Goal: Task Accomplishment & Management: Use online tool/utility

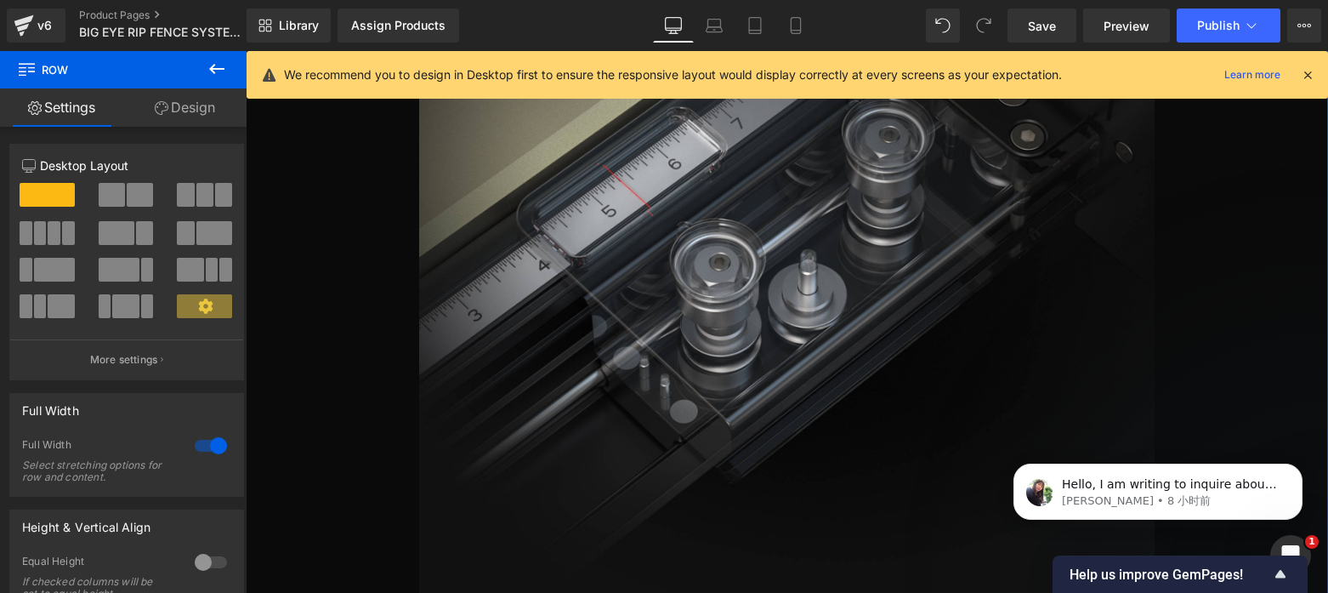
scroll to position [6729, 0]
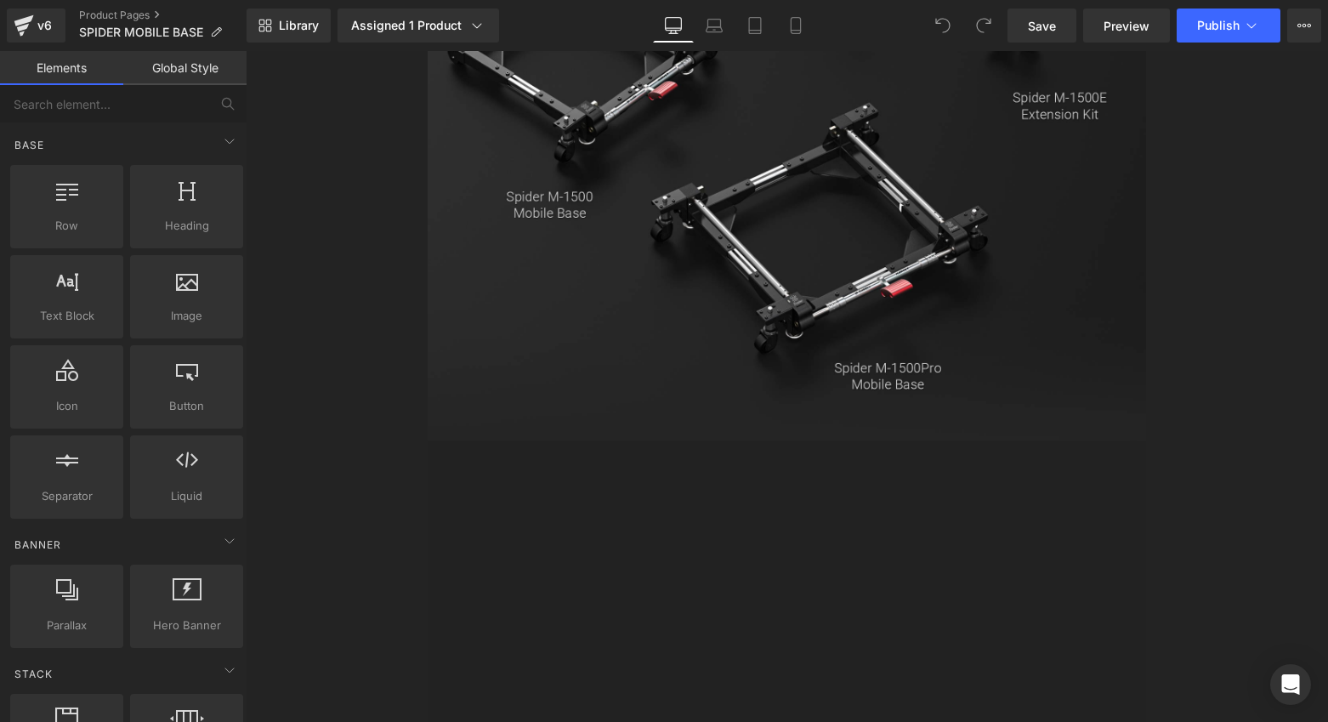
scroll to position [2444, 0]
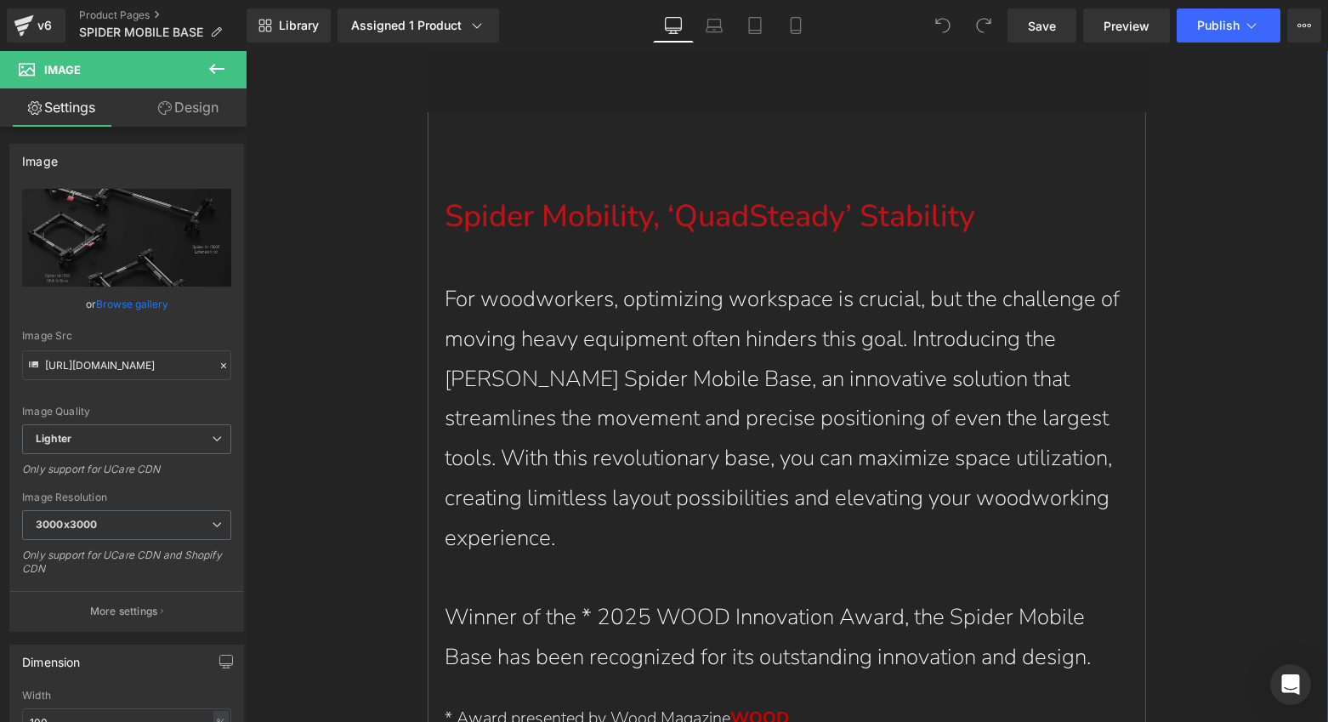
scroll to position [3021, 0]
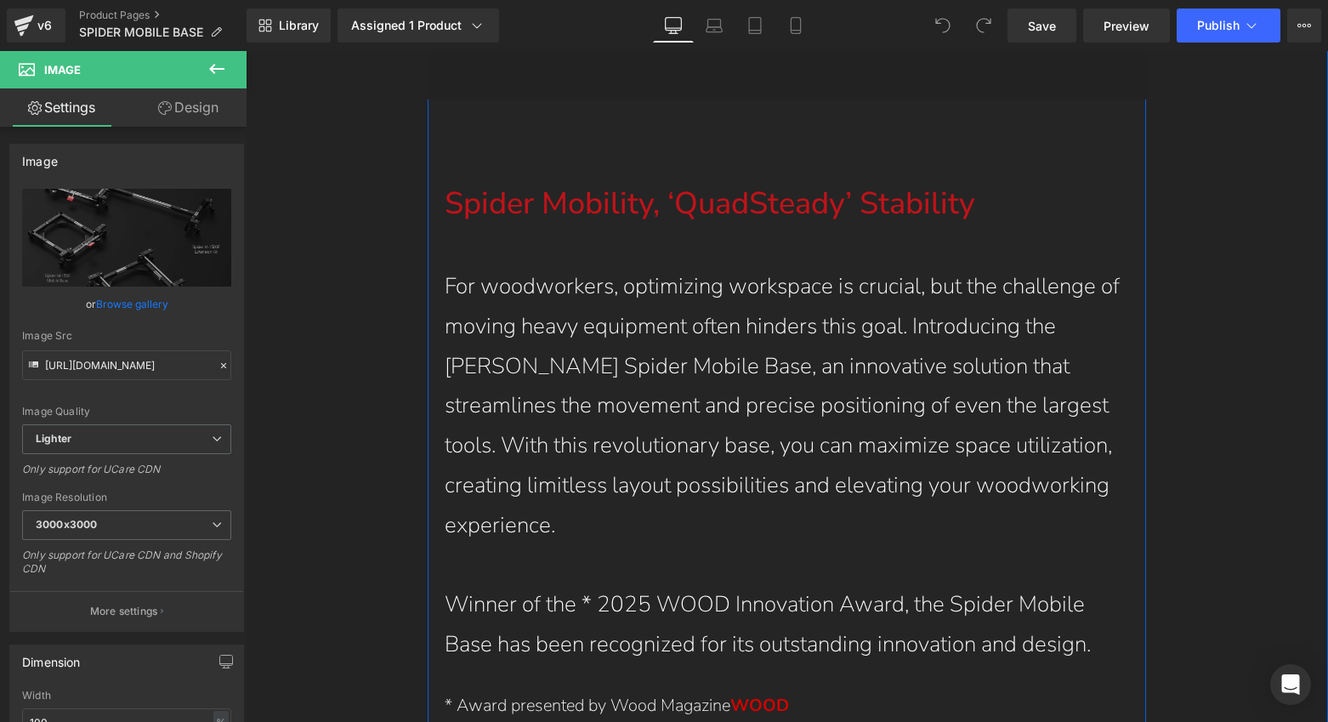
click at [832, 344] on p "For woodworkers, optimizing workspace is crucial, but the challenge of moving h…" at bounding box center [787, 406] width 685 height 279
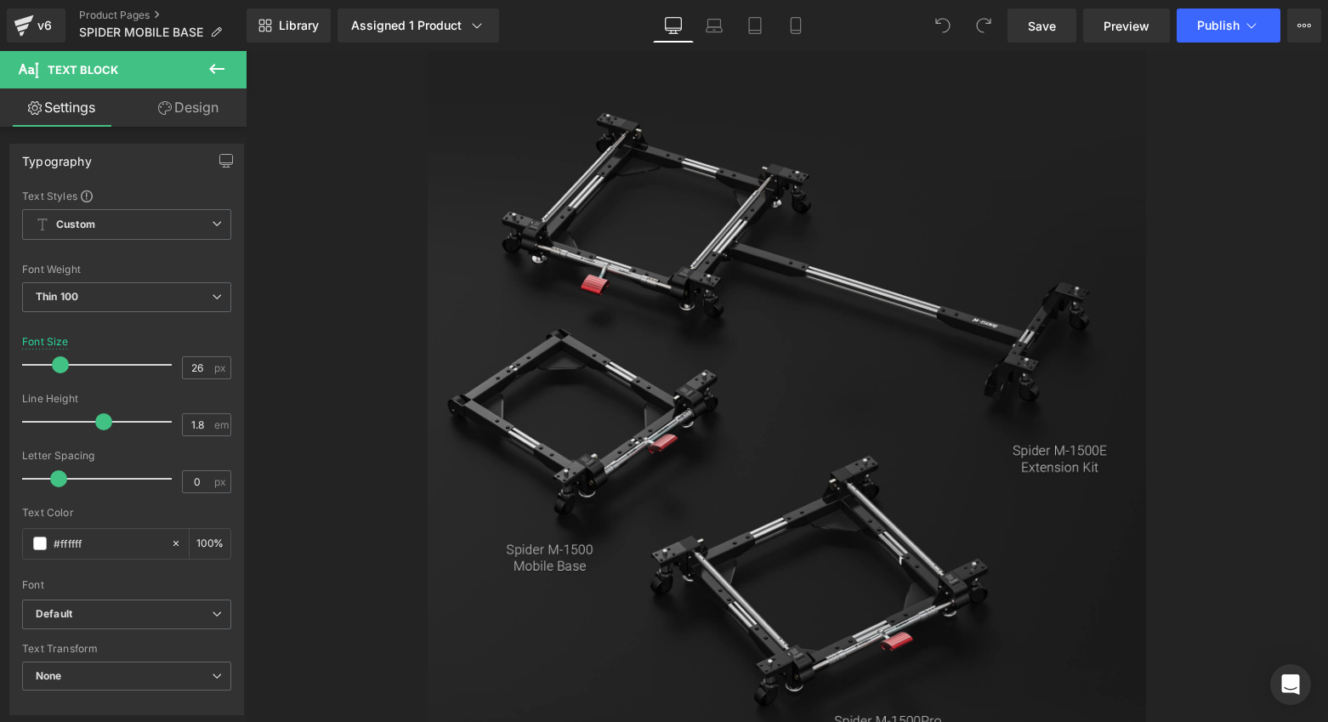
click at [723, 200] on img at bounding box center [787, 418] width 719 height 749
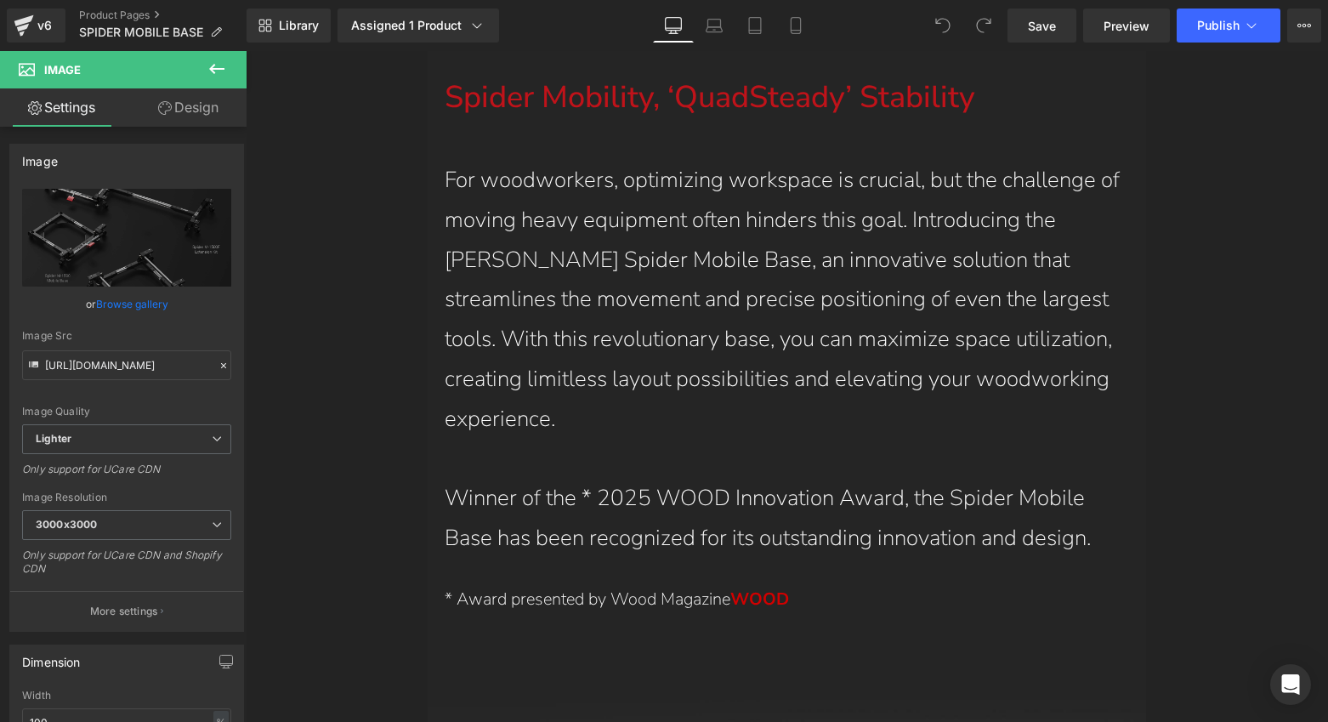
scroll to position [3119, 0]
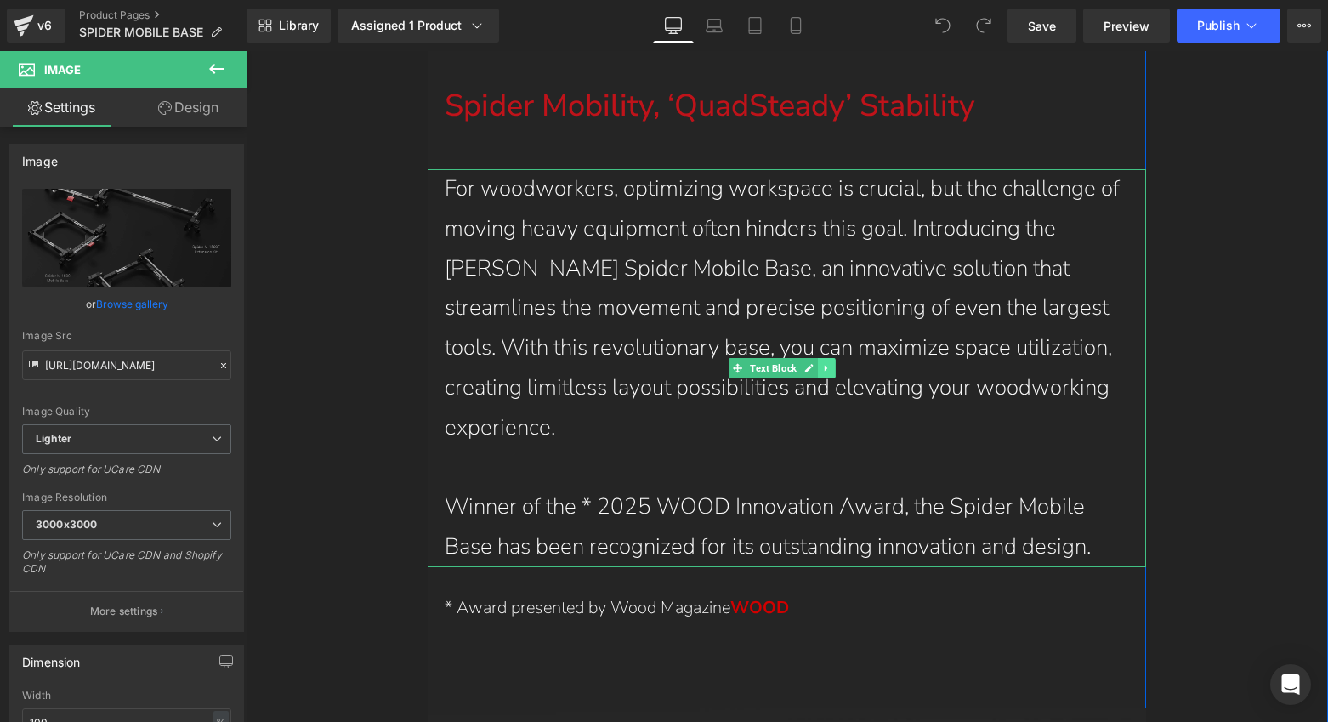
click at [832, 358] on link at bounding box center [827, 368] width 18 height 20
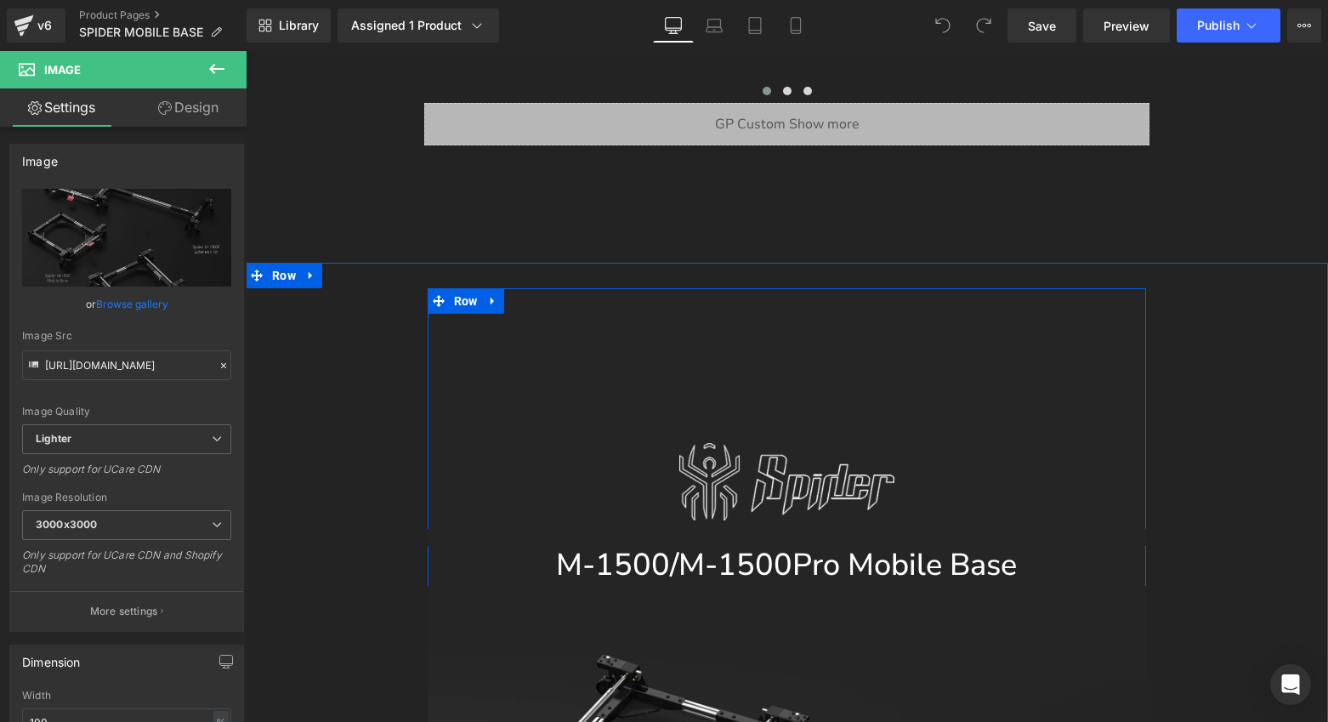
scroll to position [1315, 0]
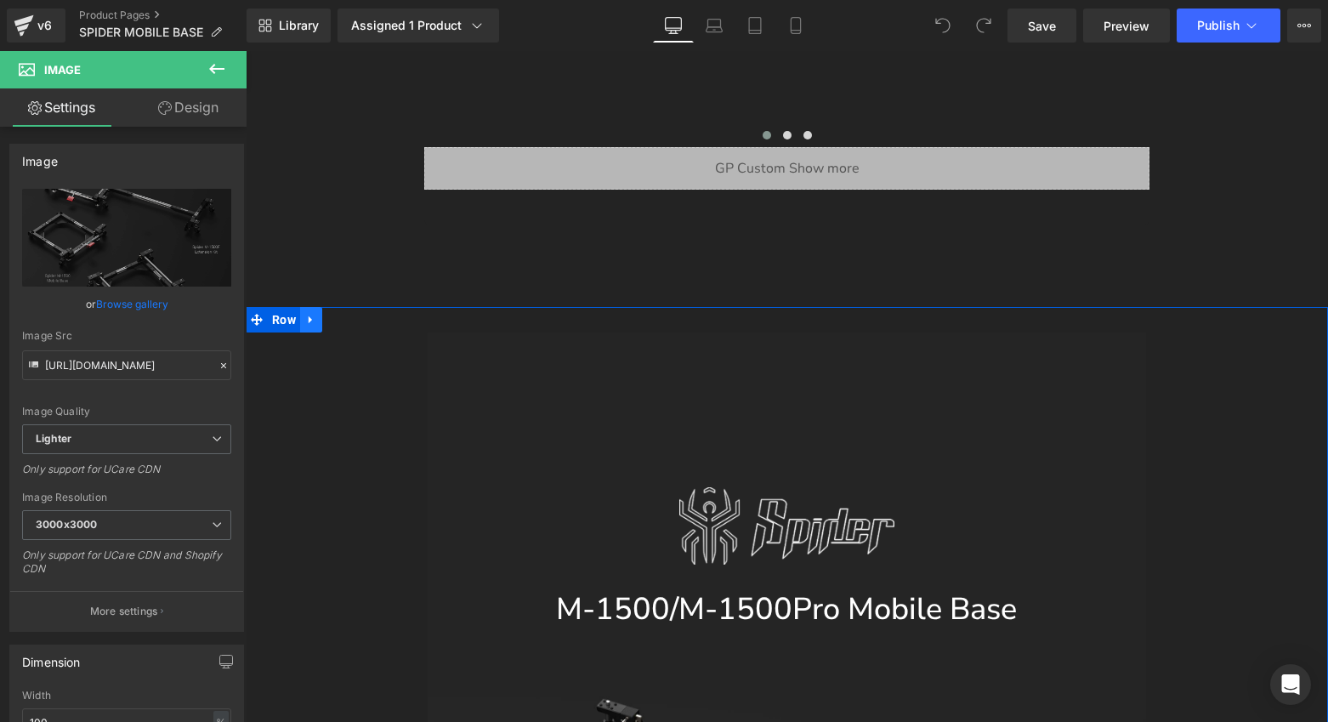
click at [311, 317] on icon at bounding box center [310, 320] width 3 height 8
click at [313, 318] on icon at bounding box center [311, 320] width 12 height 12
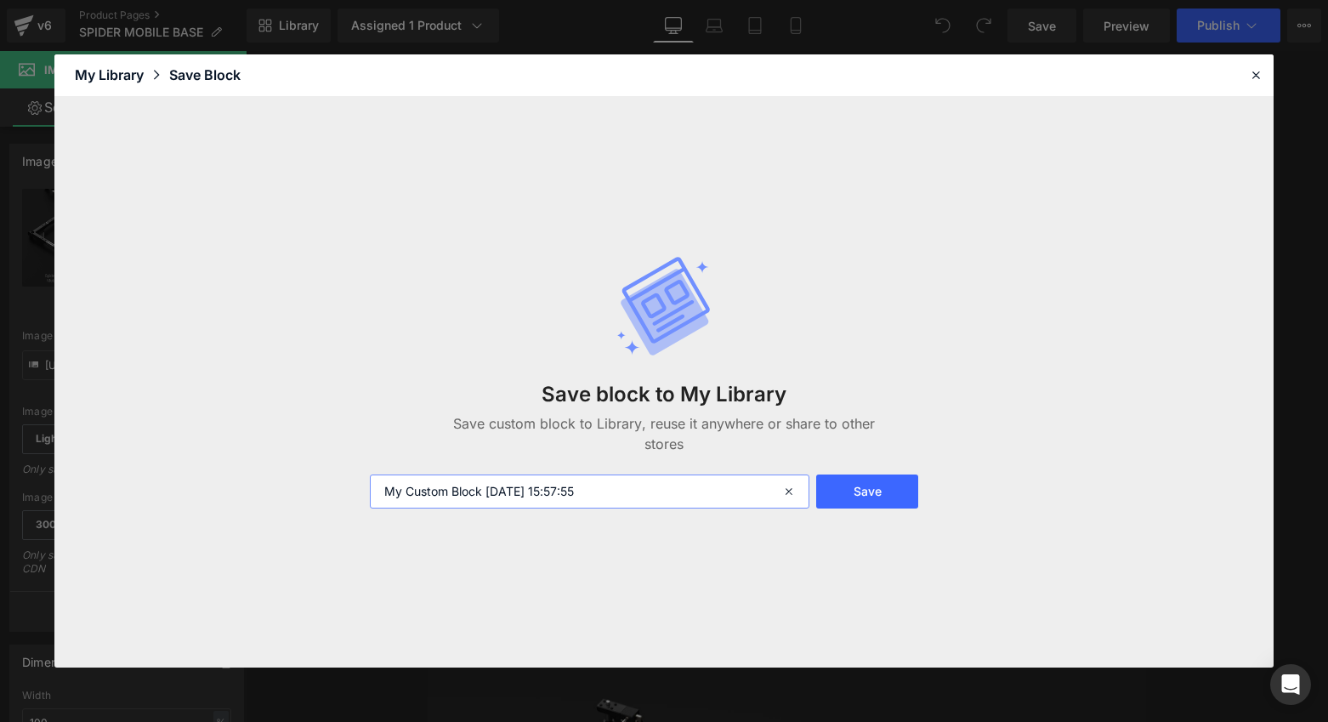
drag, startPoint x: 619, startPoint y: 499, endPoint x: 372, endPoint y: 494, distance: 246.7
click at [372, 494] on input "My Custom Block 2025-10-15 15:57:55" at bounding box center [590, 492] width 441 height 34
type input "m-1500"
click at [876, 498] on button "Save" at bounding box center [867, 492] width 102 height 34
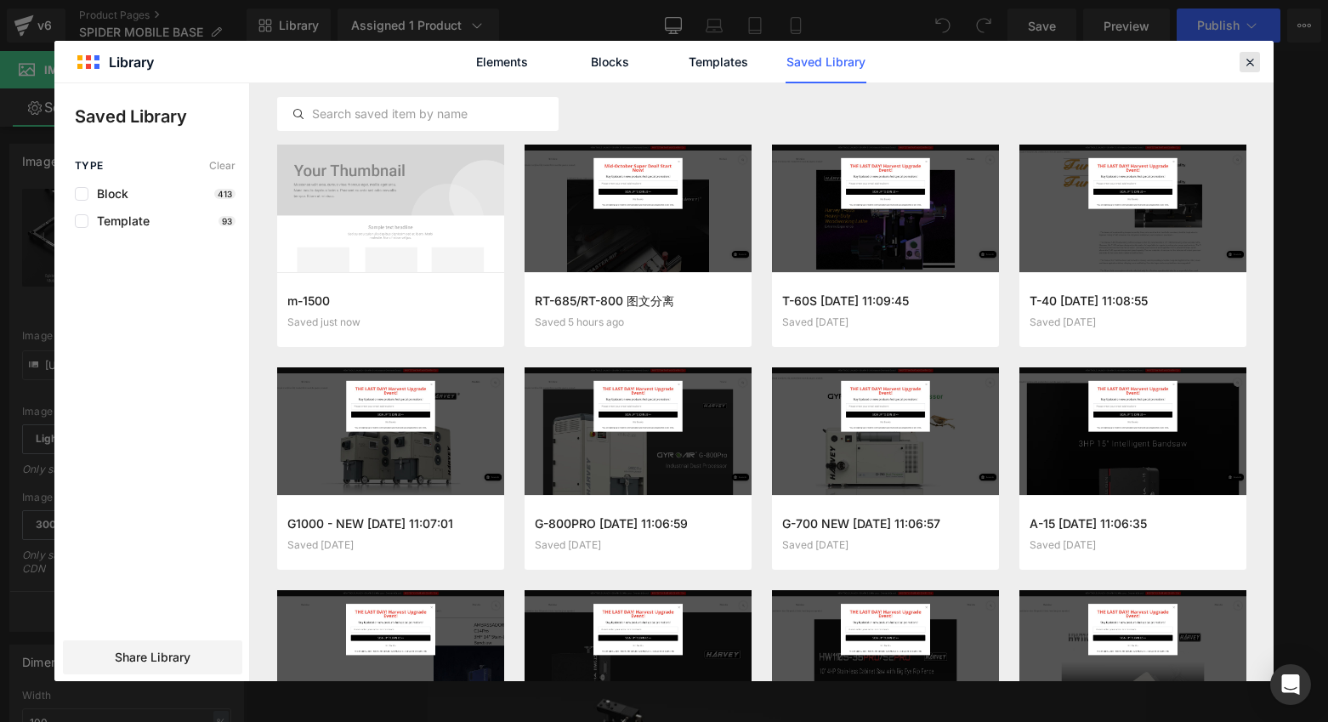
drag, startPoint x: 1253, startPoint y: 60, endPoint x: 1005, endPoint y: 10, distance: 252.3
click at [1253, 60] on icon at bounding box center [1250, 61] width 15 height 15
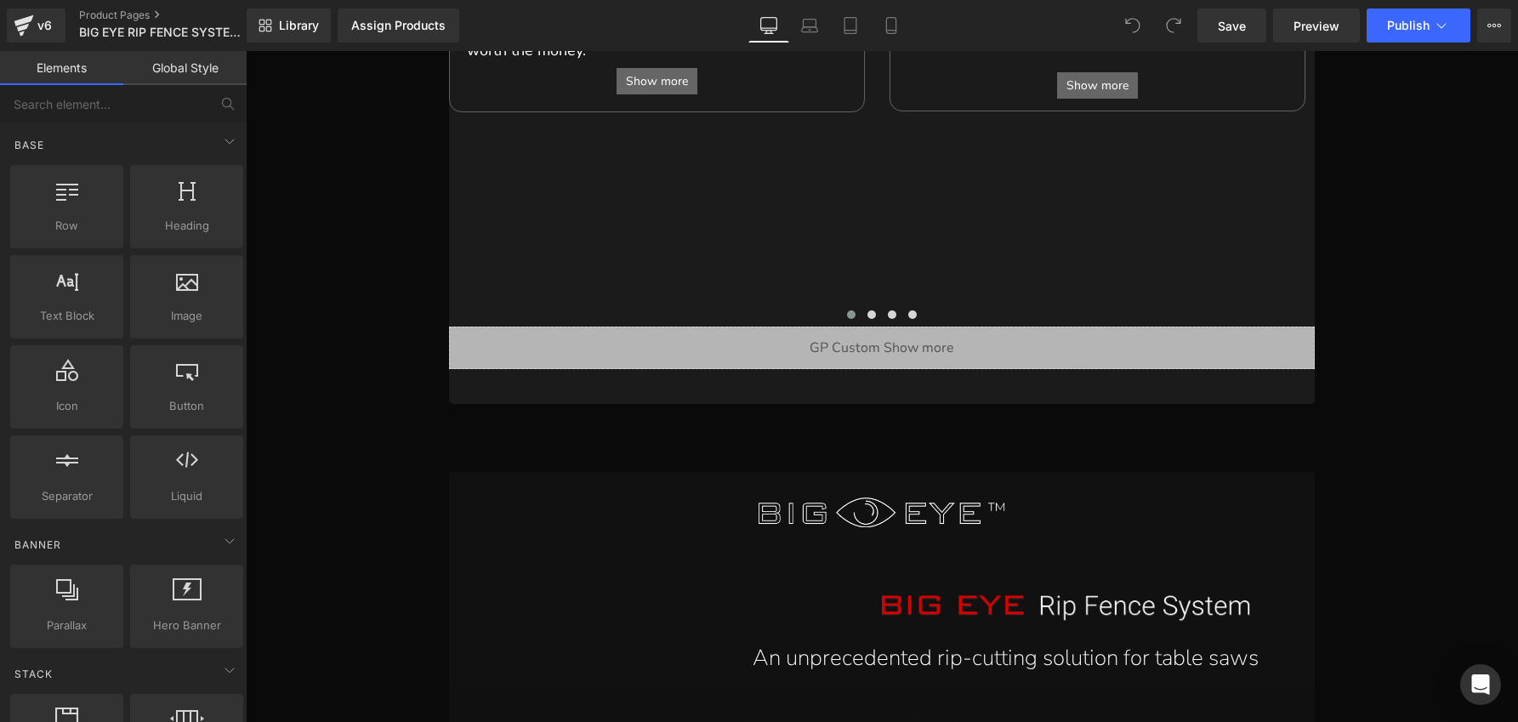
scroll to position [1457, 0]
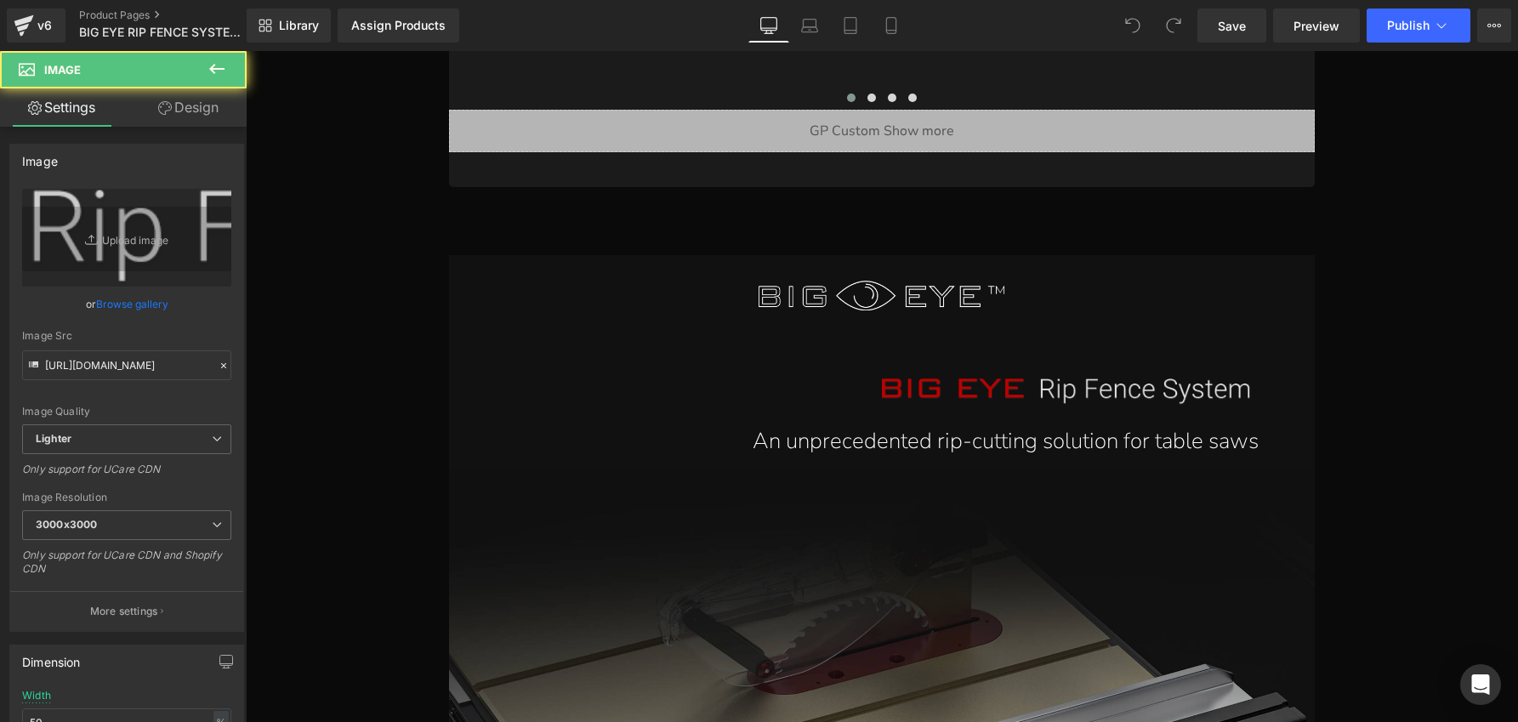
click at [882, 368] on img at bounding box center [1087, 382] width 411 height 43
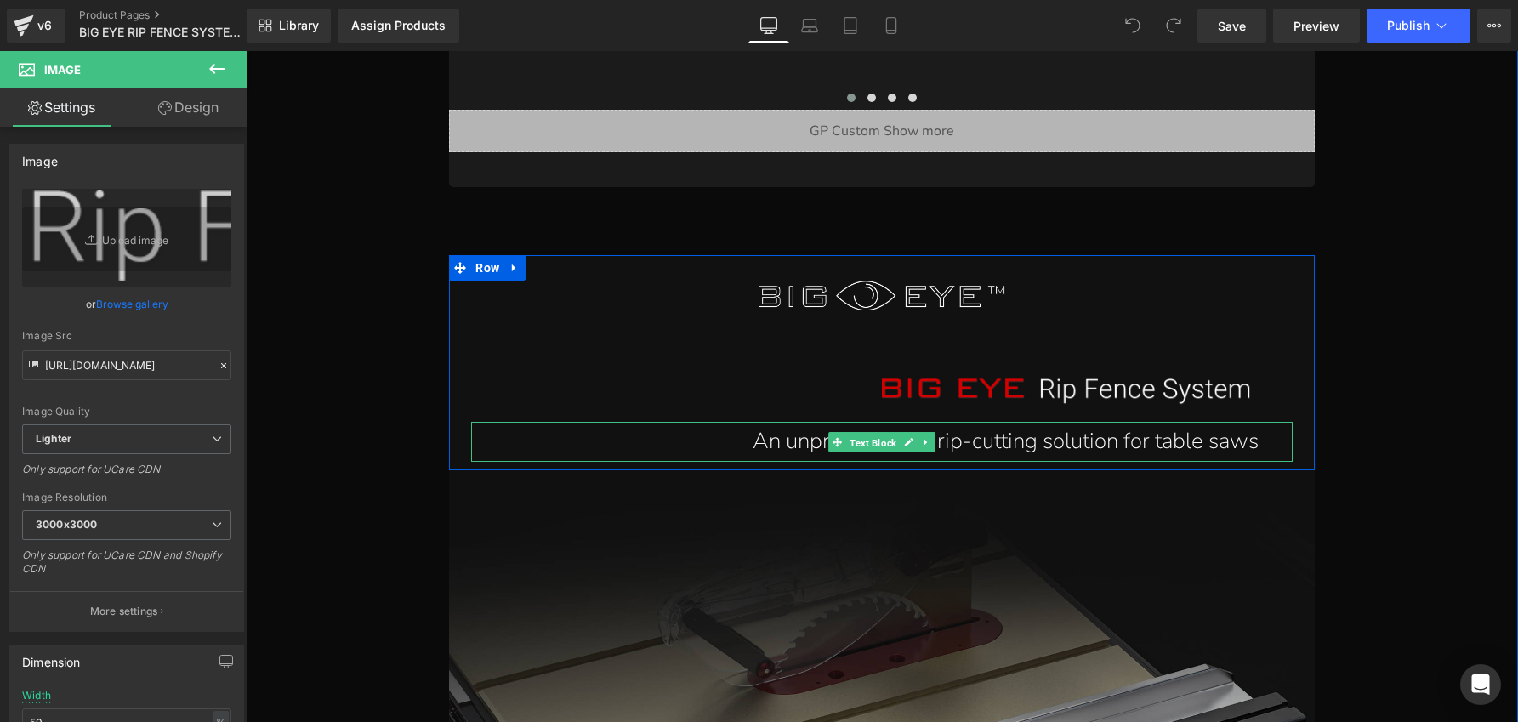
click at [874, 432] on span "Text Block" at bounding box center [873, 442] width 54 height 20
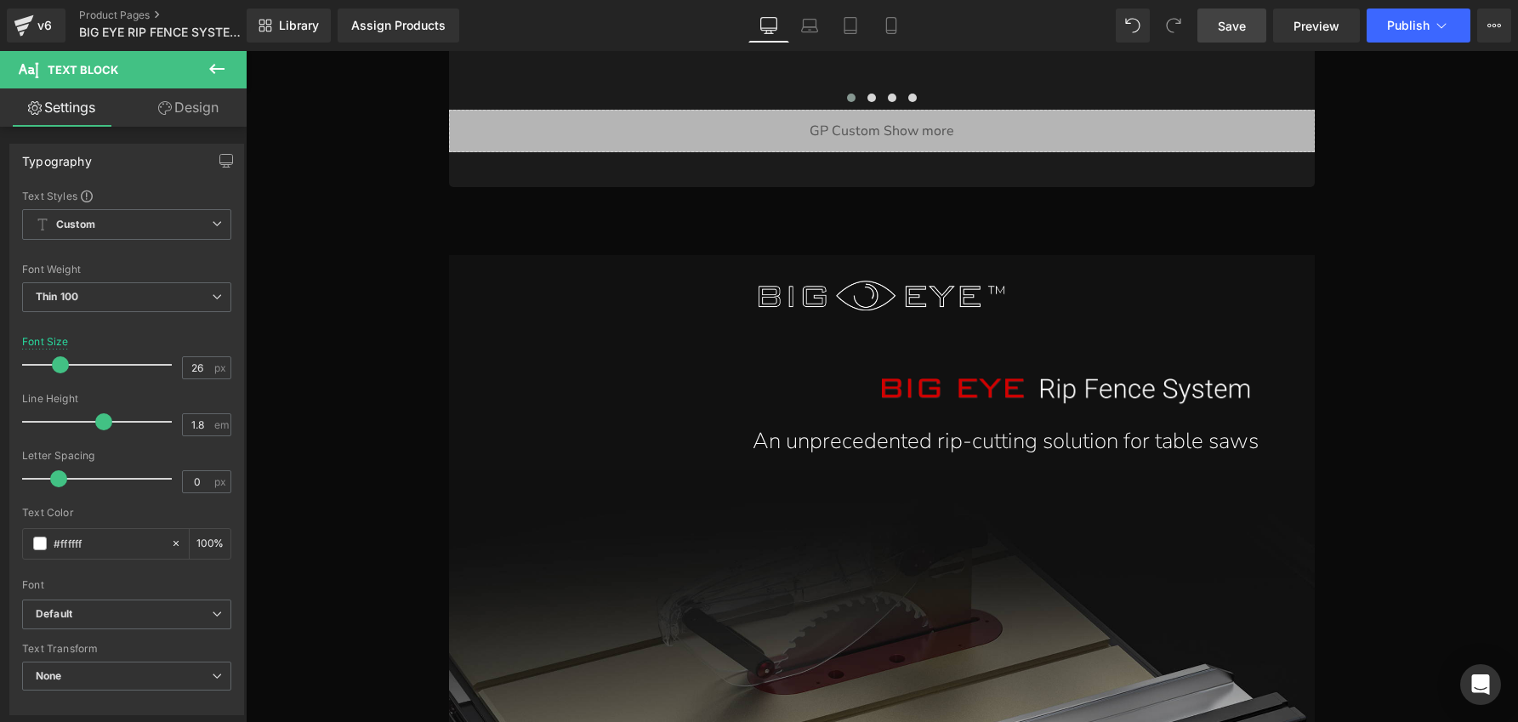
click at [1239, 18] on span "Save" at bounding box center [1232, 26] width 28 height 18
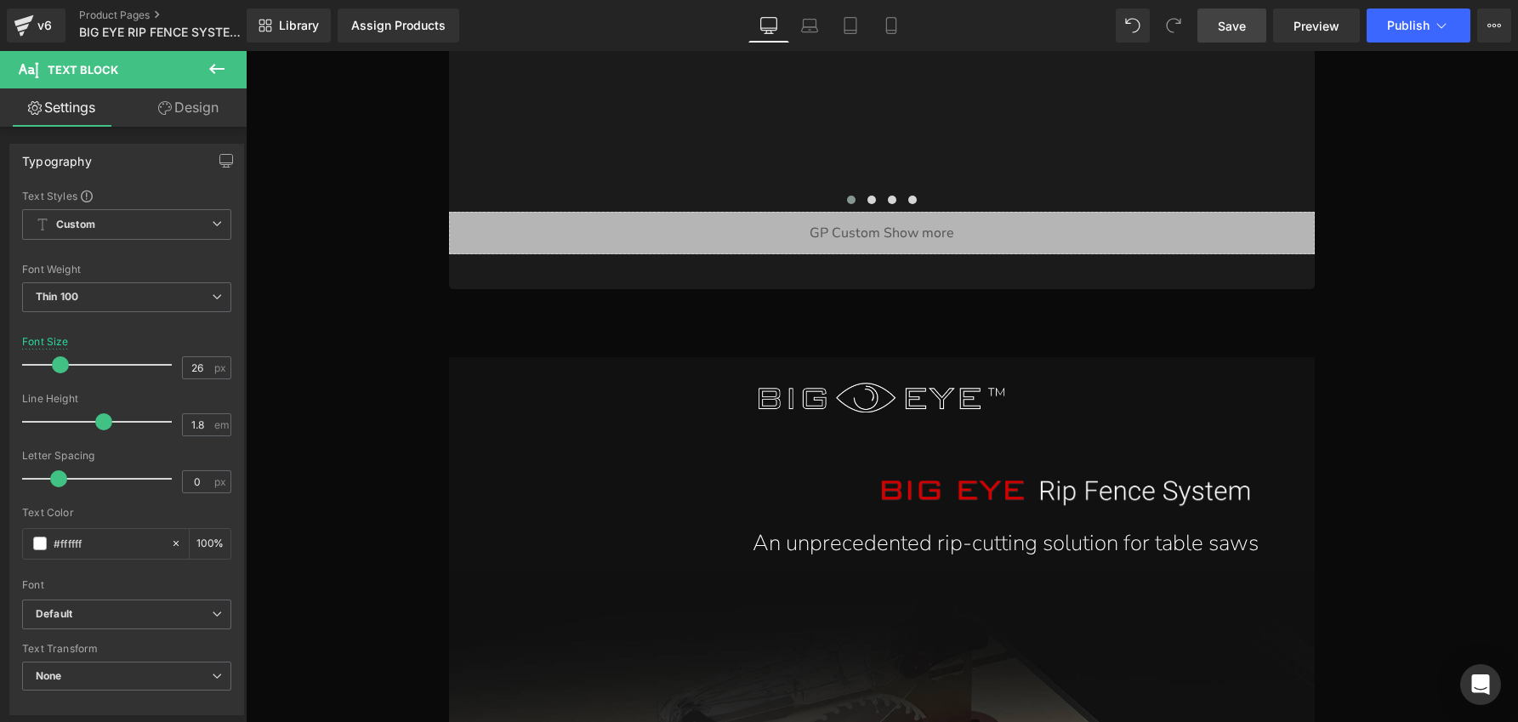
scroll to position [1506, 0]
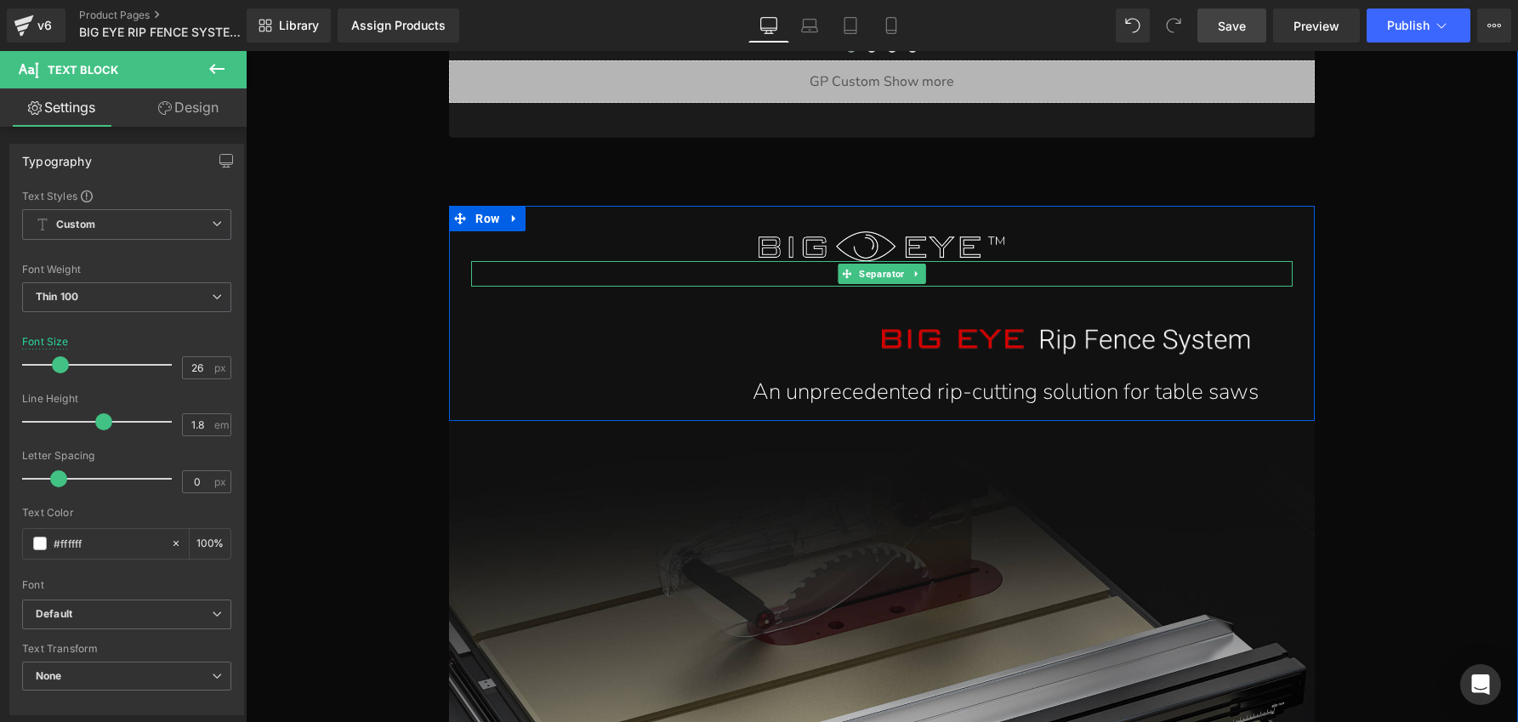
click at [1027, 261] on div at bounding box center [881, 274] width 821 height 26
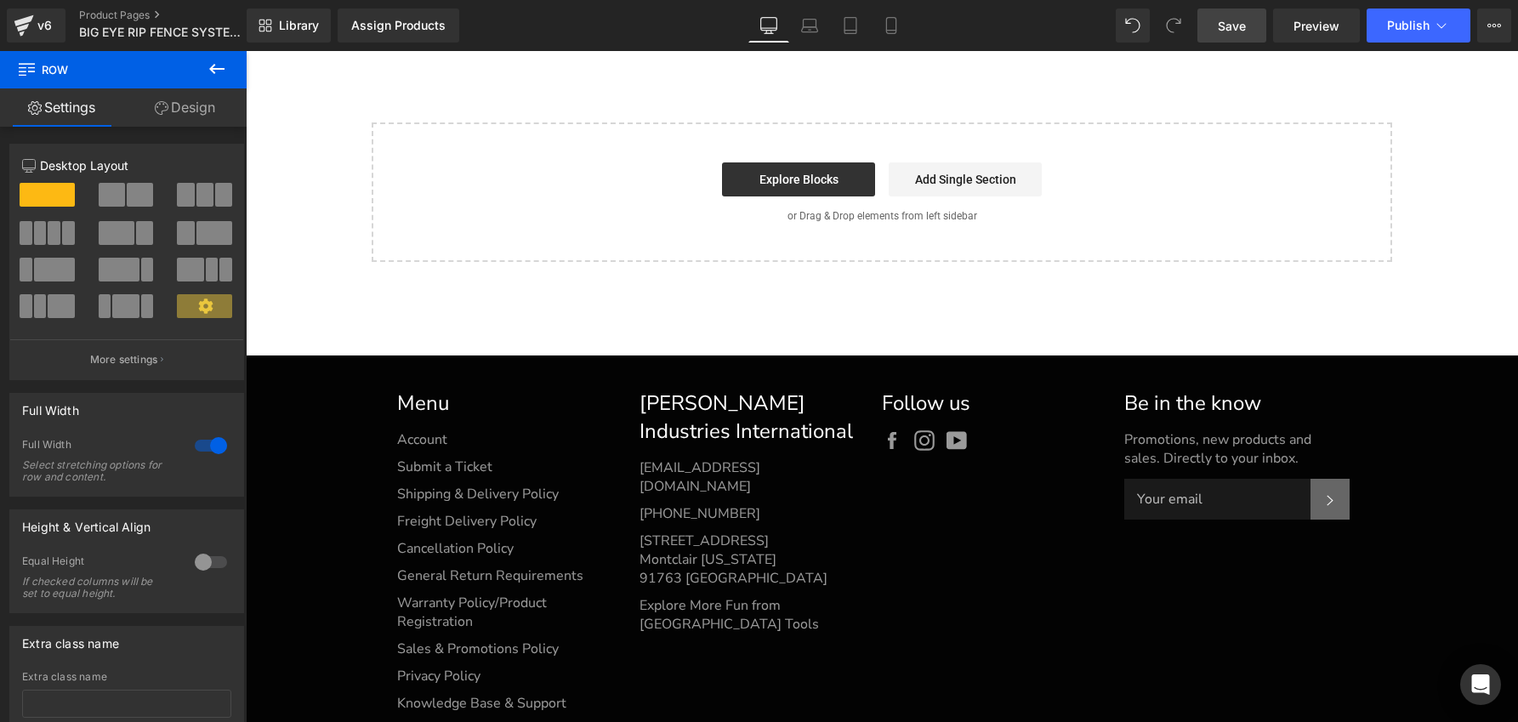
scroll to position [45346, 0]
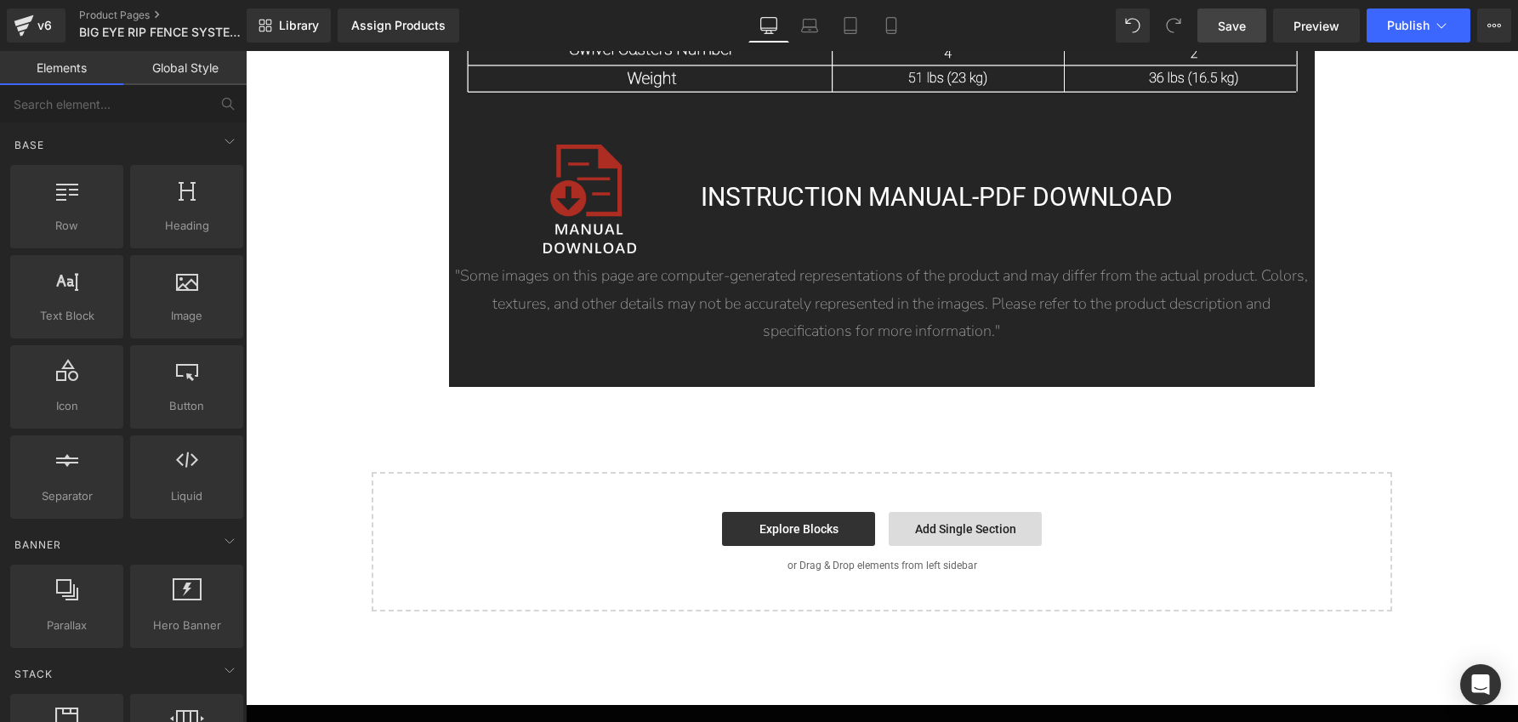
click at [956, 512] on link "Add Single Section" at bounding box center [965, 529] width 153 height 34
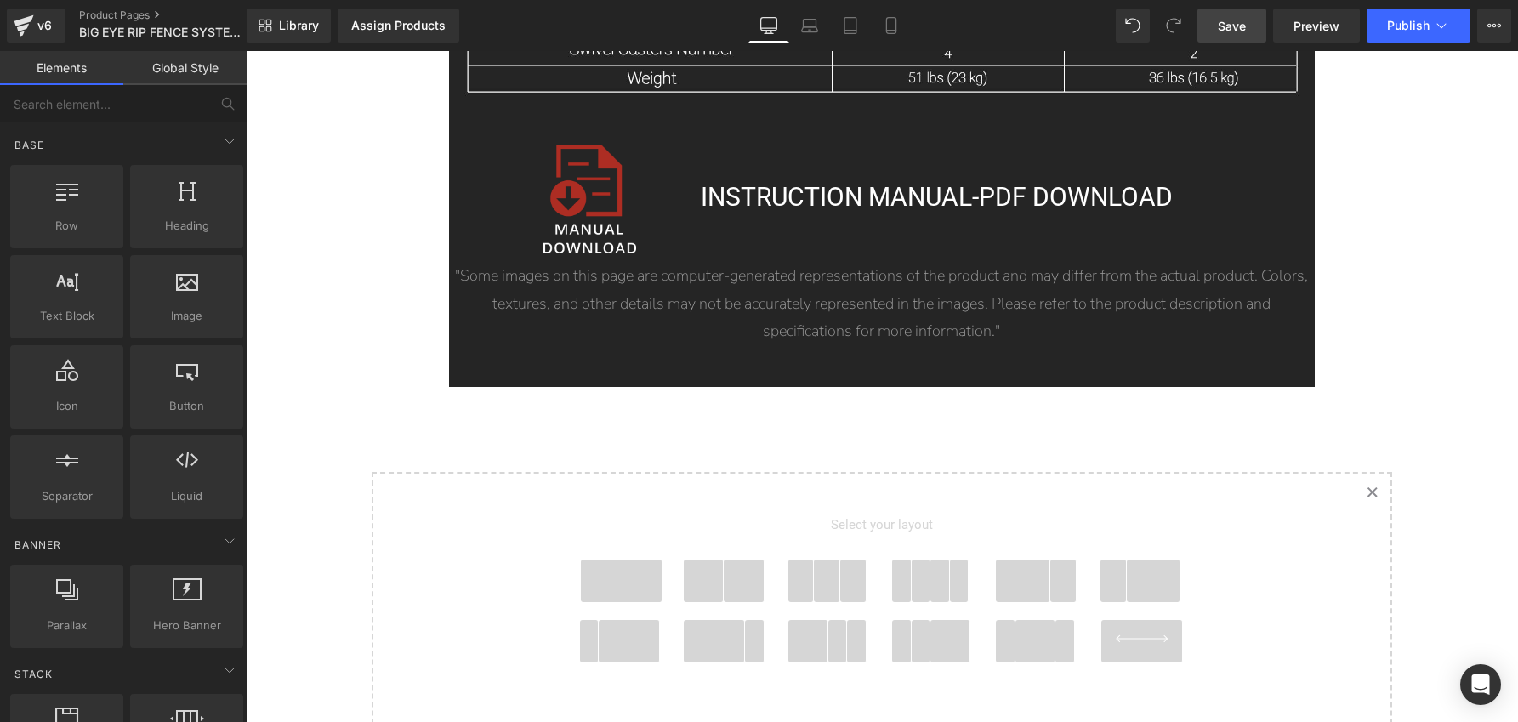
click at [1328, 486] on icon "Created with Sketch." at bounding box center [1372, 491] width 11 height 11
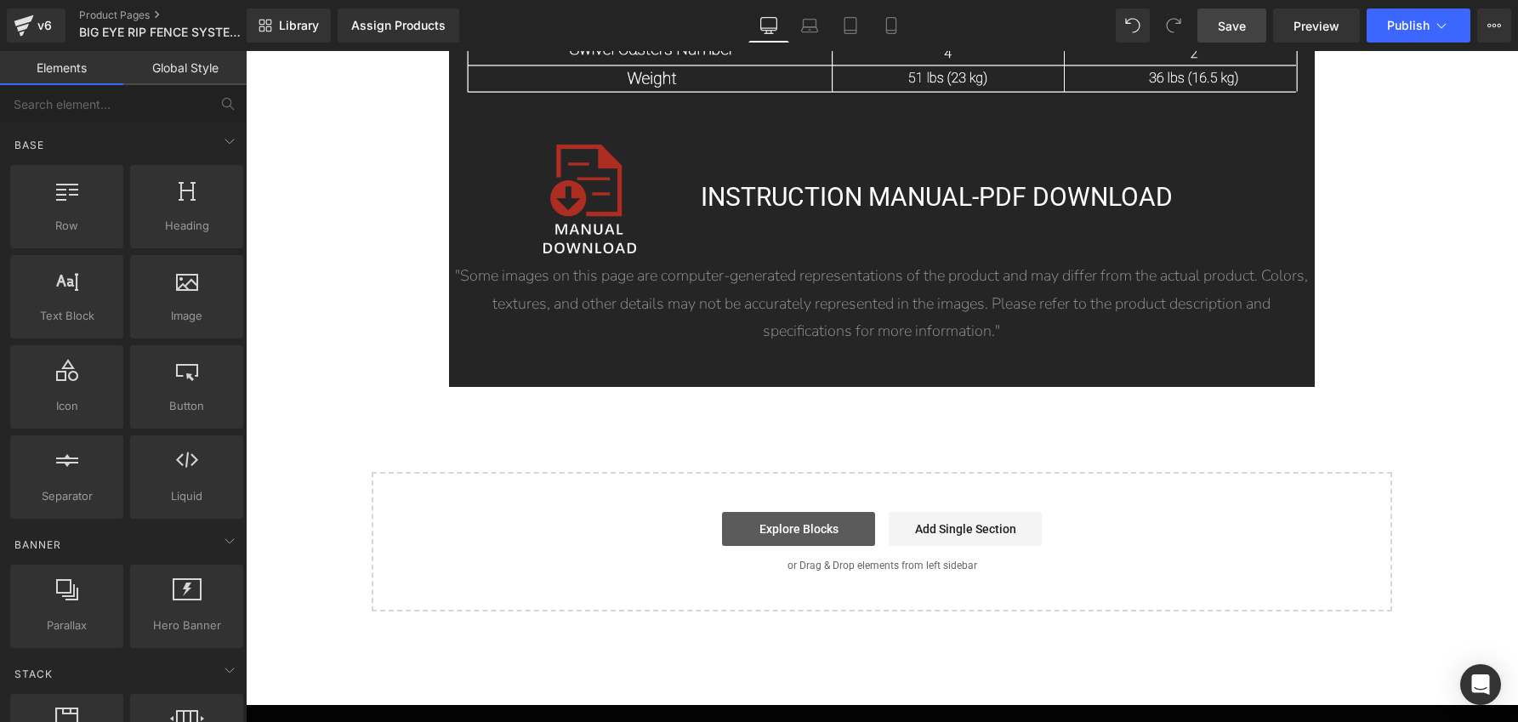
click at [846, 512] on link "Explore Blocks" at bounding box center [798, 529] width 153 height 34
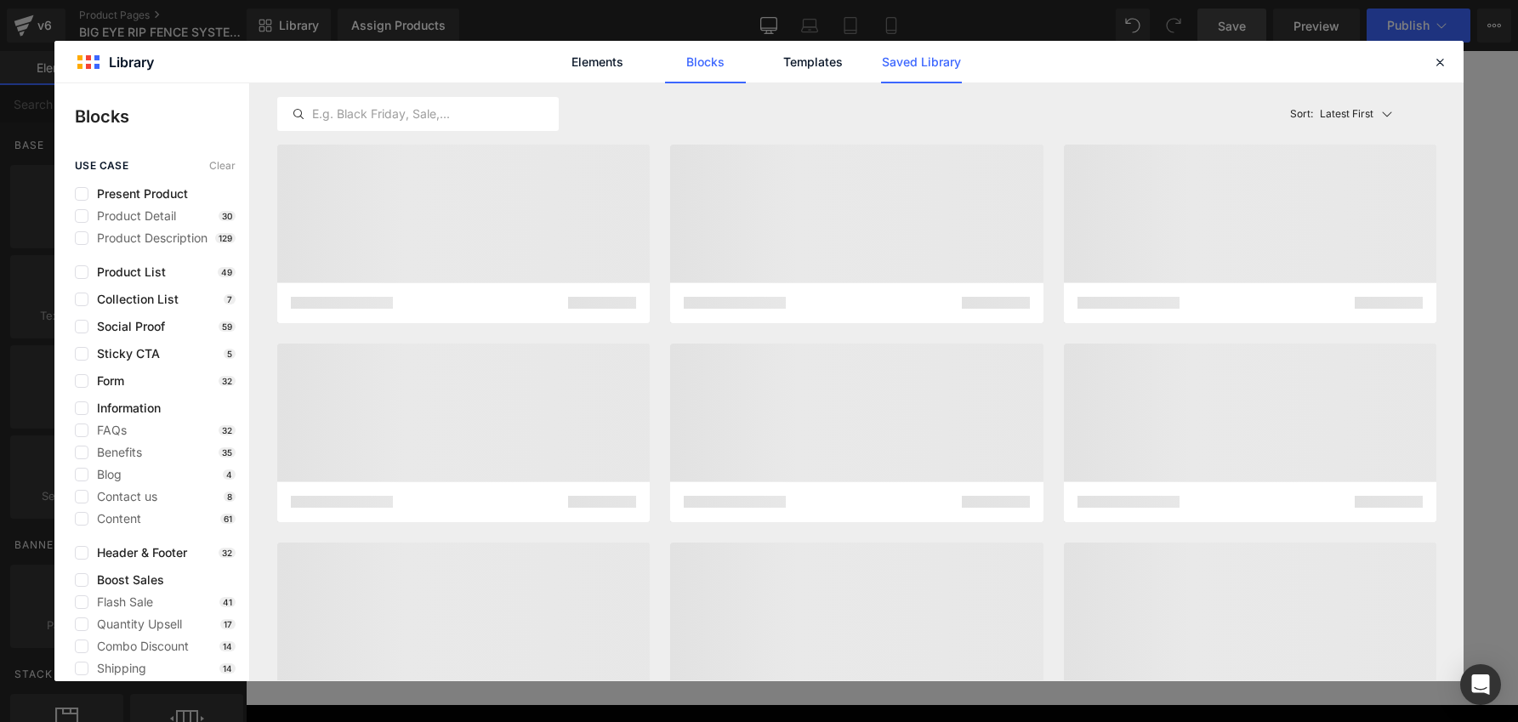
click at [944, 66] on link "Saved Library" at bounding box center [921, 62] width 81 height 43
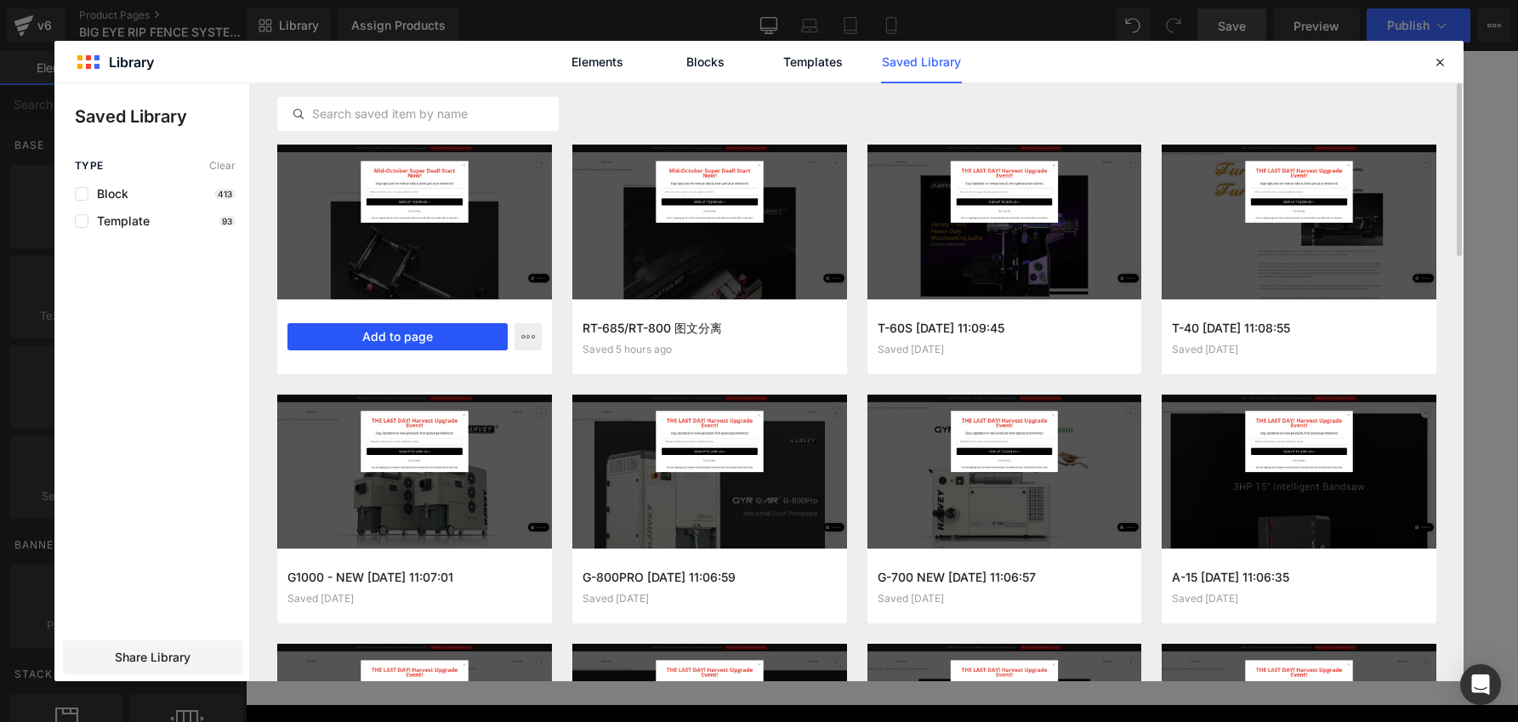
click at [442, 336] on button "Add to page" at bounding box center [397, 336] width 220 height 27
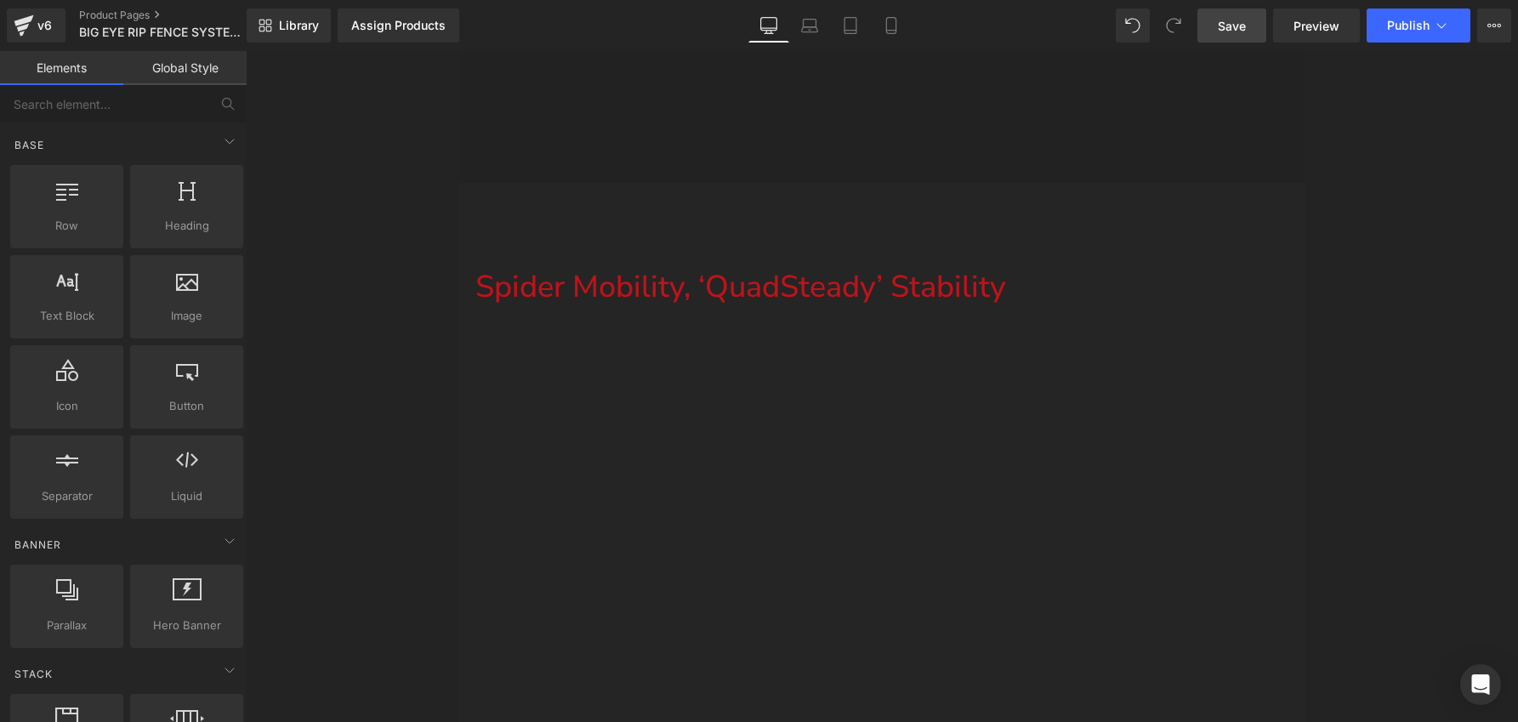
scroll to position [47548, 0]
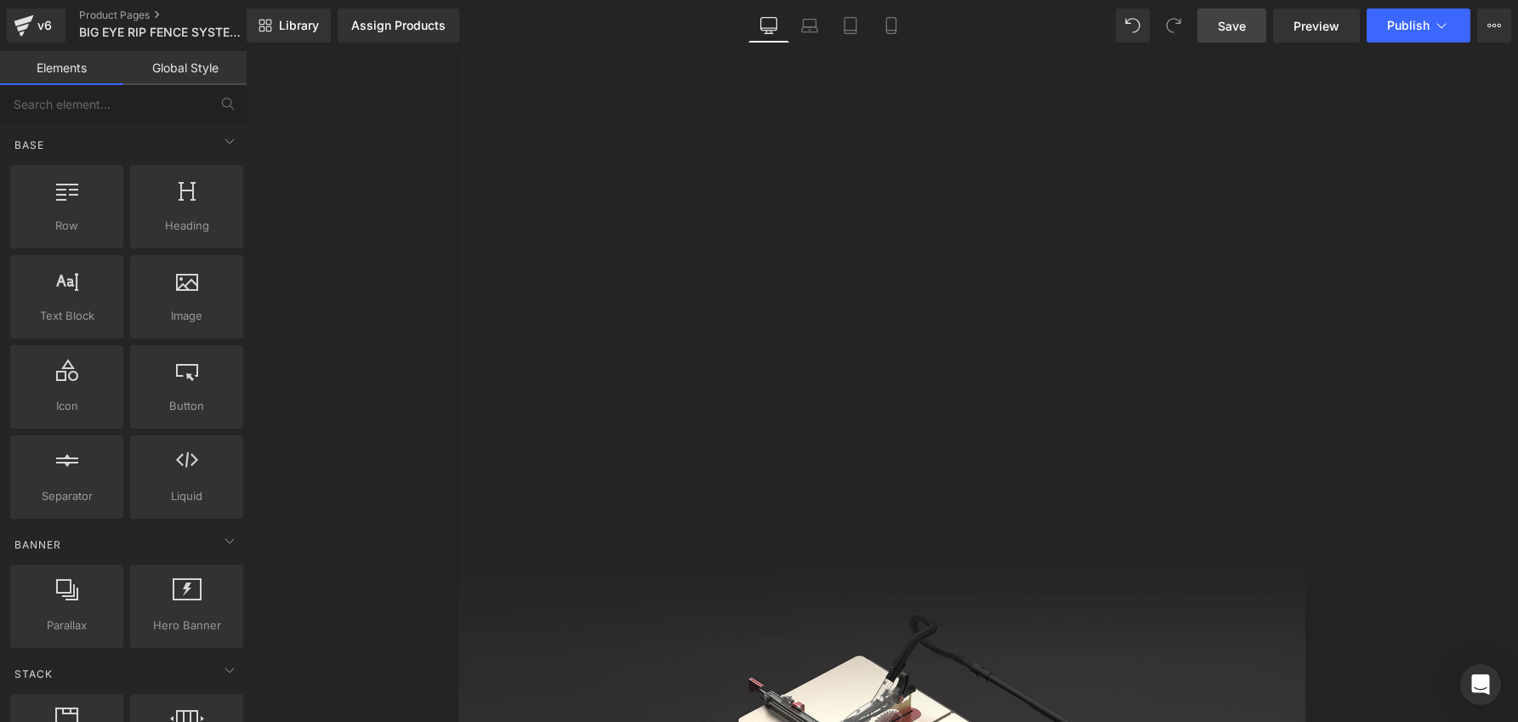
click at [867, 311] on p at bounding box center [882, 331] width 814 height 40
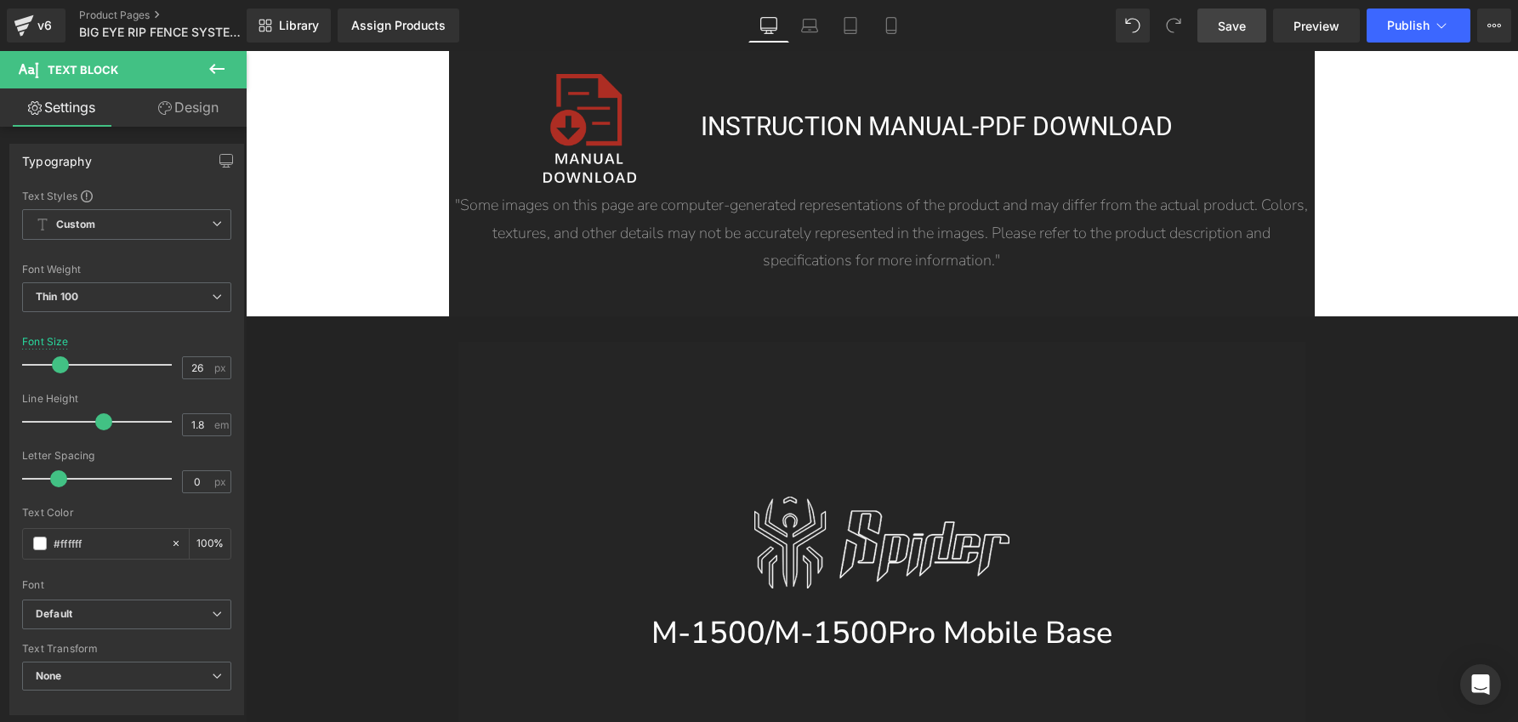
scroll to position [45430, 0]
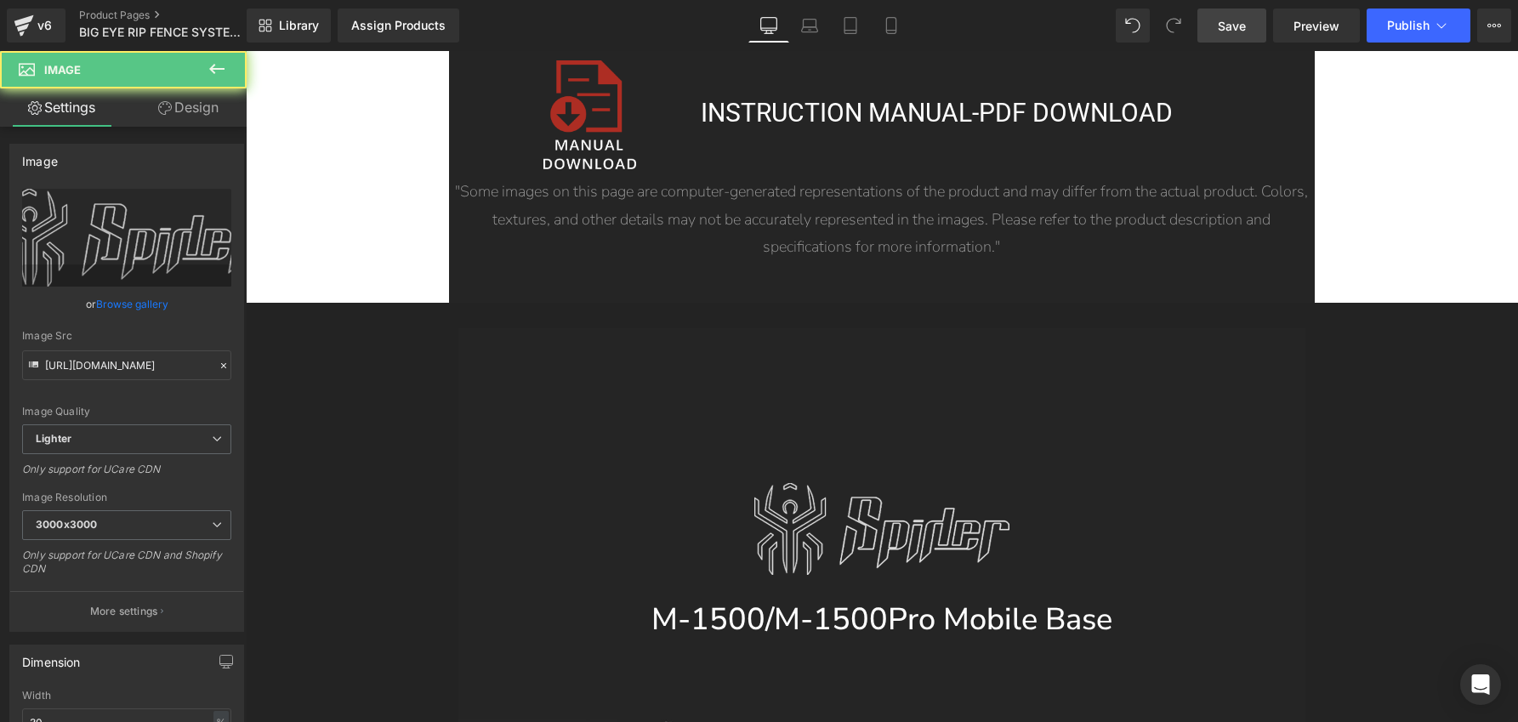
click at [754, 483] on img at bounding box center [881, 529] width 254 height 92
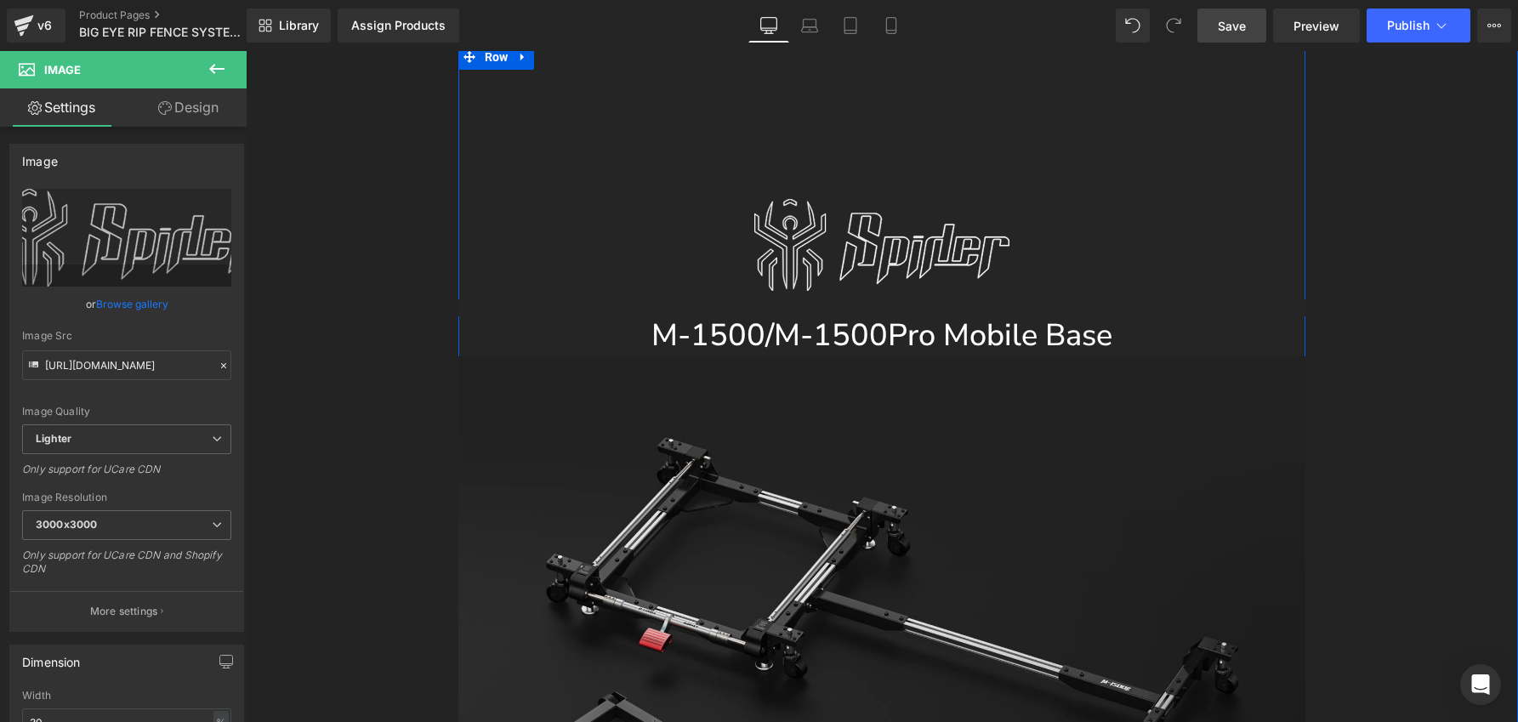
scroll to position [45721, 0]
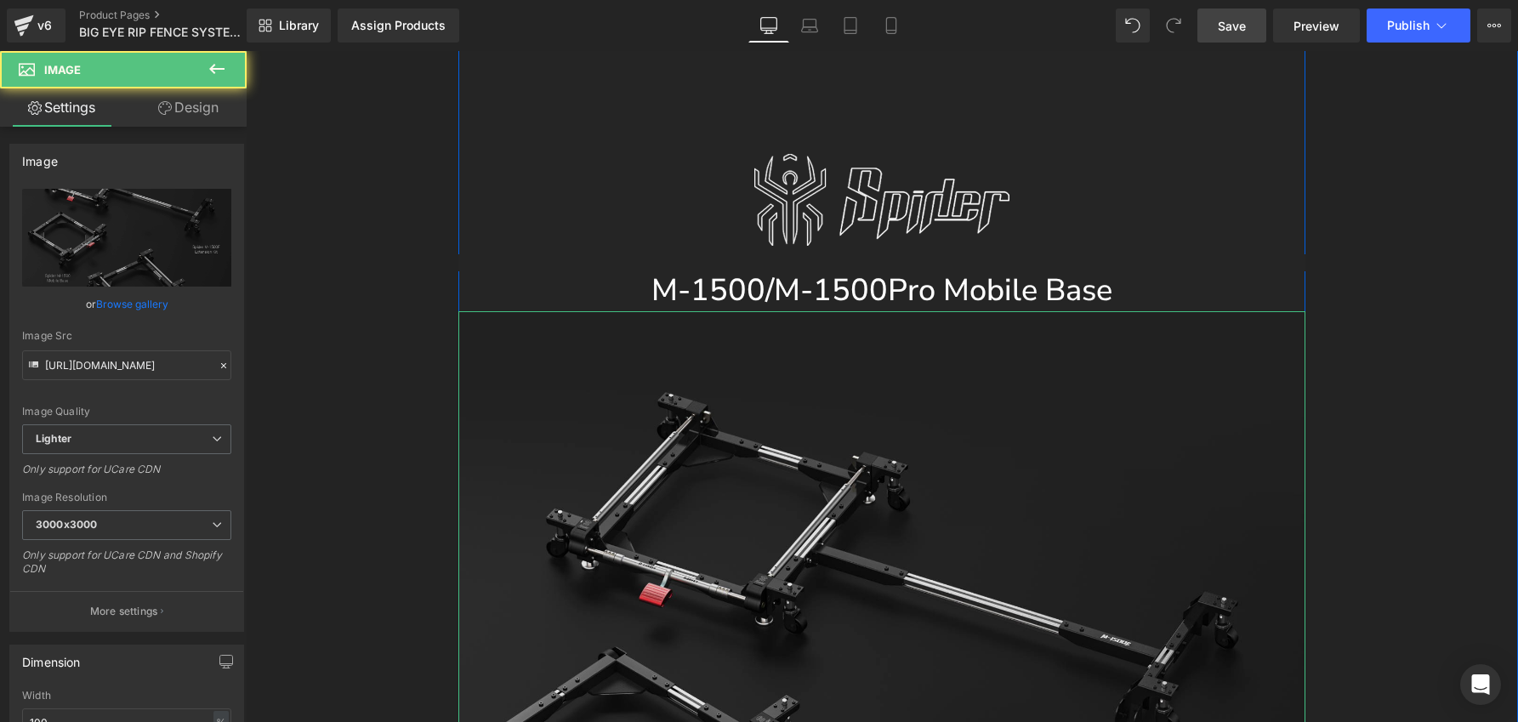
scroll to position [45910, 0]
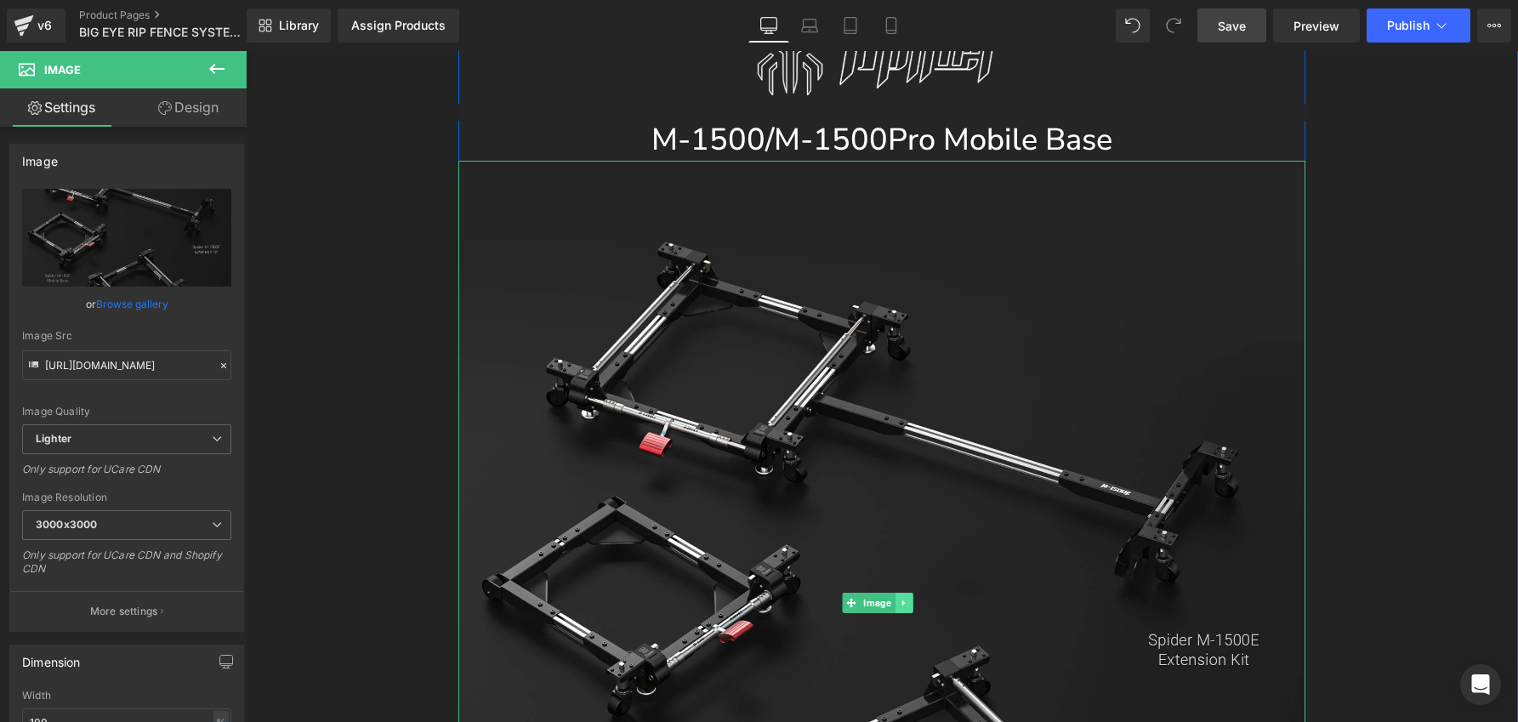
click at [903, 598] on icon at bounding box center [903, 603] width 9 height 10
click at [908, 598] on icon at bounding box center [912, 602] width 9 height 9
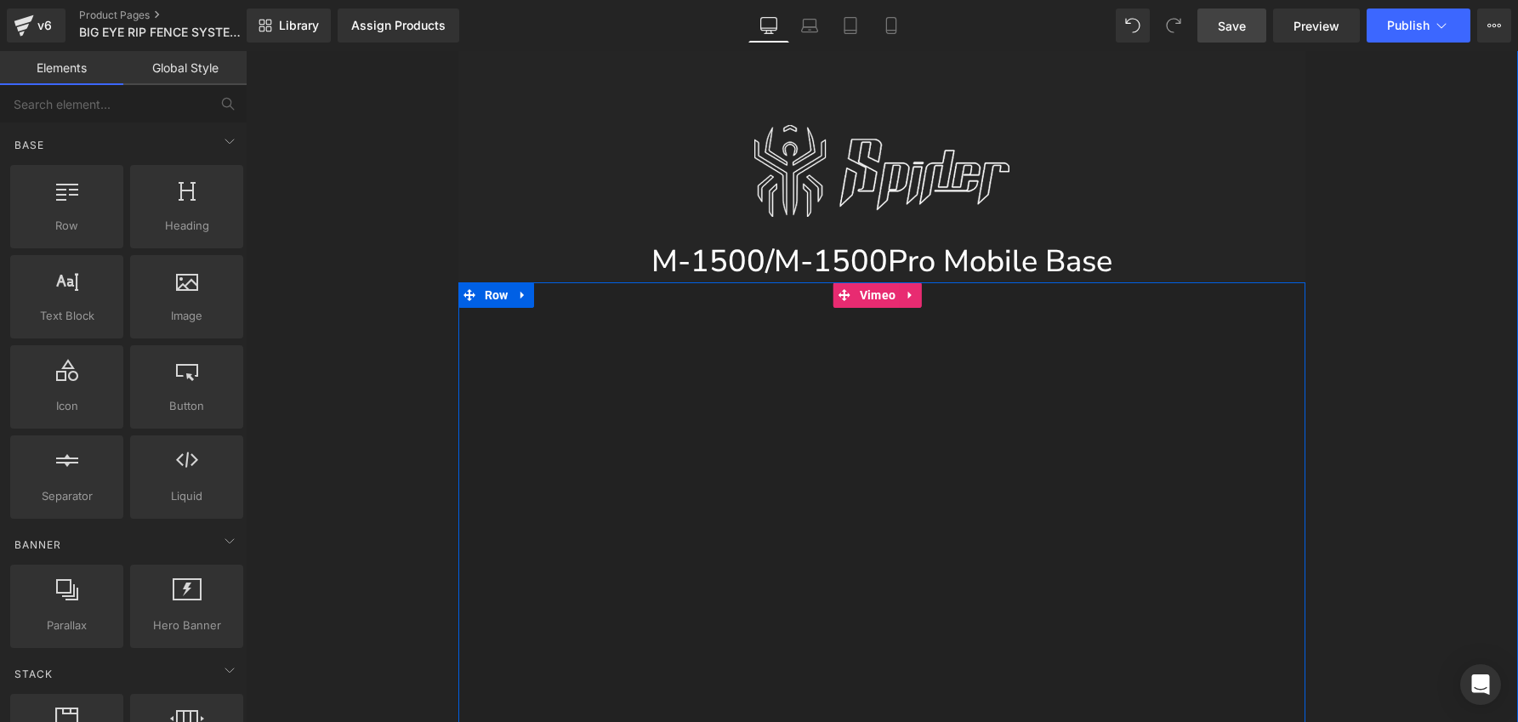
scroll to position [45701, 0]
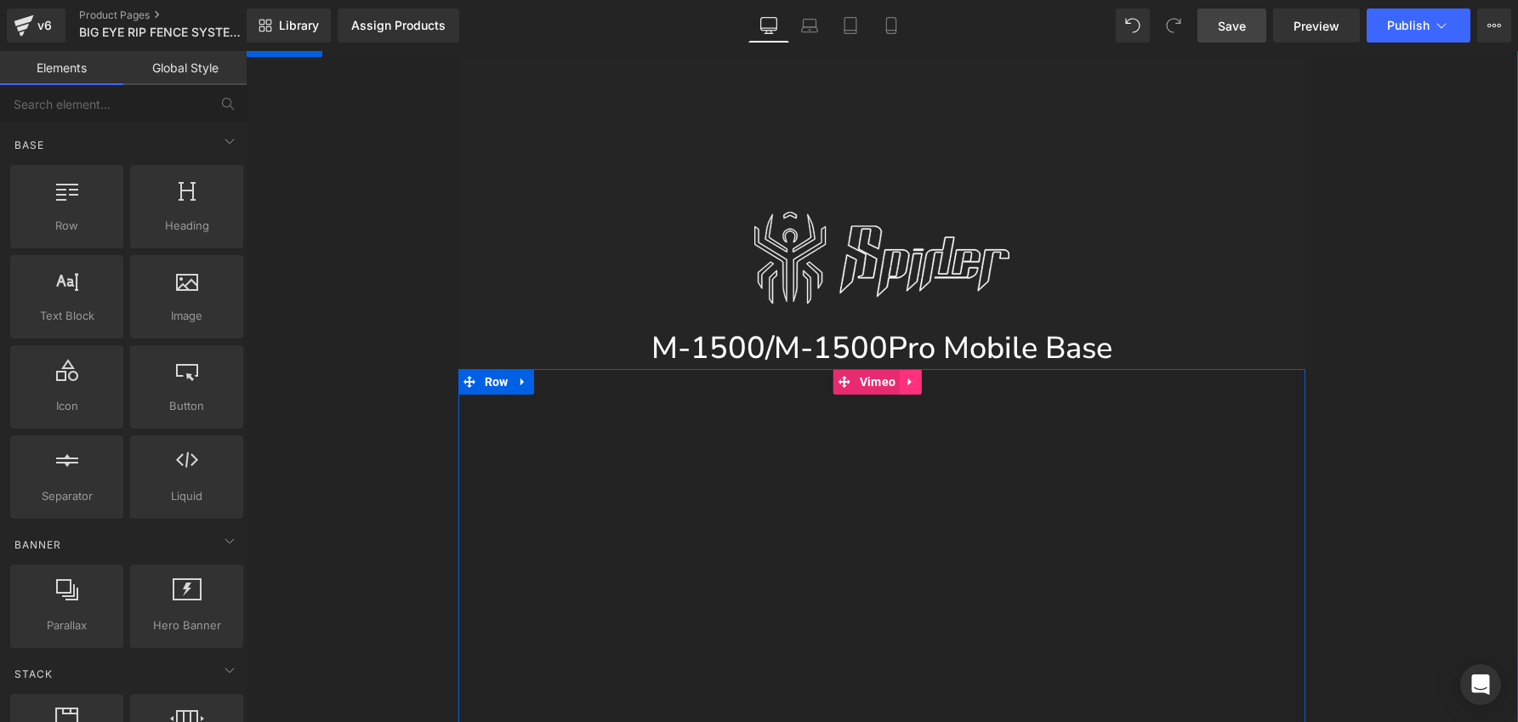
click at [915, 376] on icon at bounding box center [911, 382] width 12 height 13
drag, startPoint x: 917, startPoint y: 203, endPoint x: 1243, endPoint y: 99, distance: 342.1
click at [917, 369] on link at bounding box center [922, 382] width 22 height 26
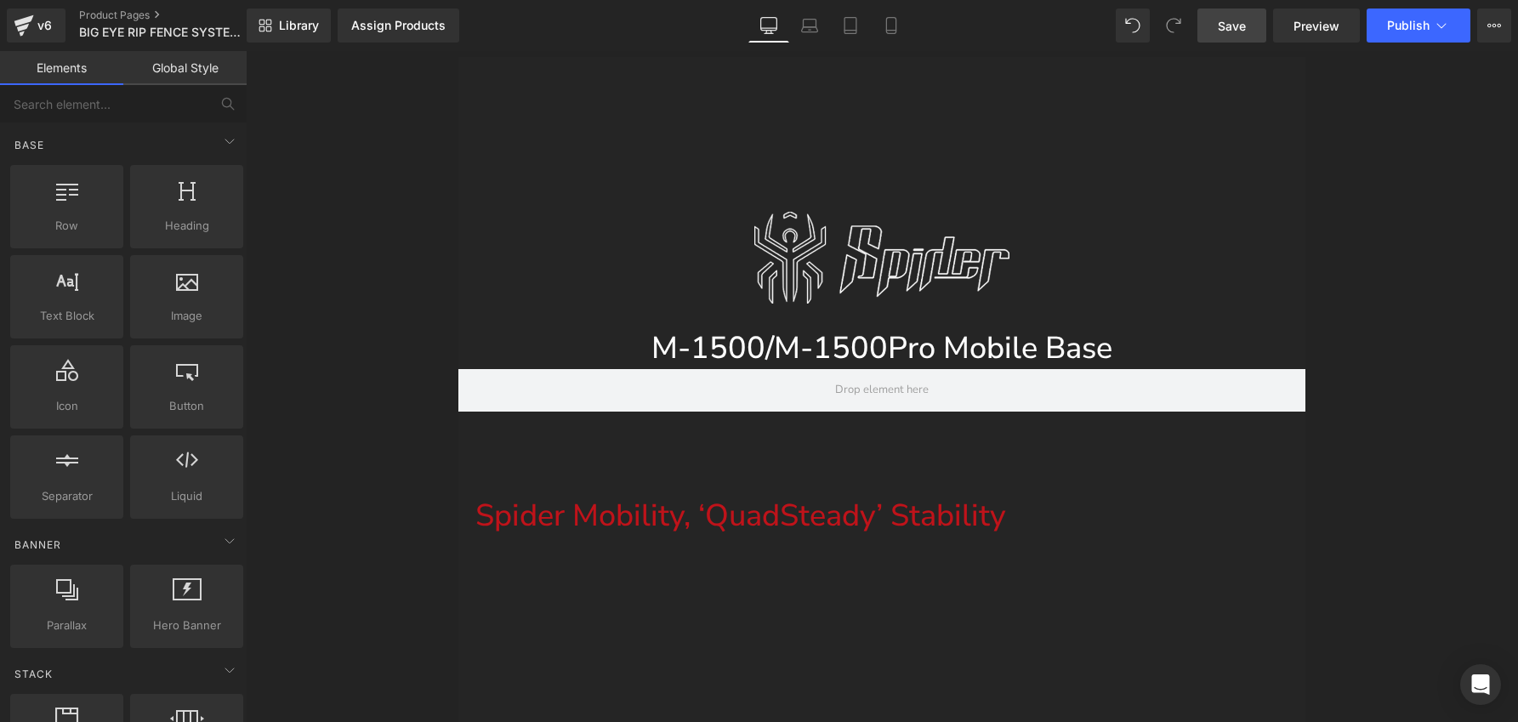
click at [1235, 29] on span "Save" at bounding box center [1232, 26] width 28 height 18
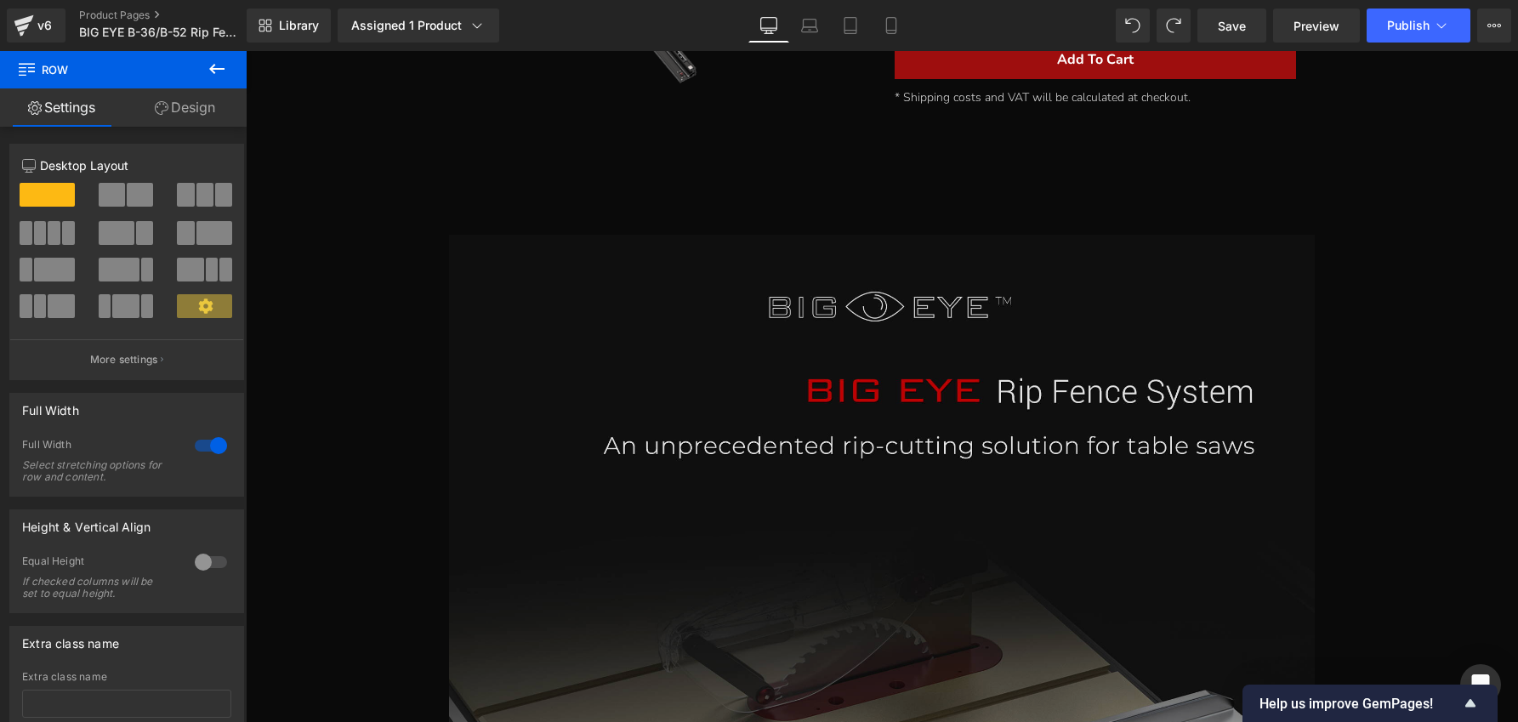
scroll to position [576, 0]
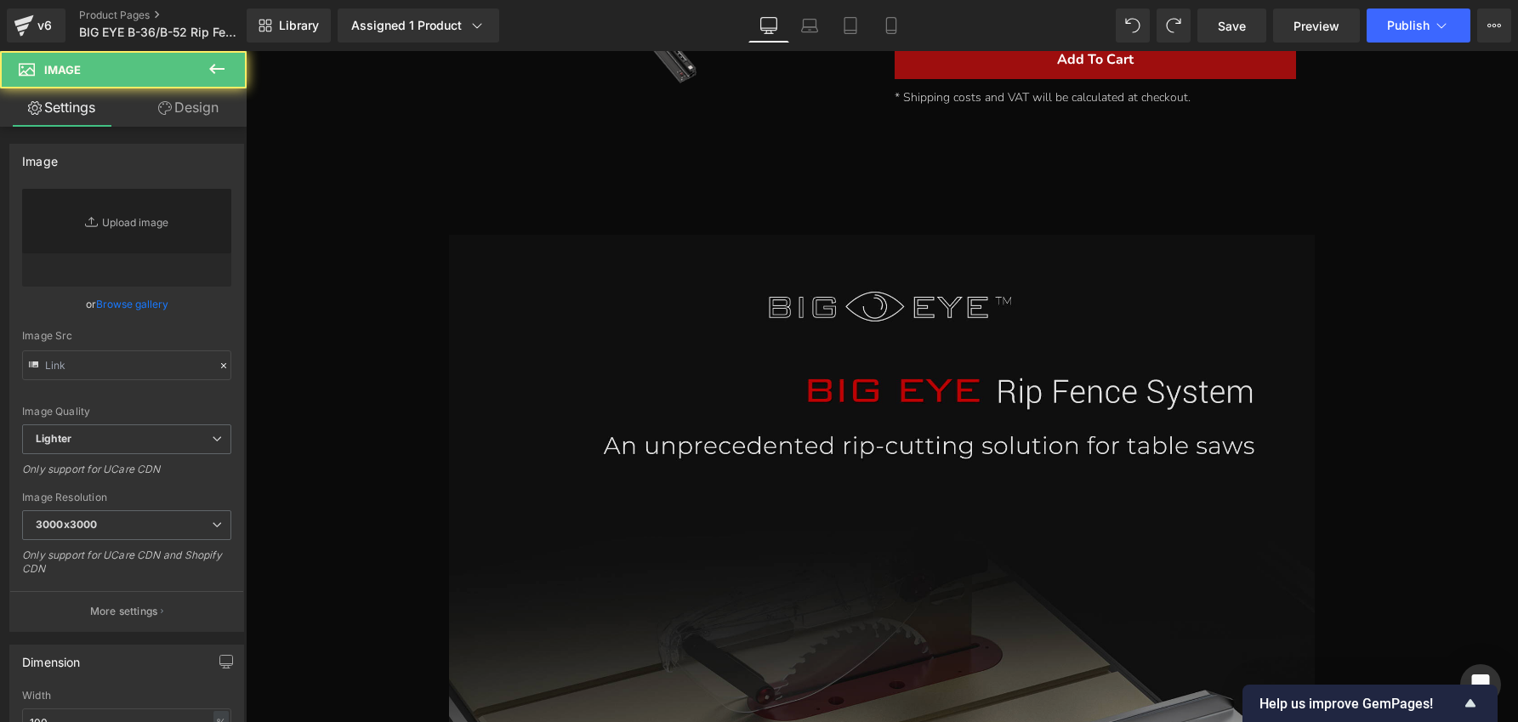
type input "https://ucarecdn.com/0d55507e-7806-486b-8f62-78ca5bdbe654/-/format/auto/-/previ…"
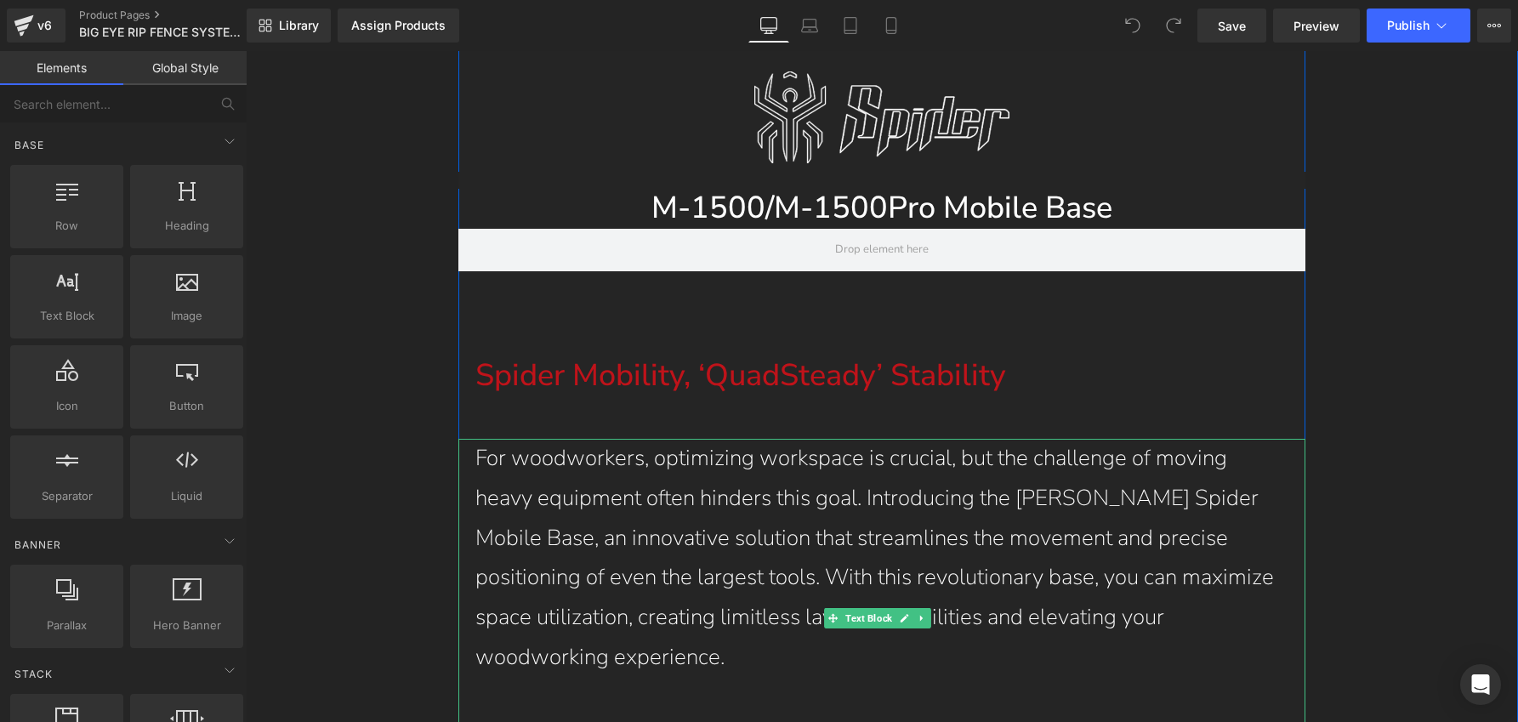
scroll to position [46049, 0]
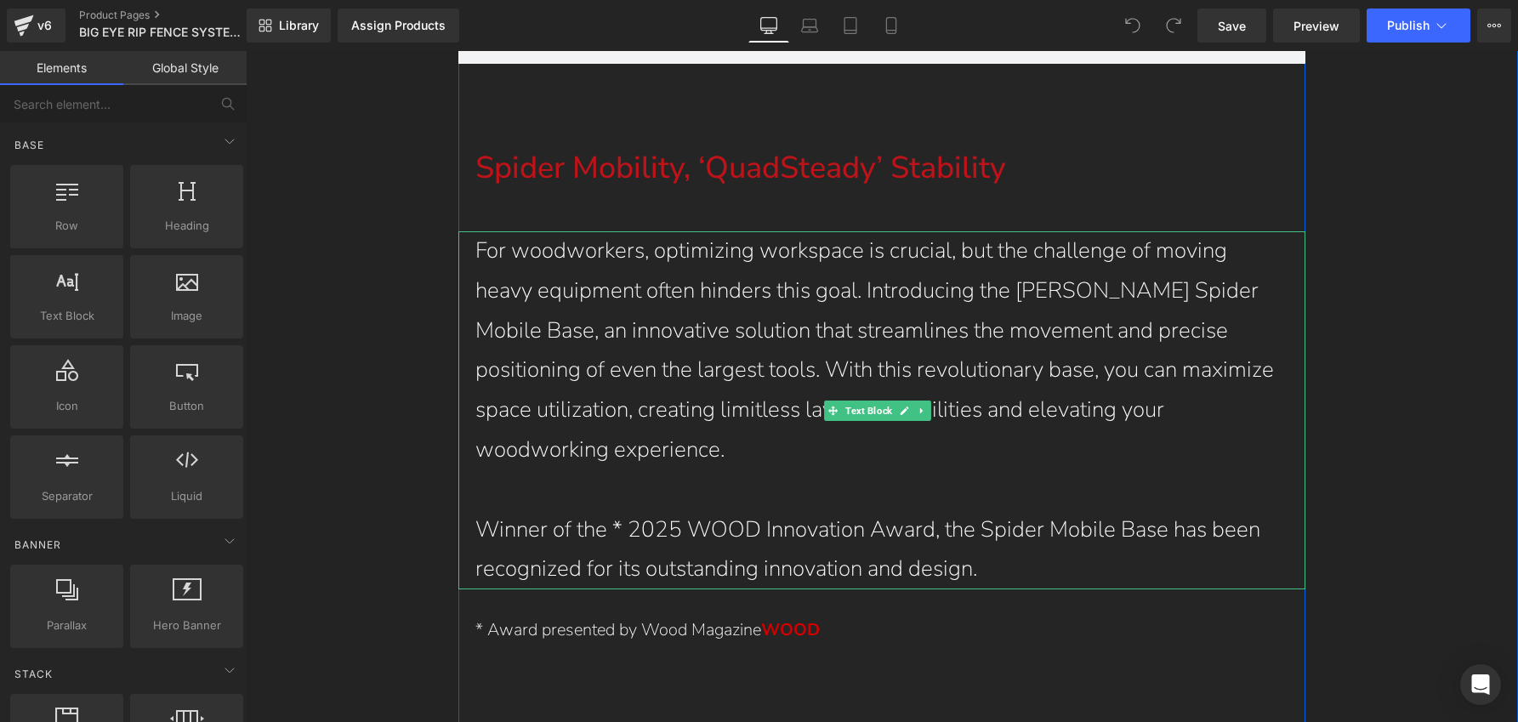
click at [761, 510] on p "Winner of the * 2025 WOOD Innovation Award, the Spider Mobile Base has been rec…" at bounding box center [882, 550] width 814 height 80
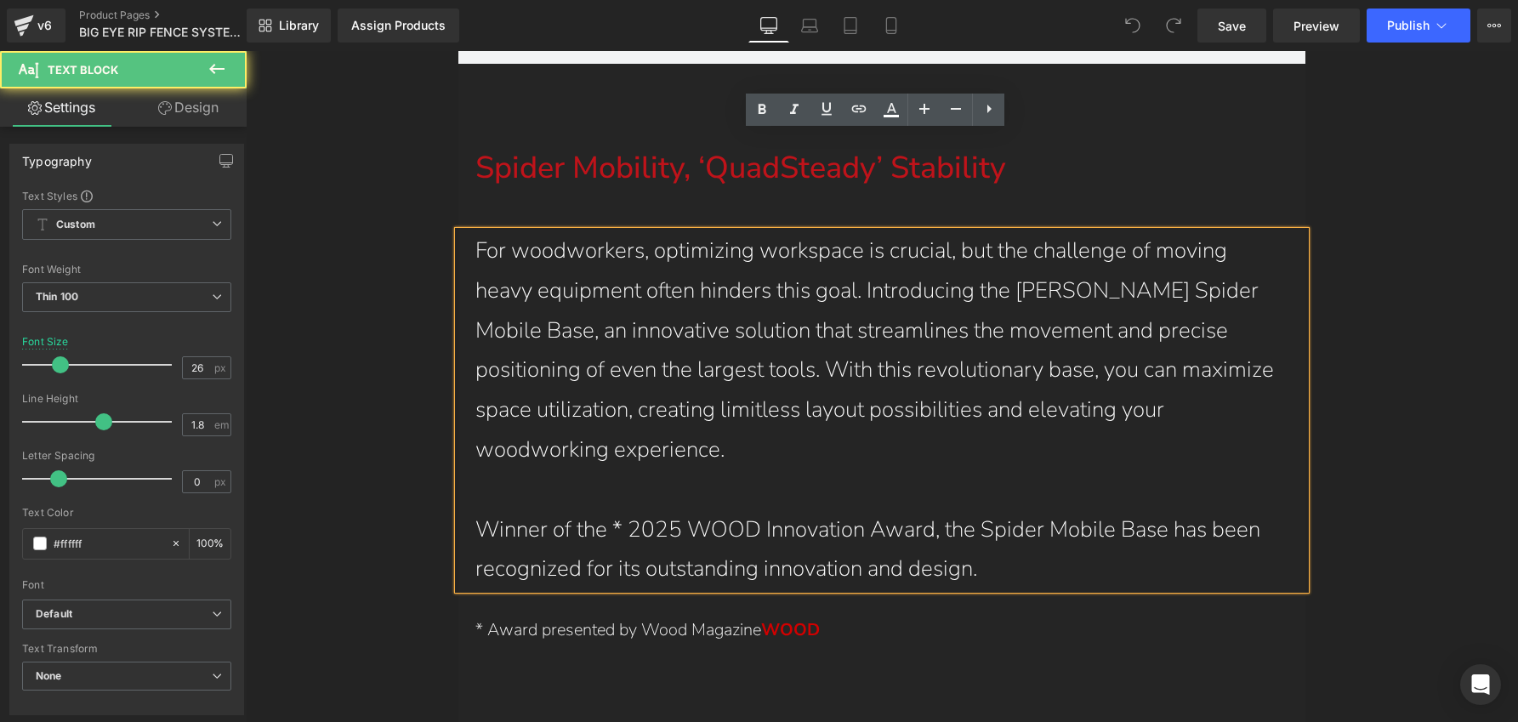
click at [577, 510] on p "Winner of the * 2025 WOOD Innovation Award, the Spider Mobile Base has been rec…" at bounding box center [882, 550] width 814 height 80
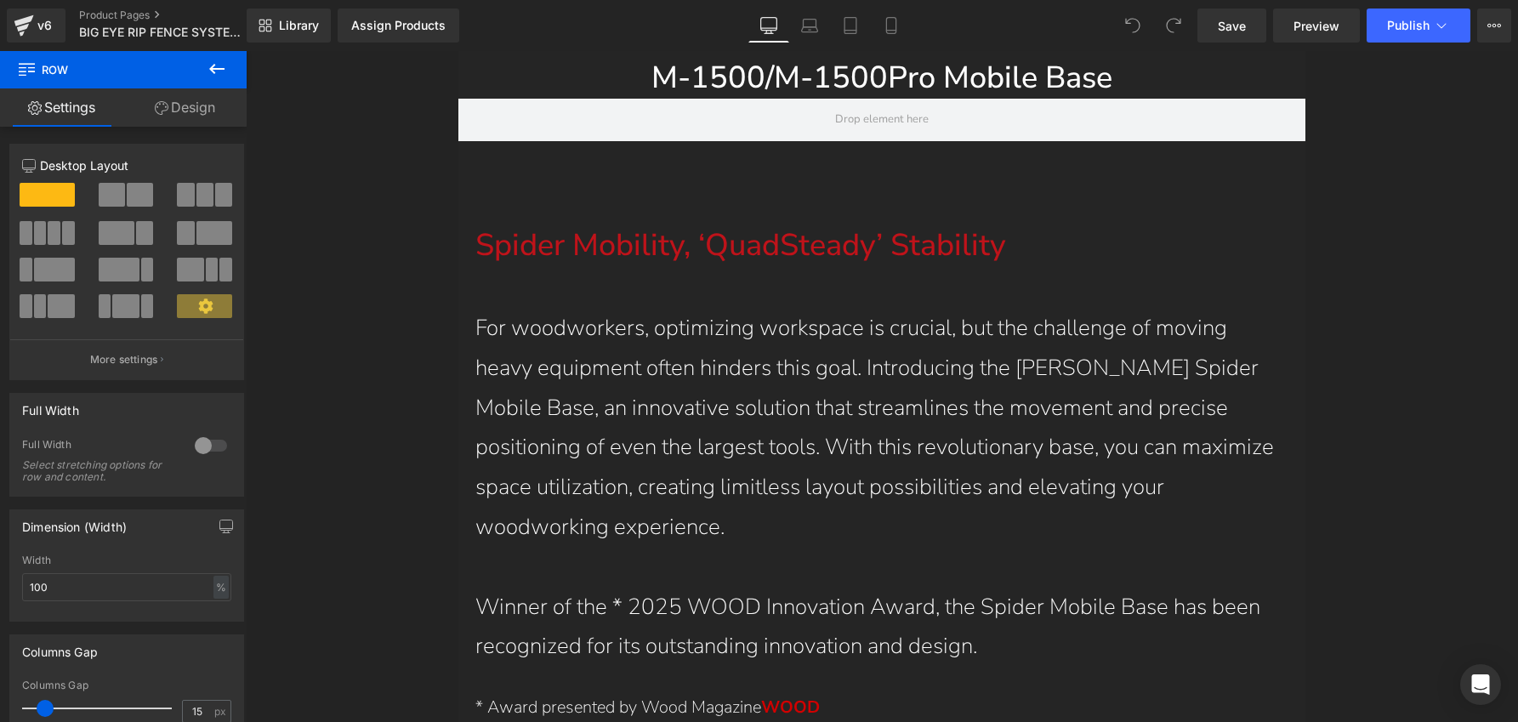
scroll to position [45967, 0]
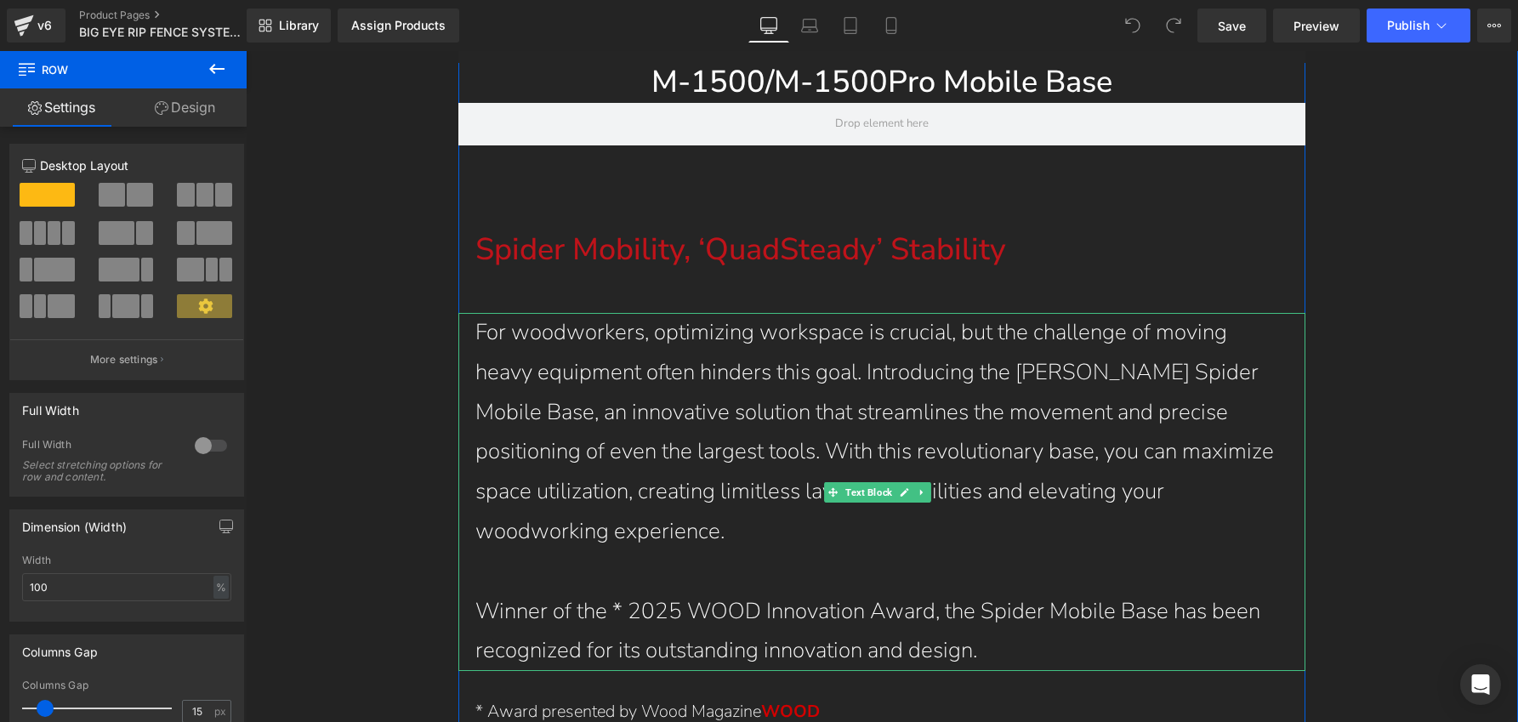
click at [505, 552] on p at bounding box center [882, 572] width 814 height 40
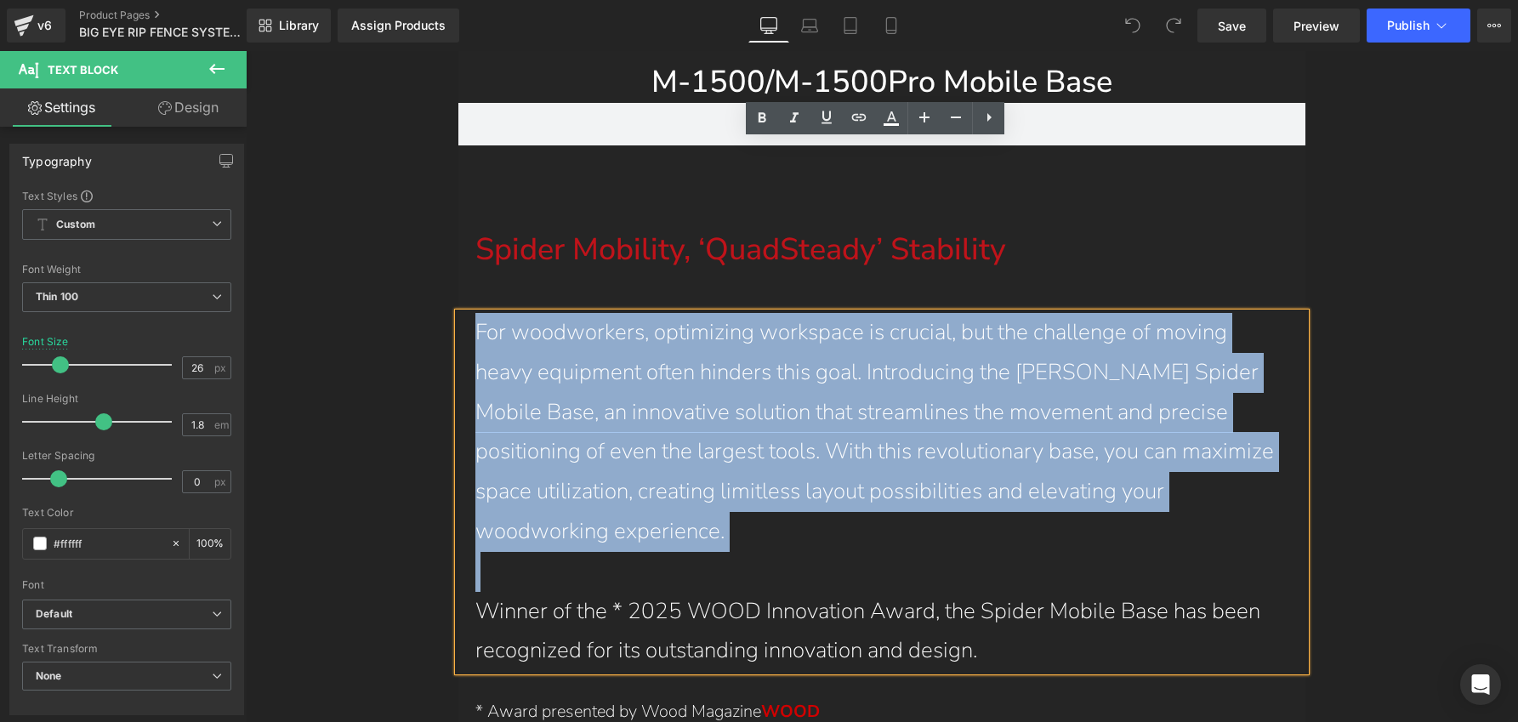
drag, startPoint x: 484, startPoint y: 398, endPoint x: 462, endPoint y: 160, distance: 239.1
click at [462, 313] on div "For woodworkers, optimizing workspace is crucial, but the challenge of moving h…" at bounding box center [882, 492] width 848 height 358
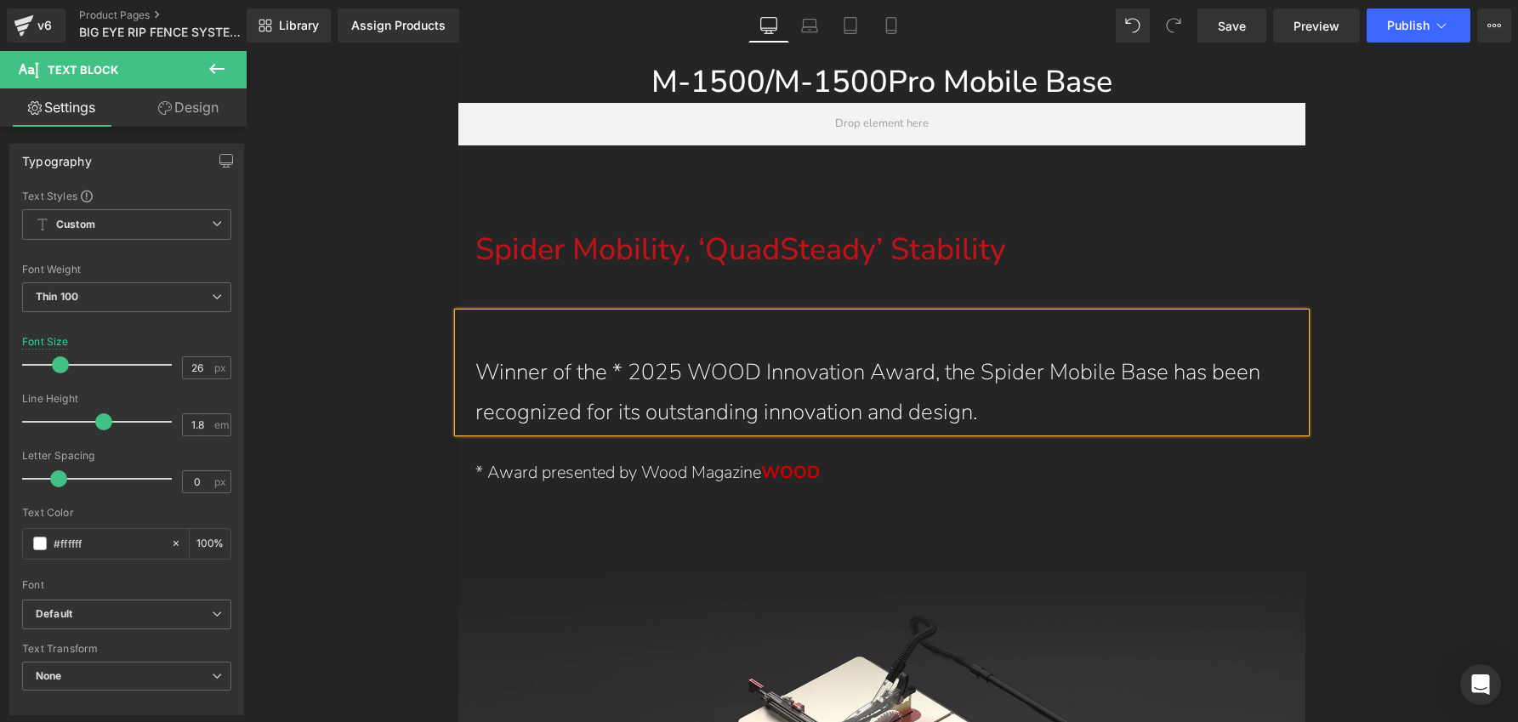
click at [475, 353] on p "Winner of the * 2025 WOOD Innovation Award, the Spider Mobile Base has been rec…" at bounding box center [882, 393] width 814 height 80
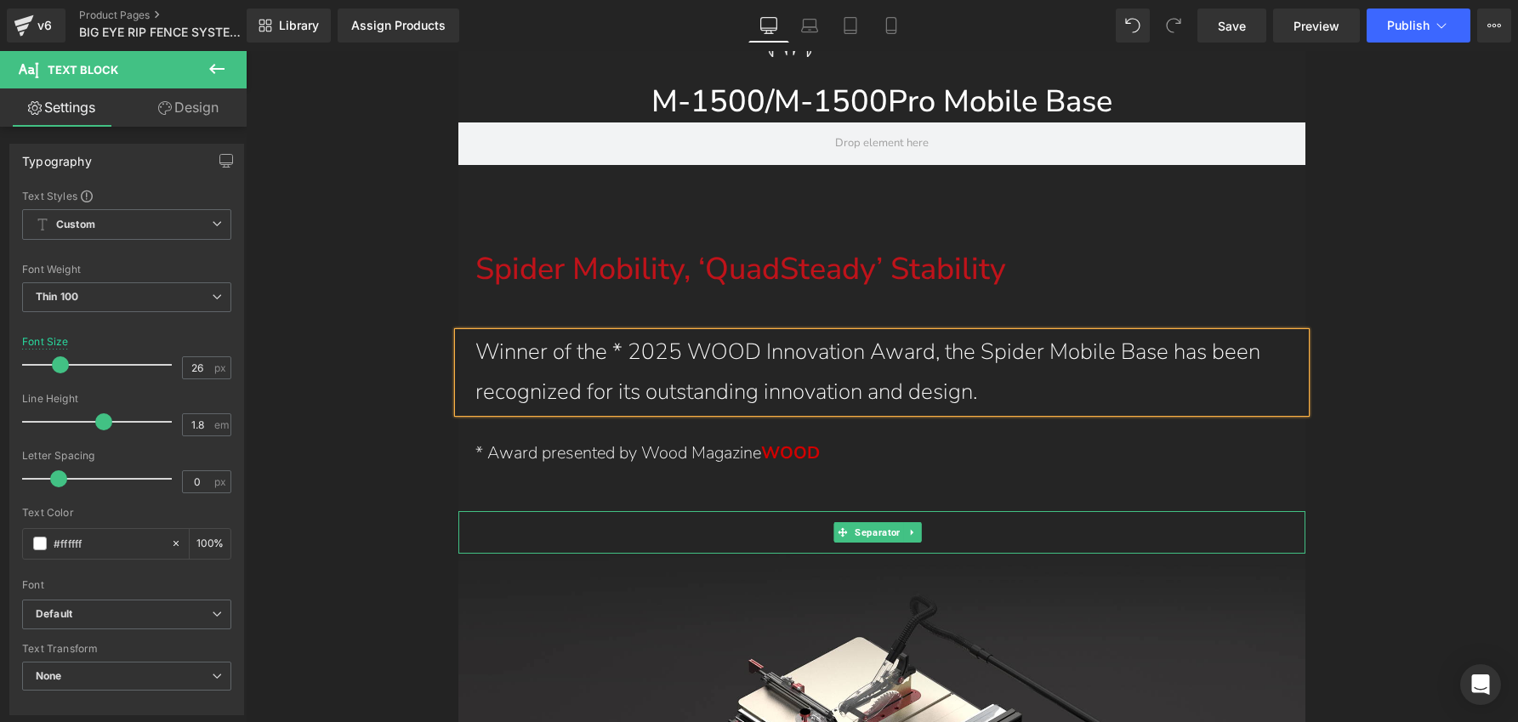
scroll to position [45928, 0]
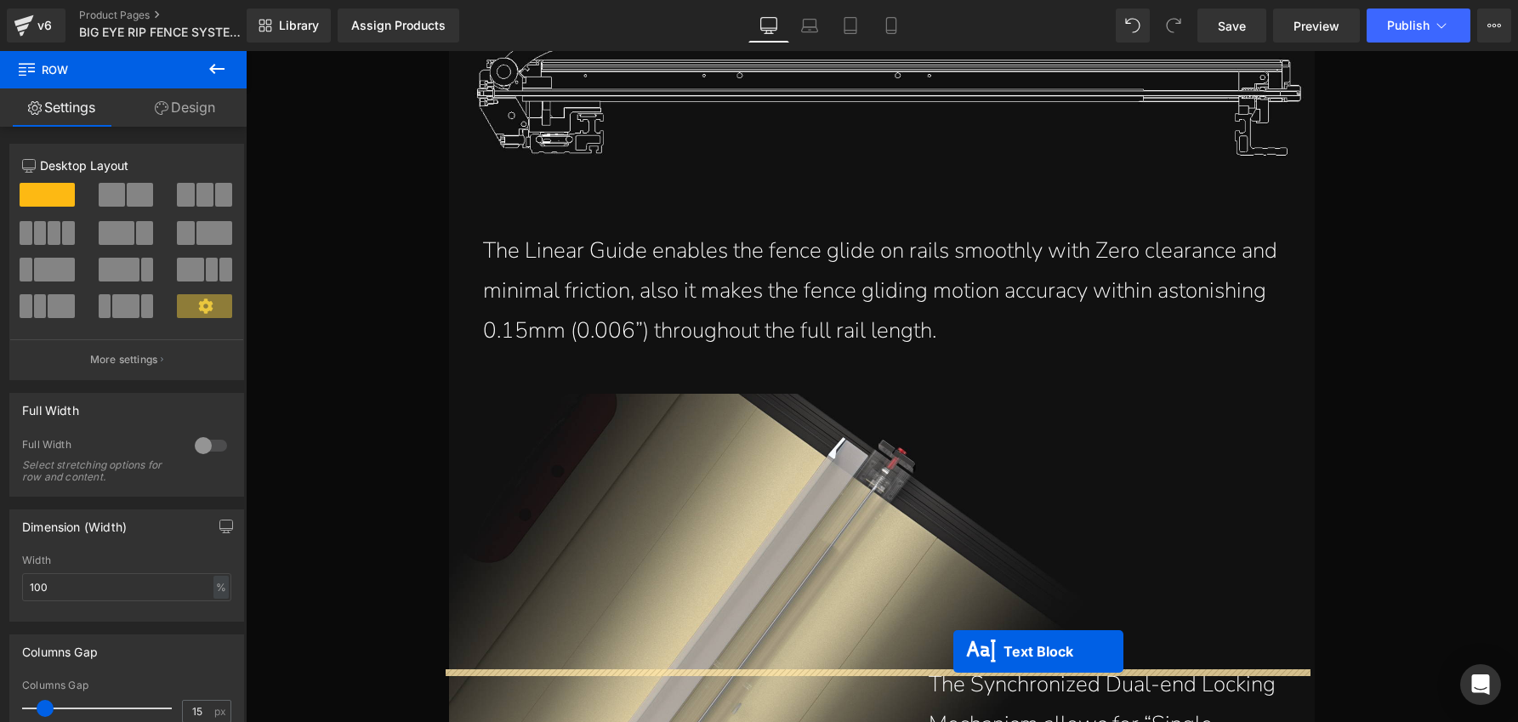
scroll to position [3487, 0]
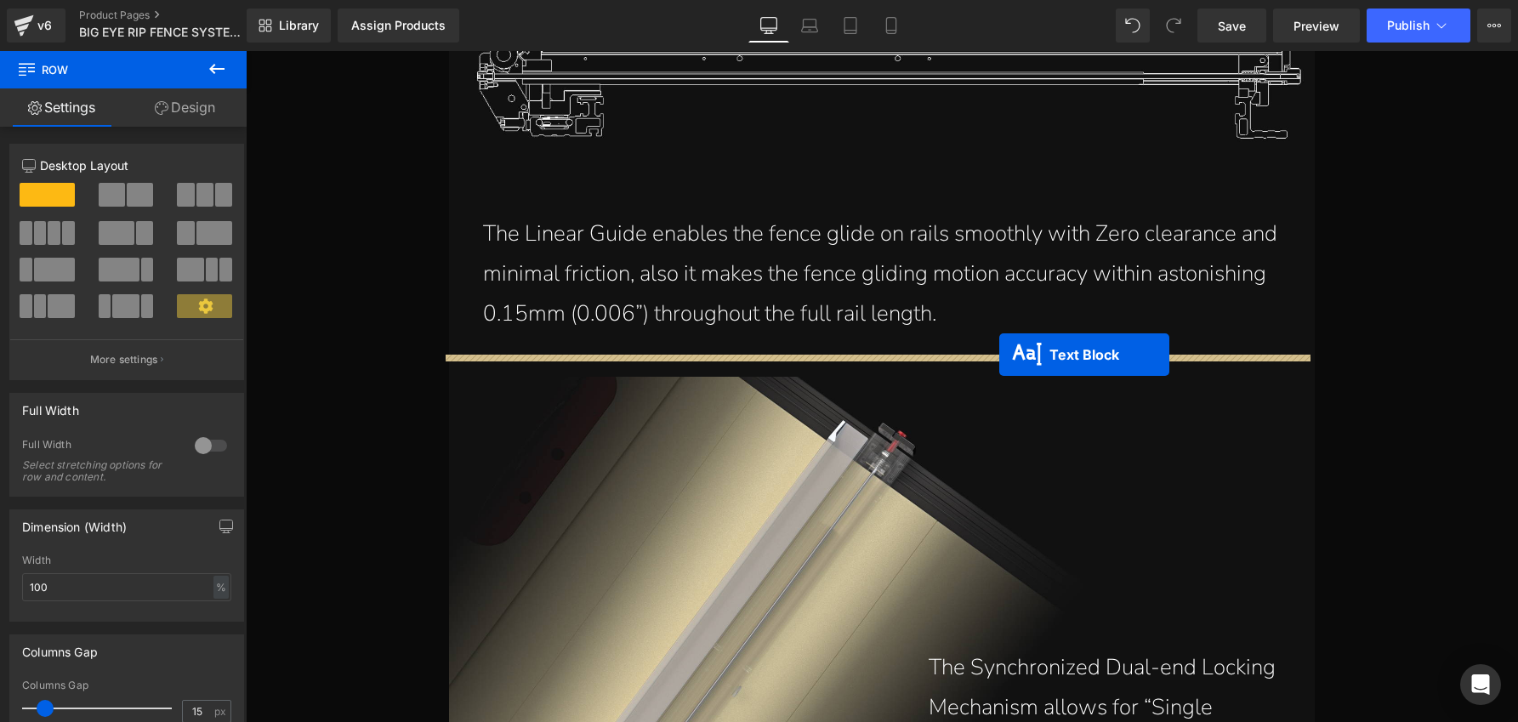
drag, startPoint x: 865, startPoint y: 329, endPoint x: 999, endPoint y: 355, distance: 136.8
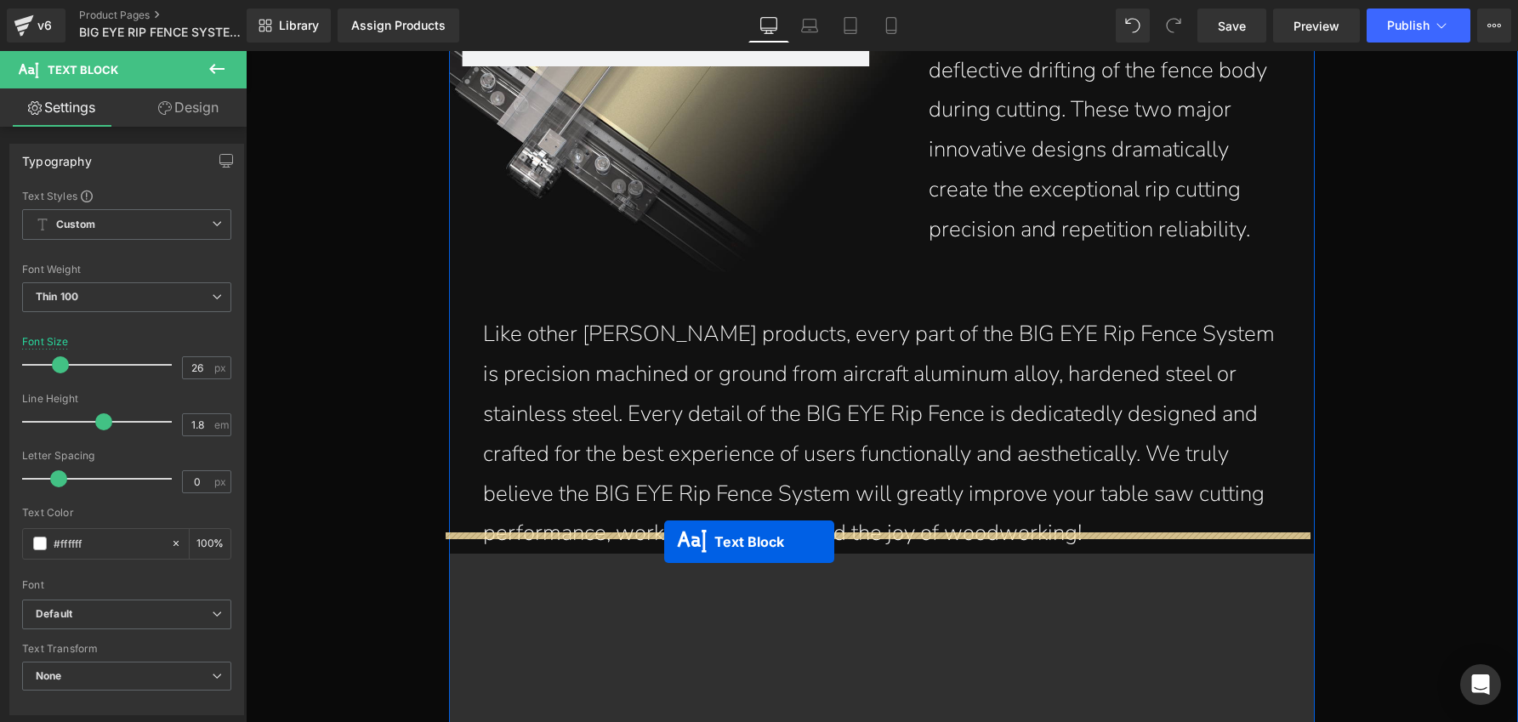
drag, startPoint x: 865, startPoint y: 395, endPoint x: 664, endPoint y: 542, distance: 248.4
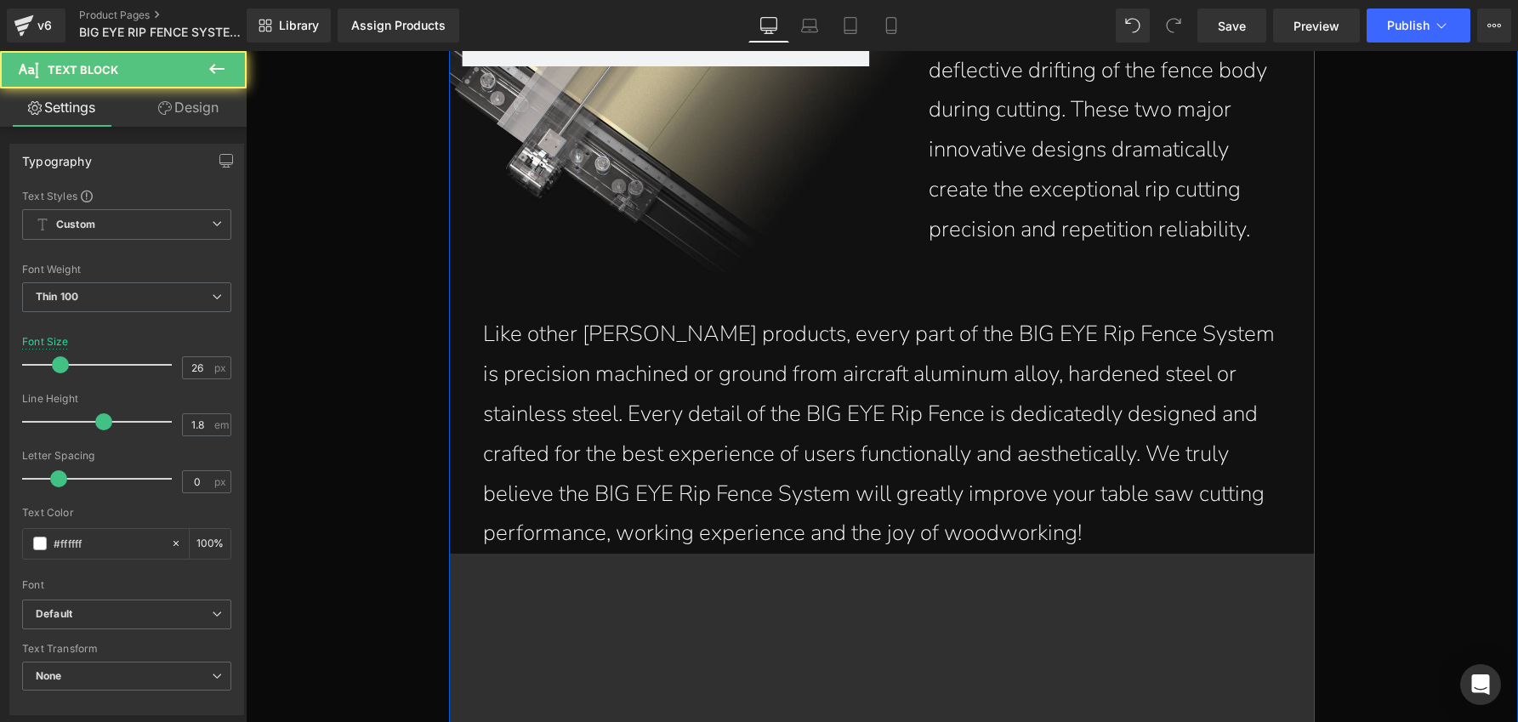
scroll to position [4244, 0]
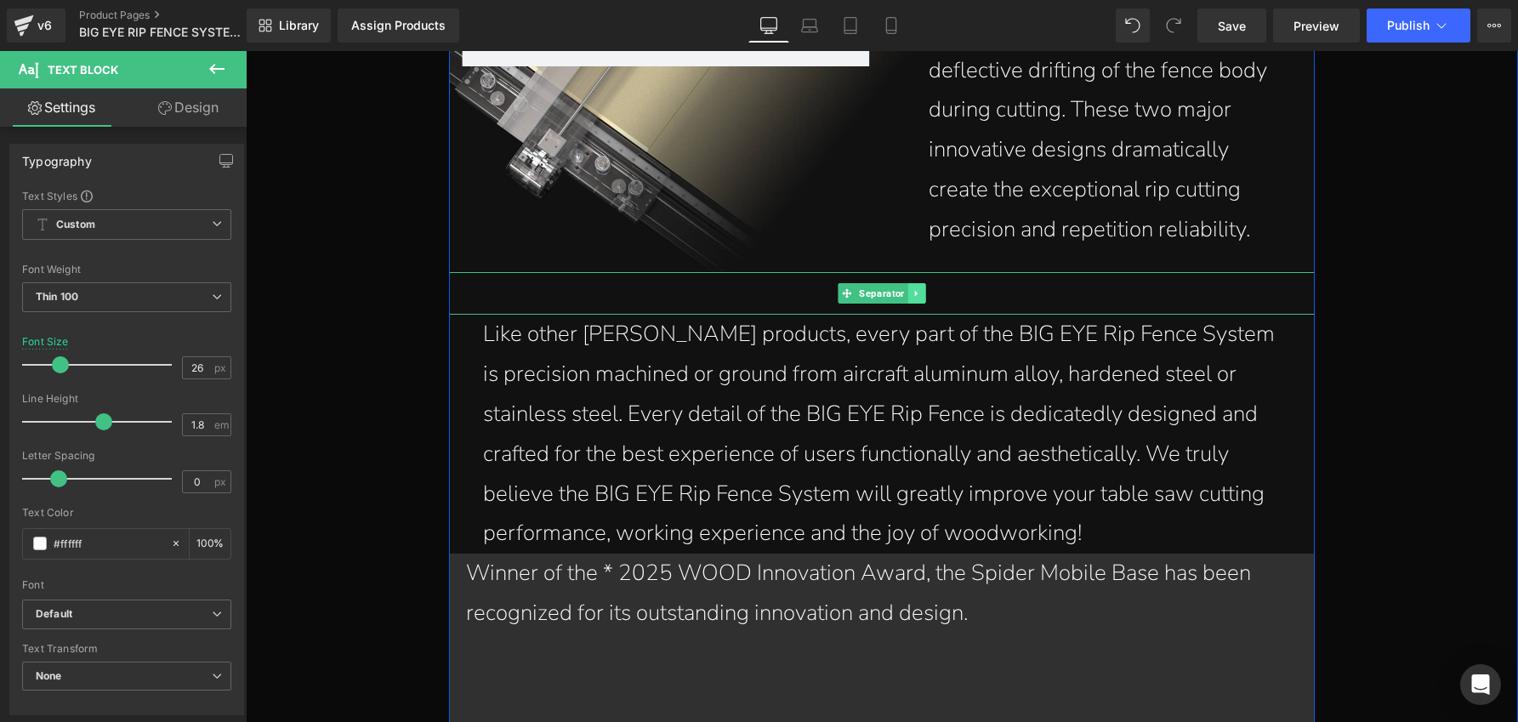
click at [912, 288] on icon at bounding box center [916, 293] width 9 height 10
click at [903, 289] on icon at bounding box center [907, 293] width 9 height 9
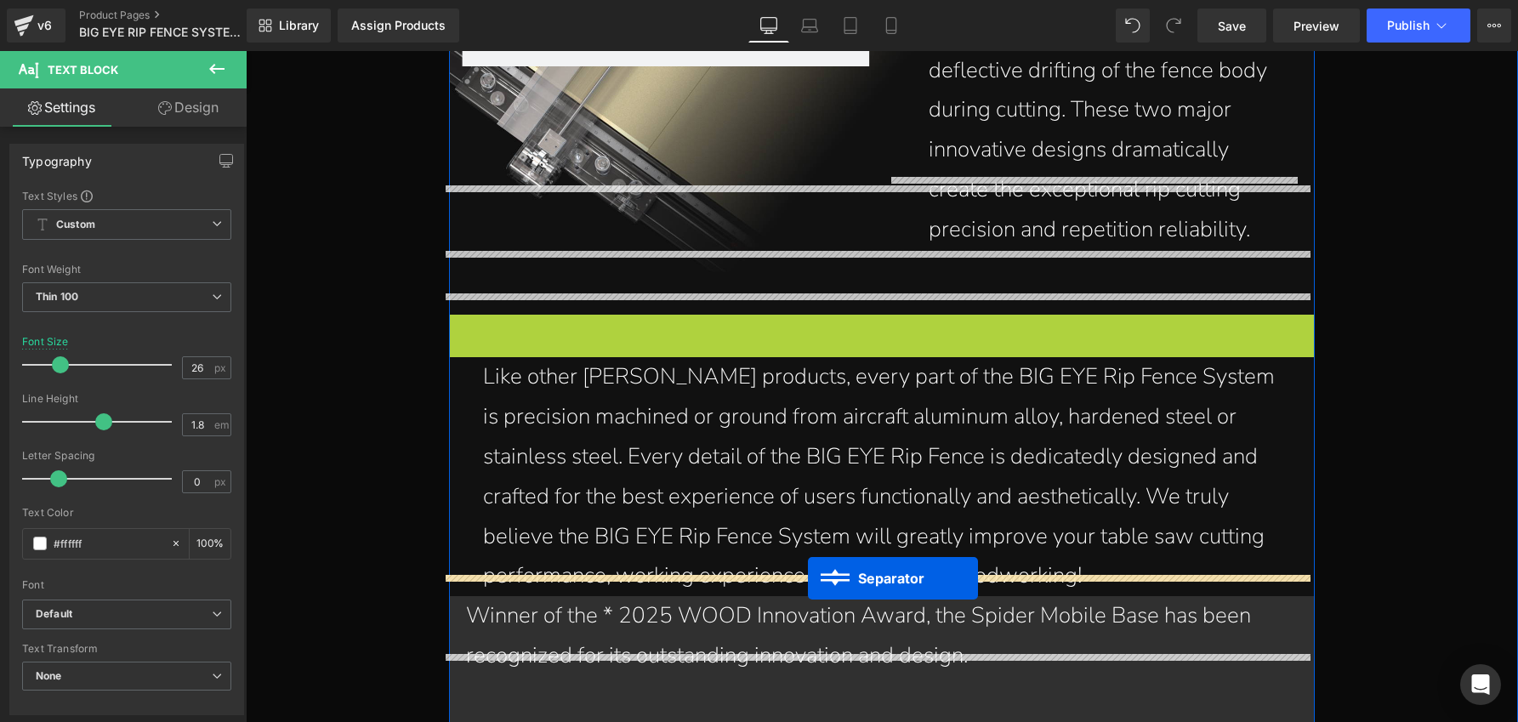
drag, startPoint x: 875, startPoint y: 314, endPoint x: 808, endPoint y: 578, distance: 272.9
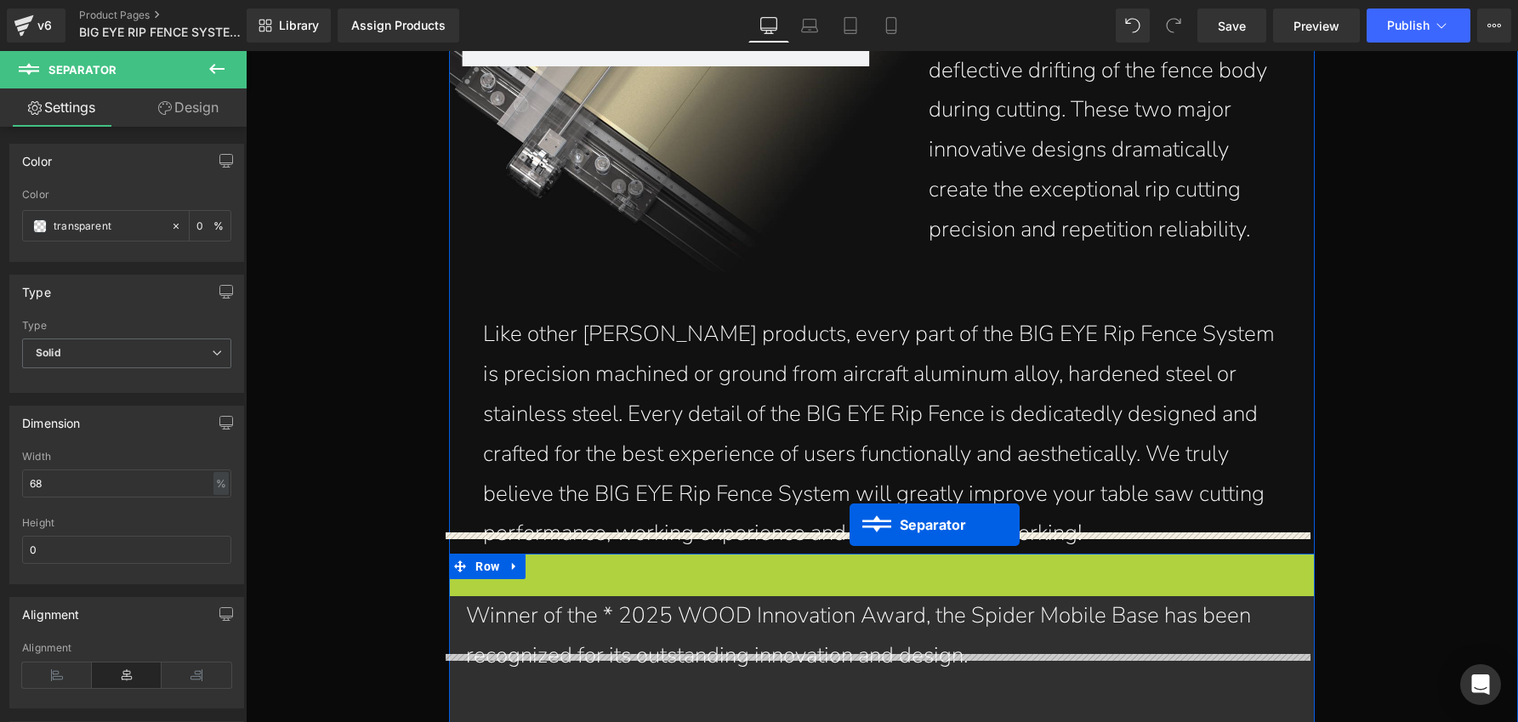
drag, startPoint x: 861, startPoint y: 553, endPoint x: 850, endPoint y: 525, distance: 30.2
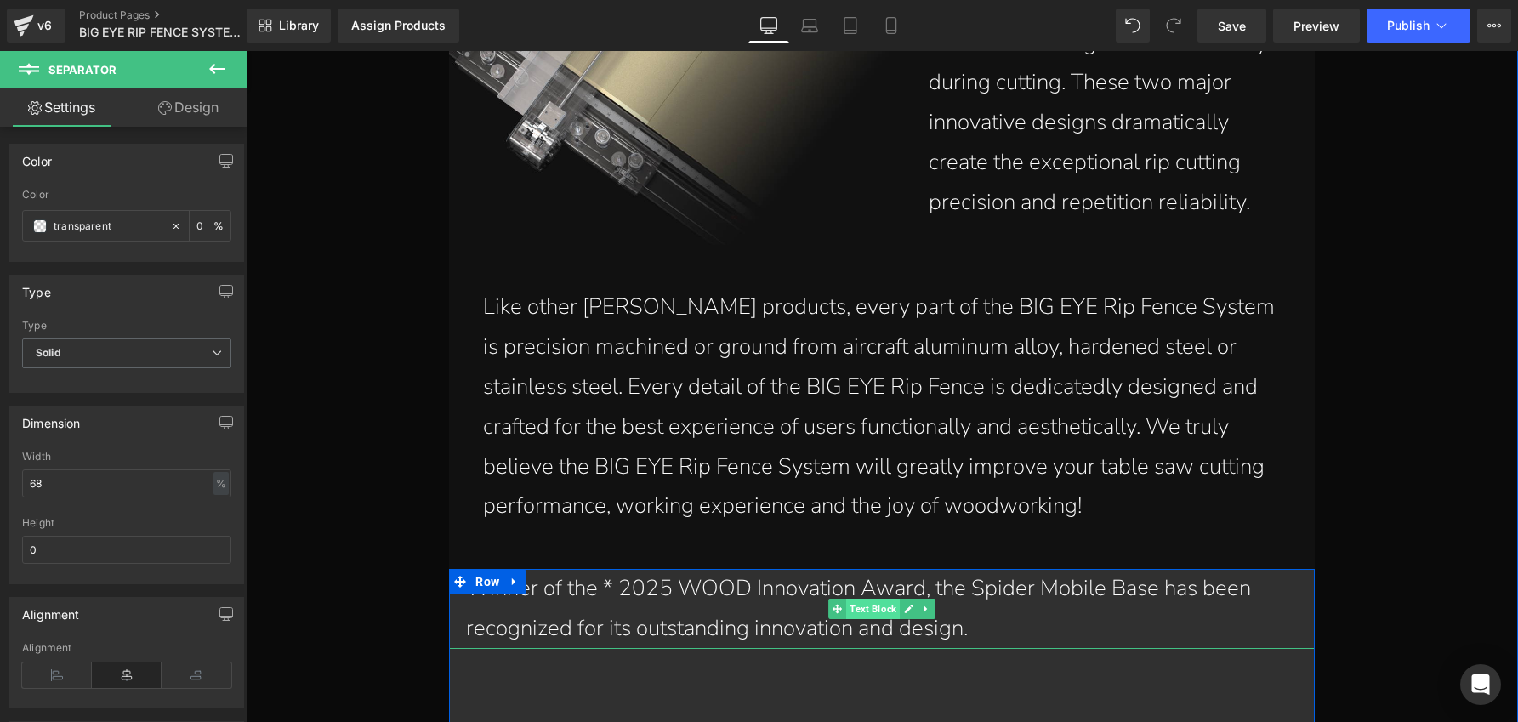
scroll to position [4335, 0]
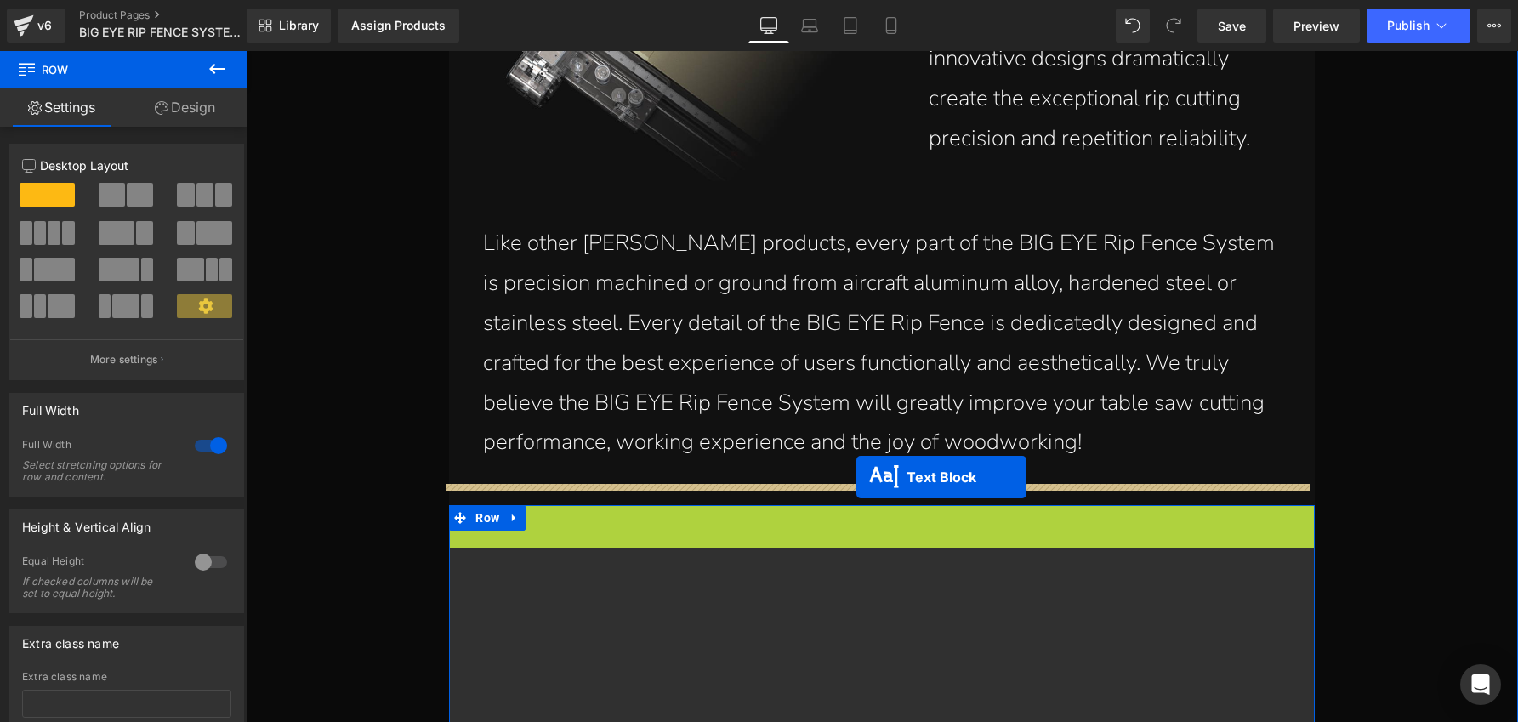
drag, startPoint x: 865, startPoint y: 520, endPoint x: 856, endPoint y: 477, distance: 43.4
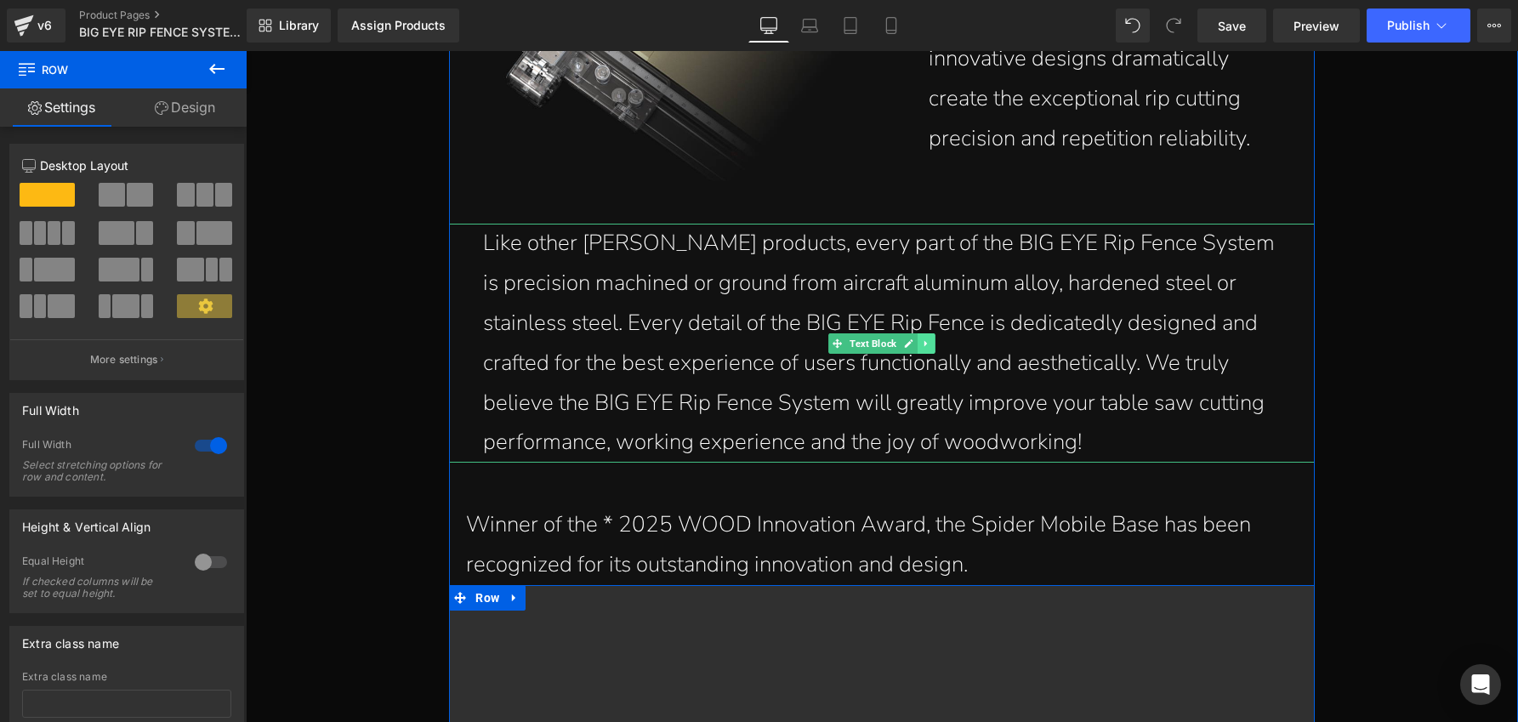
click at [924, 340] on icon at bounding box center [925, 343] width 3 height 6
click at [915, 338] on icon at bounding box center [917, 343] width 9 height 10
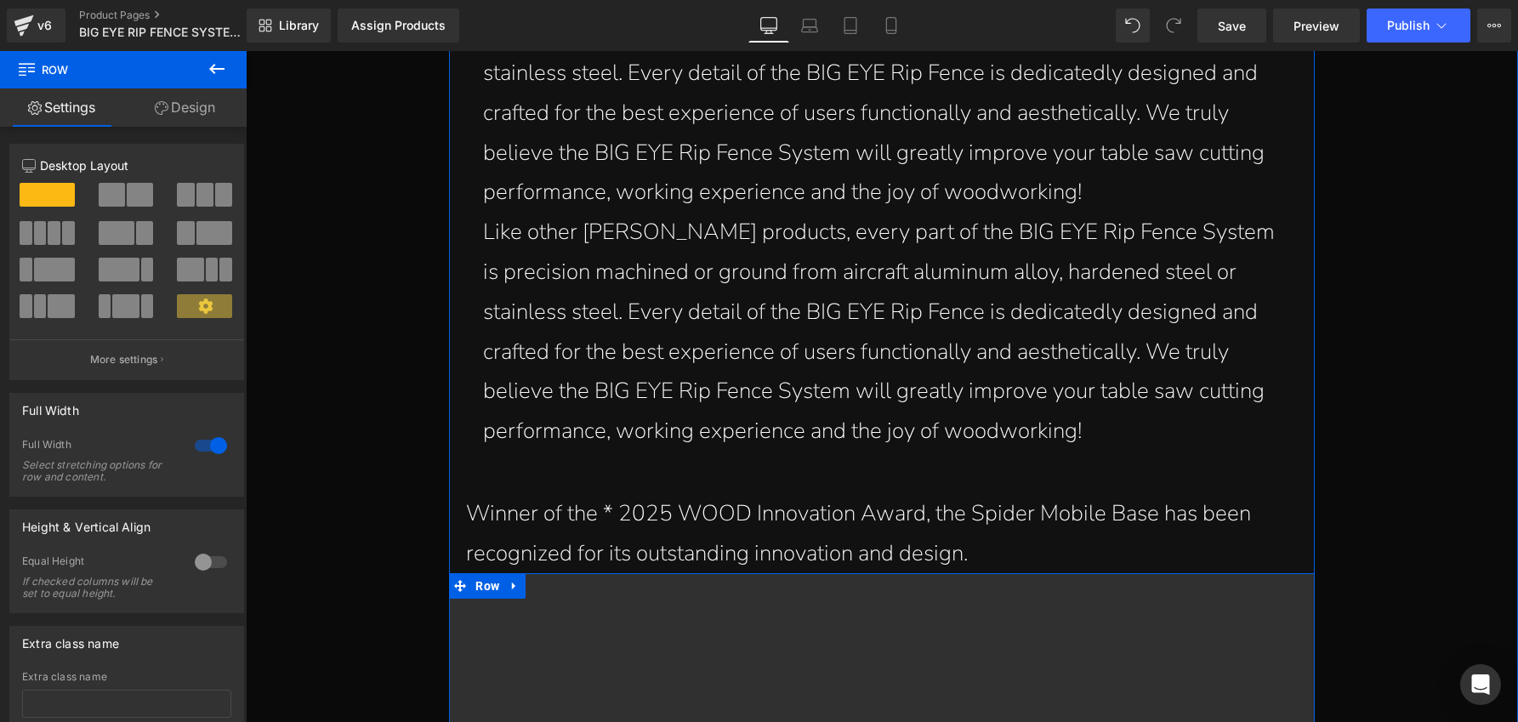
scroll to position [4614, 0]
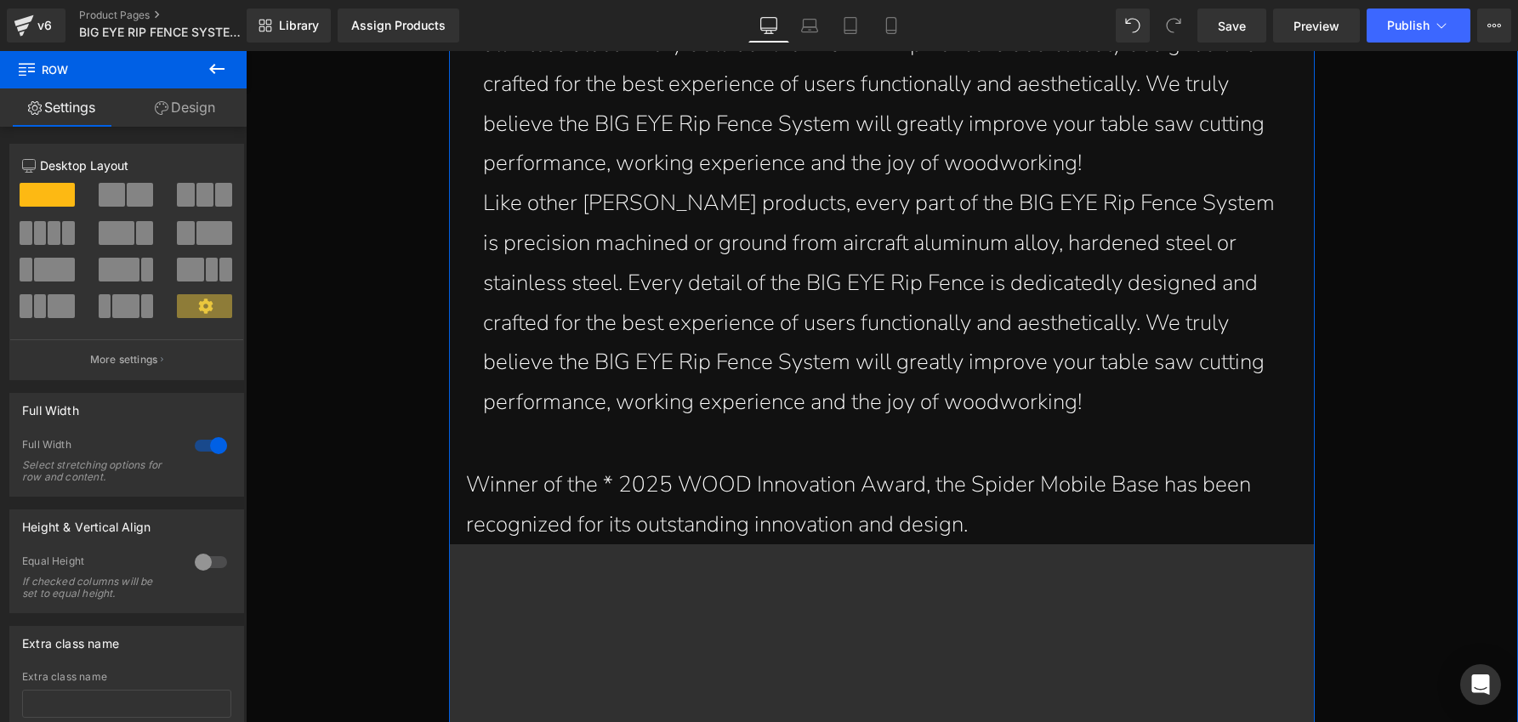
click at [888, 492] on div "Winner of the * 2025 WOOD Innovation Award, the Spider Mobile Base has been rec…" at bounding box center [881, 505] width 865 height 80
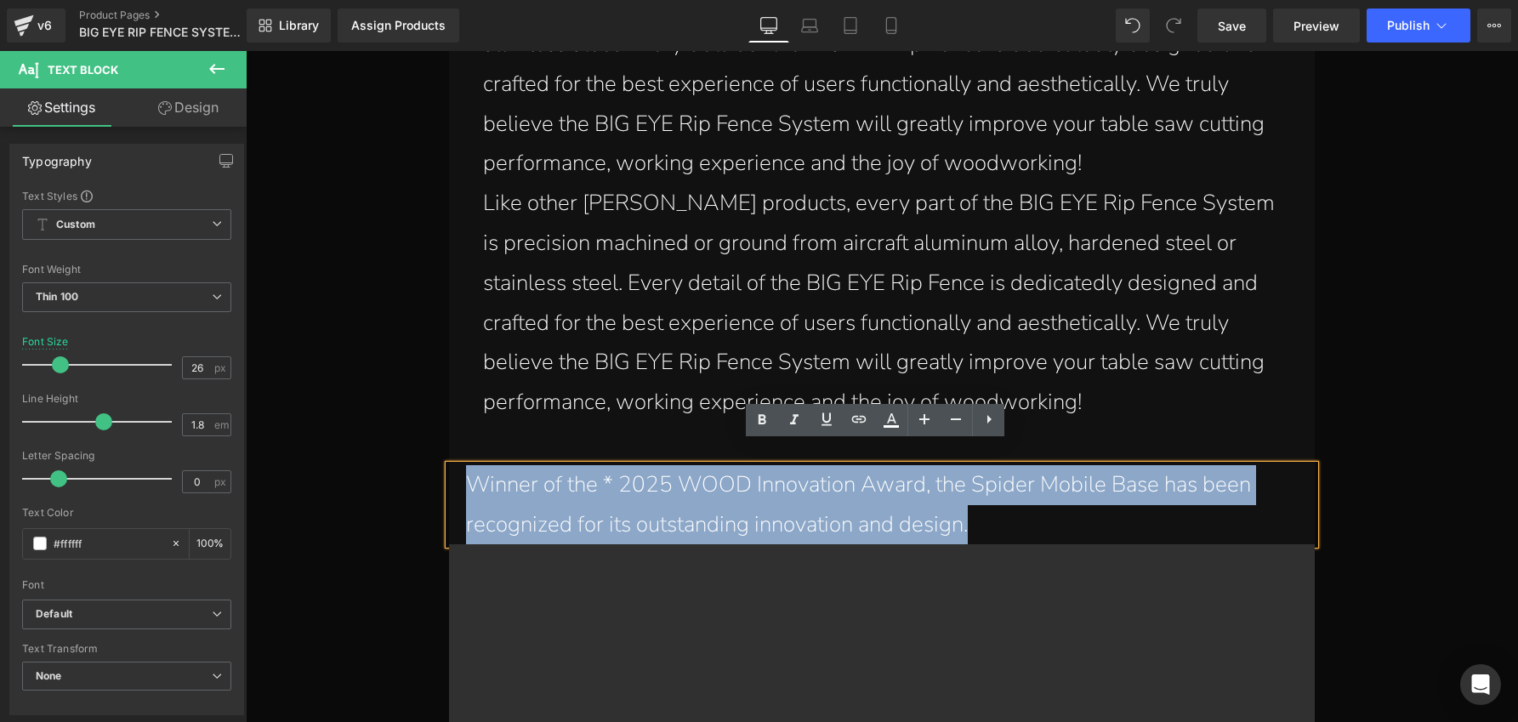
drag, startPoint x: 975, startPoint y: 507, endPoint x: 459, endPoint y: 450, distance: 519.4
click at [466, 465] on p "Winner of the * 2025 WOOD Innovation Award, the Spider Mobile Base has been rec…" at bounding box center [881, 505] width 831 height 80
copy span "Winner of the * 2025 WOOD Innovation Award, the Spider Mobile Base has been rec…"
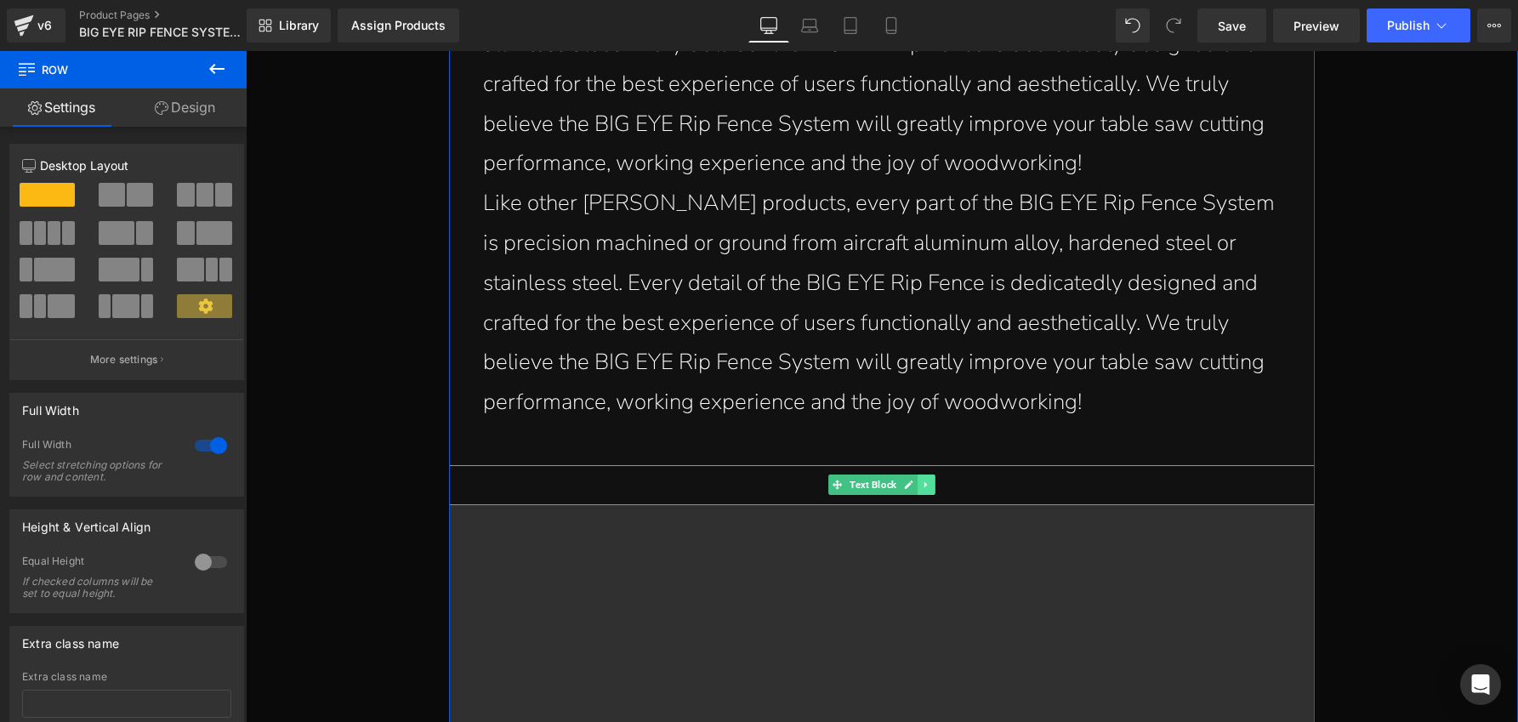
click at [924, 482] on icon at bounding box center [925, 485] width 3 height 6
click at [930, 480] on icon at bounding box center [934, 485] width 9 height 10
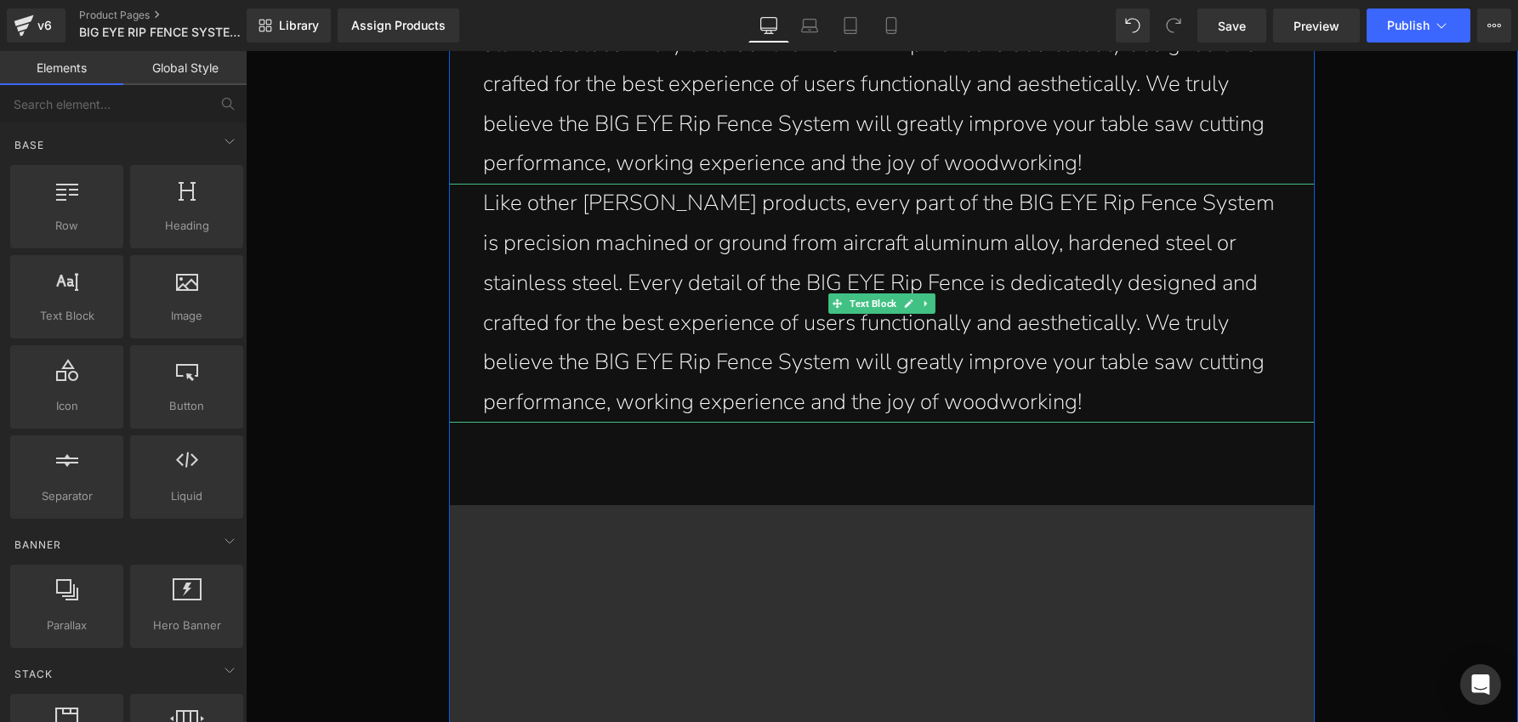
click at [727, 269] on p "Like other [PERSON_NAME] products, every part of the BIG EYE Rip Fence System i…" at bounding box center [885, 303] width 805 height 239
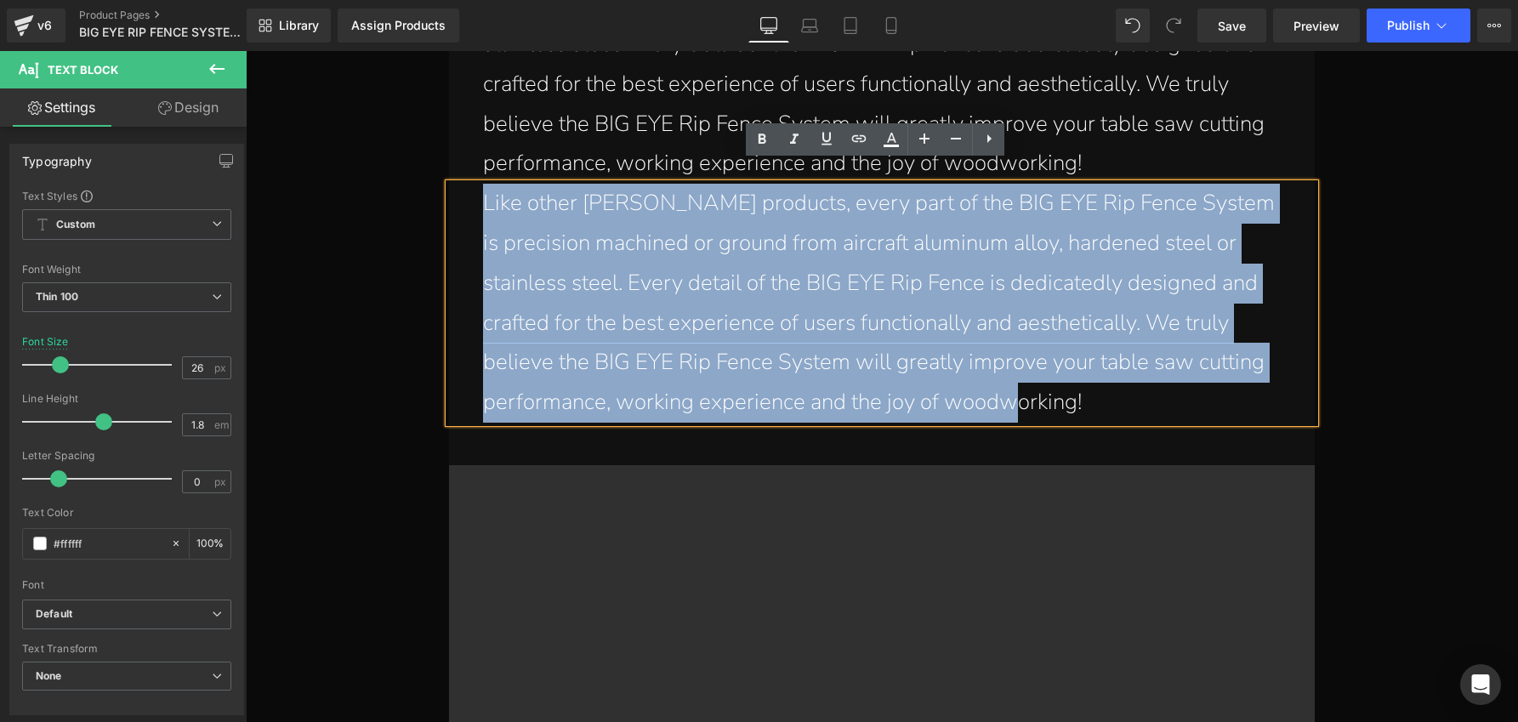
drag, startPoint x: 877, startPoint y: 381, endPoint x: 472, endPoint y: 185, distance: 449.6
click at [472, 185] on div "Like other [PERSON_NAME] products, every part of the BIG EYE Rip Fence System i…" at bounding box center [881, 303] width 865 height 239
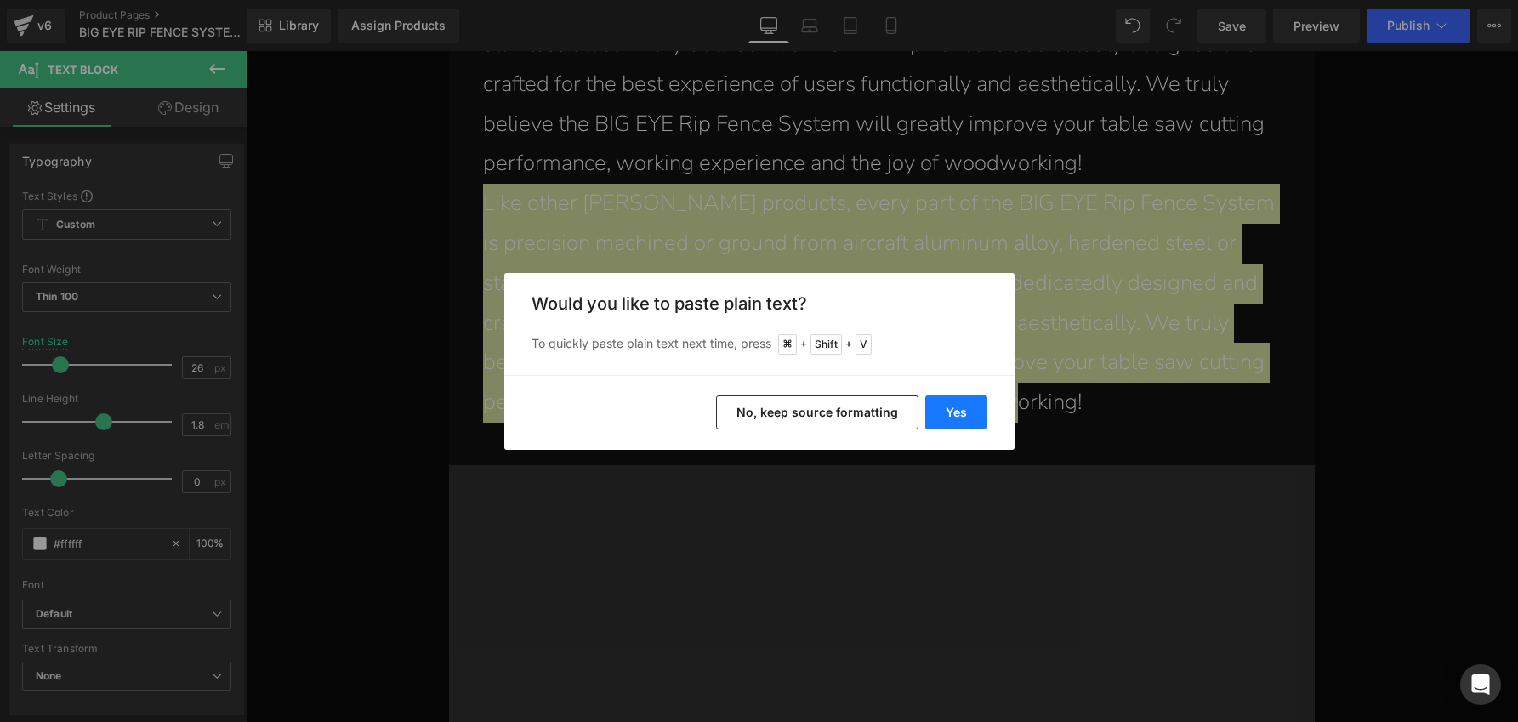
click at [959, 416] on button "Yes" at bounding box center [956, 412] width 62 height 34
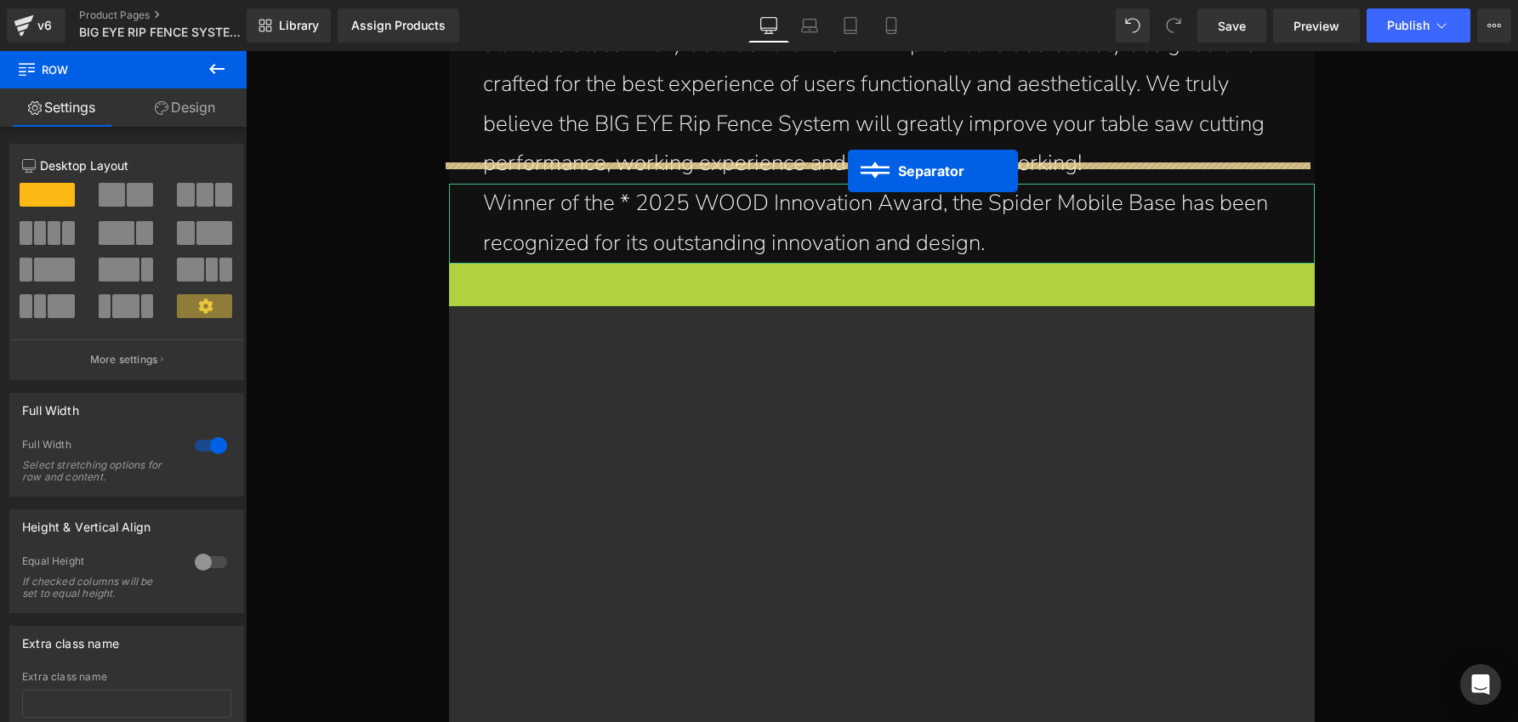
drag, startPoint x: 872, startPoint y: 262, endPoint x: 848, endPoint y: 170, distance: 94.9
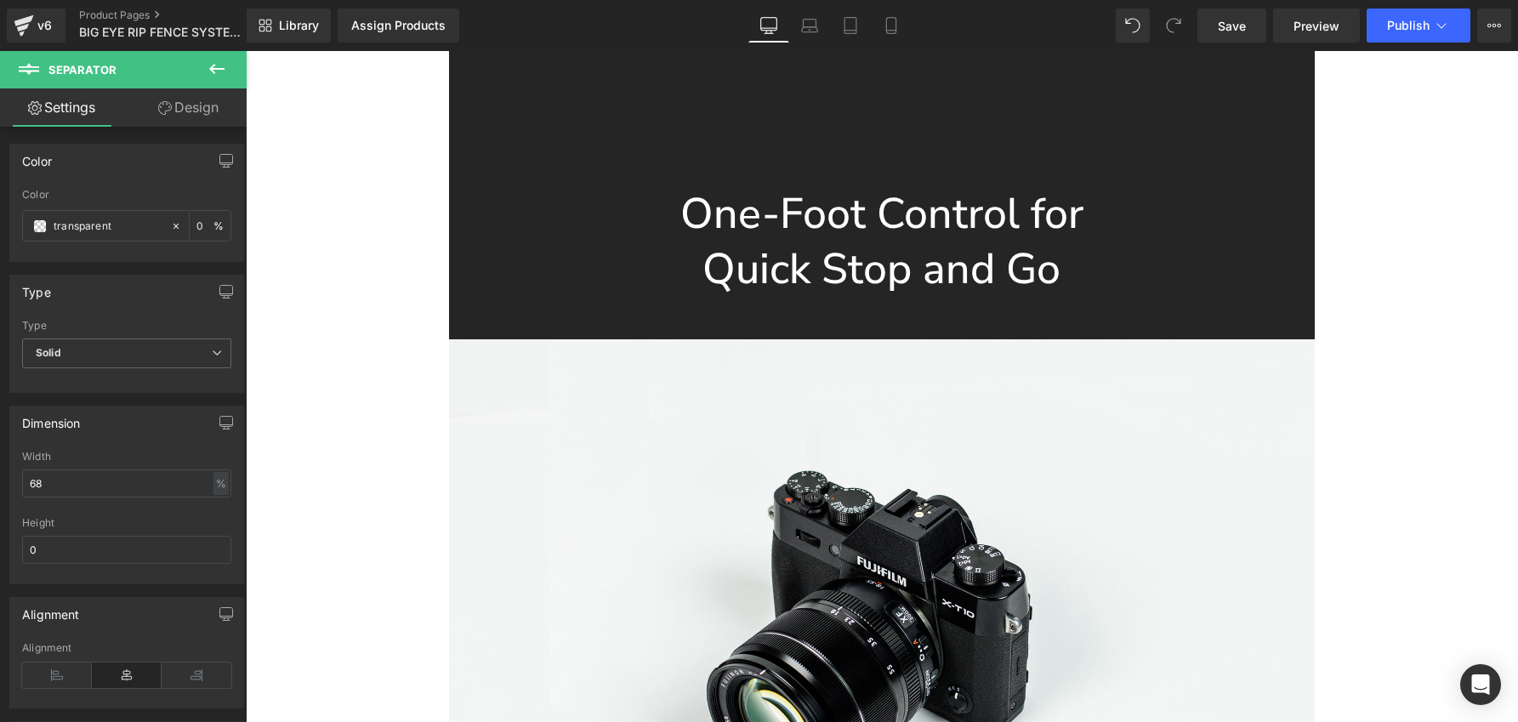
scroll to position [38016, 0]
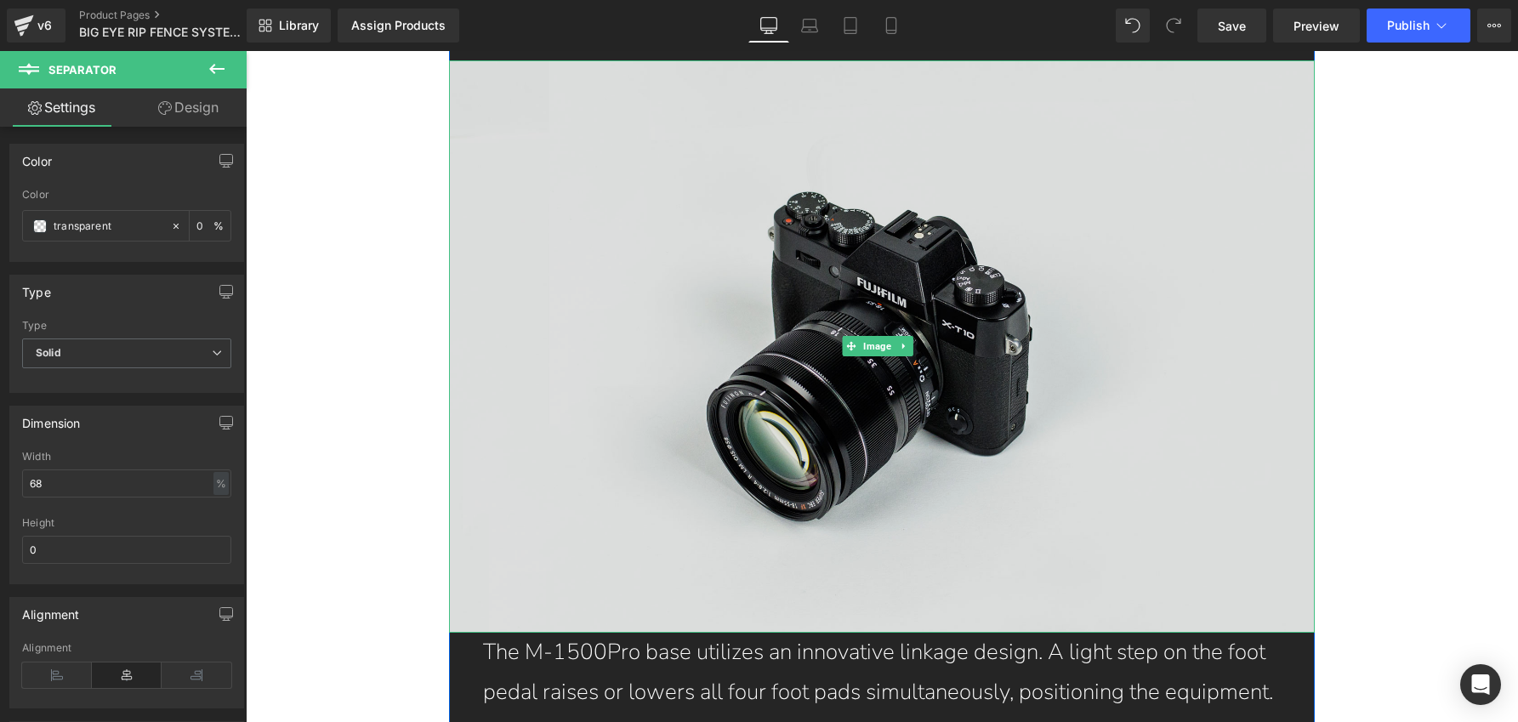
click at [1009, 362] on img at bounding box center [881, 346] width 865 height 573
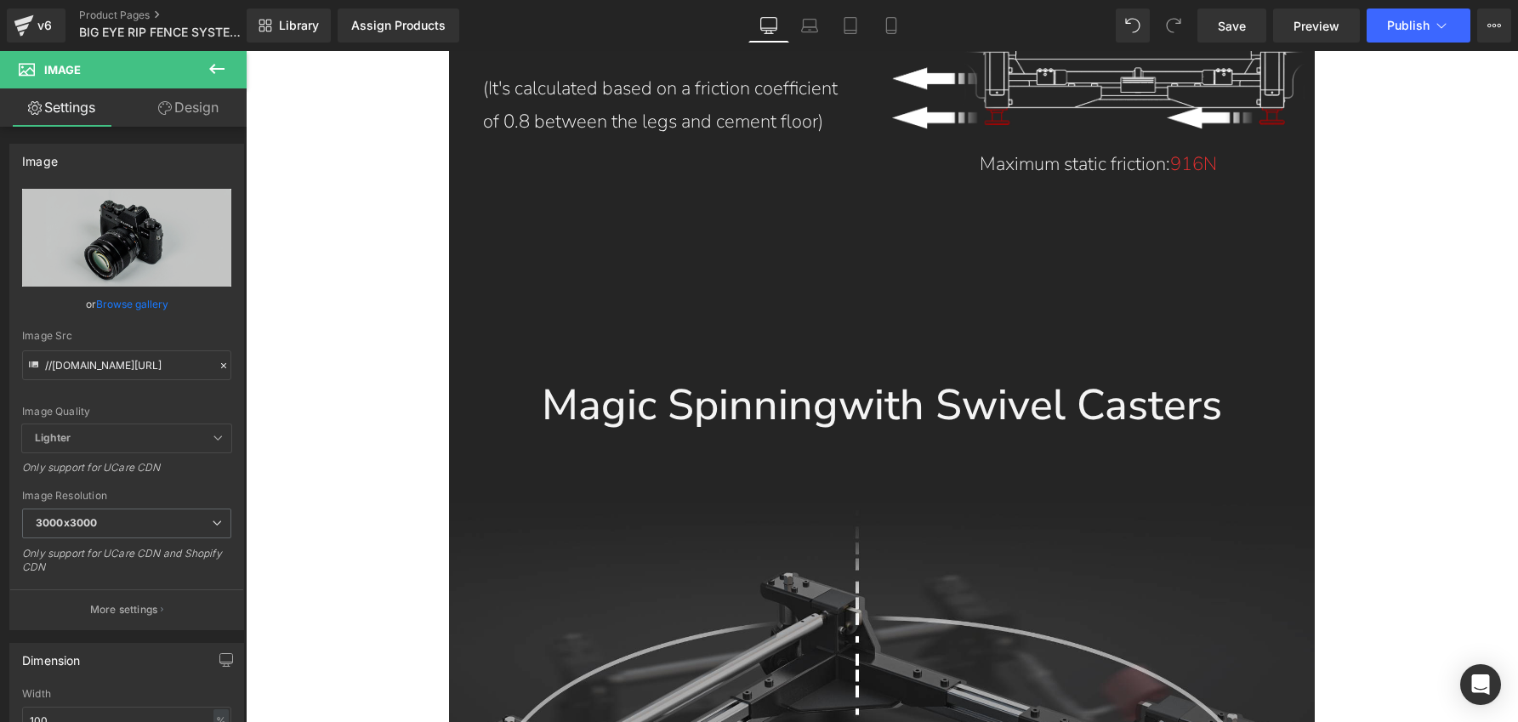
scroll to position [35787, 0]
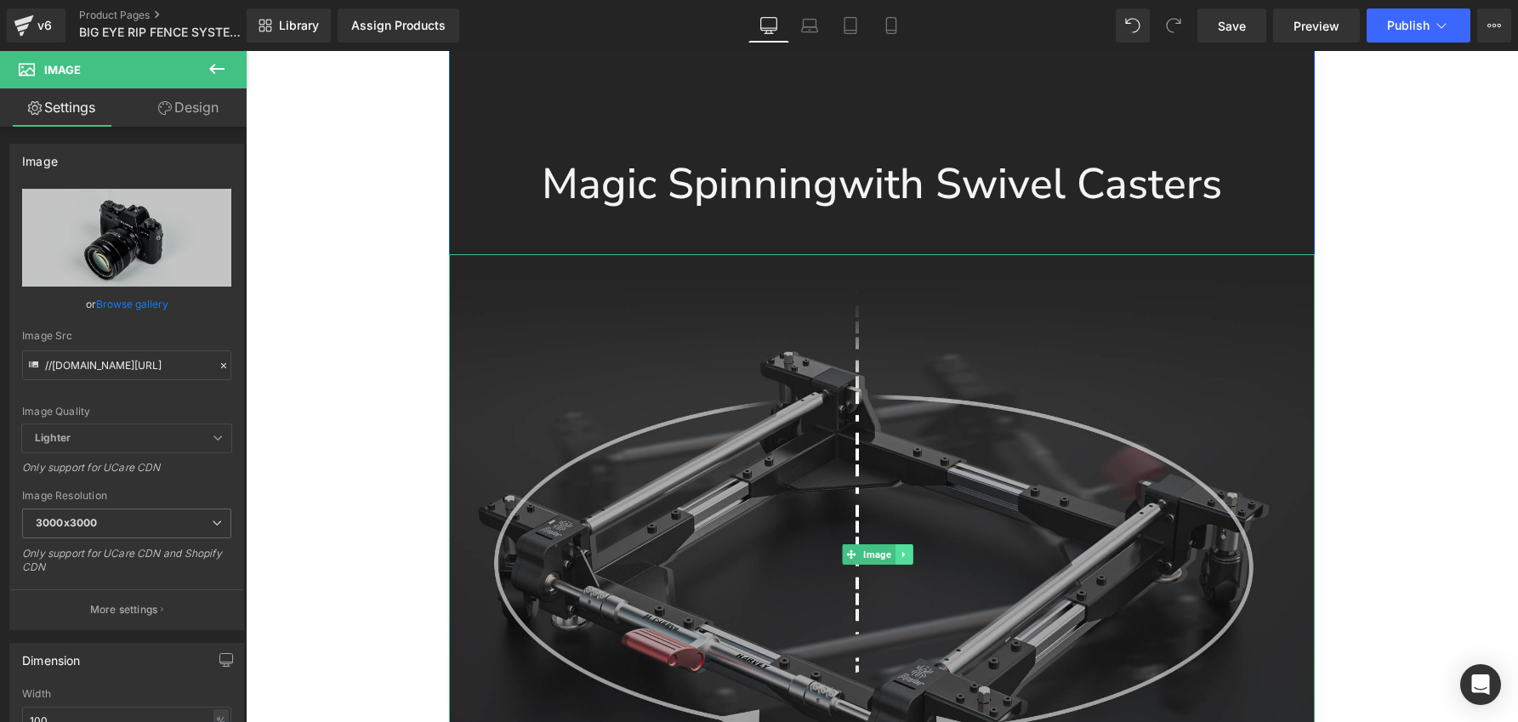
click at [902, 549] on icon at bounding box center [903, 554] width 9 height 10
click at [908, 550] on icon at bounding box center [912, 554] width 9 height 9
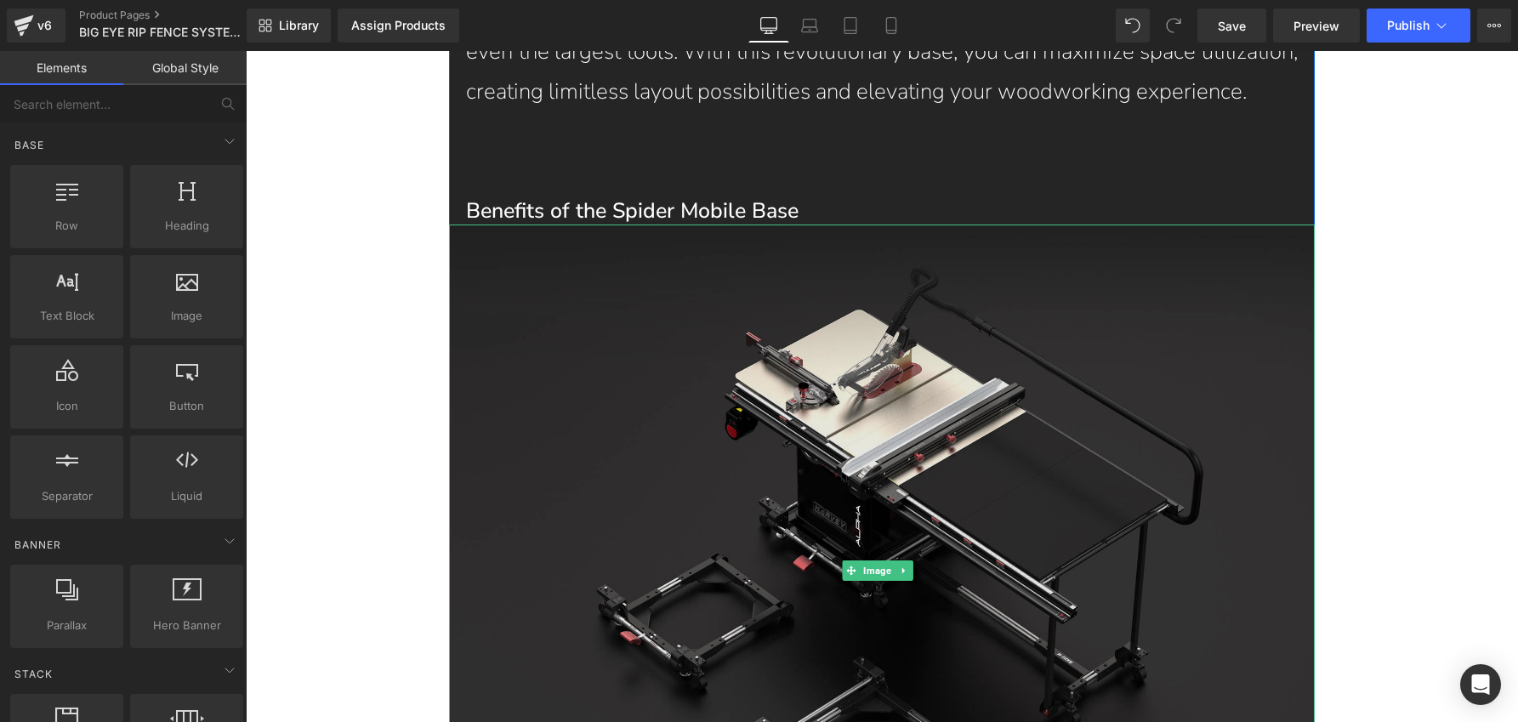
scroll to position [30269, 0]
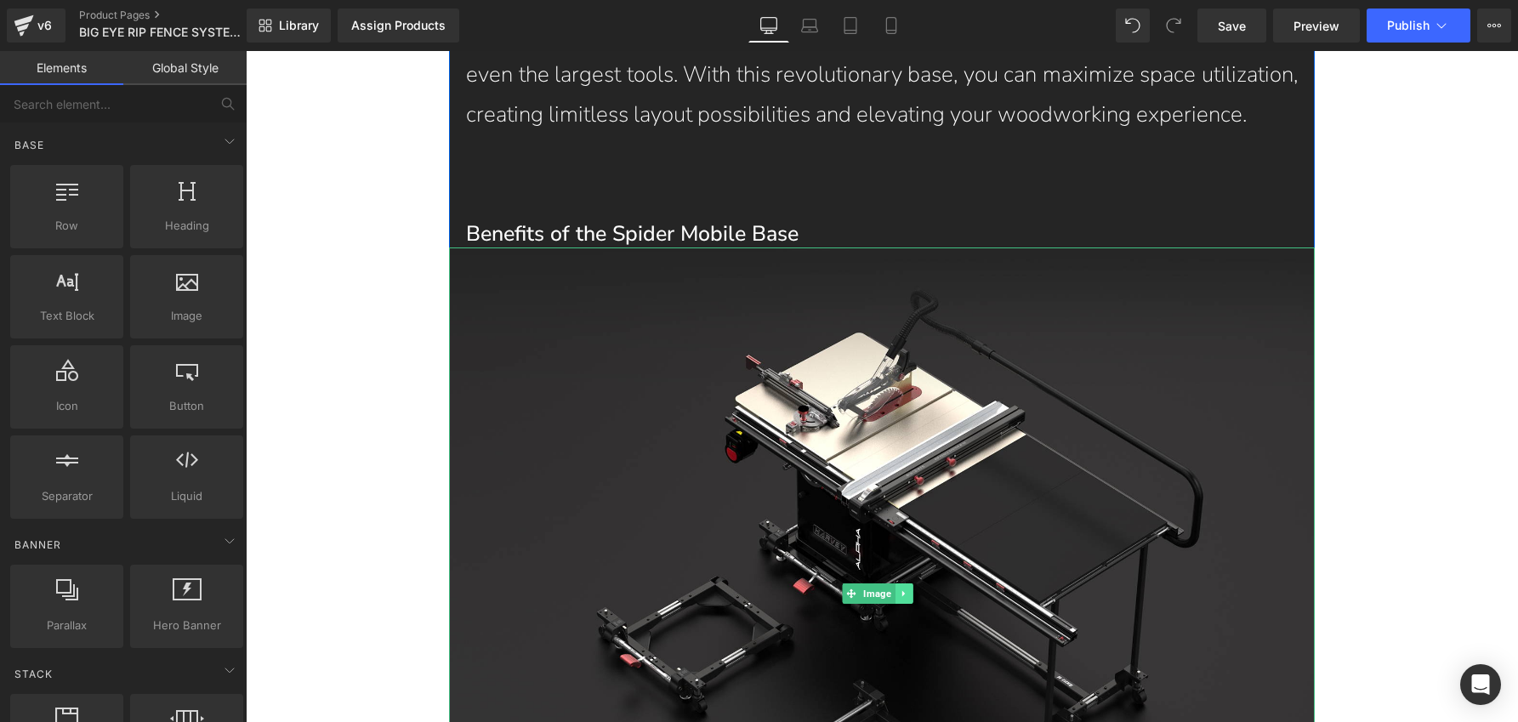
click at [908, 583] on link at bounding box center [904, 593] width 18 height 20
click at [914, 589] on icon at bounding box center [912, 593] width 9 height 9
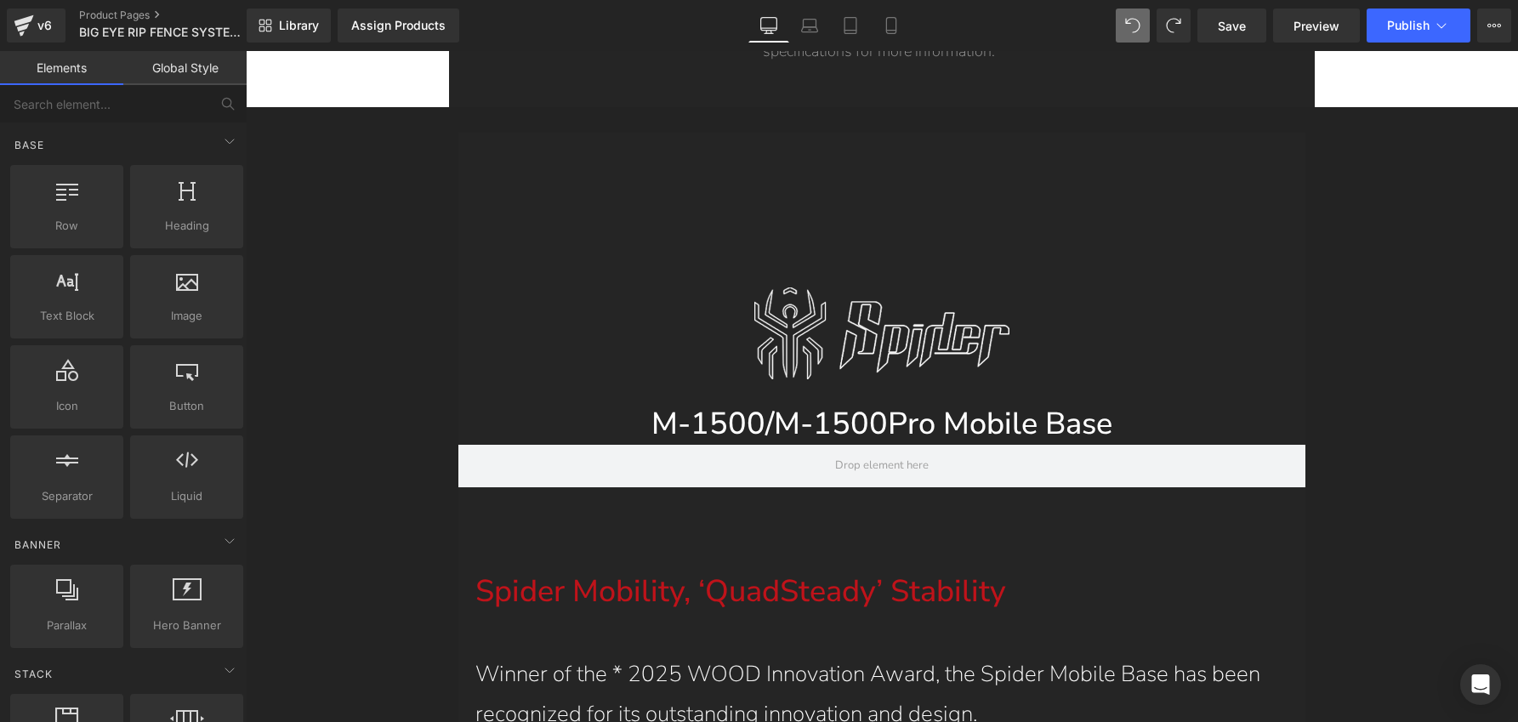
scroll to position [45973, 0]
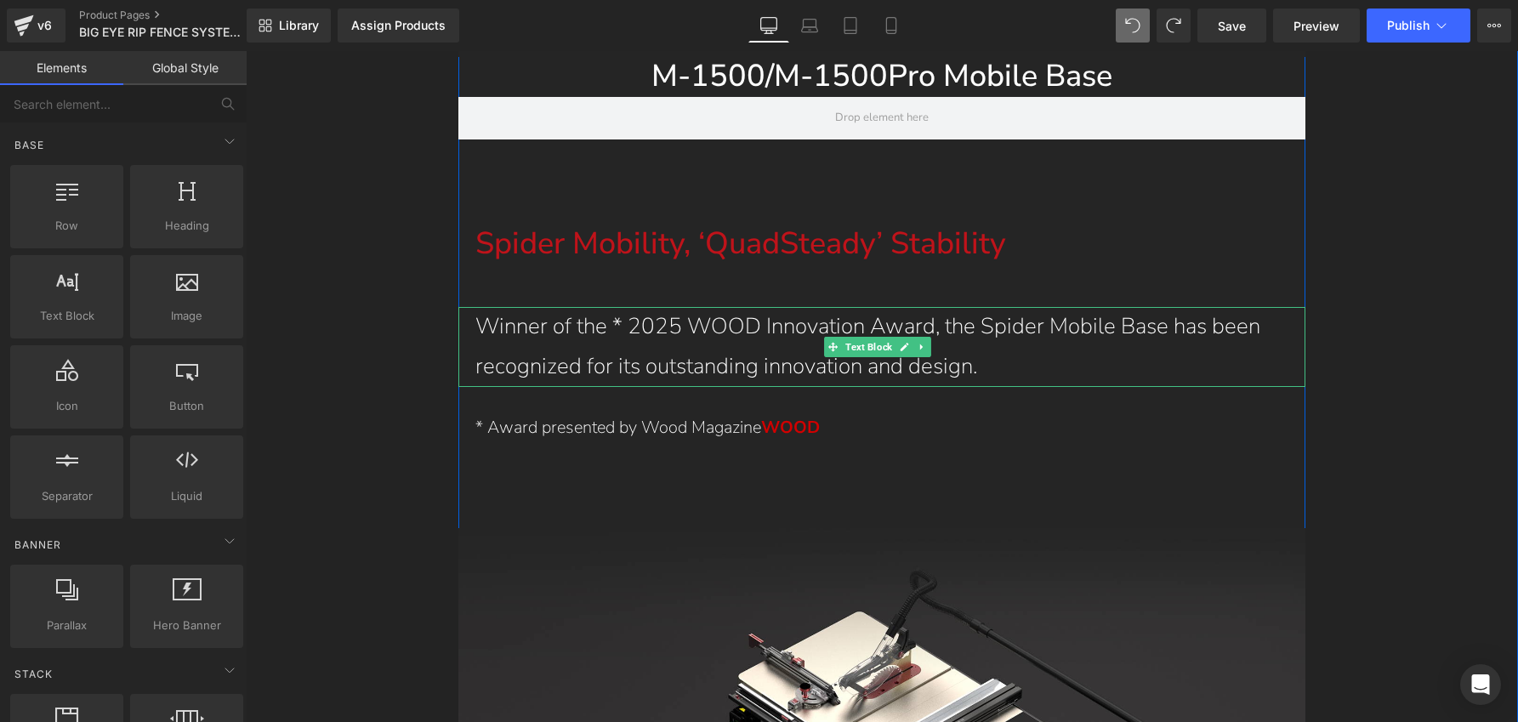
click at [802, 307] on p "Winner of the * 2025 WOOD Innovation Award, the Spider Mobile Base has been rec…" at bounding box center [882, 347] width 814 height 80
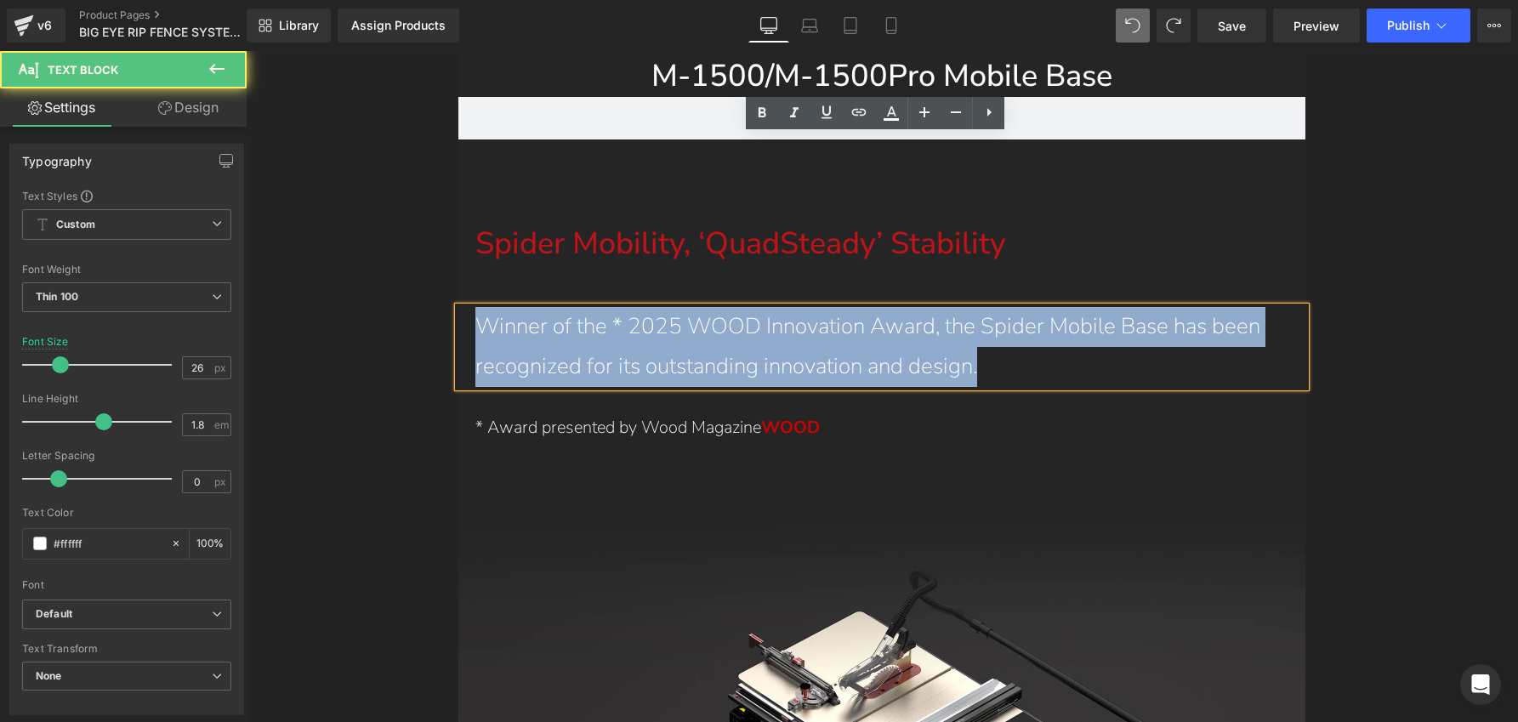
drag, startPoint x: 999, startPoint y: 201, endPoint x: 464, endPoint y: 159, distance: 536.6
click at [464, 307] on div "Winner of the * 2025 WOOD Innovation Award, the Spider Mobile Base has been rec…" at bounding box center [882, 347] width 848 height 80
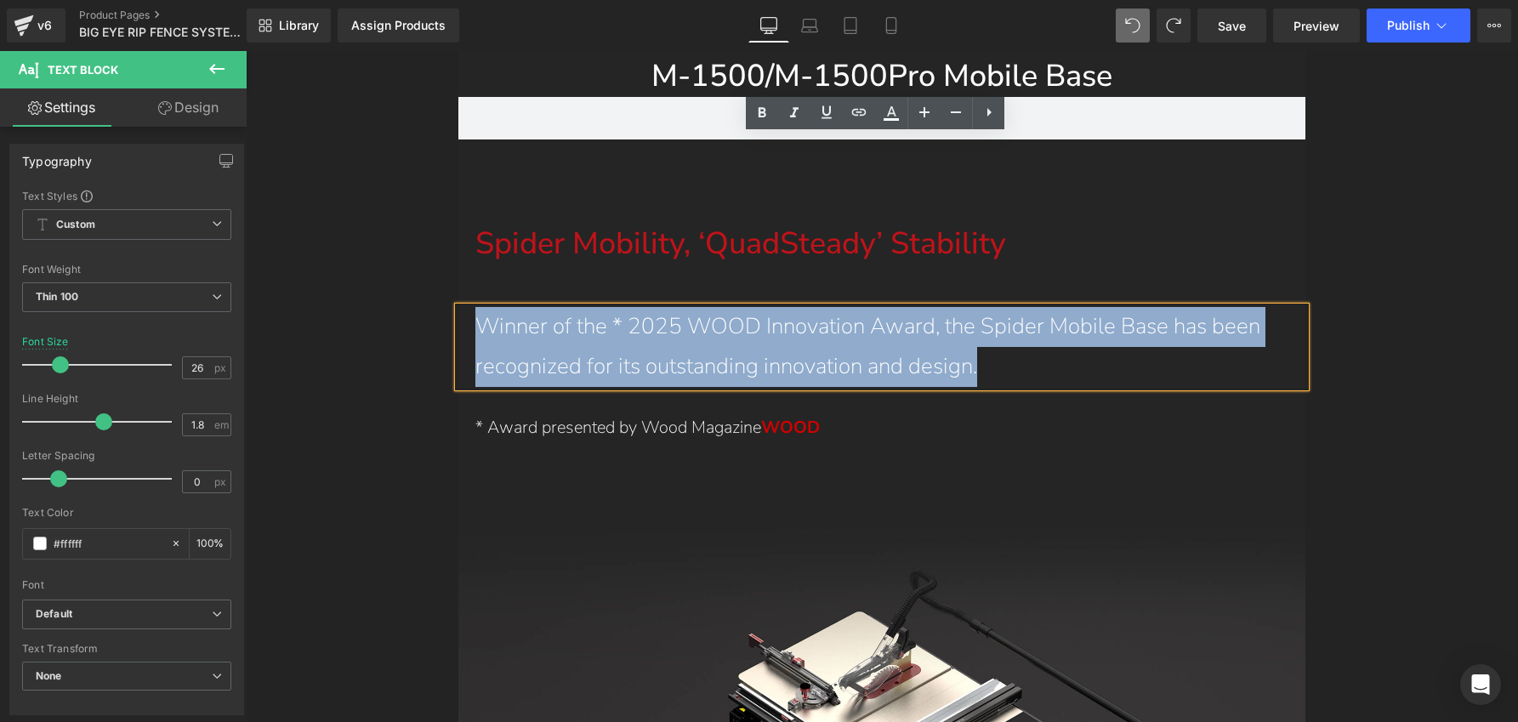
copy span "Winner of the * 2025 WOOD Innovation Award, the Spider Mobile Base has been rec…"
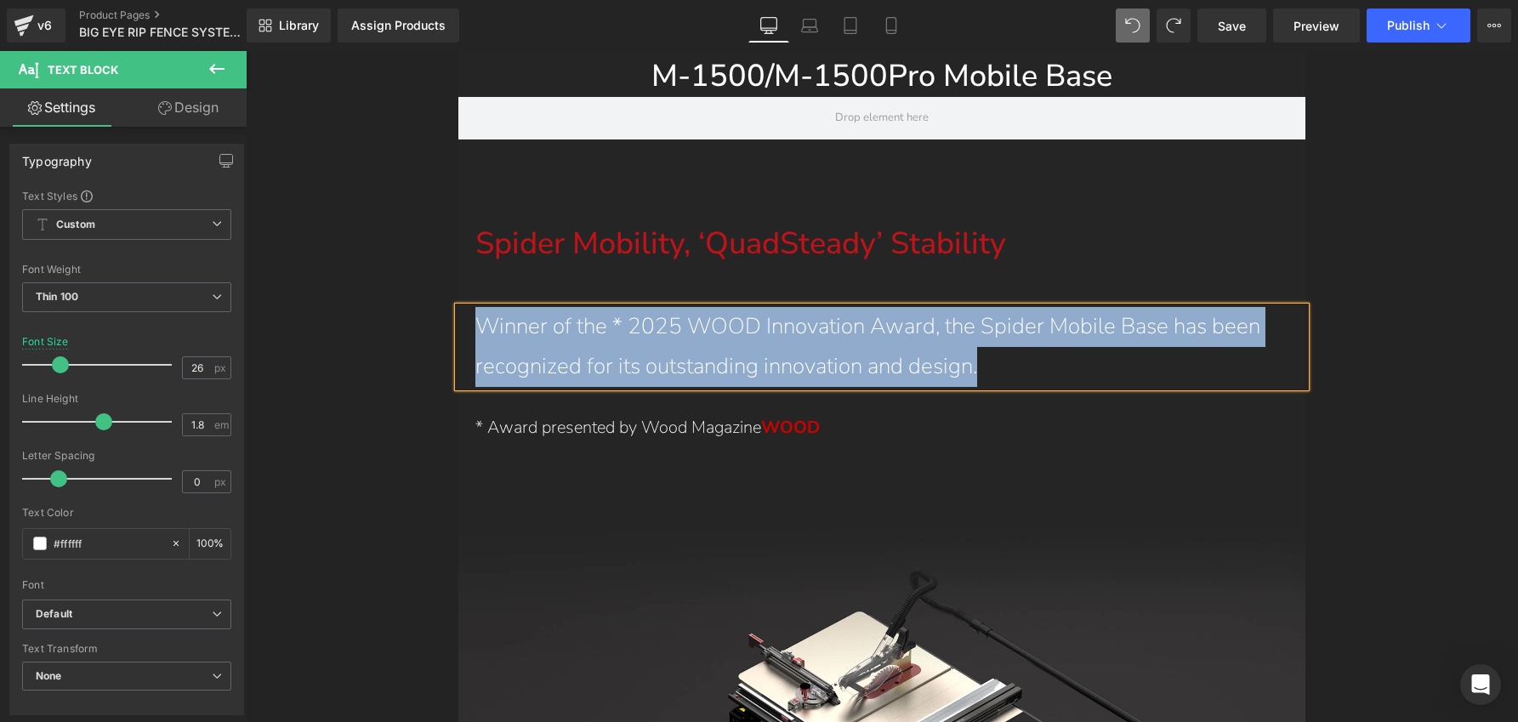
click at [720, 412] on p "* Award presented by Wood Magazine WOOD" at bounding box center [882, 427] width 814 height 31
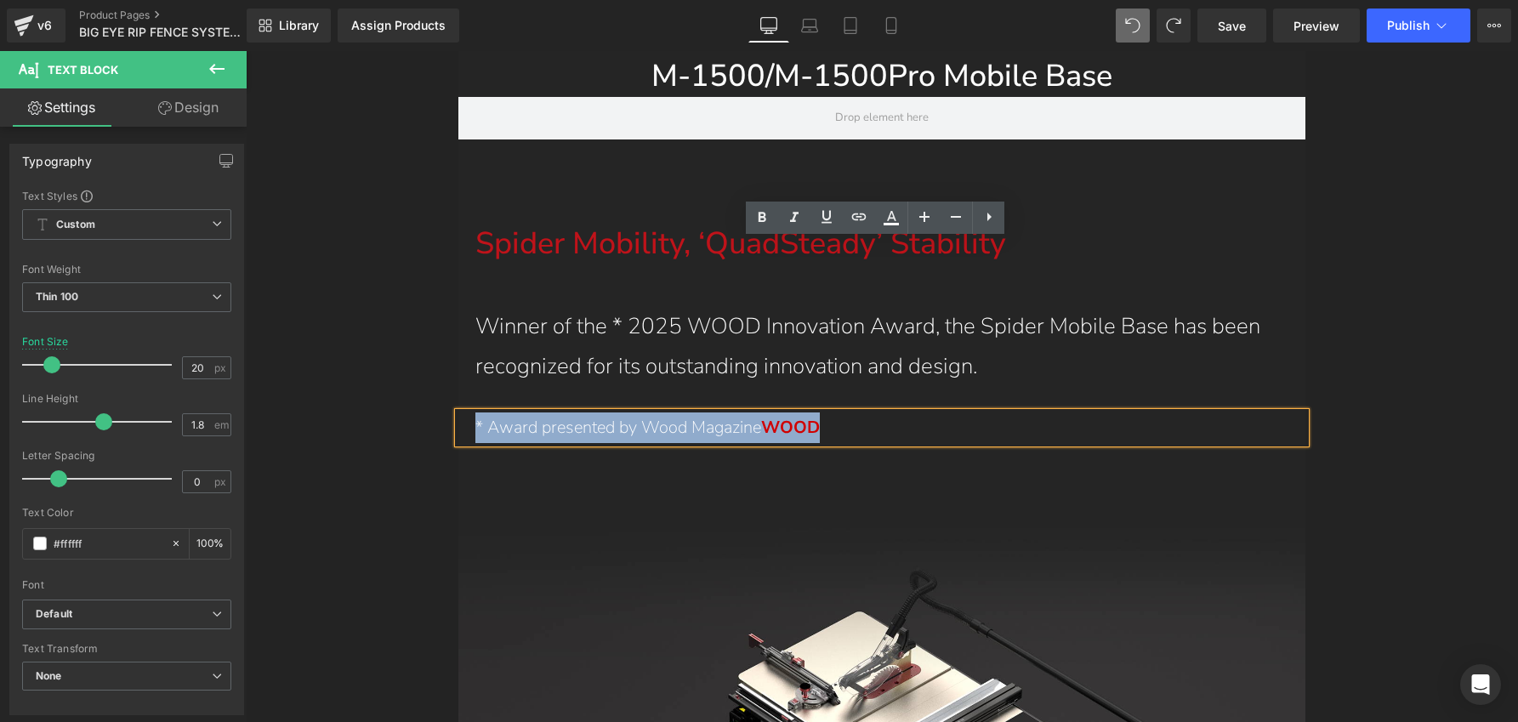
drag, startPoint x: 836, startPoint y: 262, endPoint x: 471, endPoint y: 250, distance: 365.0
click at [471, 412] on div "* Award presented by Wood Magazine WOOD" at bounding box center [882, 427] width 848 height 31
copy p "* Award presented by Wood Magazine WOOD"
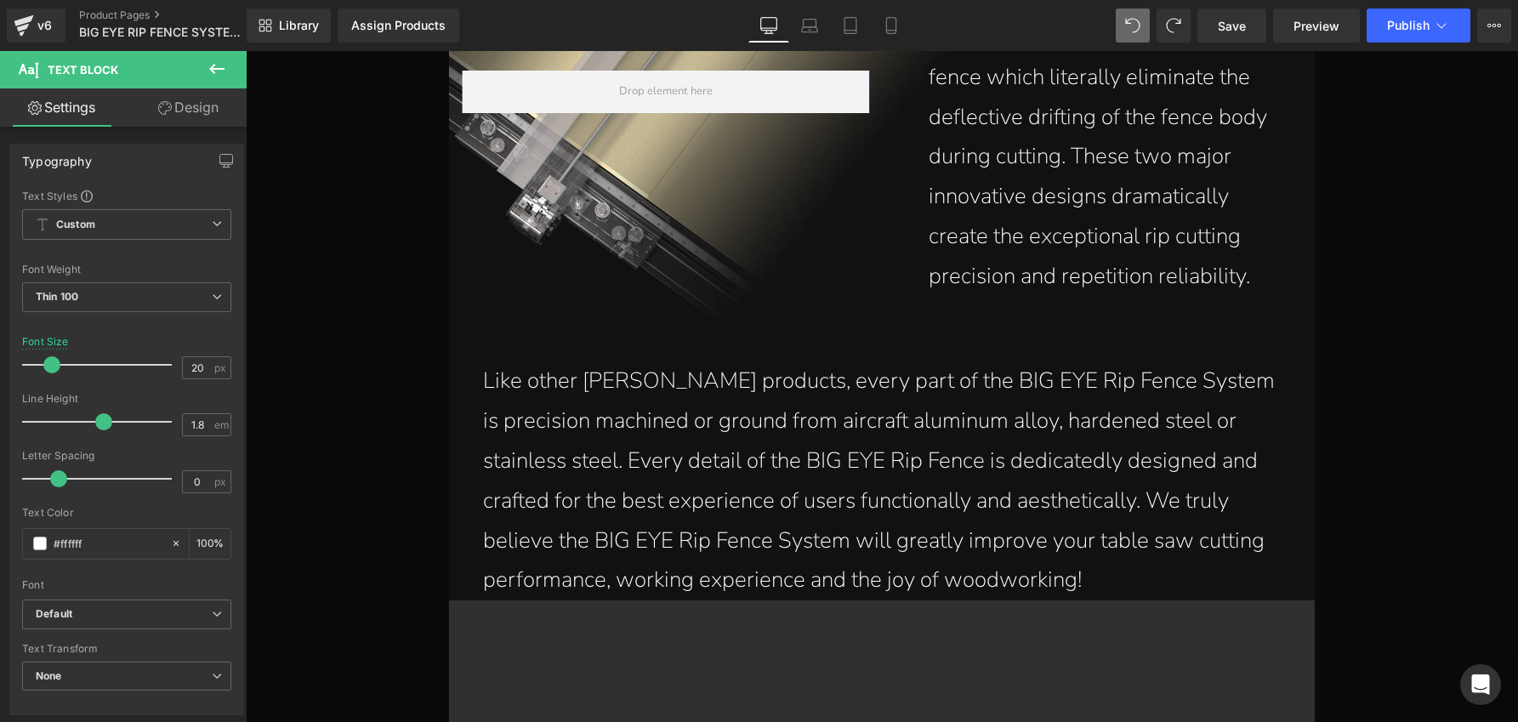
scroll to position [4330, 0]
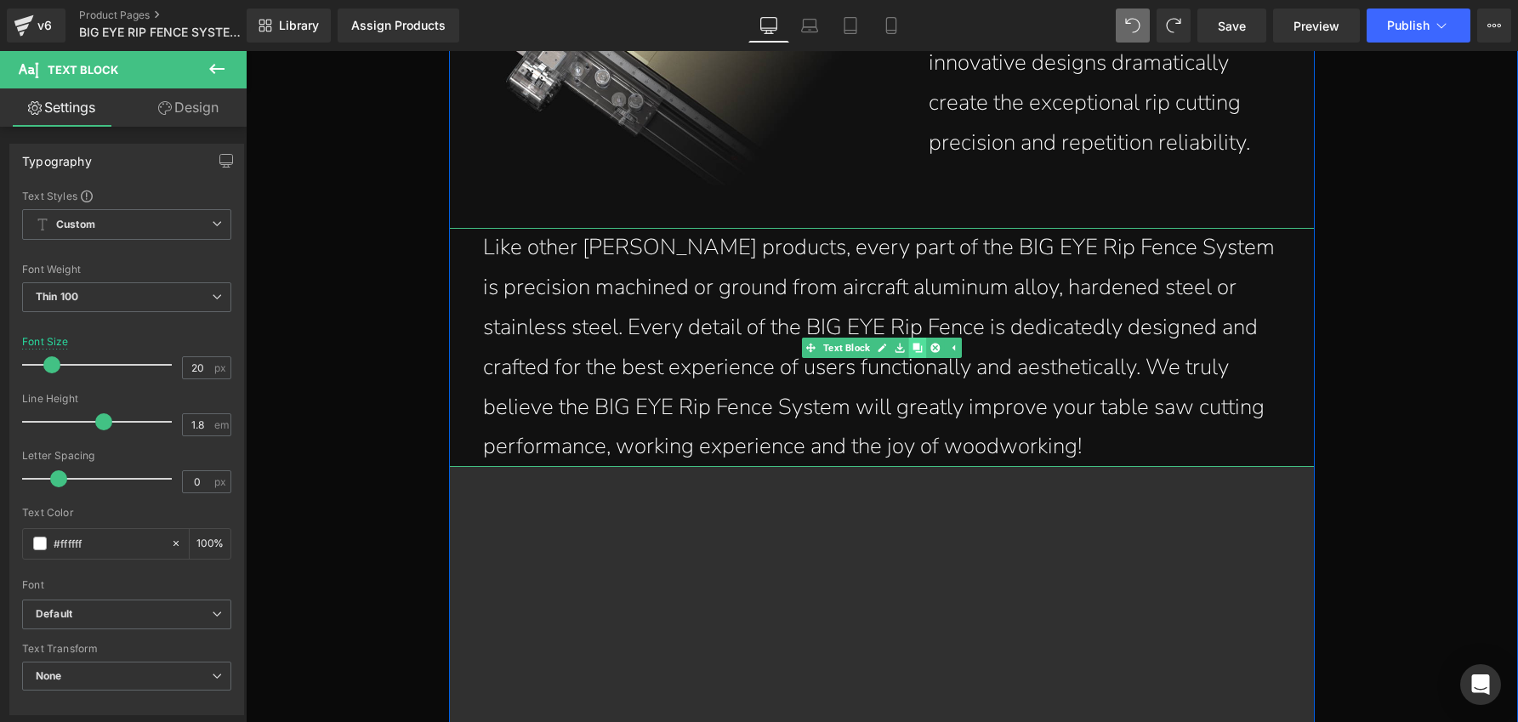
click at [914, 343] on icon at bounding box center [917, 347] width 9 height 9
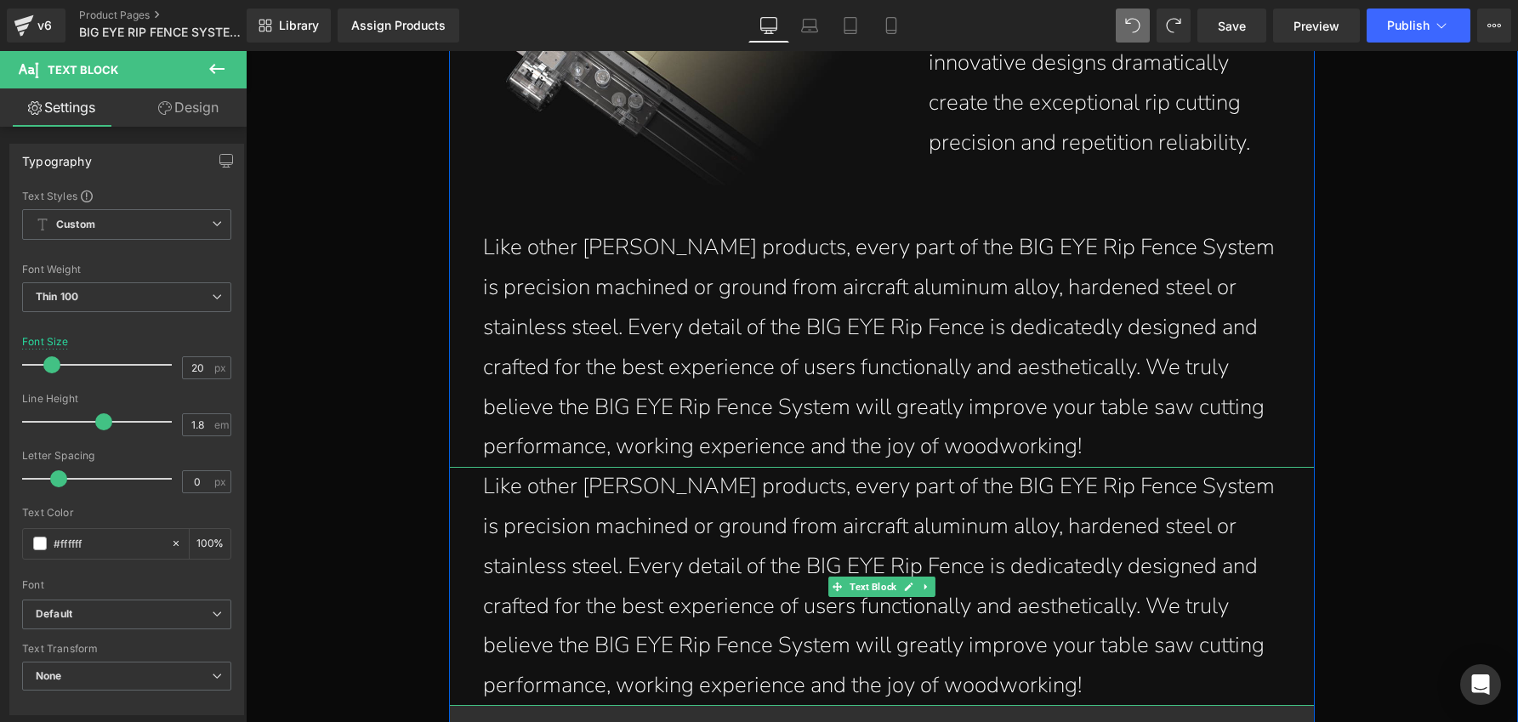
click at [492, 467] on p "Like other [PERSON_NAME] products, every part of the BIG EYE Rip Fence System i…" at bounding box center [885, 586] width 805 height 239
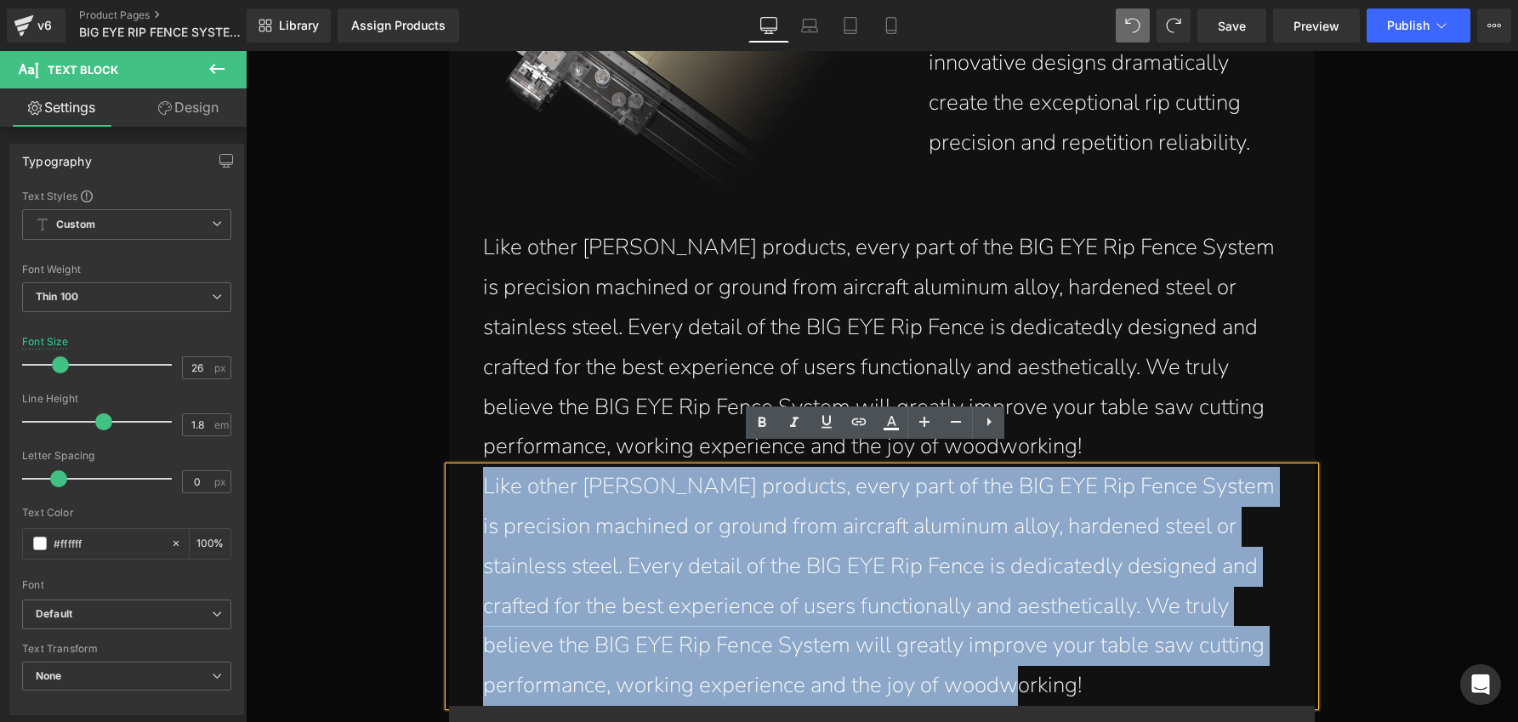
drag, startPoint x: 479, startPoint y: 463, endPoint x: 983, endPoint y: 649, distance: 537.3
click at [983, 649] on p "Like other [PERSON_NAME] products, every part of the BIG EYE Rip Fence System i…" at bounding box center [885, 586] width 805 height 239
paste div
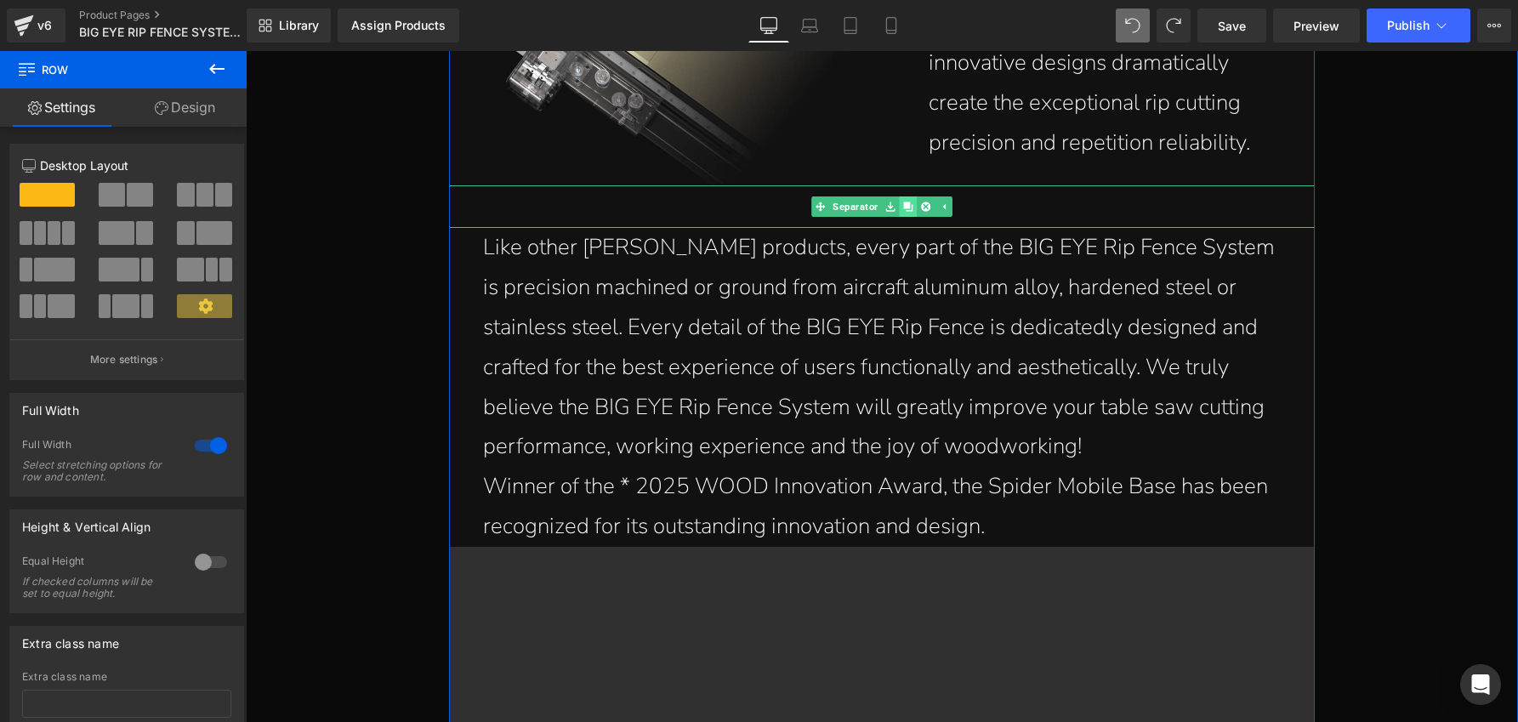
click at [903, 202] on icon at bounding box center [907, 206] width 9 height 9
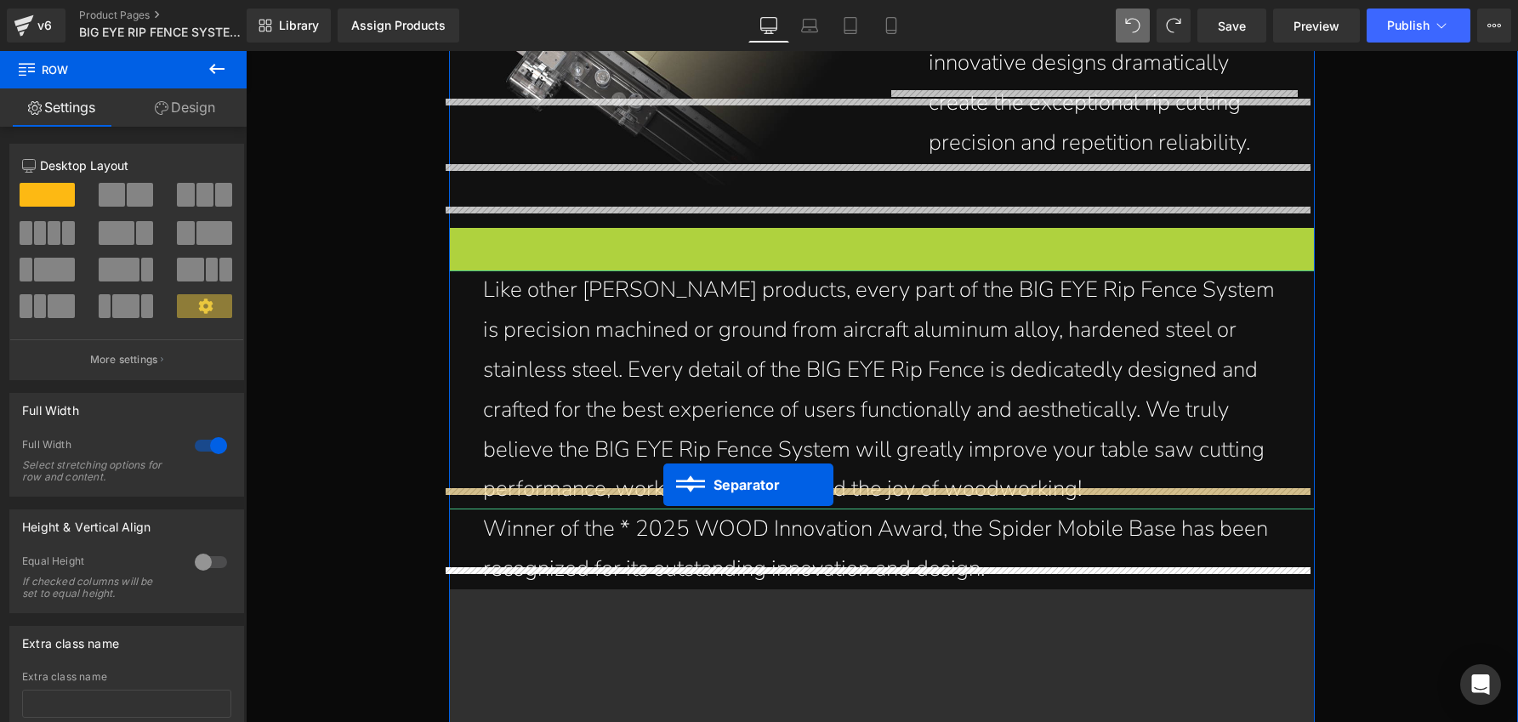
drag, startPoint x: 862, startPoint y: 232, endPoint x: 663, endPoint y: 484, distance: 320.9
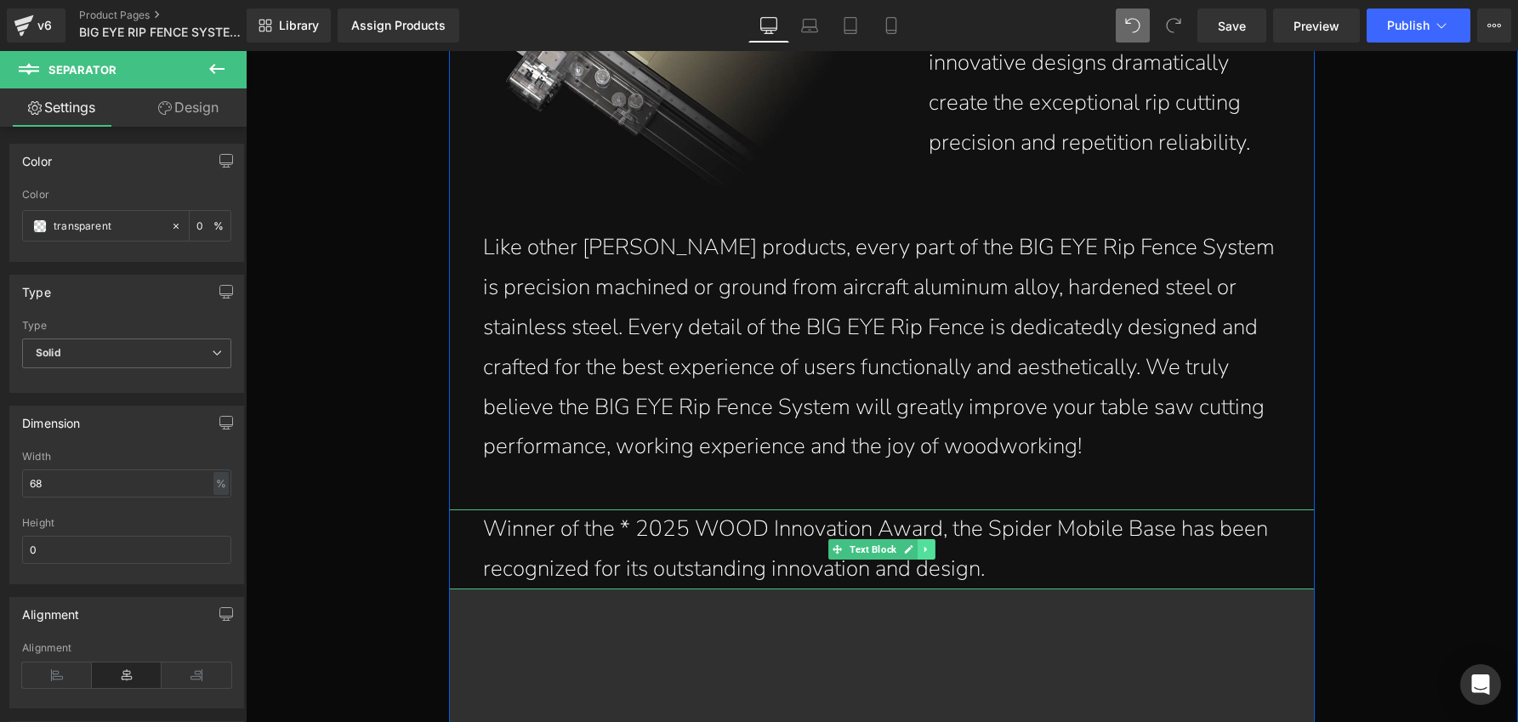
click at [923, 544] on icon at bounding box center [926, 549] width 9 height 10
click at [914, 544] on icon at bounding box center [917, 548] width 9 height 9
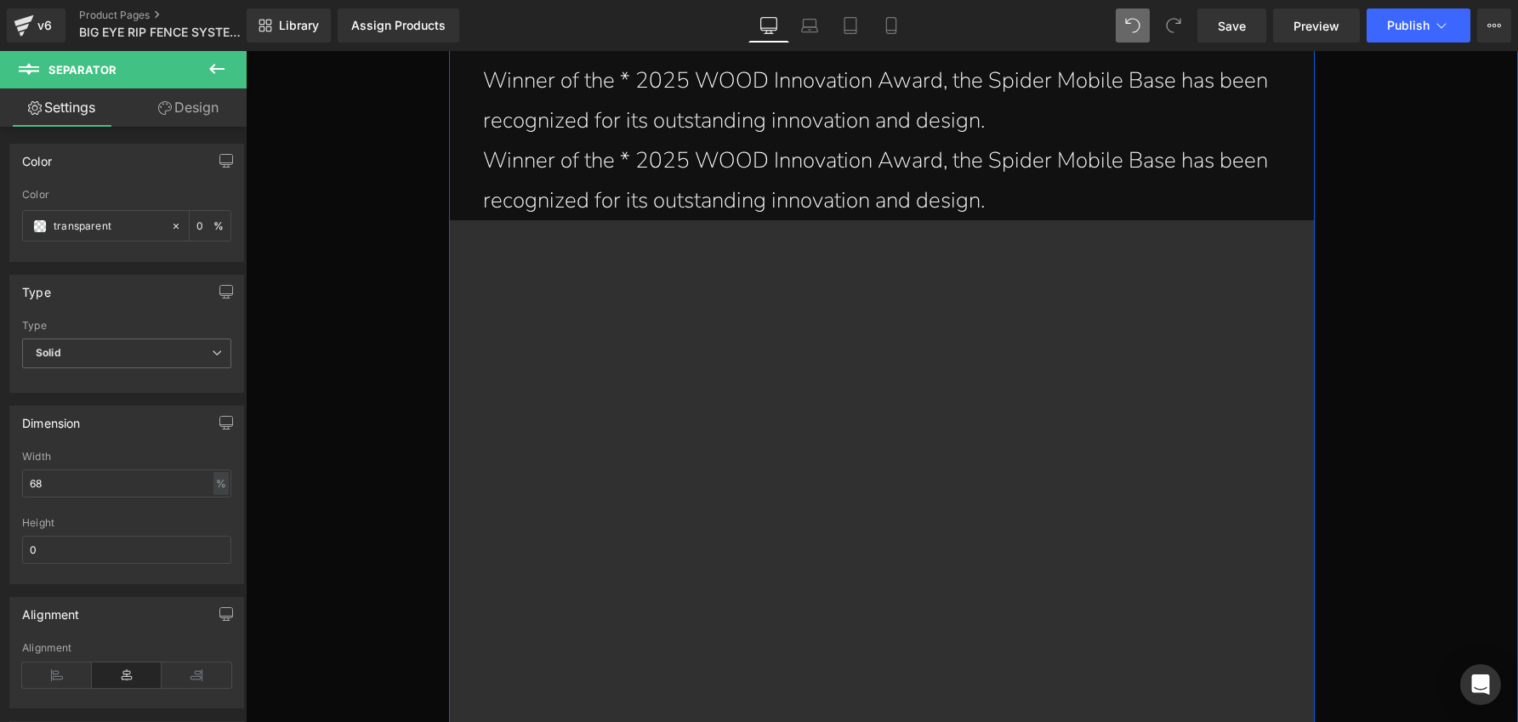
scroll to position [4779, 0]
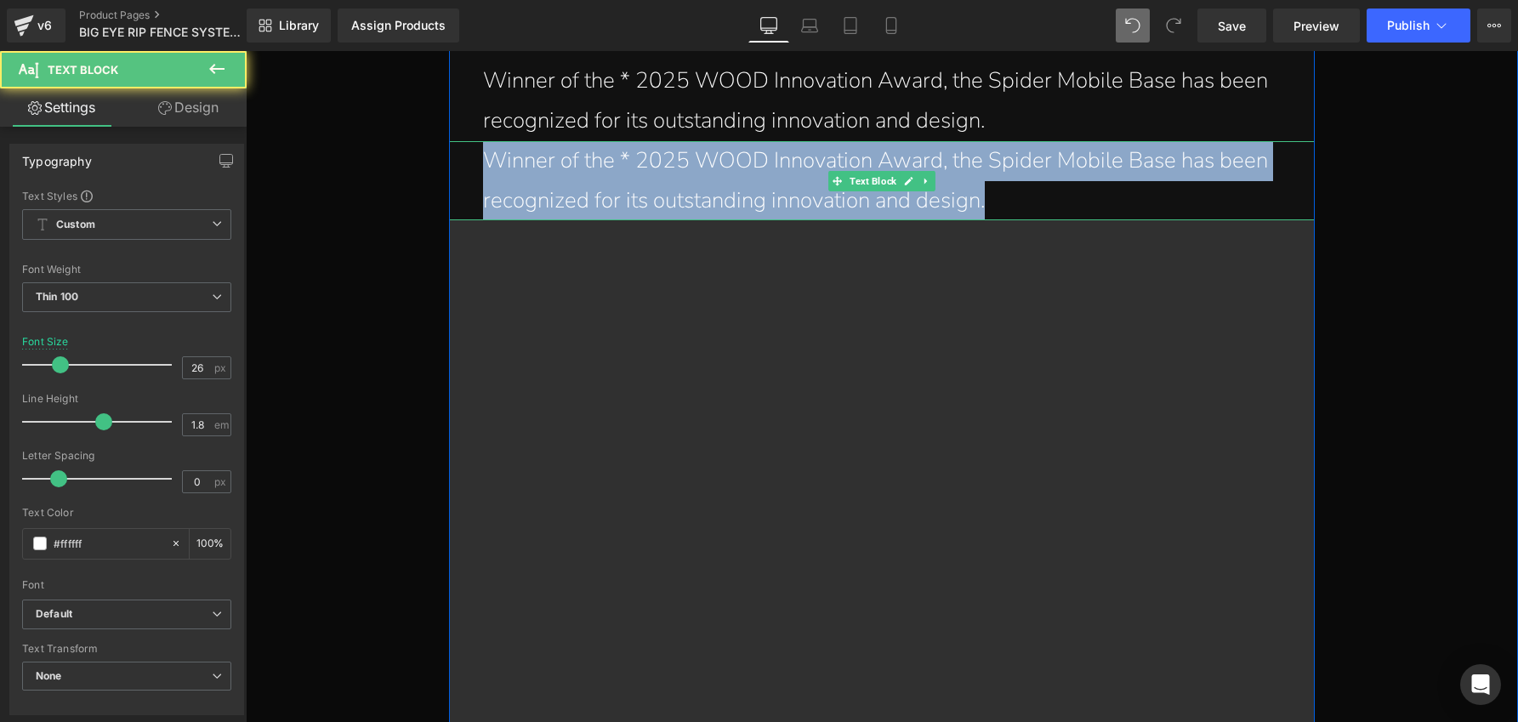
drag, startPoint x: 989, startPoint y: 183, endPoint x: 463, endPoint y: 143, distance: 527.9
click at [463, 143] on div "Winner of the * 2025 WOOD Innovation Award, the Spider Mobile Base has been rec…" at bounding box center [881, 181] width 865 height 80
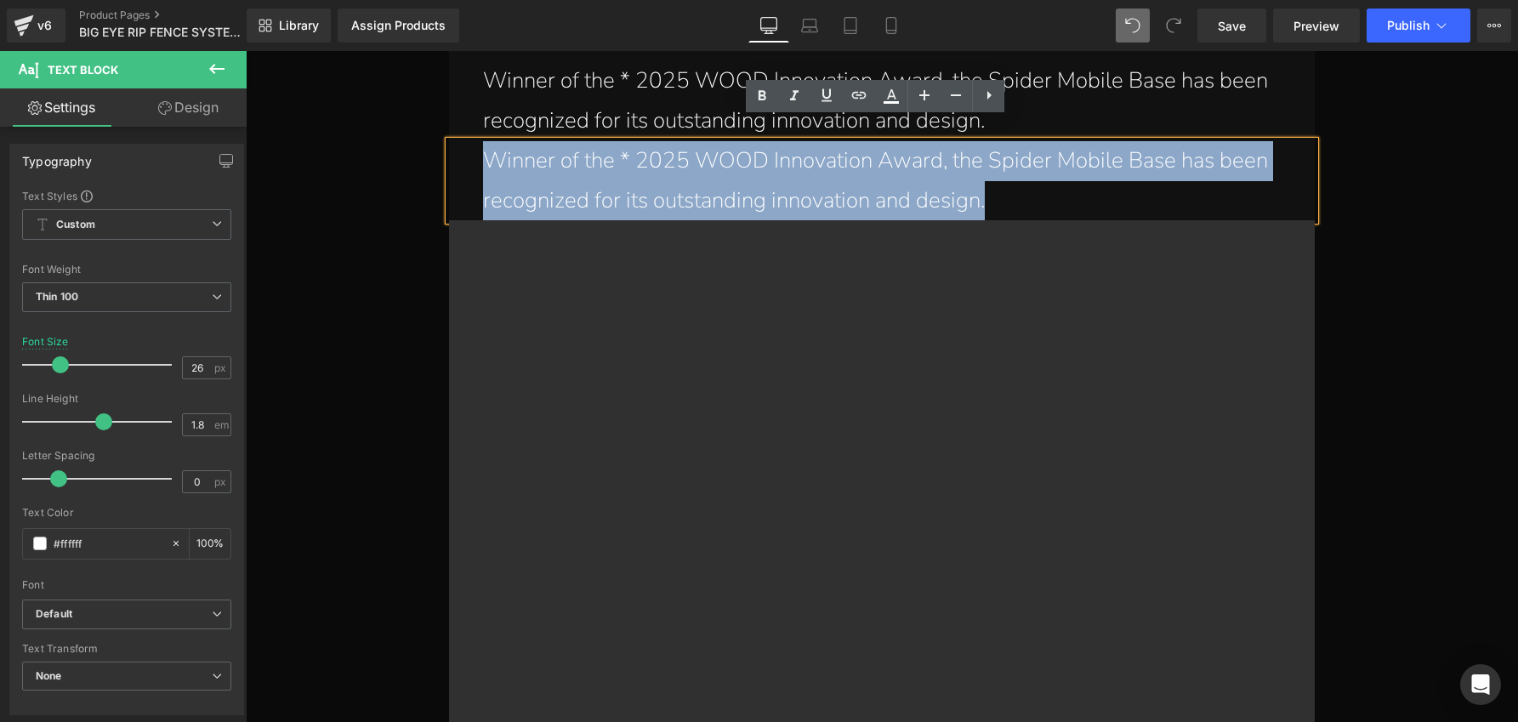
paste div
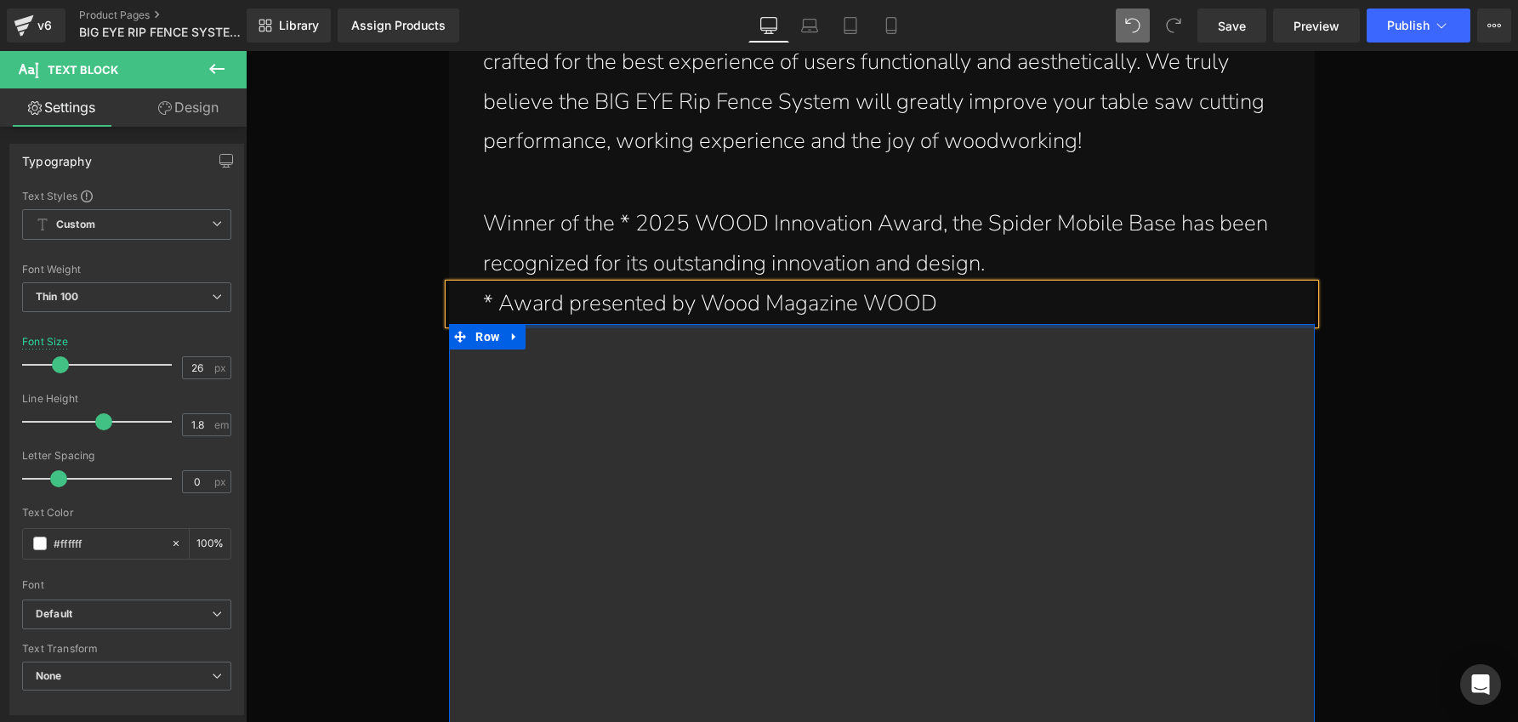
scroll to position [4578, 0]
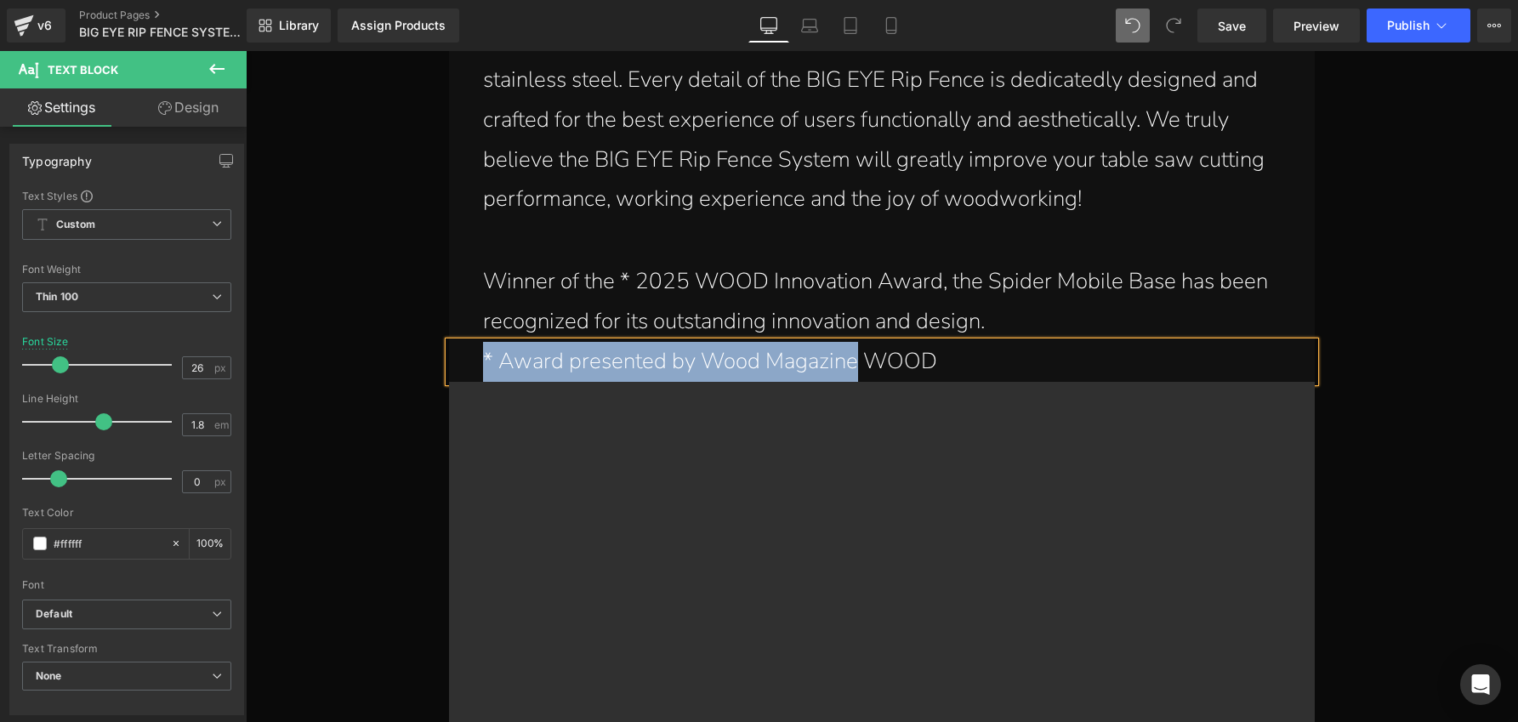
drag, startPoint x: 475, startPoint y: 335, endPoint x: 846, endPoint y: 338, distance: 370.8
click at [846, 342] on div "* Award presented by Wood Magazine WOOD" at bounding box center [881, 362] width 865 height 40
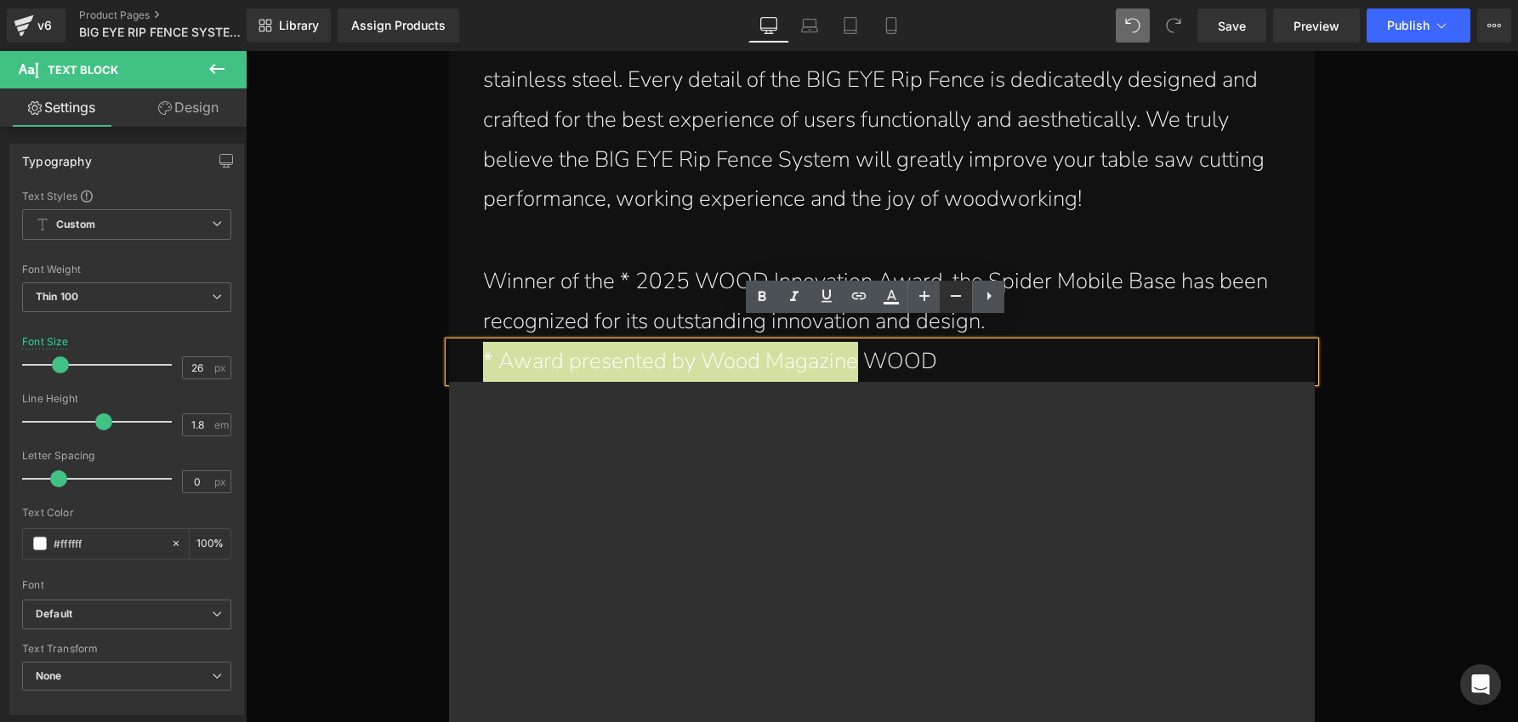
click at [953, 298] on icon at bounding box center [956, 296] width 20 height 20
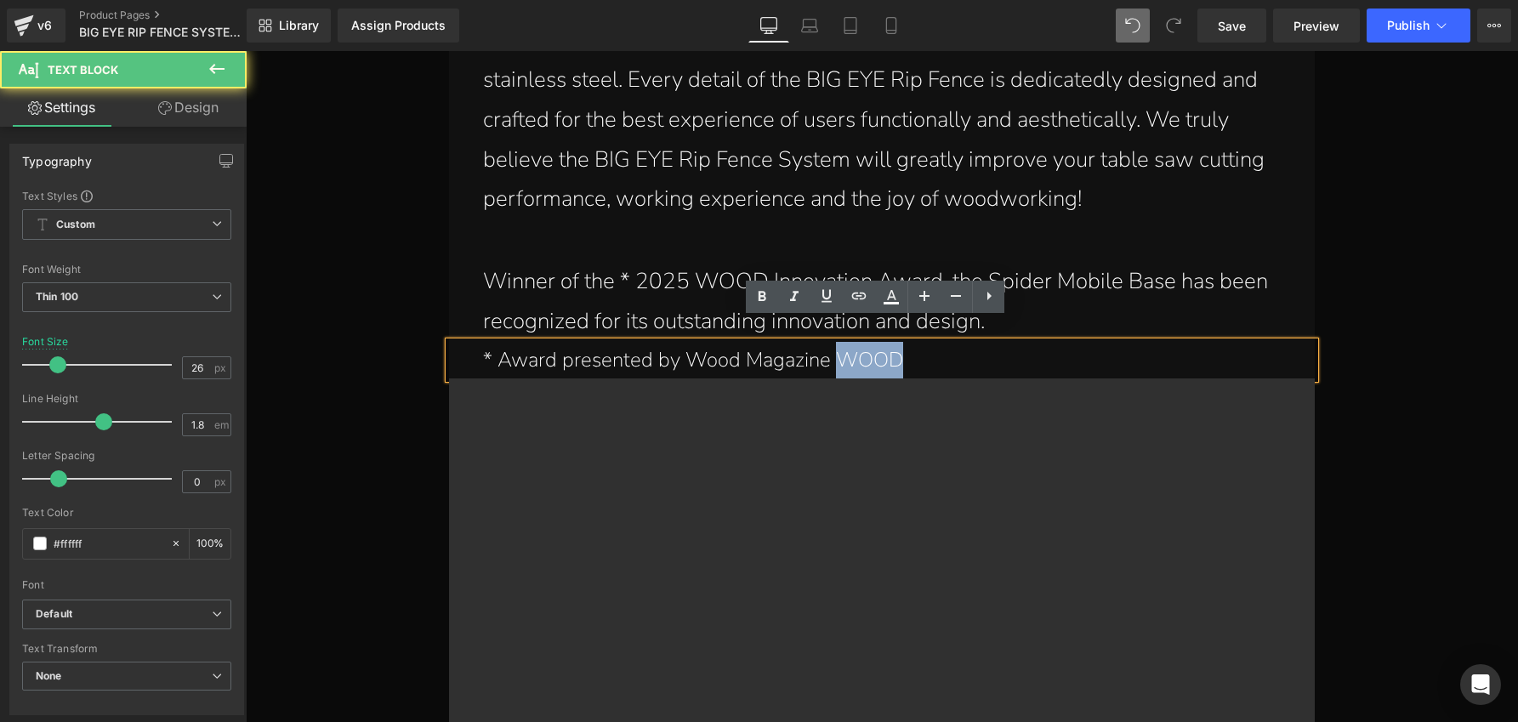
drag, startPoint x: 834, startPoint y: 338, endPoint x: 922, endPoint y: 340, distance: 87.6
click at [922, 342] on p "* Award presented by Wood Magazine WOOD" at bounding box center [885, 360] width 805 height 37
click at [756, 294] on icon at bounding box center [762, 297] width 20 height 20
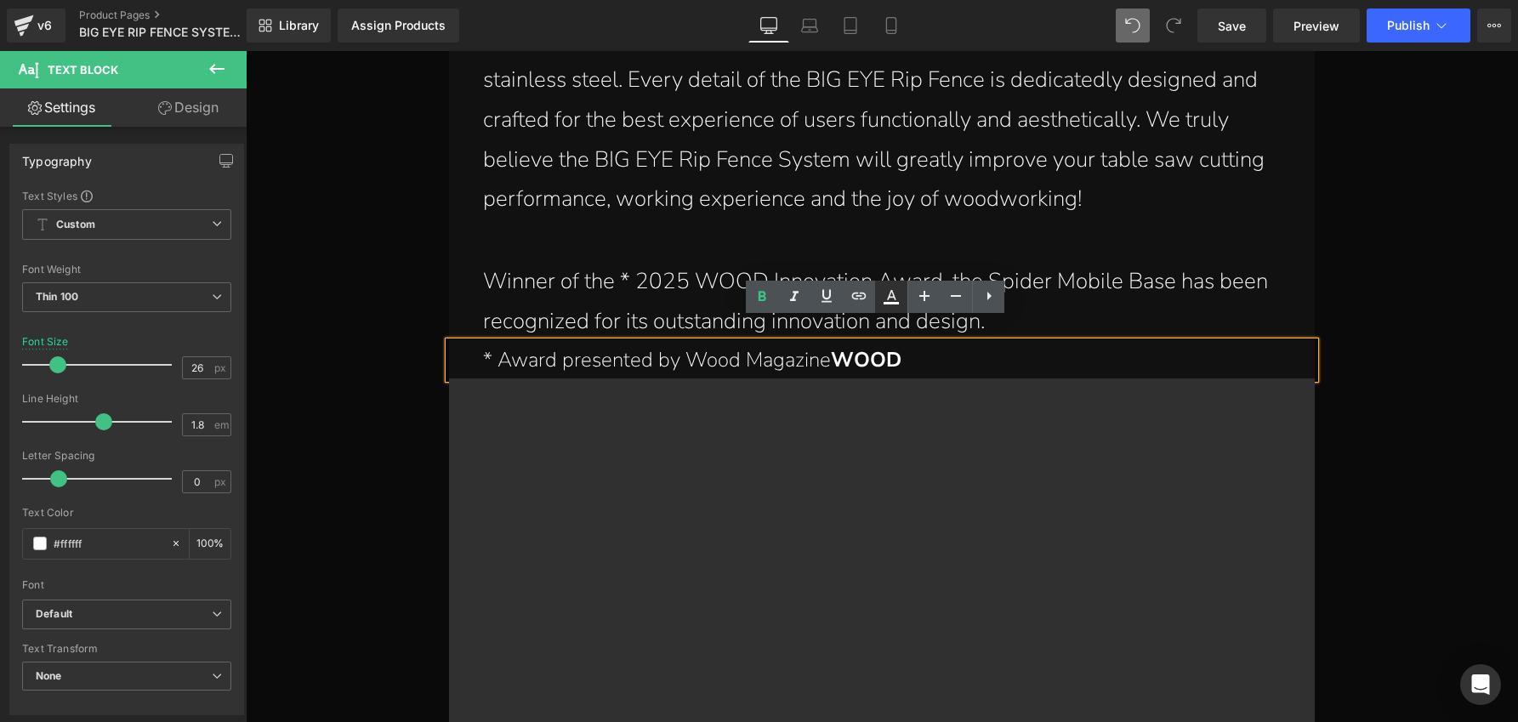
click at [895, 303] on icon at bounding box center [891, 303] width 15 height 3
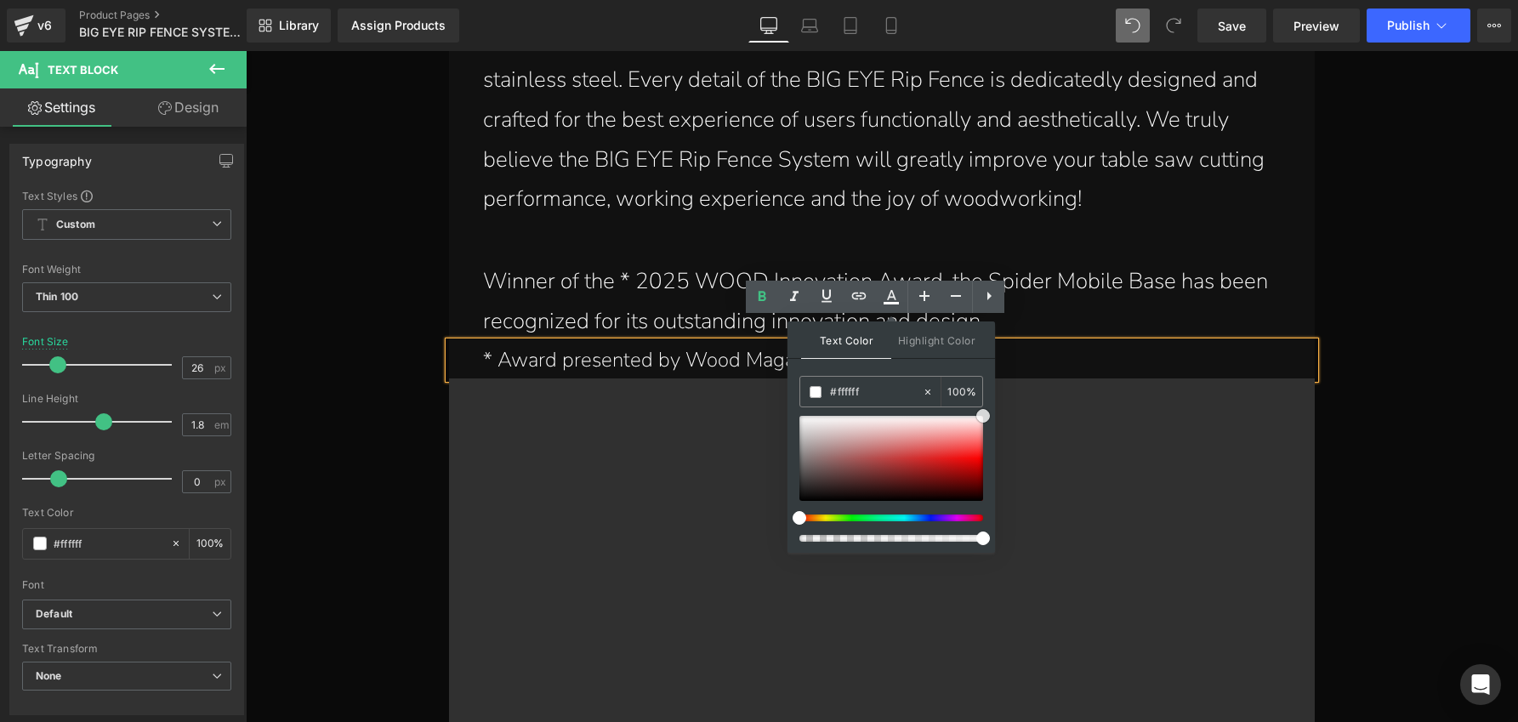
drag, startPoint x: 970, startPoint y: 418, endPoint x: 987, endPoint y: 416, distance: 16.4
click at [983, 416] on div at bounding box center [891, 458] width 184 height 85
drag, startPoint x: 968, startPoint y: 432, endPoint x: 984, endPoint y: 463, distance: 35.4
click at [983, 463] on div at bounding box center [891, 458] width 184 height 85
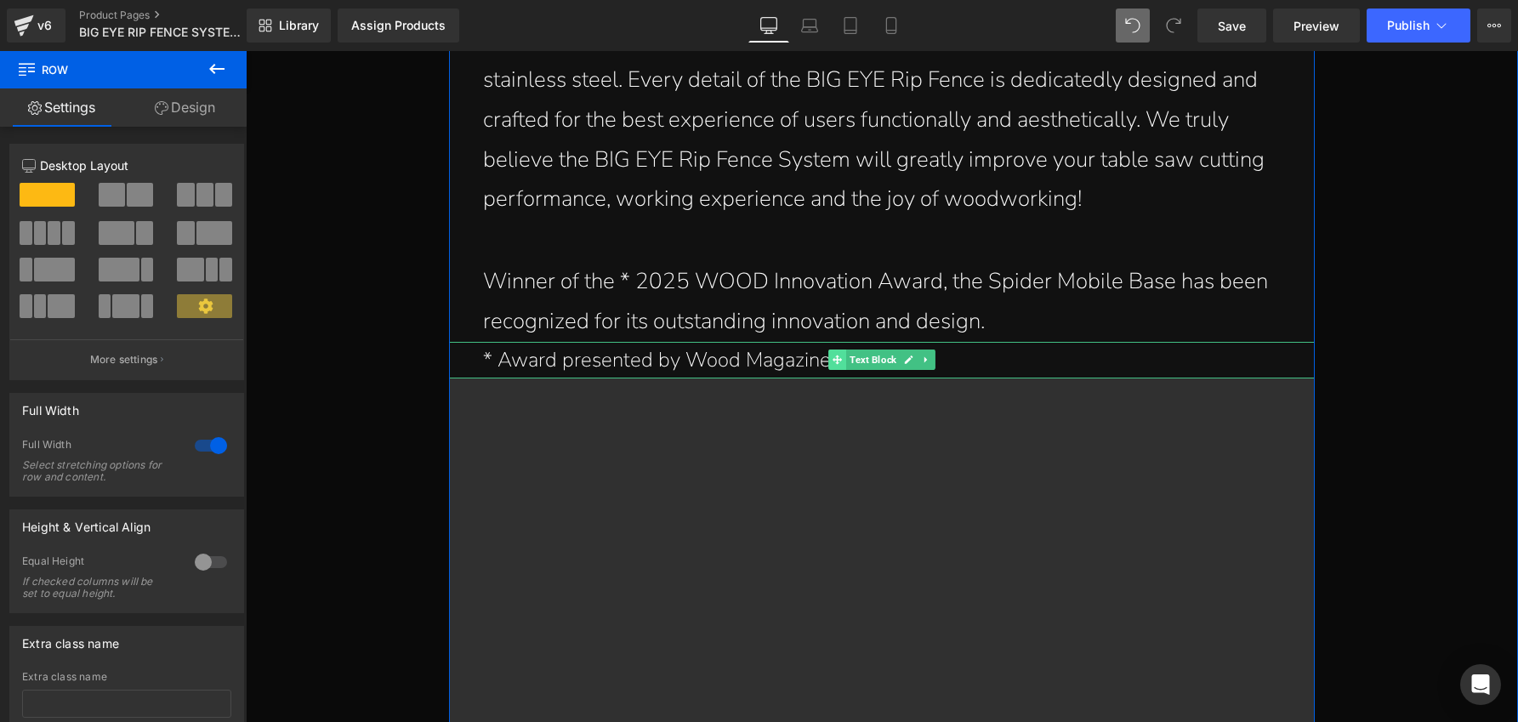
click at [833, 355] on icon at bounding box center [837, 359] width 9 height 9
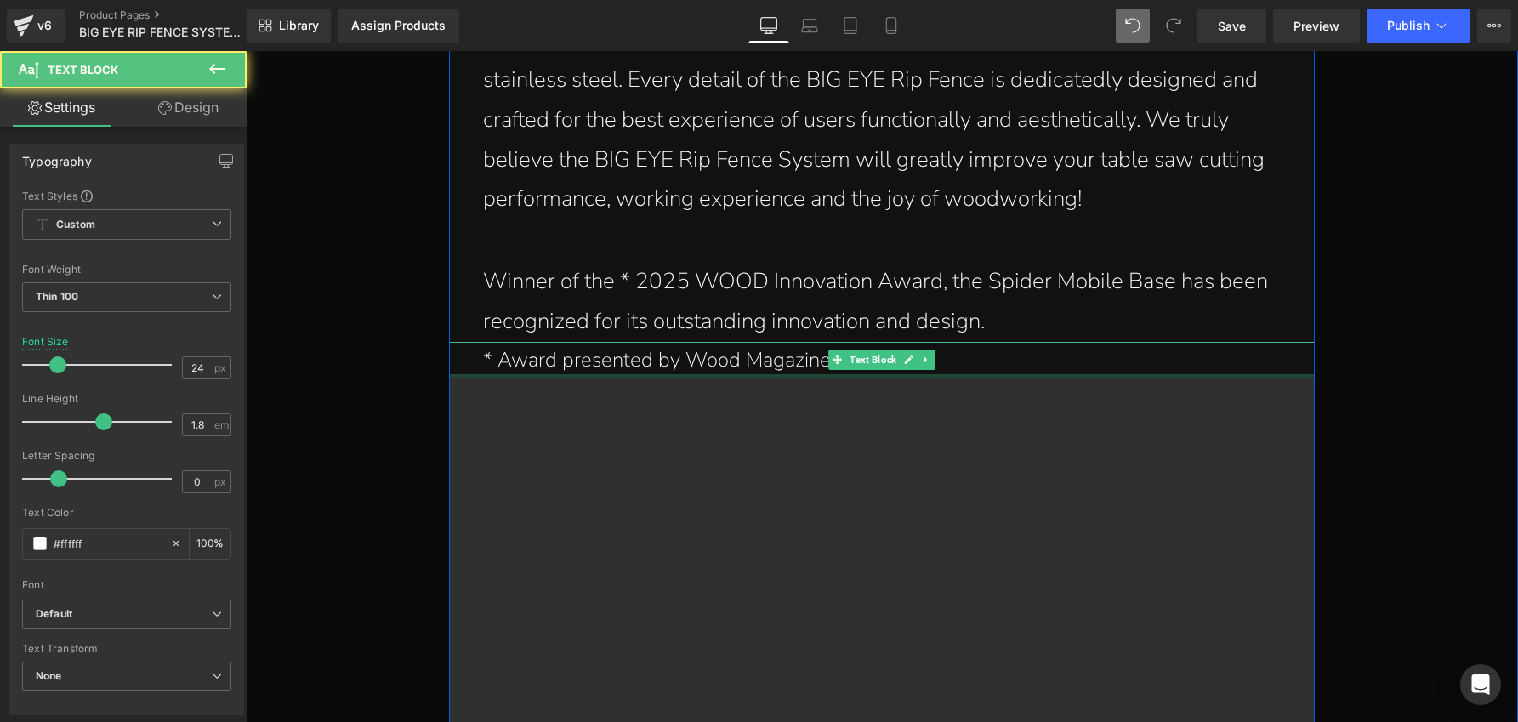
click at [1001, 374] on div at bounding box center [881, 376] width 865 height 4
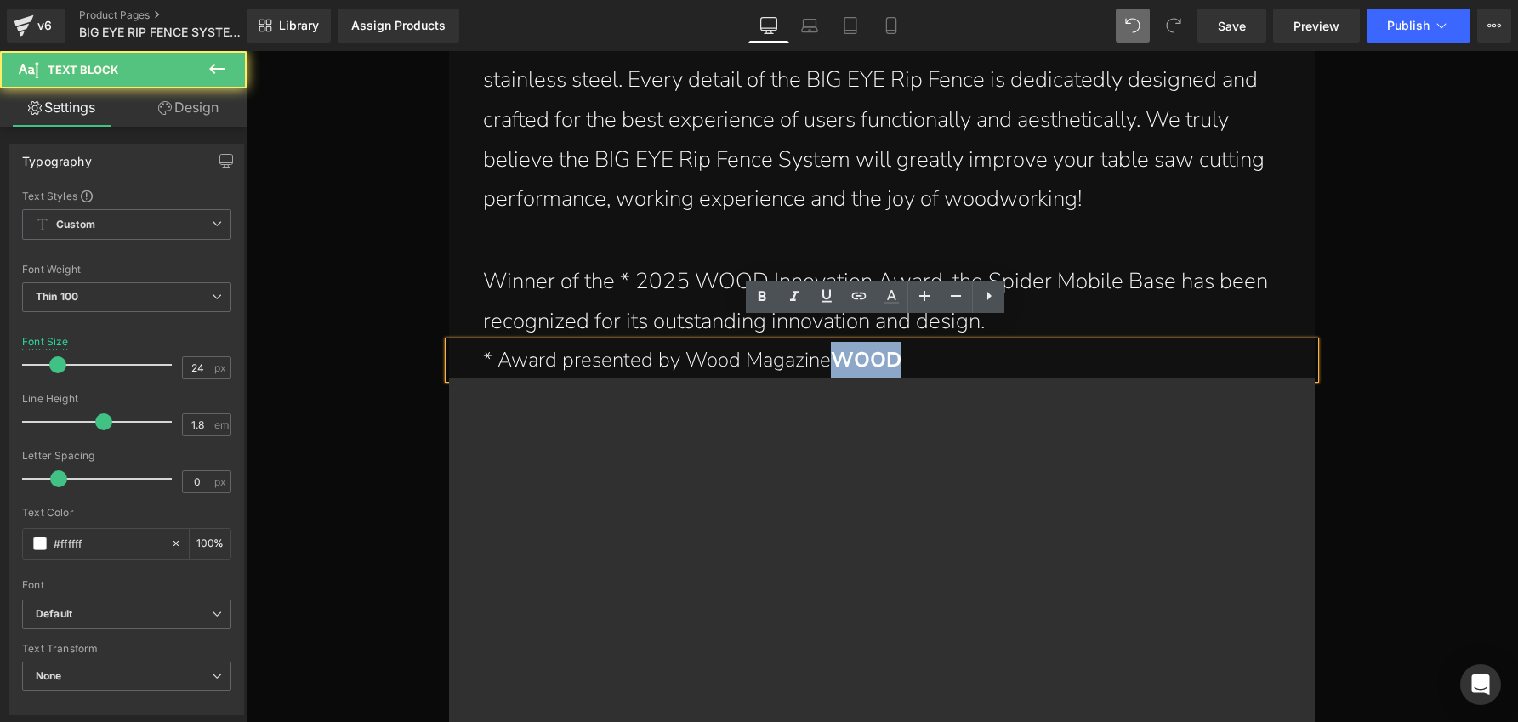
drag, startPoint x: 893, startPoint y: 339, endPoint x: 833, endPoint y: 338, distance: 59.5
click at [833, 342] on p "* Award presented by Wood Magazine WOOD" at bounding box center [885, 360] width 805 height 37
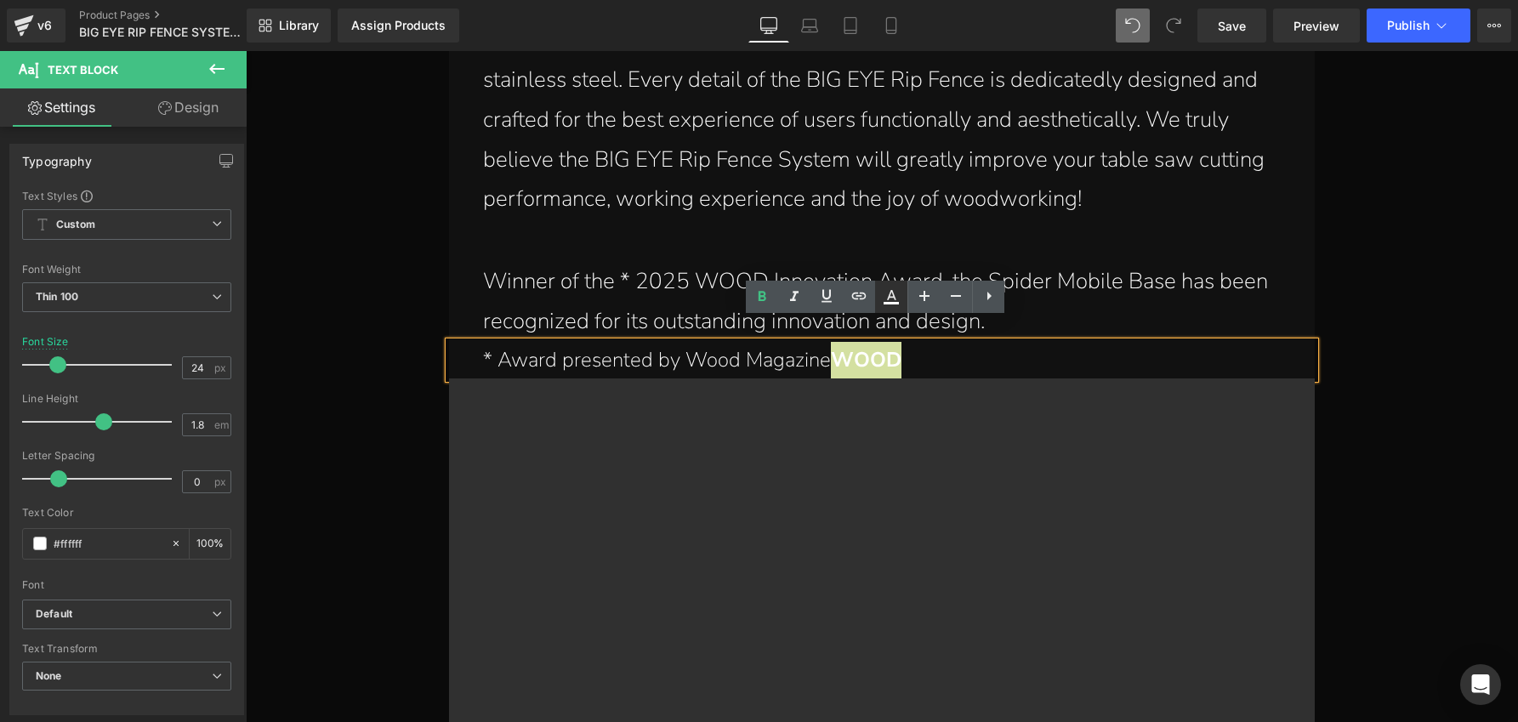
click at [884, 299] on icon at bounding box center [891, 297] width 20 height 20
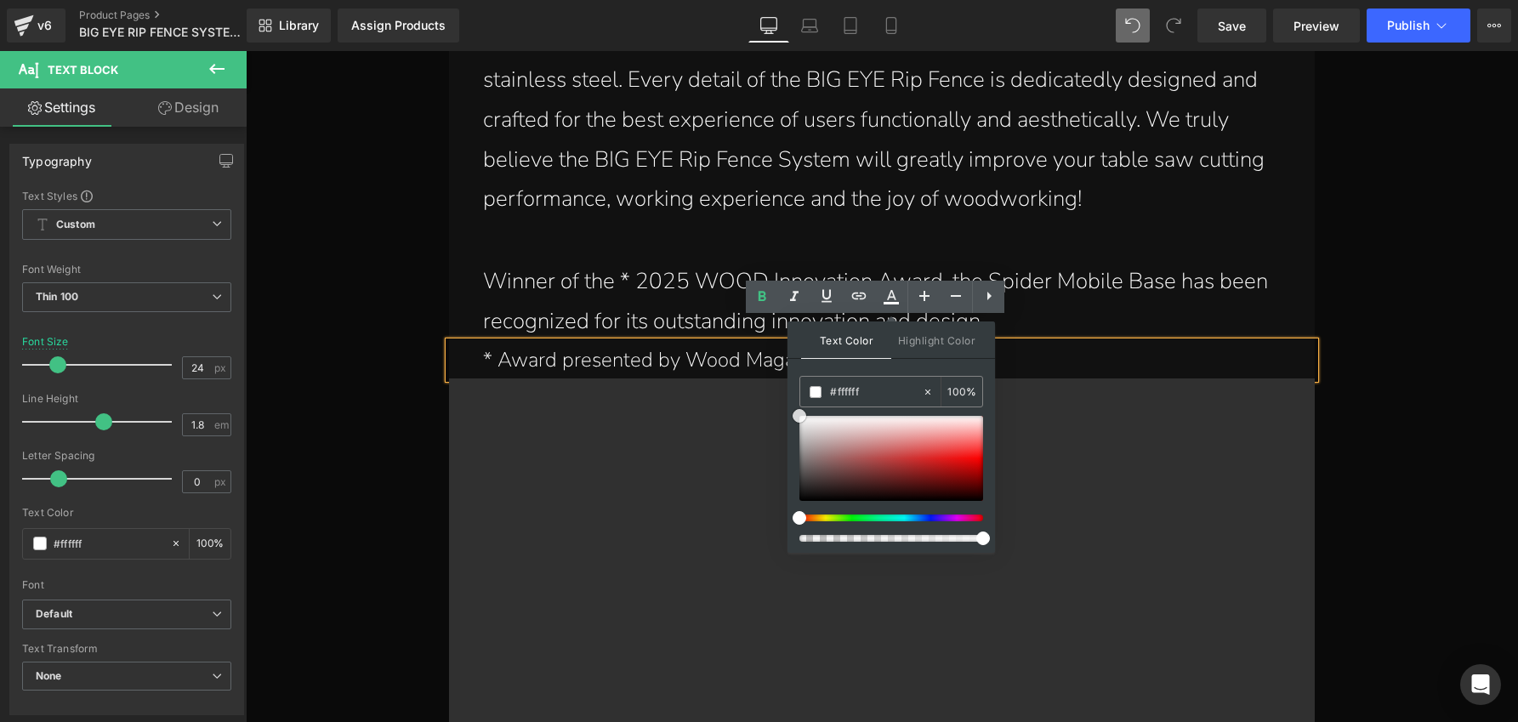
click at [937, 451] on div at bounding box center [891, 458] width 184 height 85
drag, startPoint x: 966, startPoint y: 460, endPoint x: 988, endPoint y: 458, distance: 22.2
click at [983, 458] on div at bounding box center [891, 458] width 184 height 85
click at [959, 349] on span "Highlight Color" at bounding box center [936, 339] width 90 height 37
click at [1049, 280] on p "Winner of the * 2025 WOOD Innovation Award, the Spider Mobile Base has been rec…" at bounding box center [885, 302] width 805 height 80
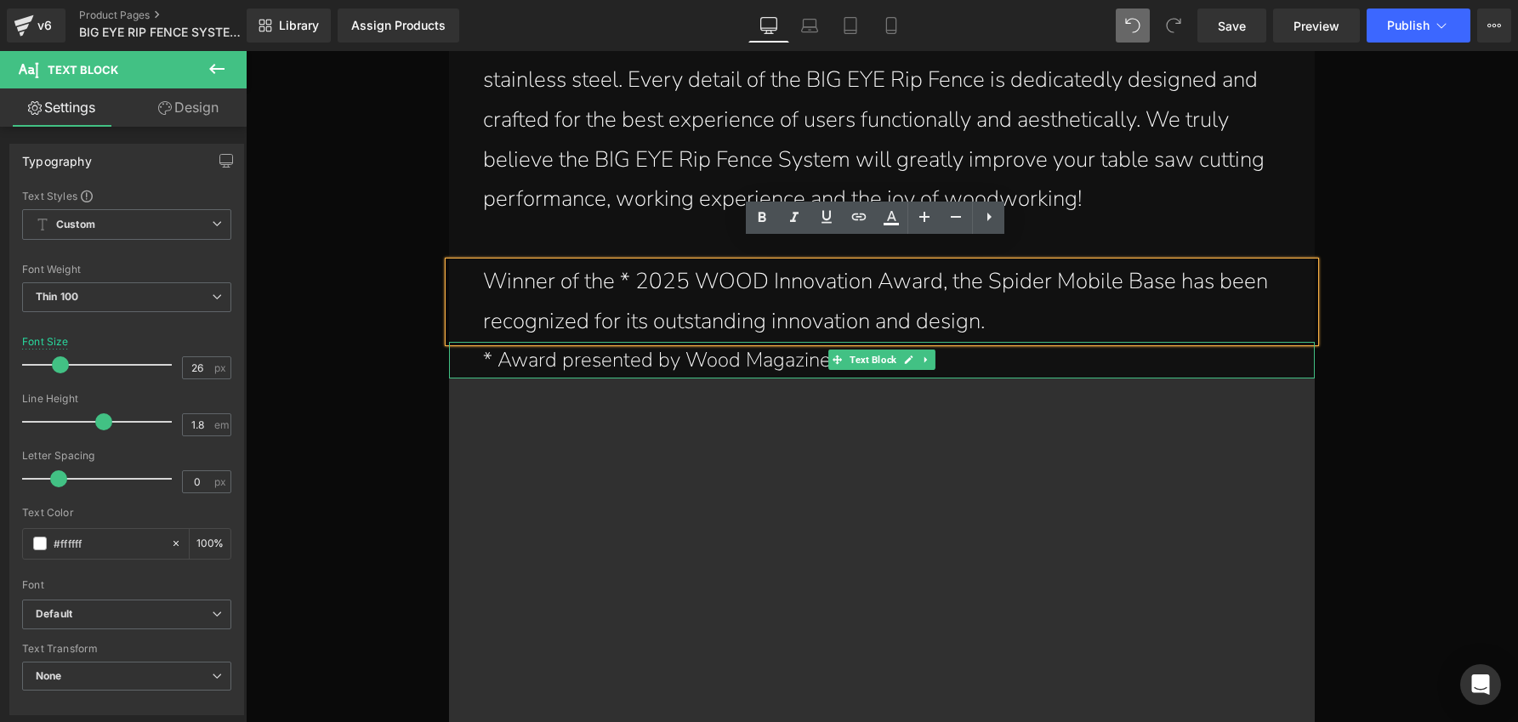
click at [964, 342] on p "* Award presented by Wood Magazine WOOD" at bounding box center [885, 360] width 805 height 37
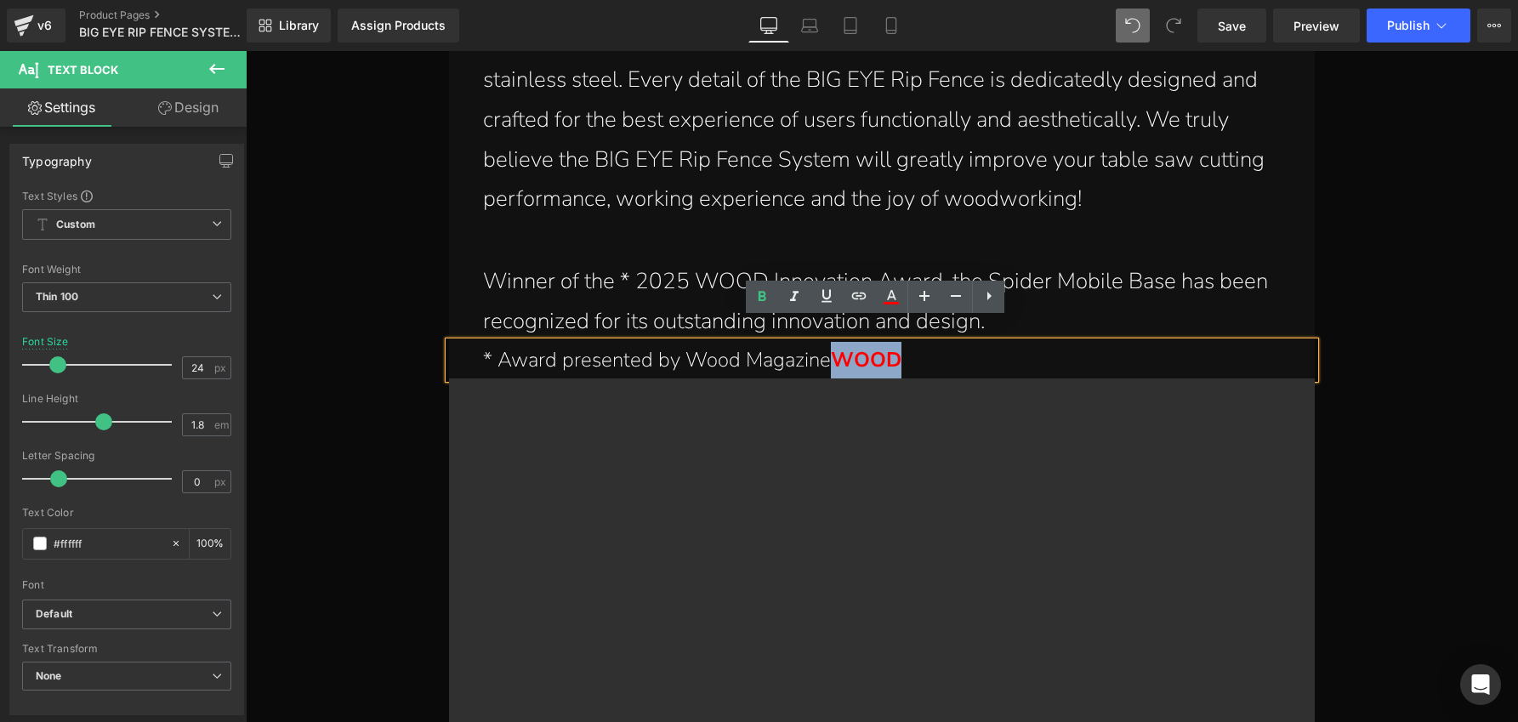
drag, startPoint x: 896, startPoint y: 341, endPoint x: 835, endPoint y: 337, distance: 60.5
click at [835, 342] on p "* Award presented by Wood Magazine WOOD" at bounding box center [885, 360] width 805 height 37
click at [891, 293] on icon at bounding box center [891, 297] width 20 height 20
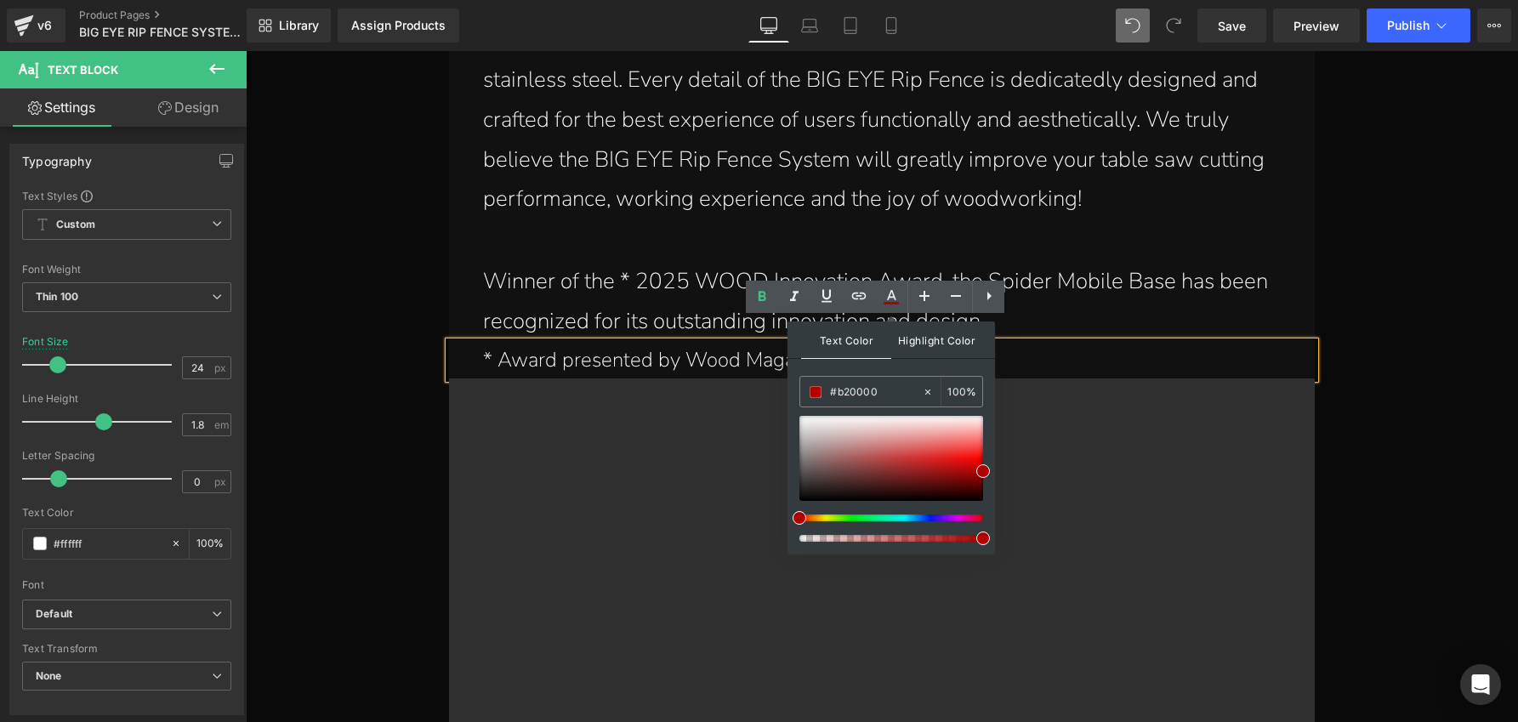
click at [964, 338] on span "Highlight Color" at bounding box center [936, 339] width 90 height 37
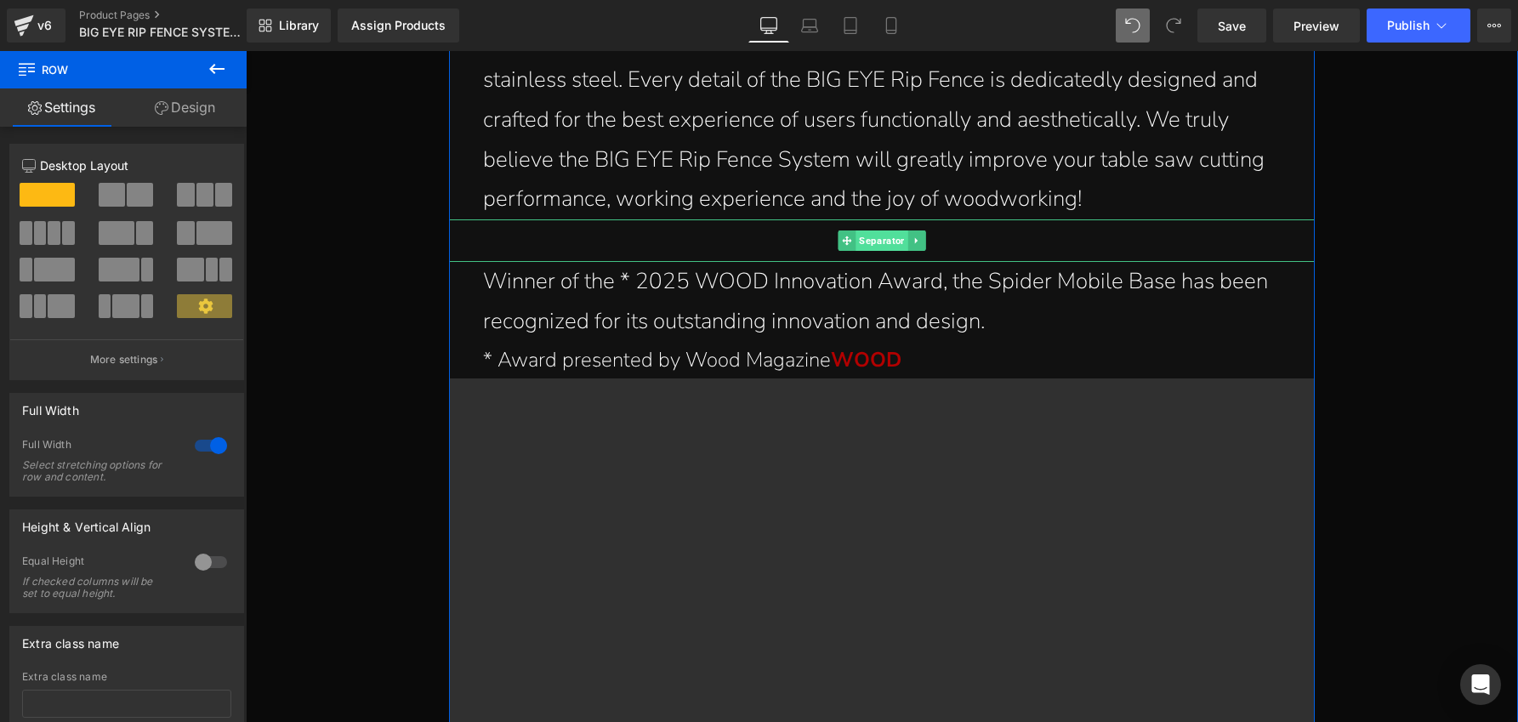
click at [865, 230] on span "Separator" at bounding box center [882, 240] width 52 height 20
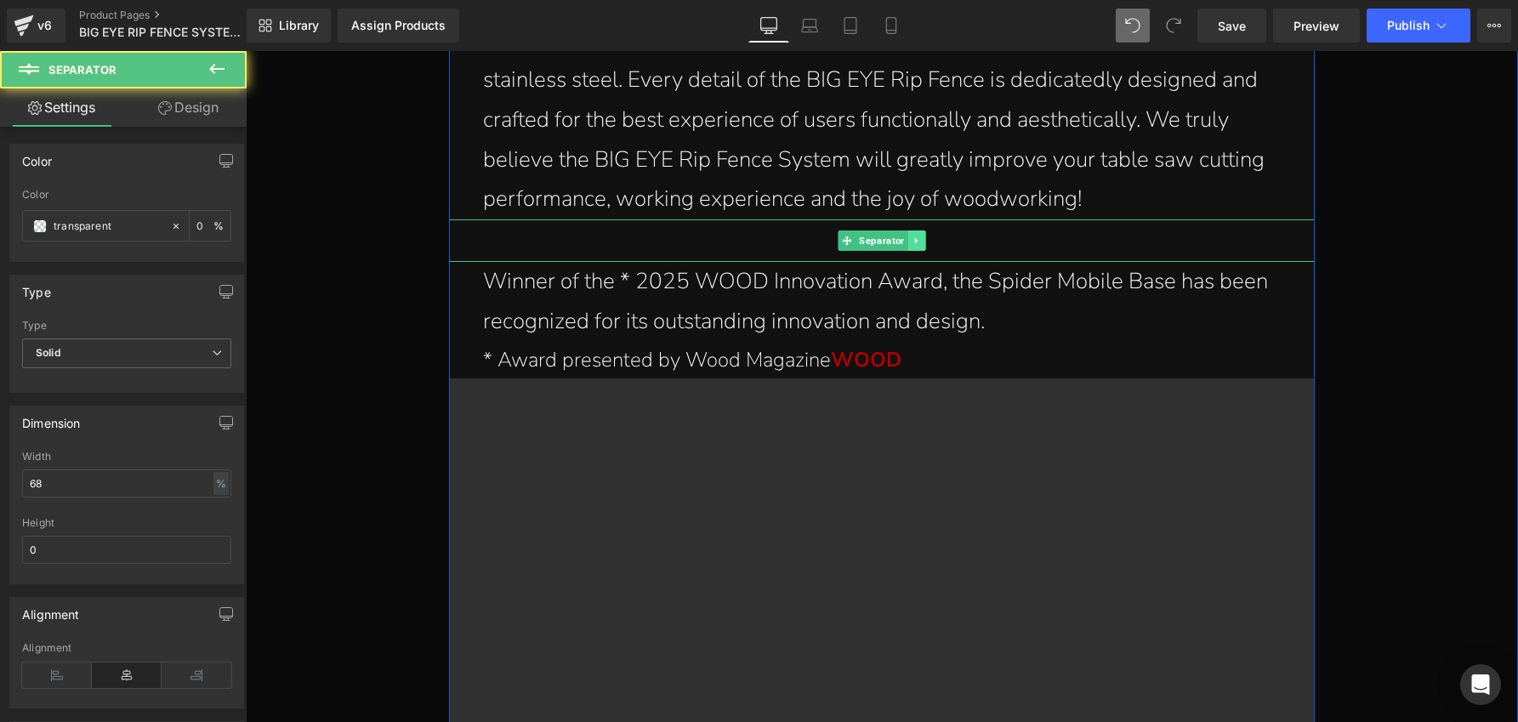
click at [912, 236] on icon at bounding box center [916, 241] width 9 height 10
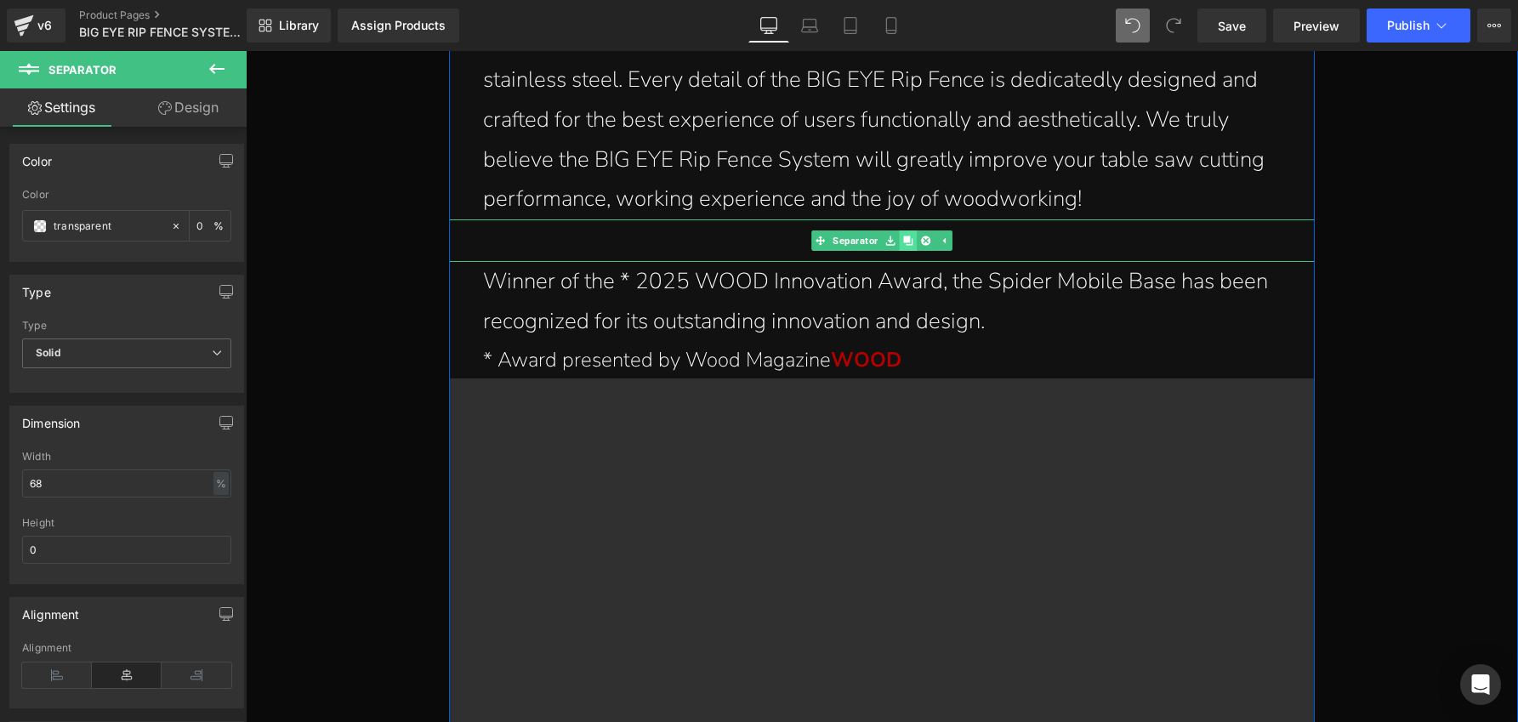
click at [899, 230] on link at bounding box center [908, 240] width 18 height 20
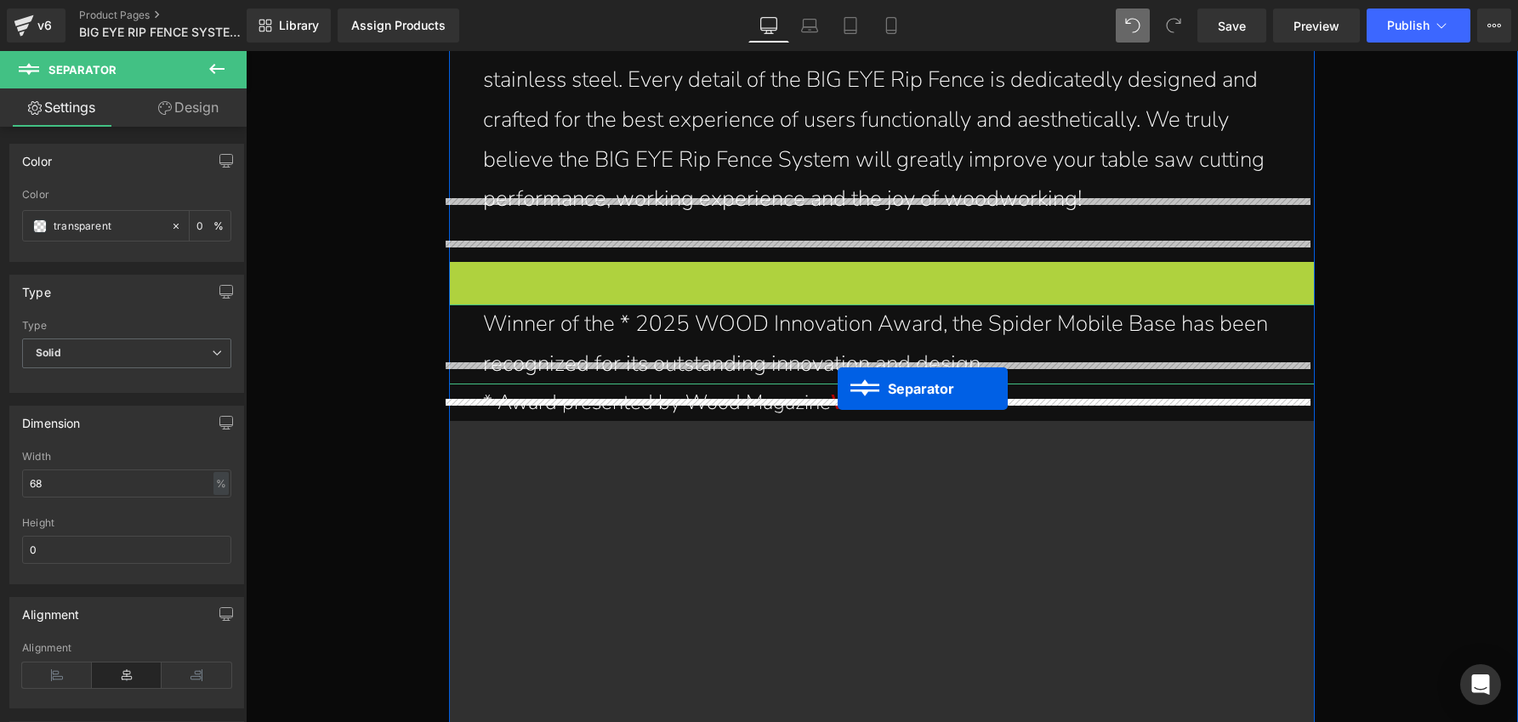
drag, startPoint x: 858, startPoint y: 263, endPoint x: 838, endPoint y: 388, distance: 126.7
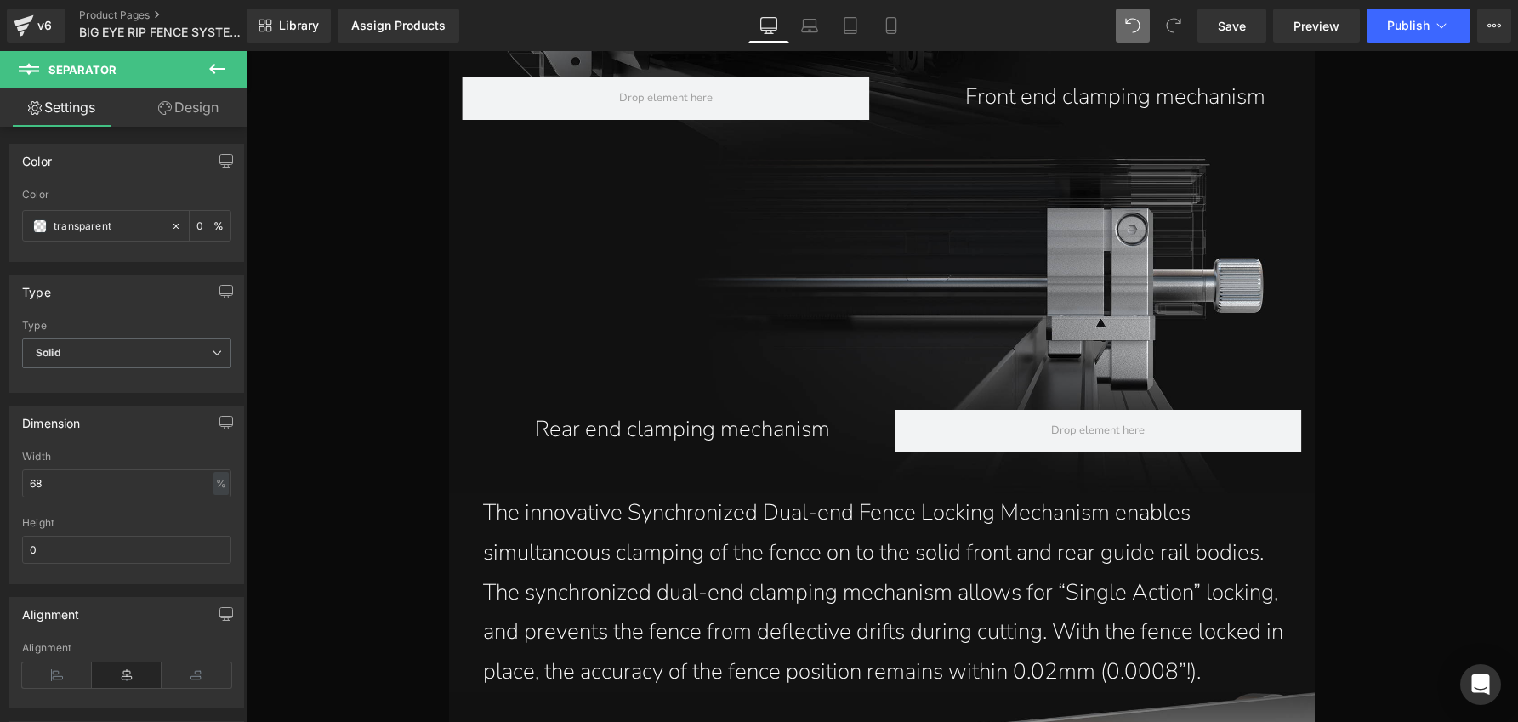
scroll to position [9985, 0]
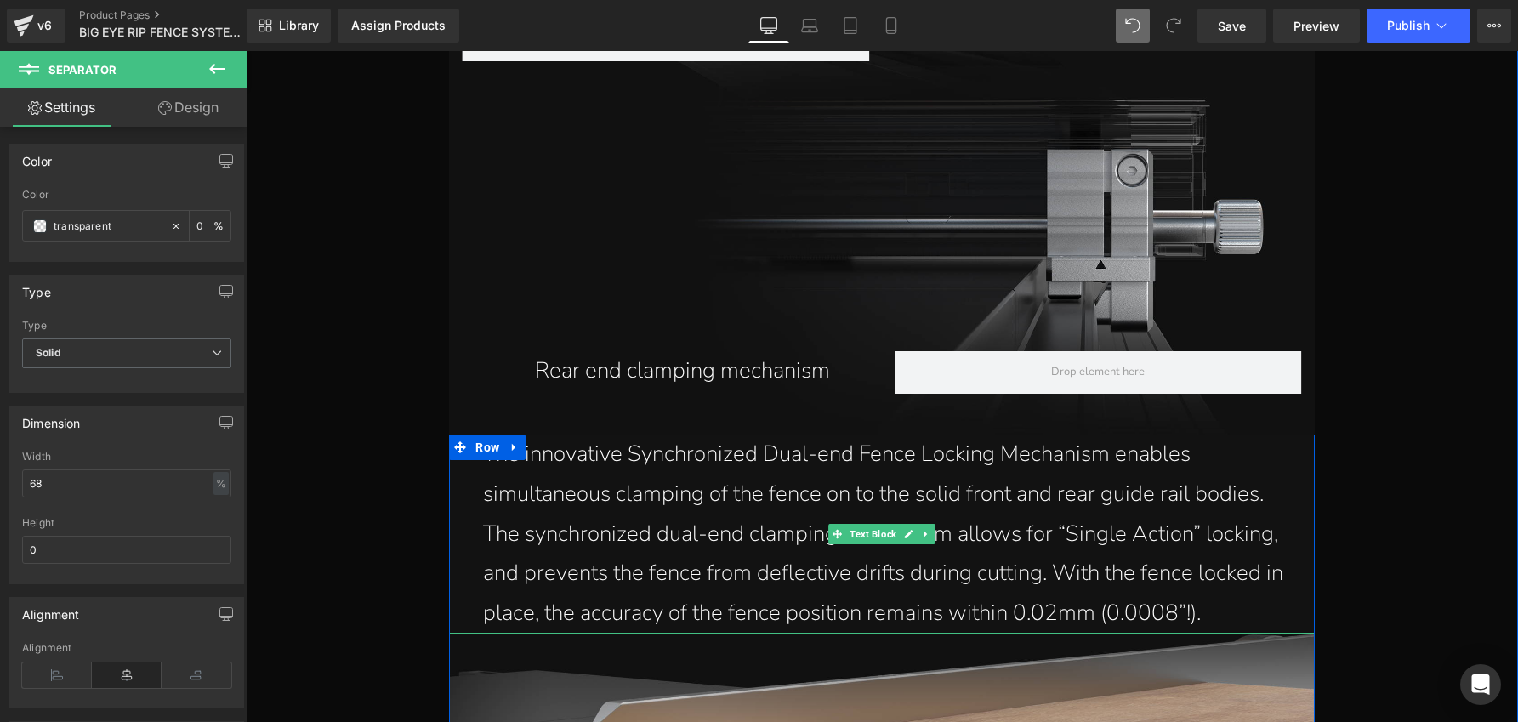
click at [1103, 475] on p "The innovative Synchronized Dual-end Fence Locking Mechanism enables simultaneo…" at bounding box center [890, 534] width 814 height 199
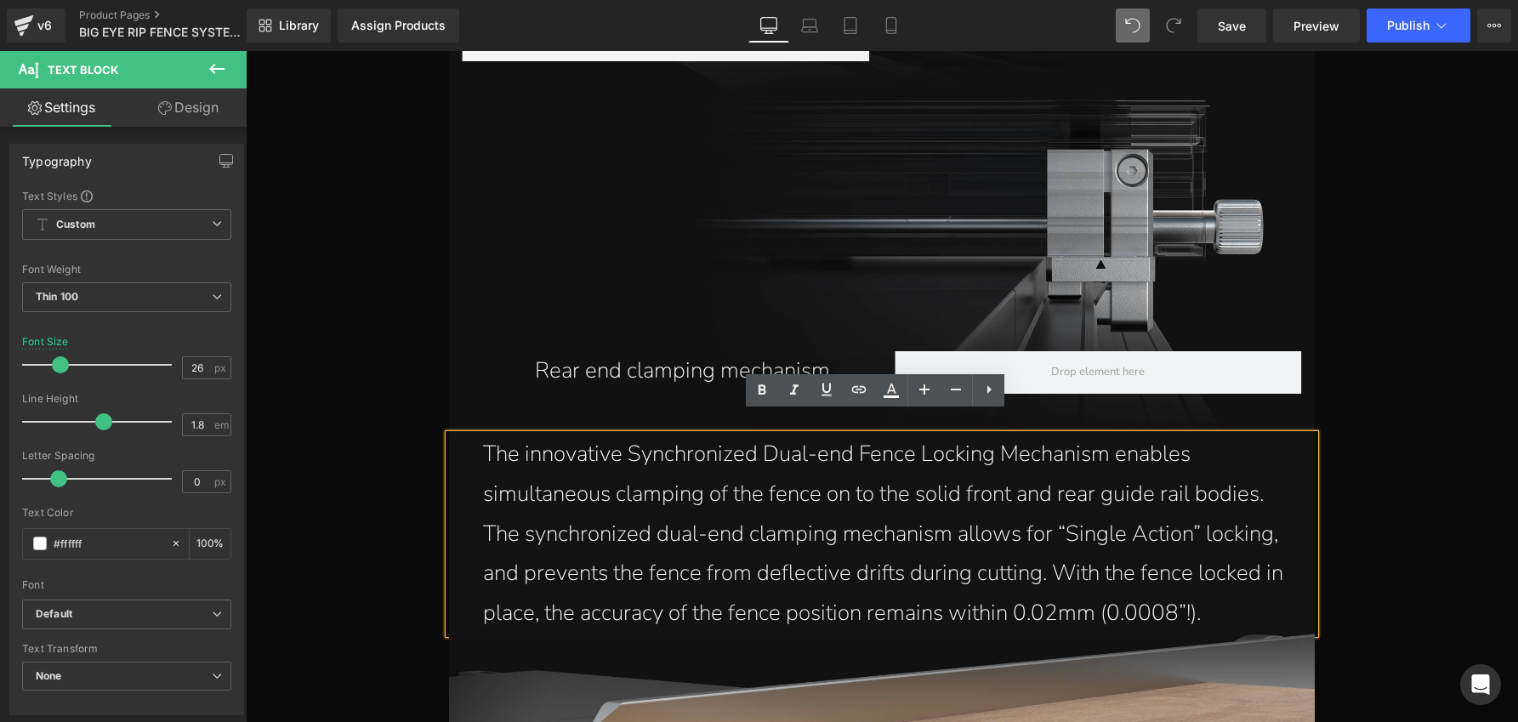
click at [1050, 592] on p "The innovative Synchronized Dual-end Fence Locking Mechanism enables simultaneo…" at bounding box center [890, 534] width 814 height 199
drag, startPoint x: 1009, startPoint y: 593, endPoint x: 1190, endPoint y: 593, distance: 181.1
click at [1190, 593] on p "The innovative Synchronized Dual-end Fence Locking Mechanism enables simultaneo…" at bounding box center [890, 534] width 814 height 199
click at [763, 394] on icon at bounding box center [762, 390] width 20 height 20
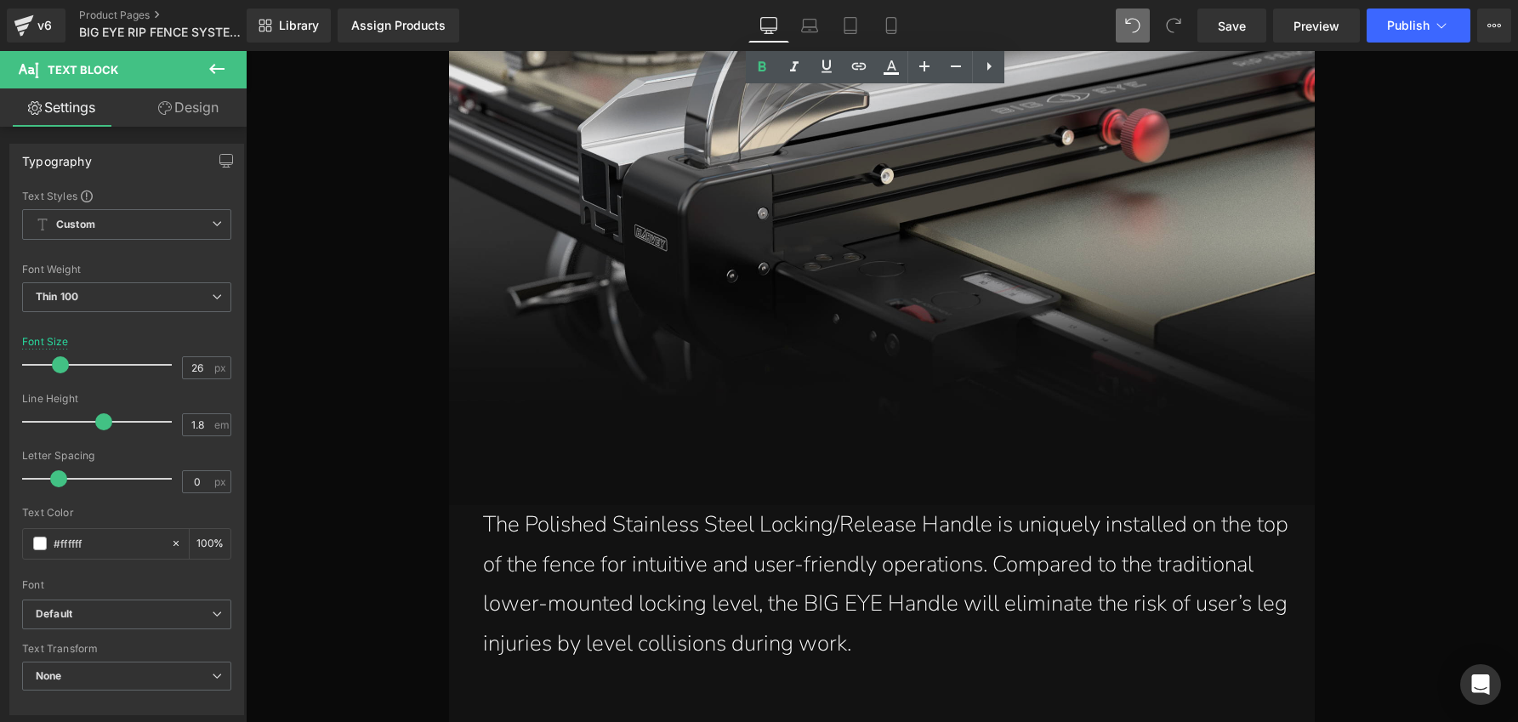
scroll to position [12189, 0]
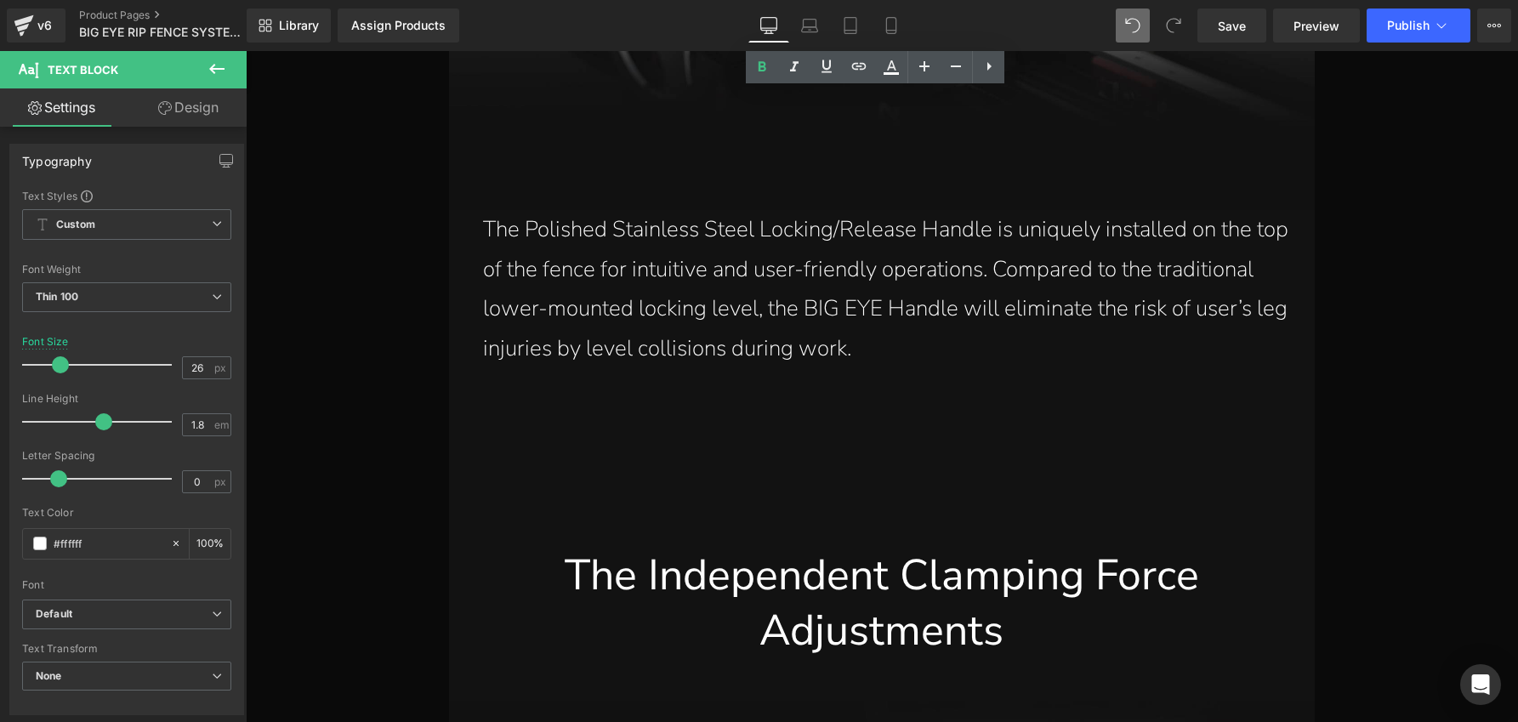
click at [960, 402] on hr at bounding box center [882, 463] width 589 height 170
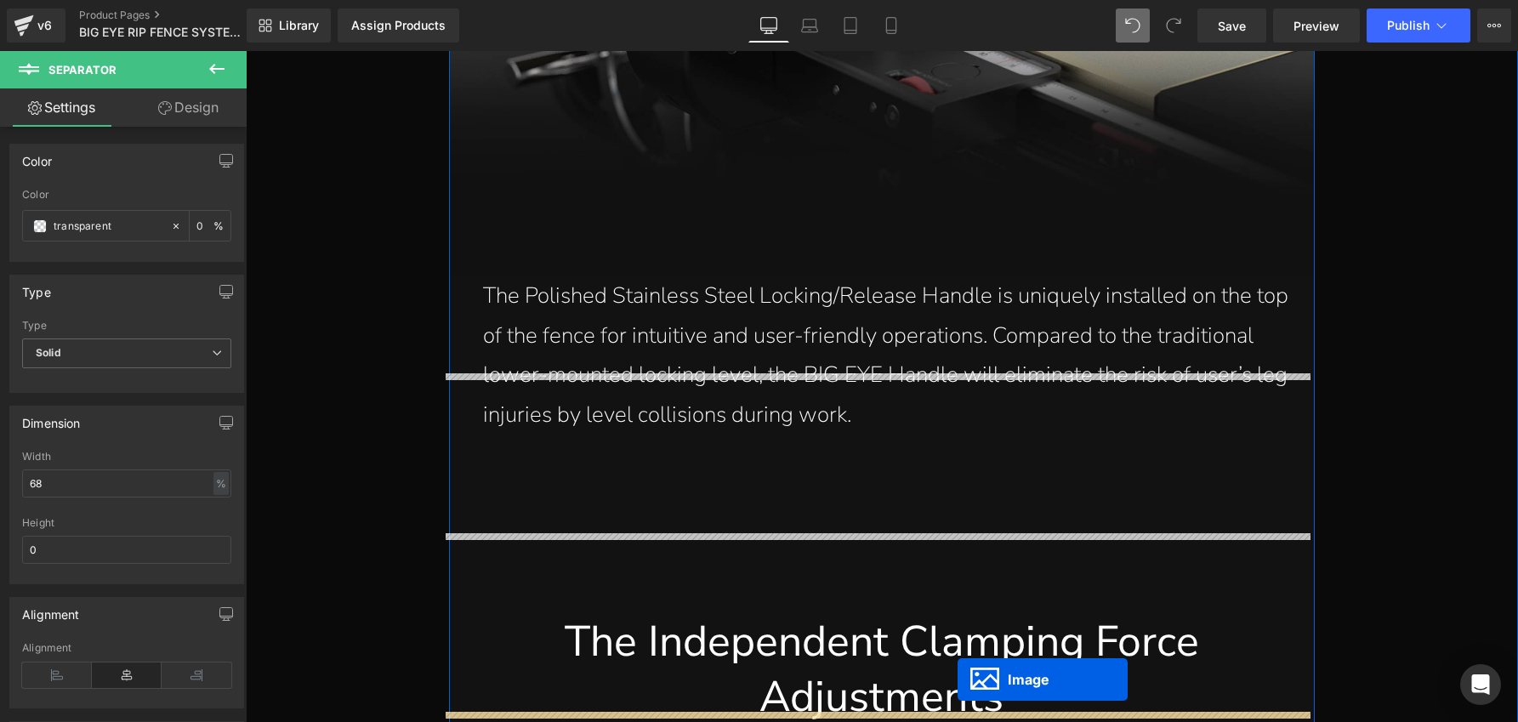
scroll to position [12173, 0]
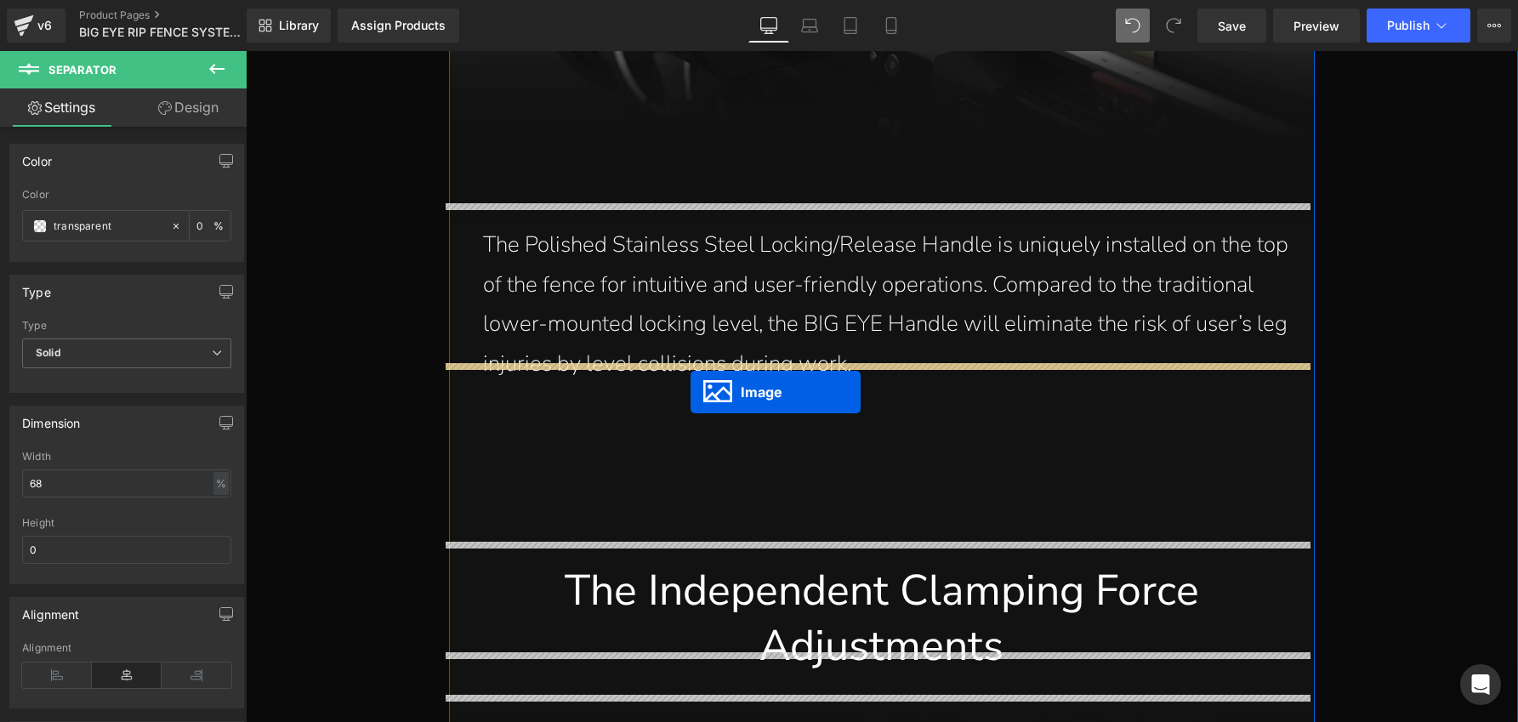
drag, startPoint x: 871, startPoint y: 223, endPoint x: 684, endPoint y: 385, distance: 247.8
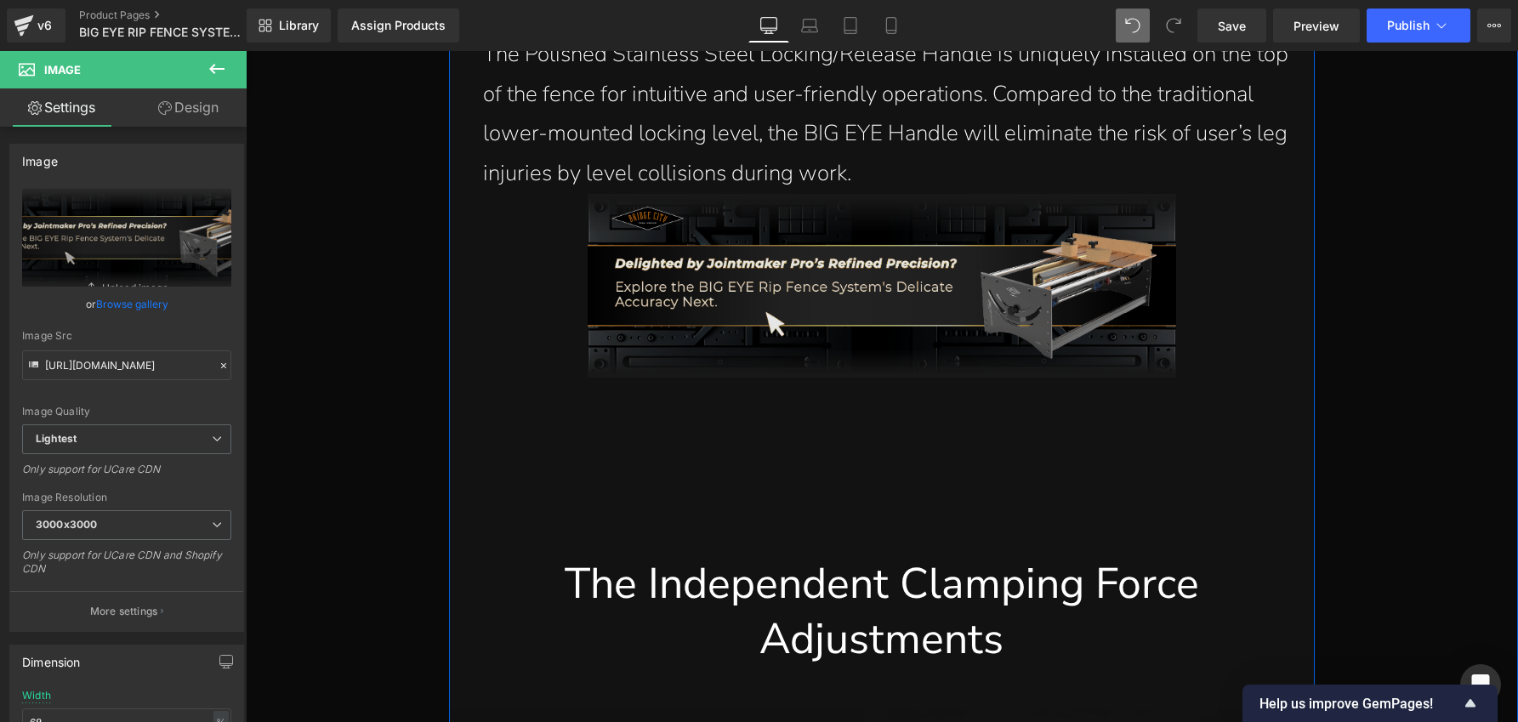
scroll to position [12366, 0]
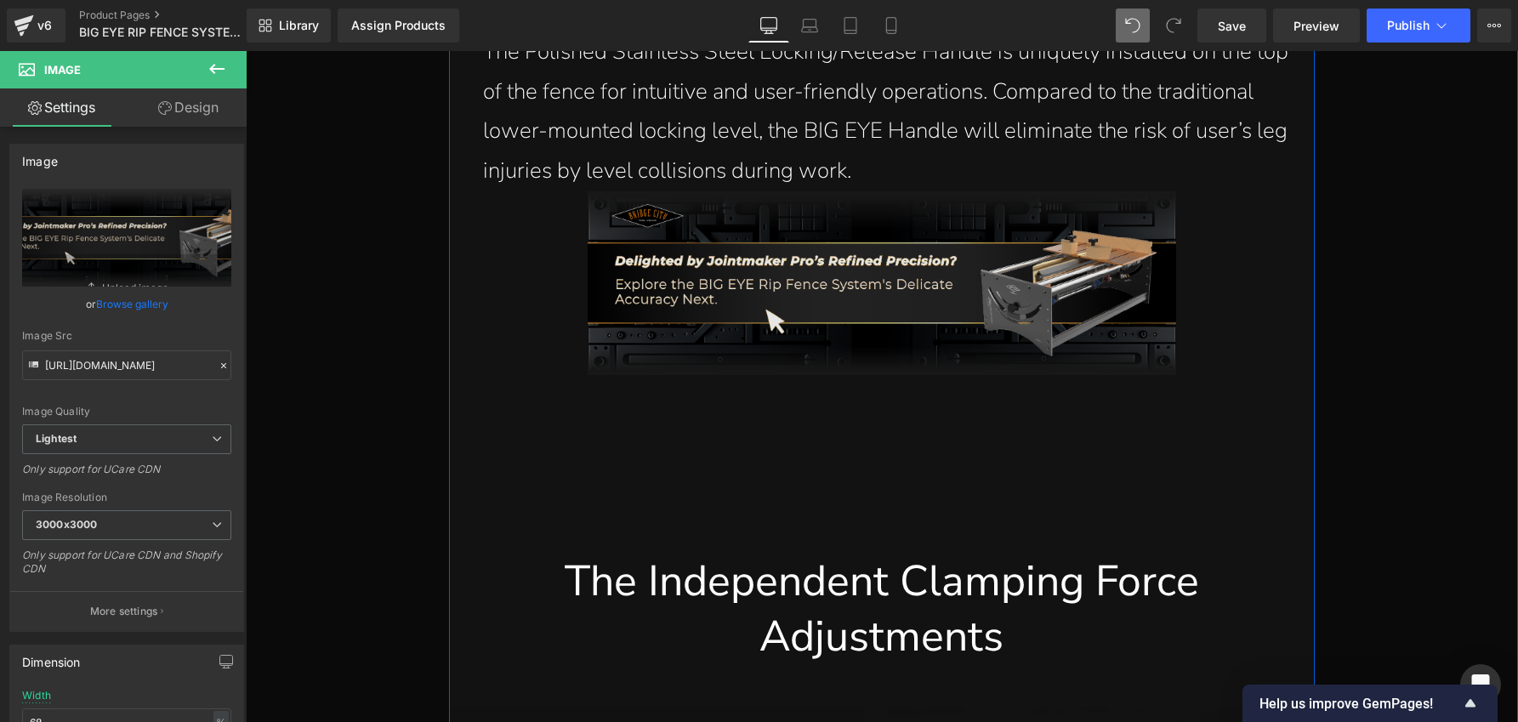
click at [907, 259] on div "Image" at bounding box center [881, 283] width 865 height 184
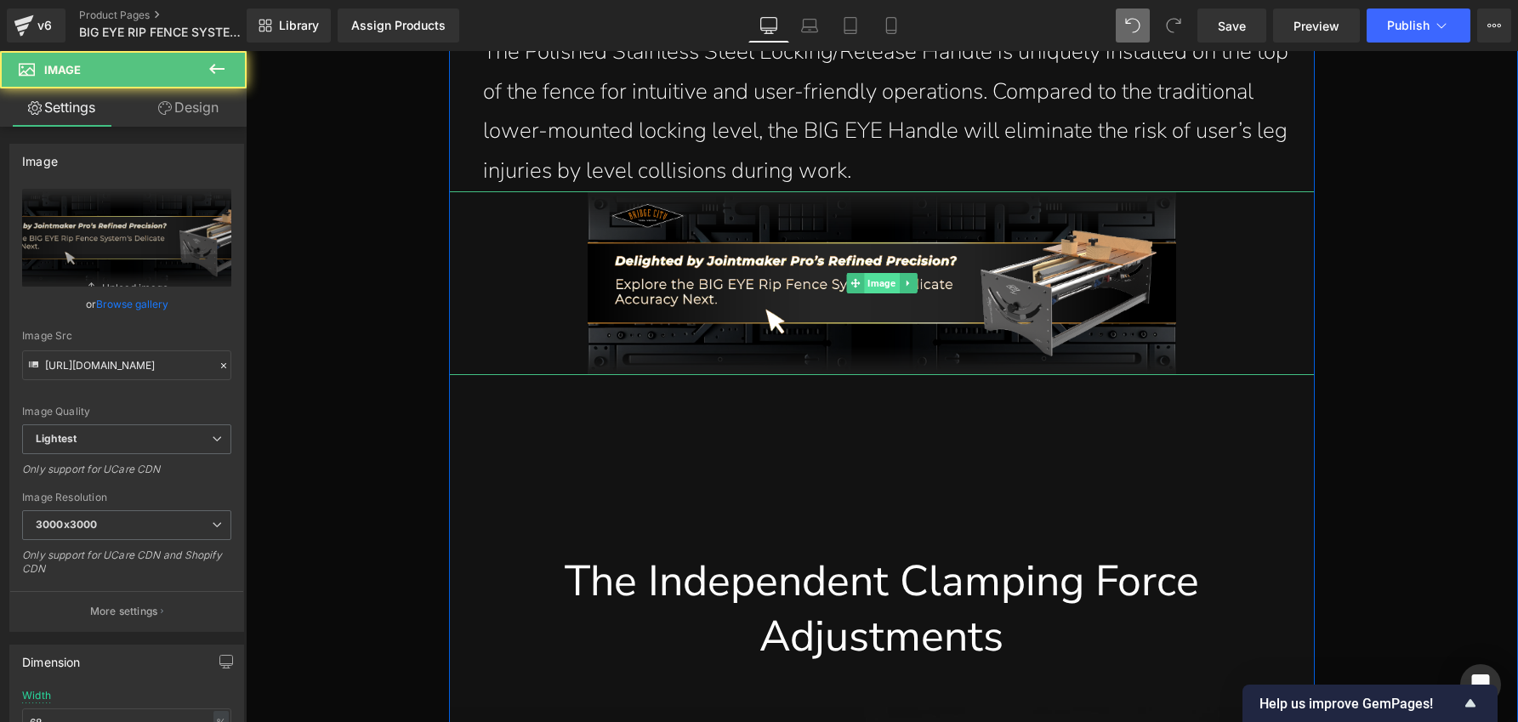
click at [865, 273] on span "Image" at bounding box center [881, 283] width 35 height 20
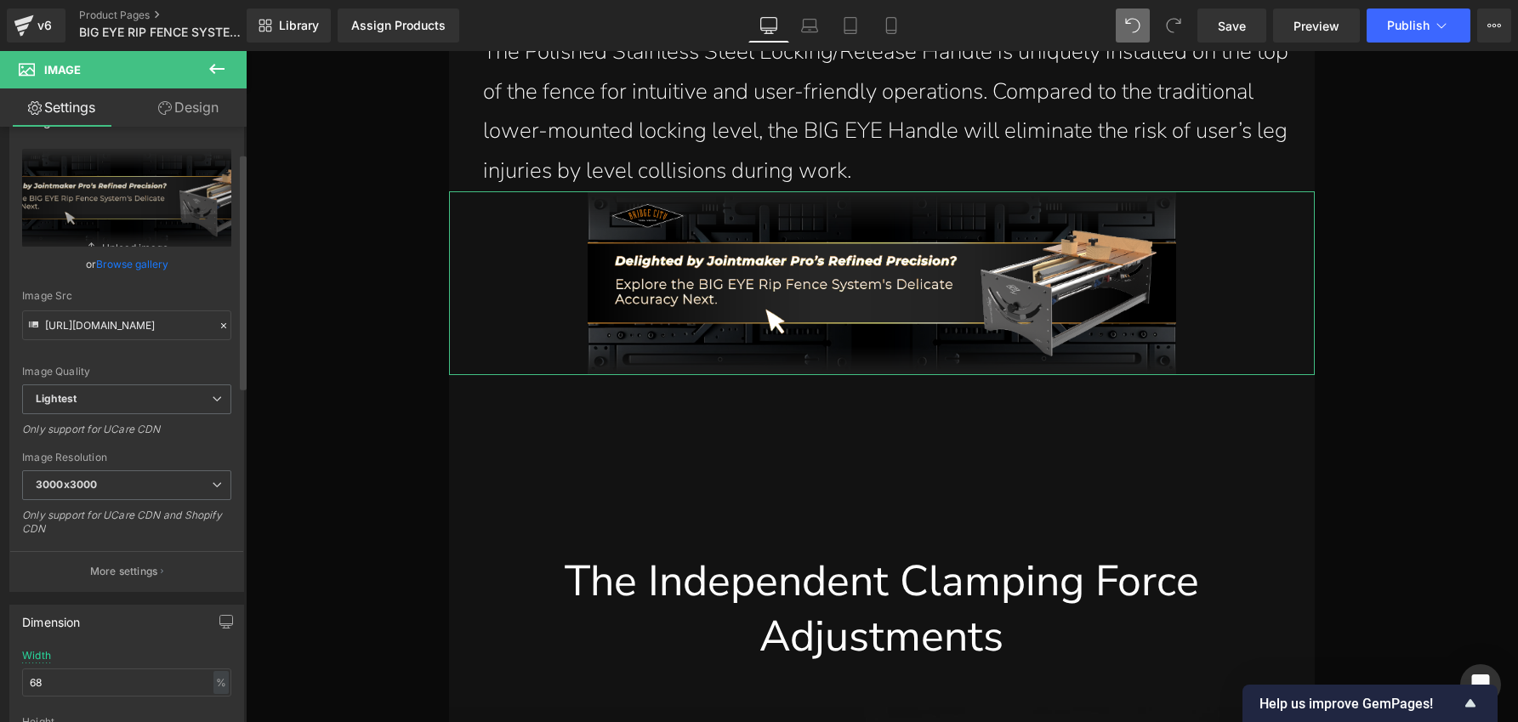
scroll to position [191, 0]
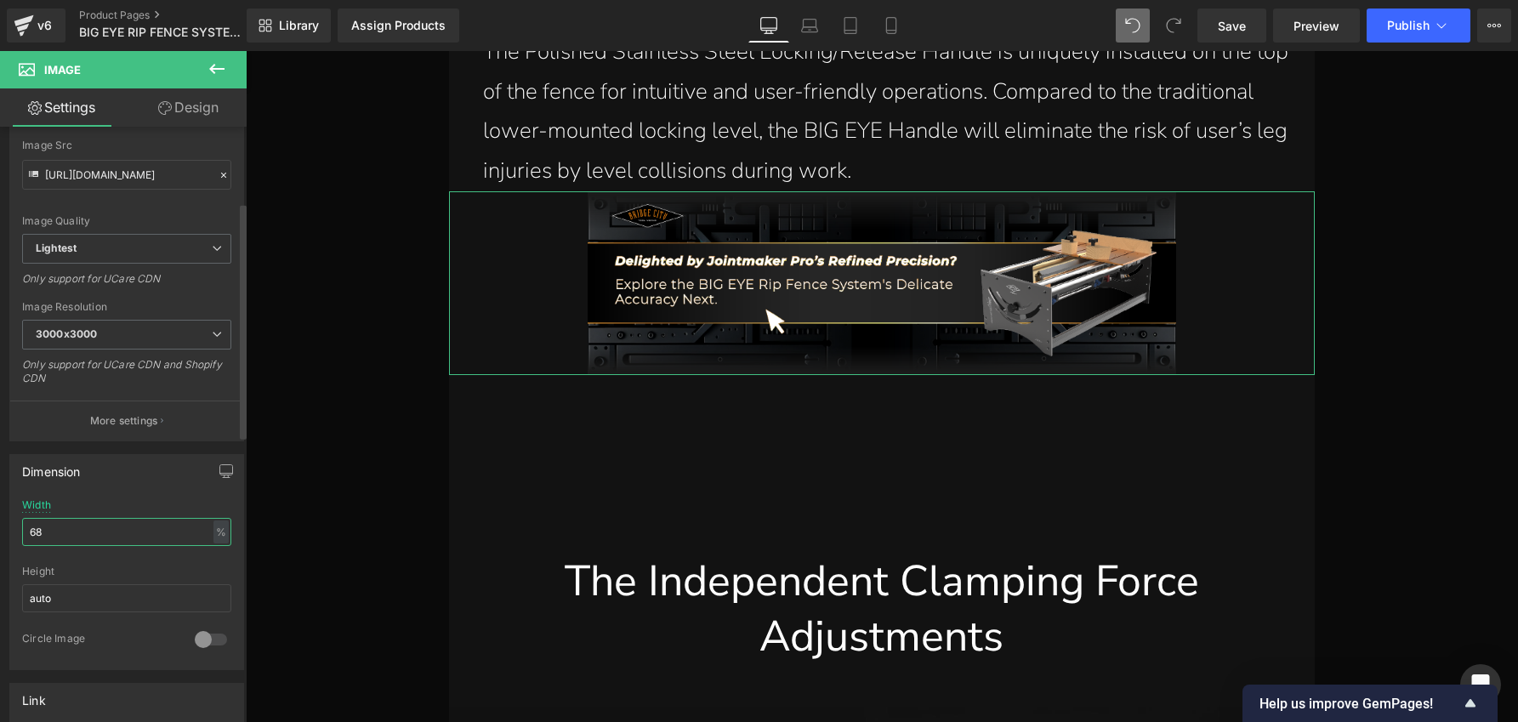
drag, startPoint x: 48, startPoint y: 533, endPoint x: 20, endPoint y: 530, distance: 29.1
click at [20, 530] on div "68% Width 68 % % px auto Height auto 0 Circle Image" at bounding box center [126, 584] width 233 height 170
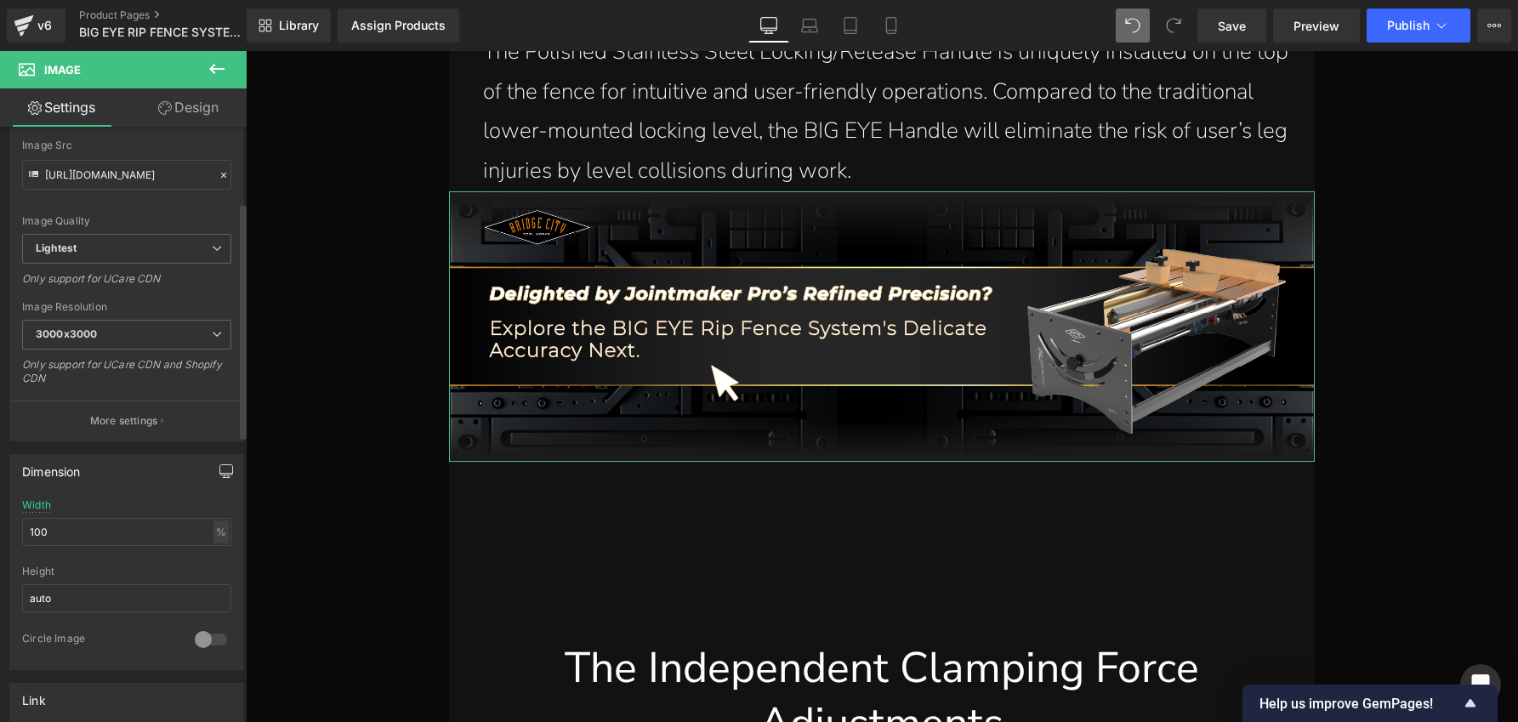
click at [219, 473] on icon "button" at bounding box center [226, 471] width 14 height 14
click at [91, 509] on button "Laptop" at bounding box center [95, 507] width 53 height 29
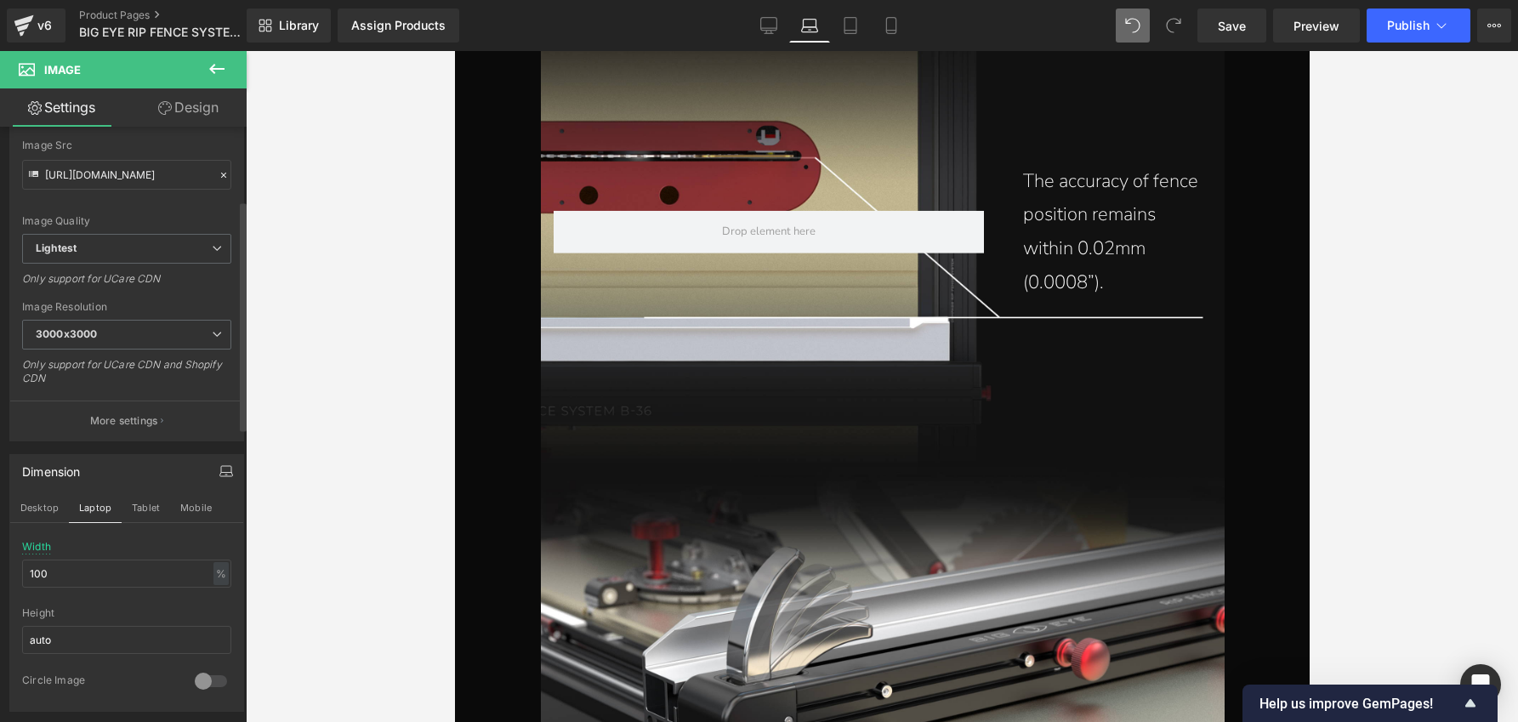
scroll to position [10680, 0]
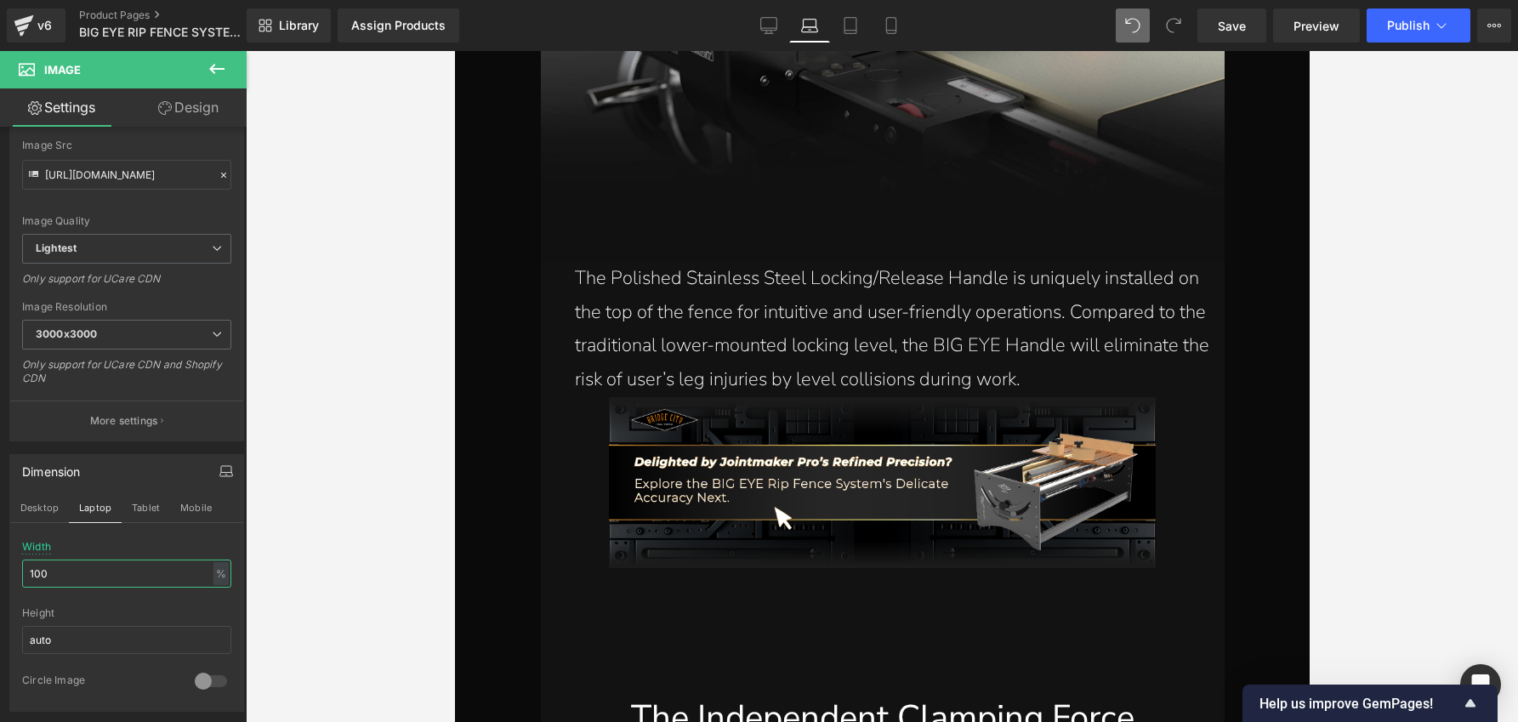
drag, startPoint x: 63, startPoint y: 574, endPoint x: -12, endPoint y: 568, distance: 75.1
click at [0, 568] on html "Image You are previewing how the will restyle your page. You can not edit Eleme…" at bounding box center [759, 361] width 1518 height 722
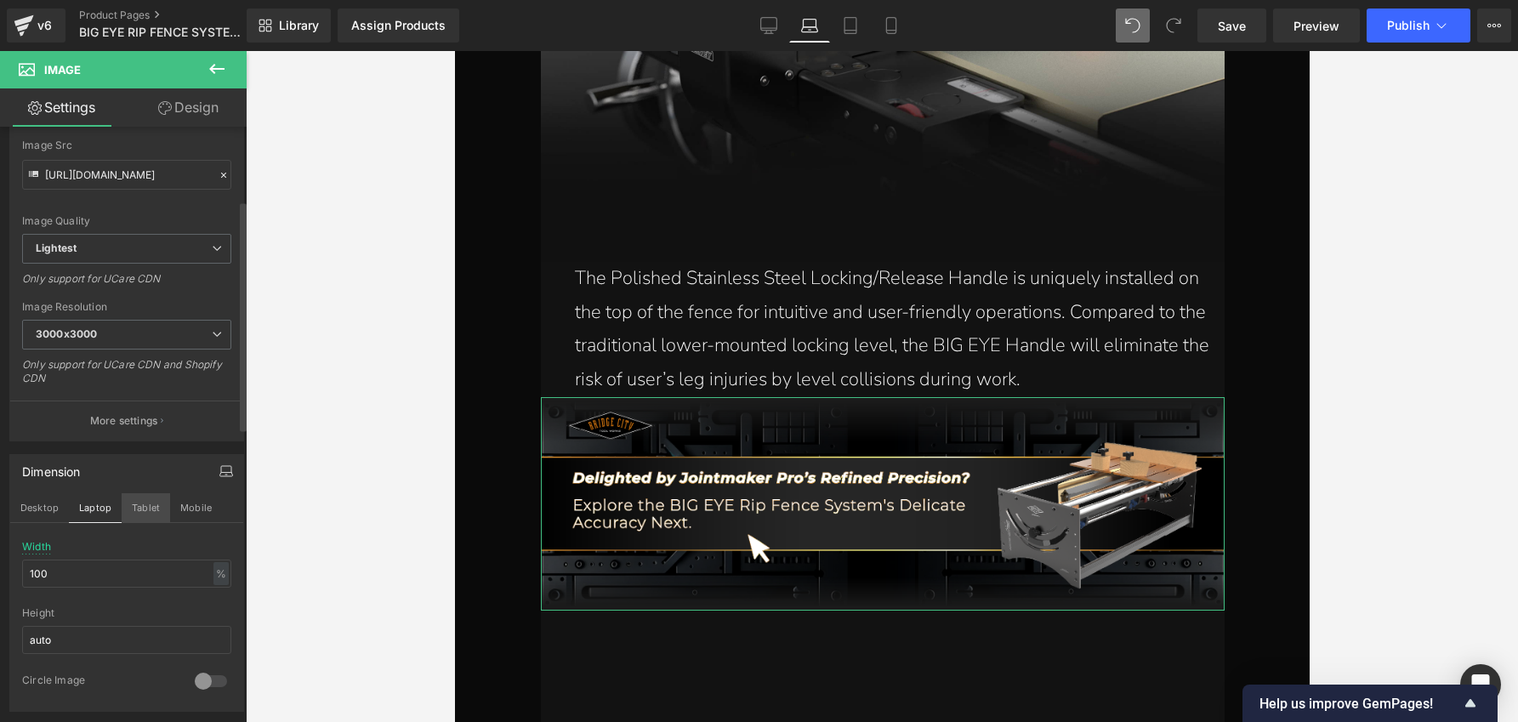
click at [145, 509] on button "Tablet" at bounding box center [146, 507] width 48 height 29
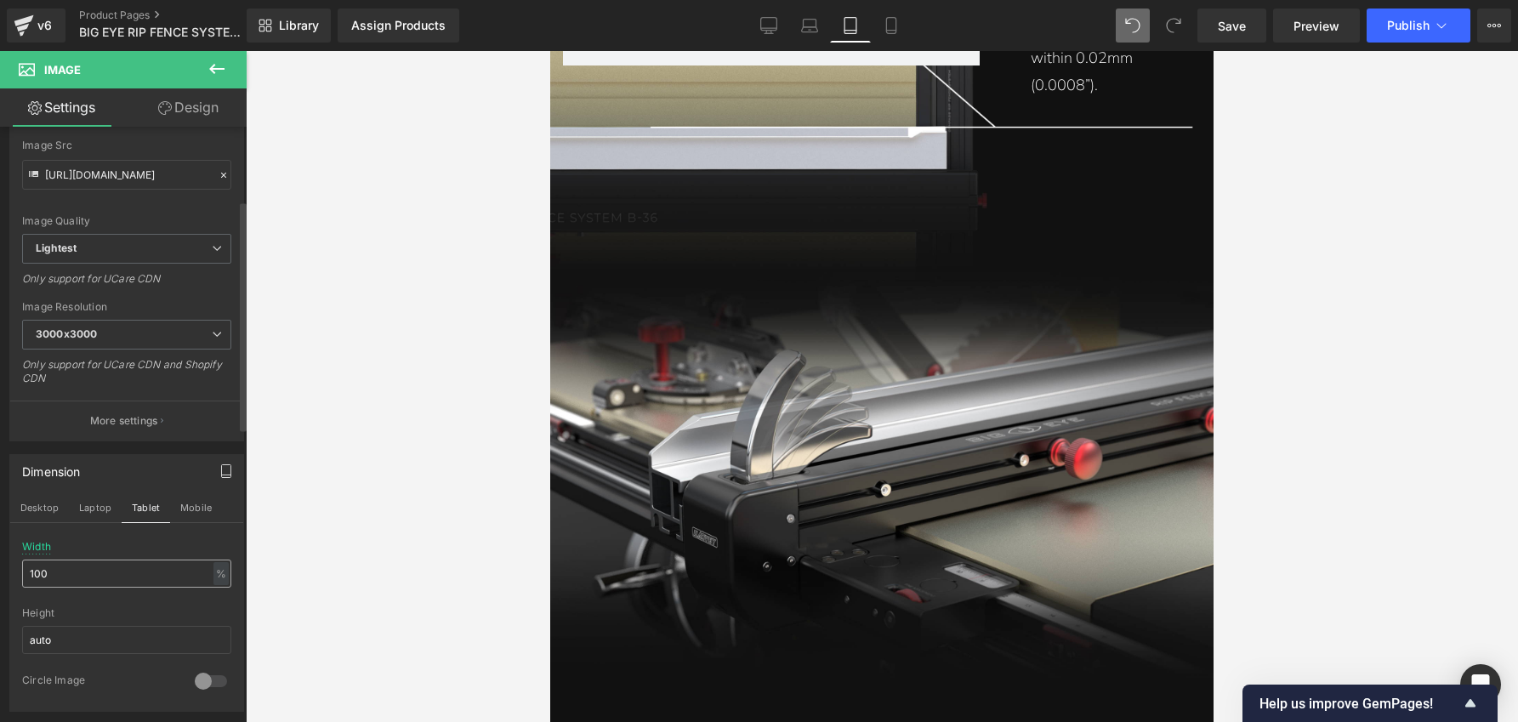
scroll to position [10961, 0]
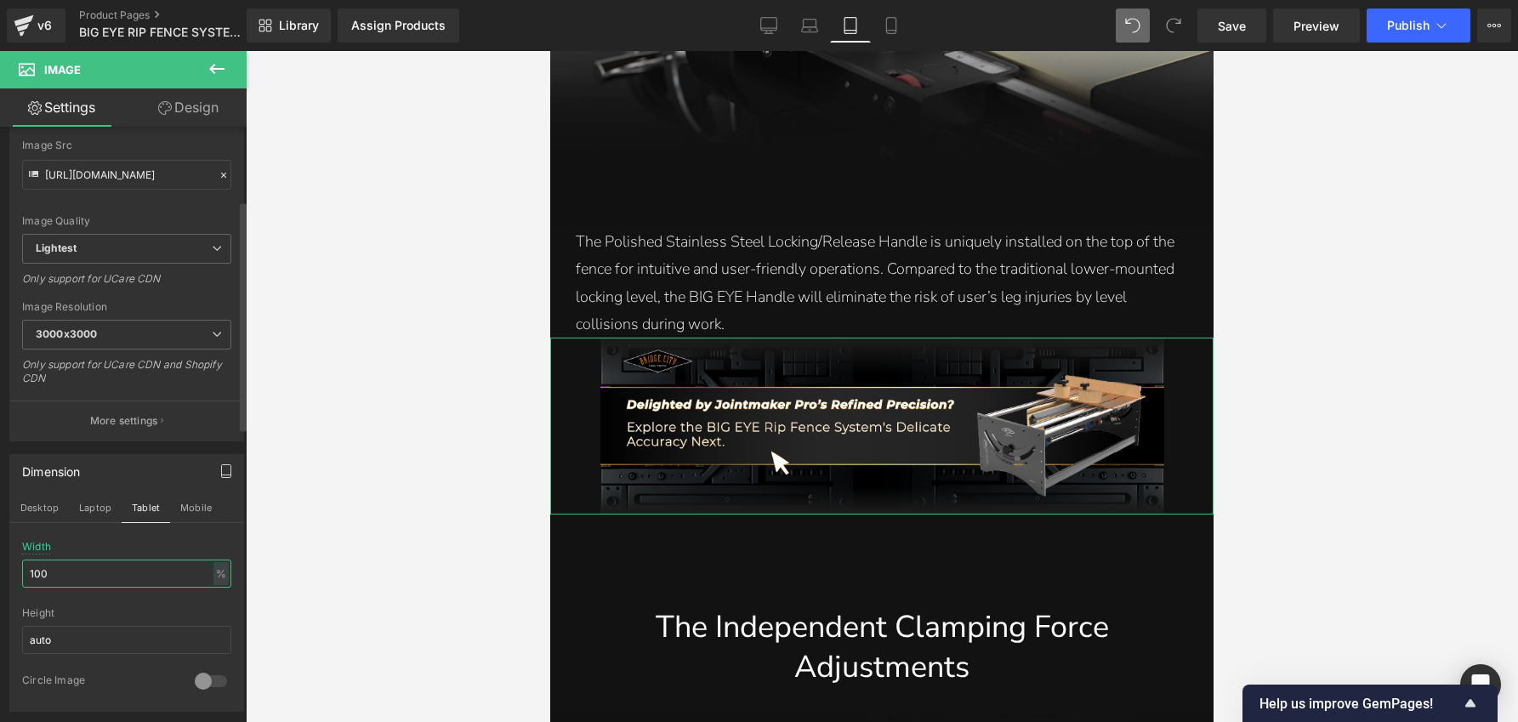
drag, startPoint x: 60, startPoint y: 575, endPoint x: 16, endPoint y: 571, distance: 43.6
click at [16, 571] on div "68% Width 100 % % px auto Height auto 0 Circle Image" at bounding box center [126, 626] width 233 height 170
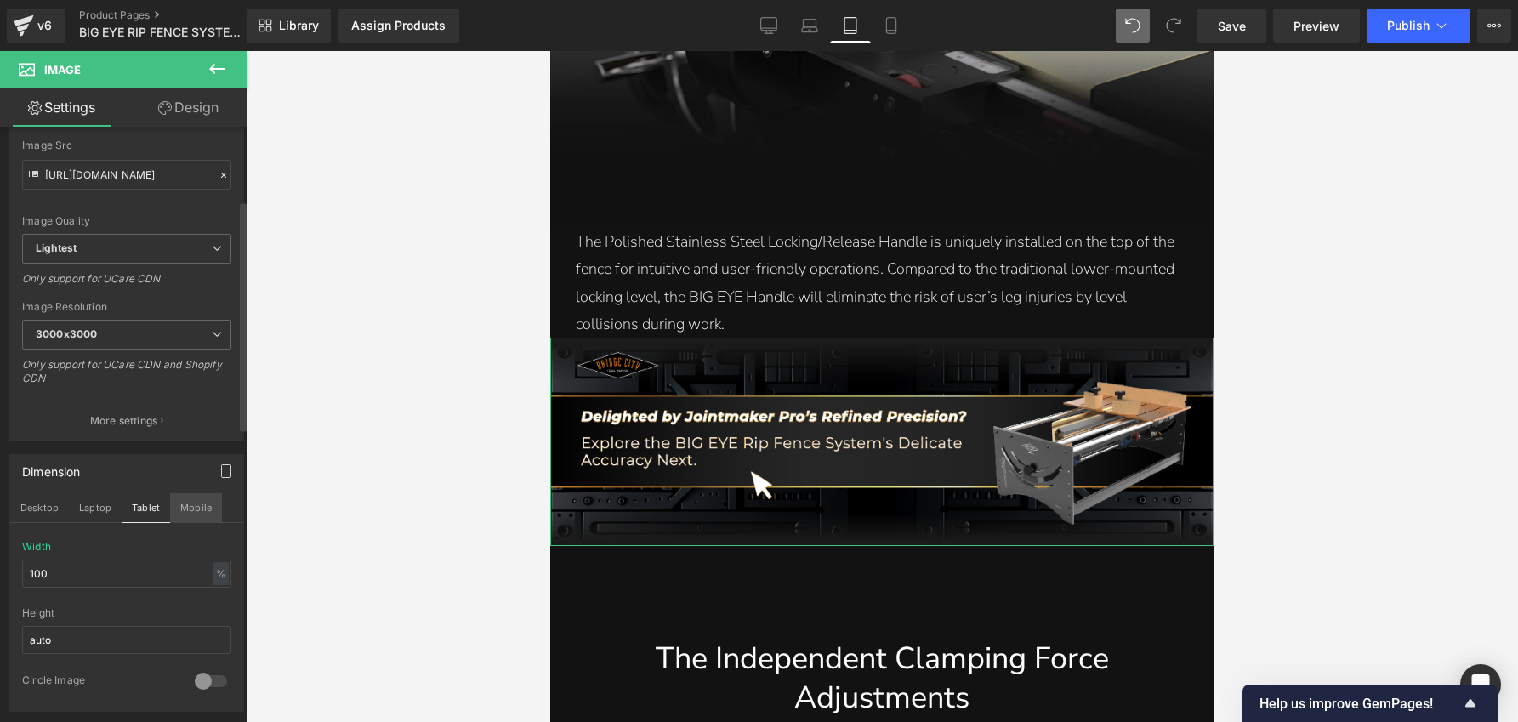
click at [179, 511] on button "Mobile" at bounding box center [196, 507] width 52 height 29
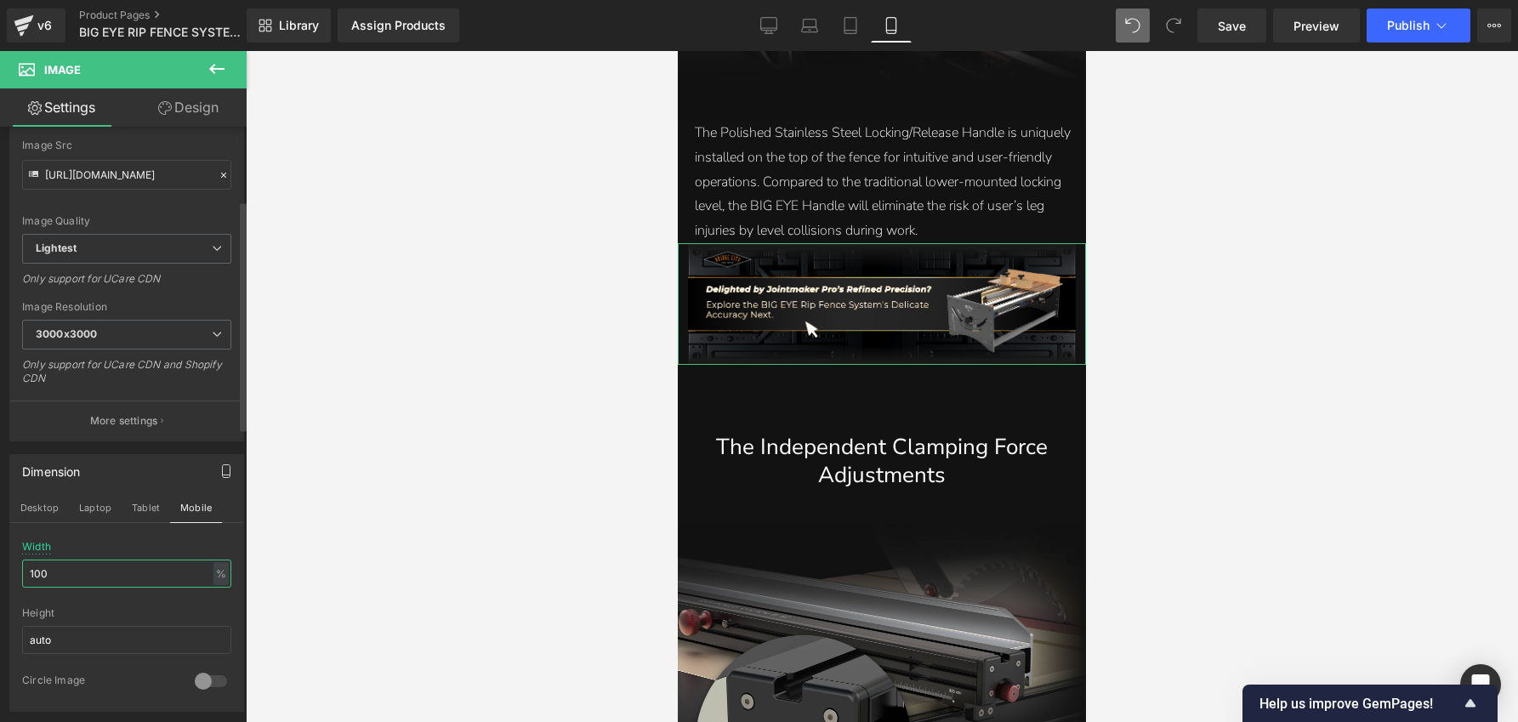
scroll to position [8127, 0]
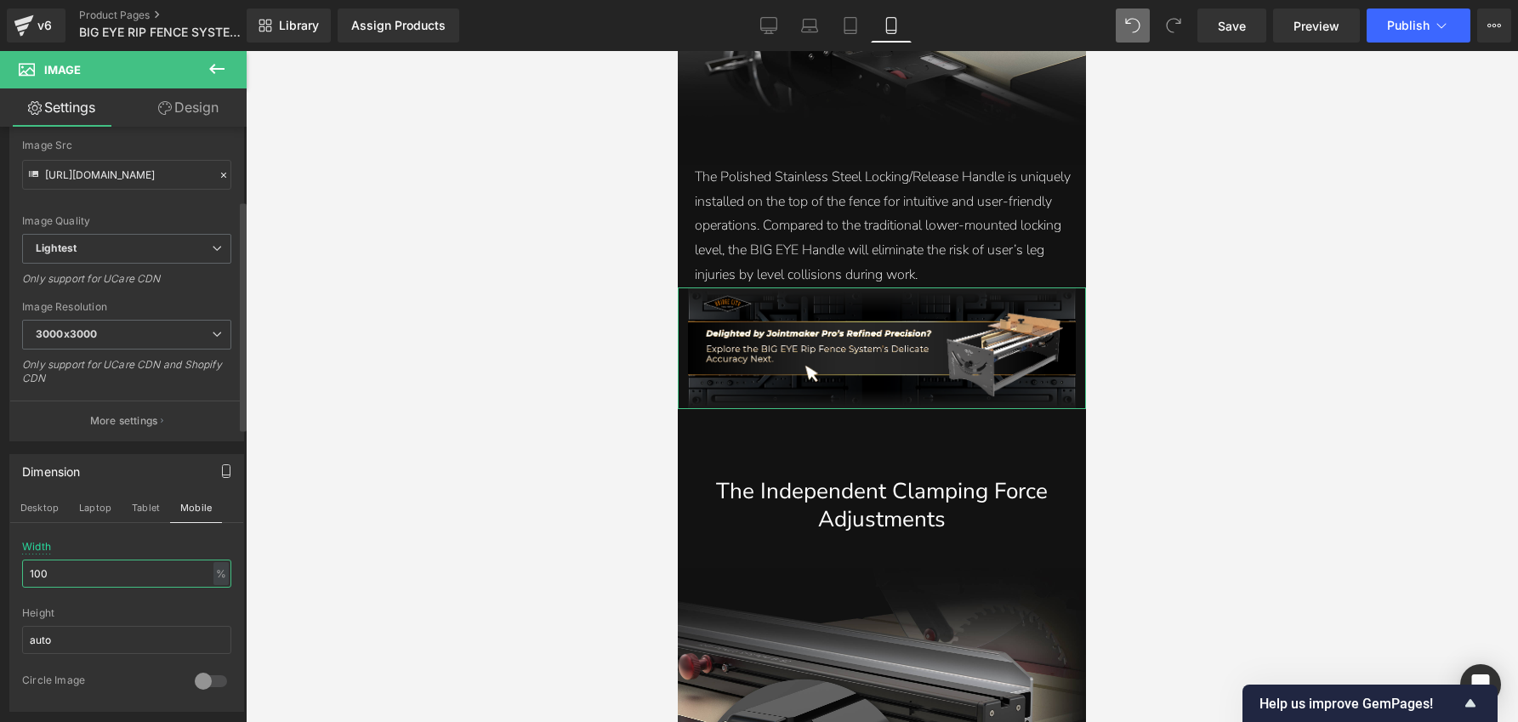
drag, startPoint x: 87, startPoint y: 575, endPoint x: 10, endPoint y: 566, distance: 77.0
click at [10, 566] on div "68% Width 100 % % px auto Height auto 0 Circle Image" at bounding box center [126, 626] width 233 height 170
type input "100"
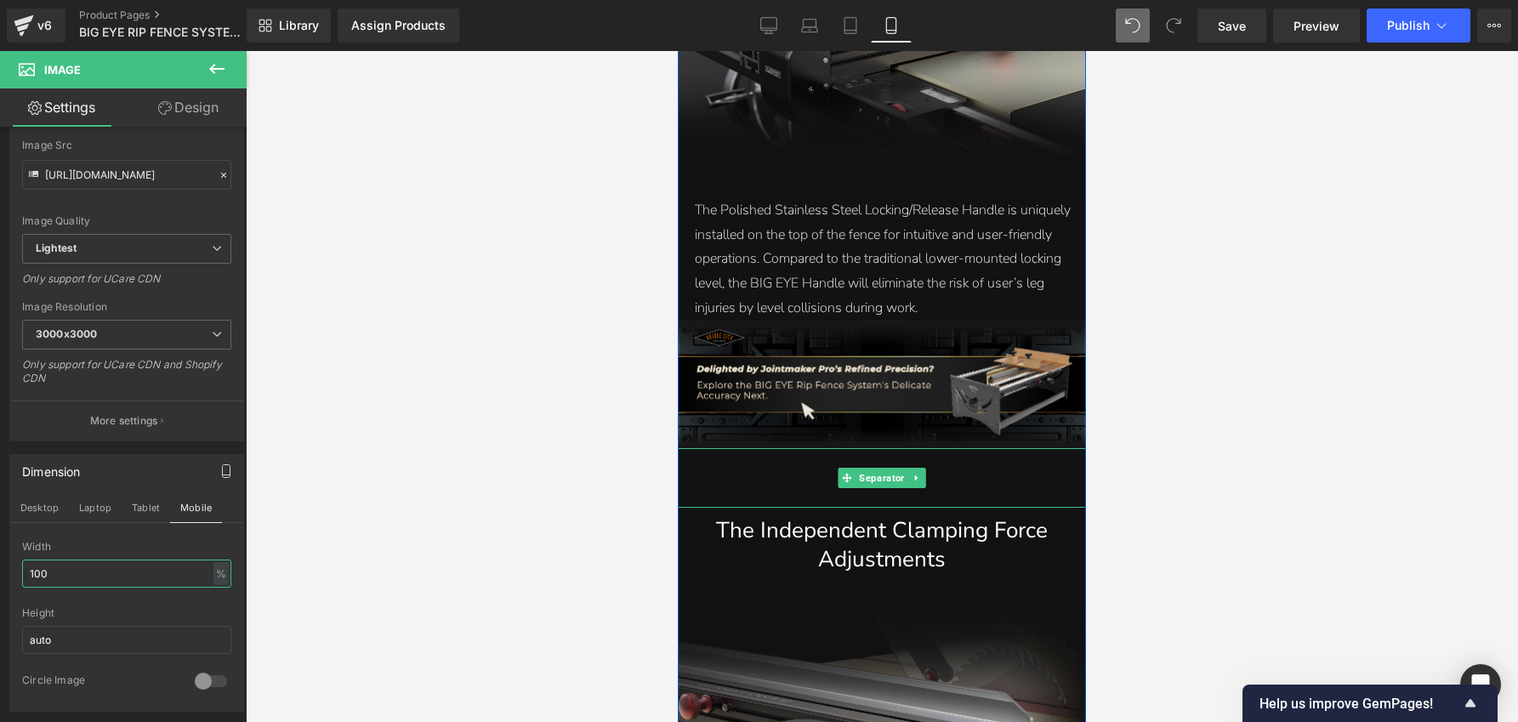
scroll to position [8034, 0]
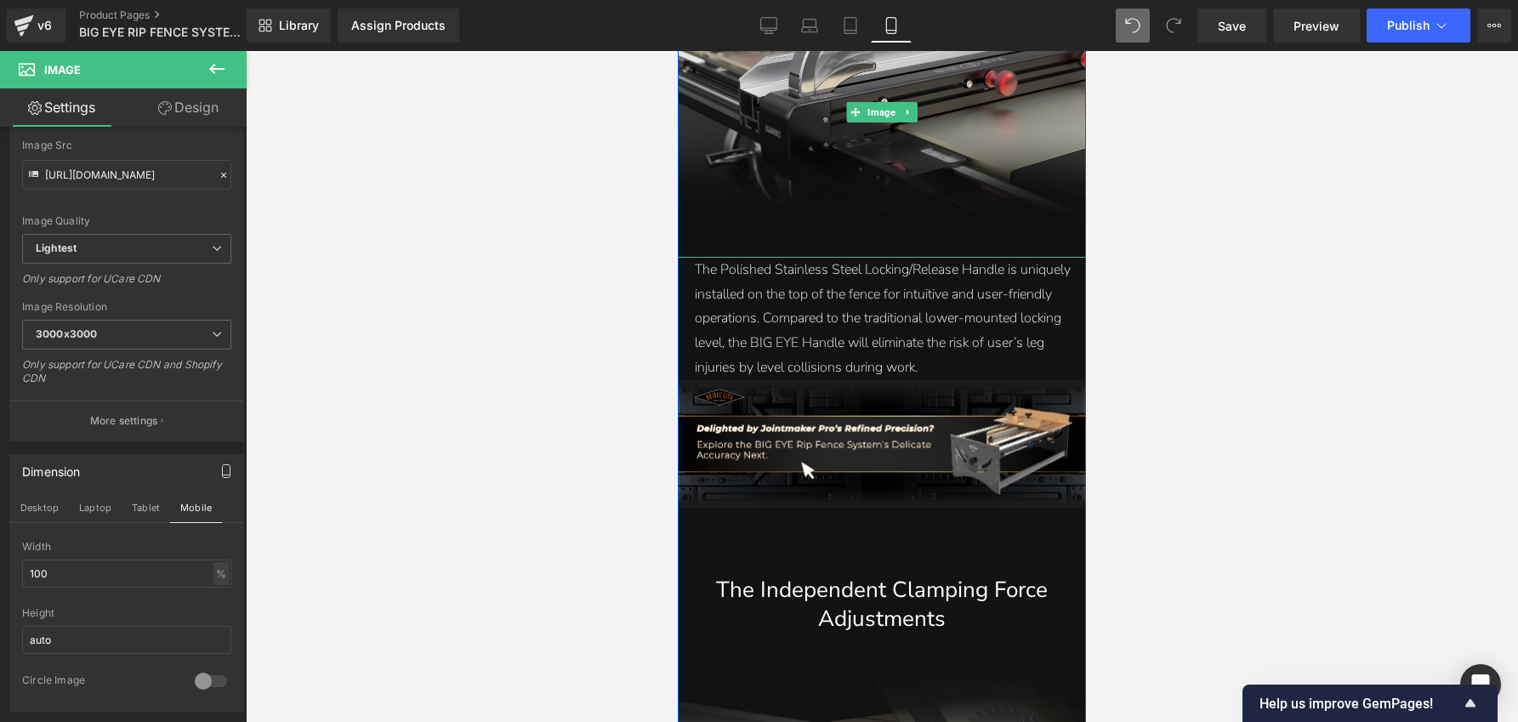
click at [891, 241] on img at bounding box center [882, 112] width 408 height 292
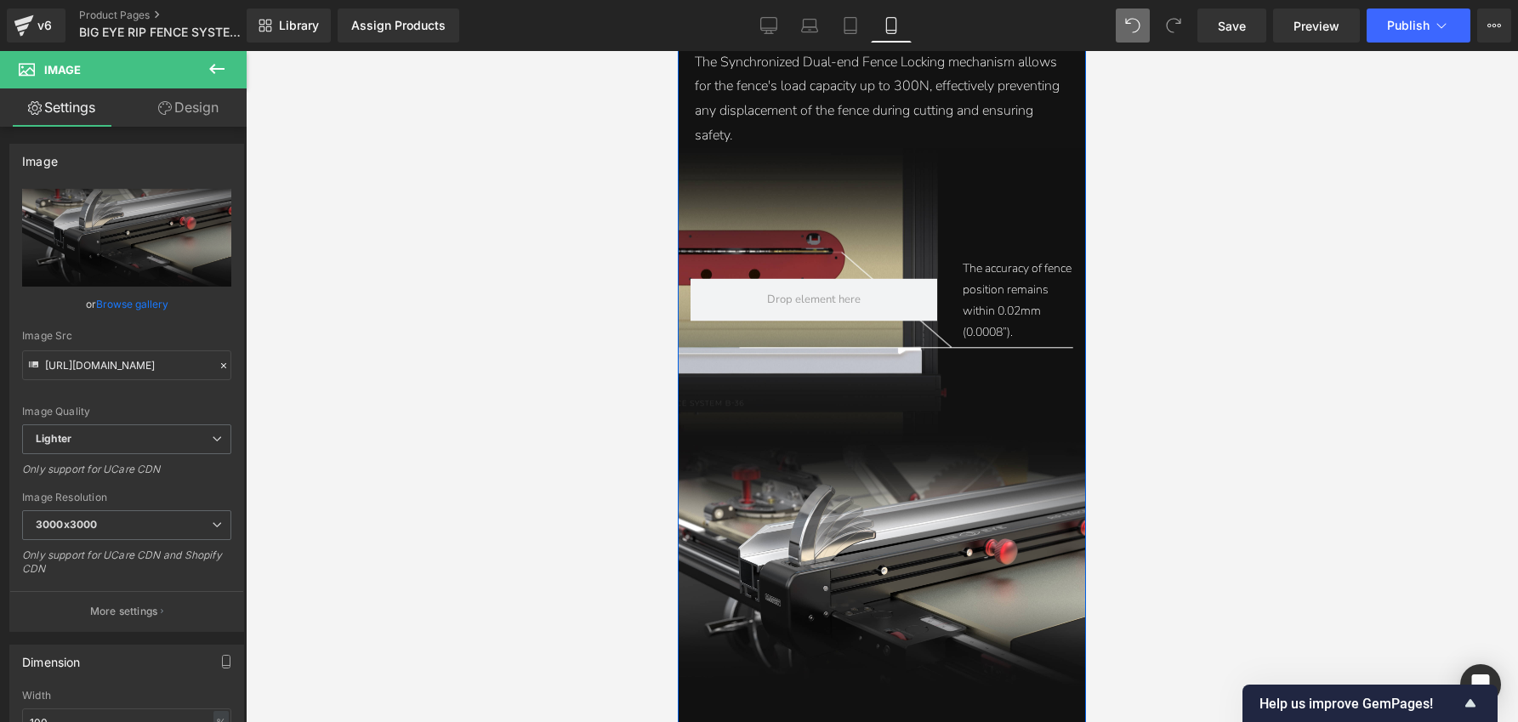
scroll to position [7566, 0]
click at [975, 196] on div "The accuracy of fence position remains within 0.02mm (0.0008”). Text Block Row" at bounding box center [882, 291] width 408 height 287
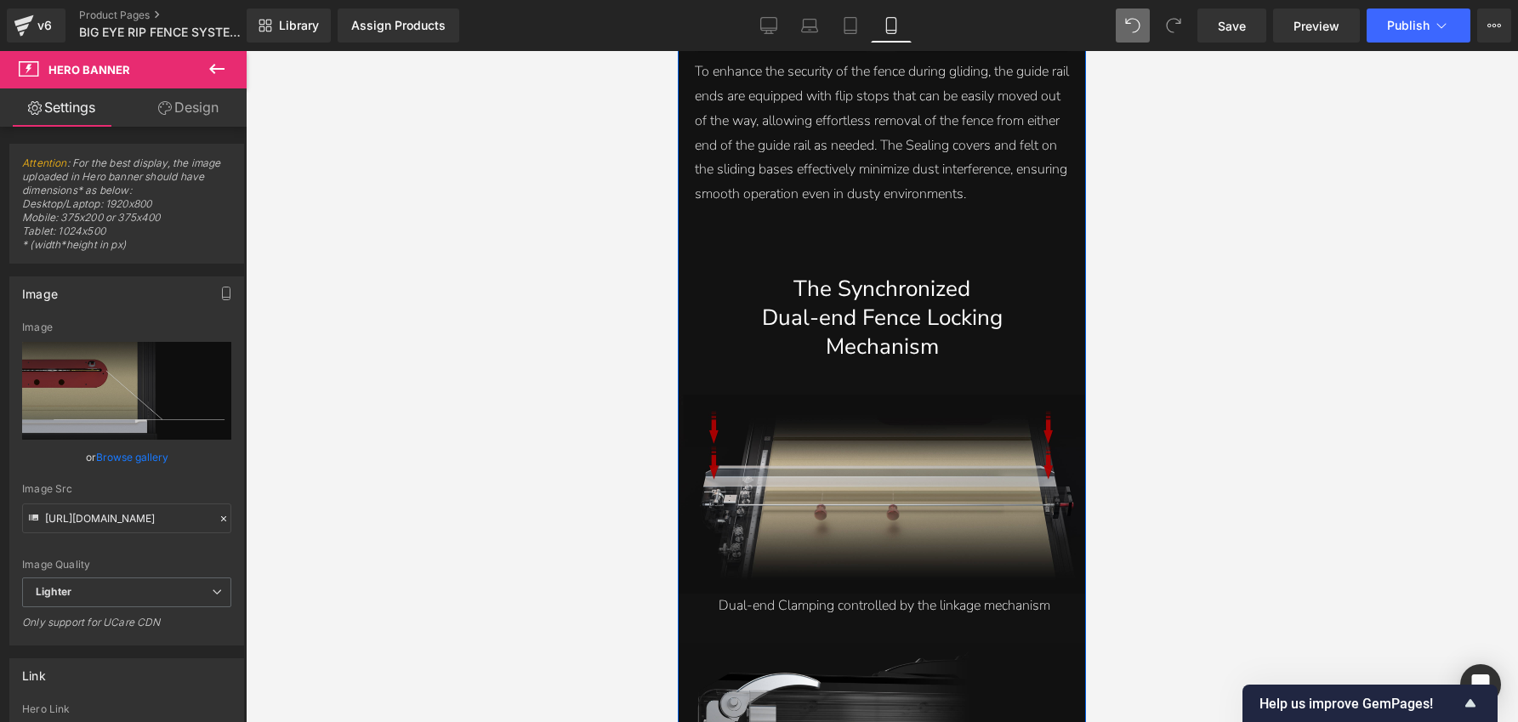
scroll to position [6217, 0]
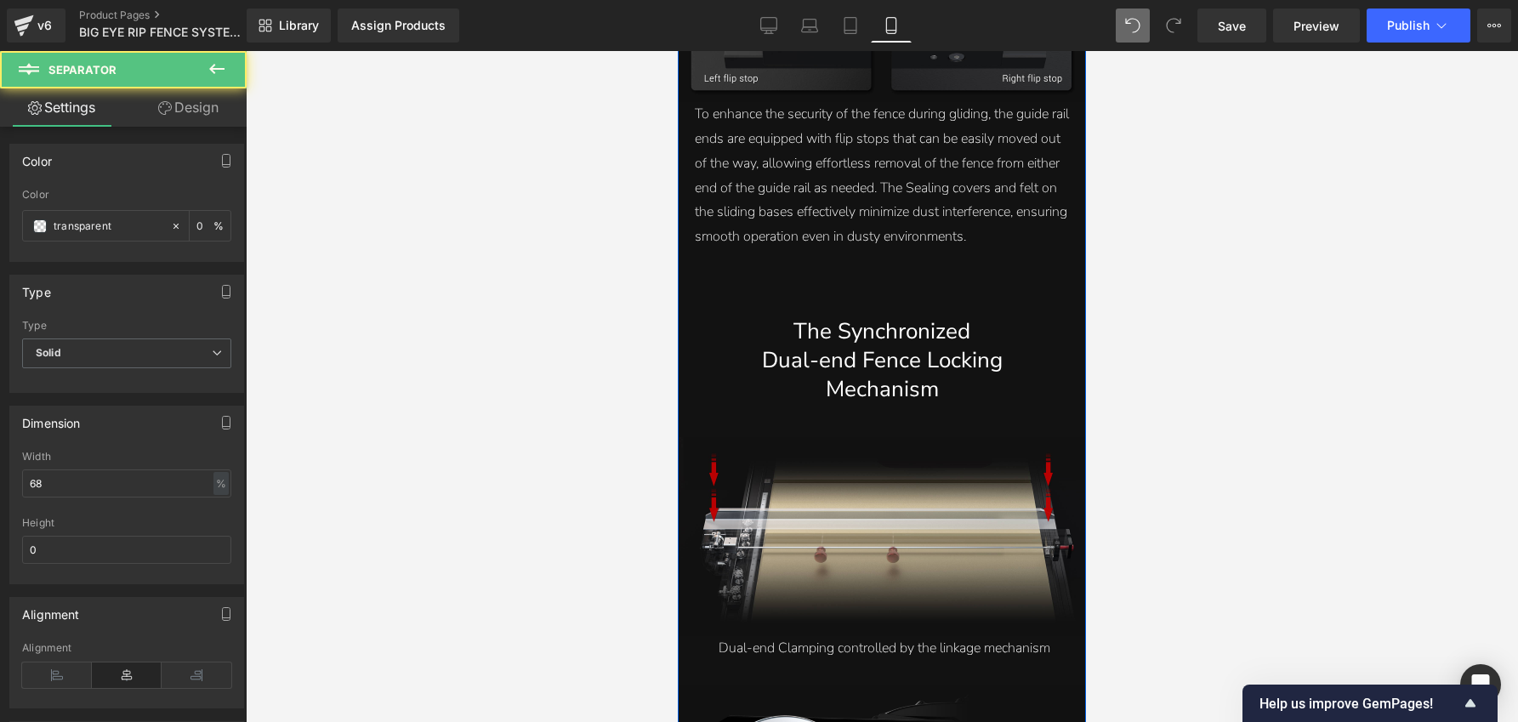
click at [678, 51] on div at bounding box center [678, 51] width 0 height 0
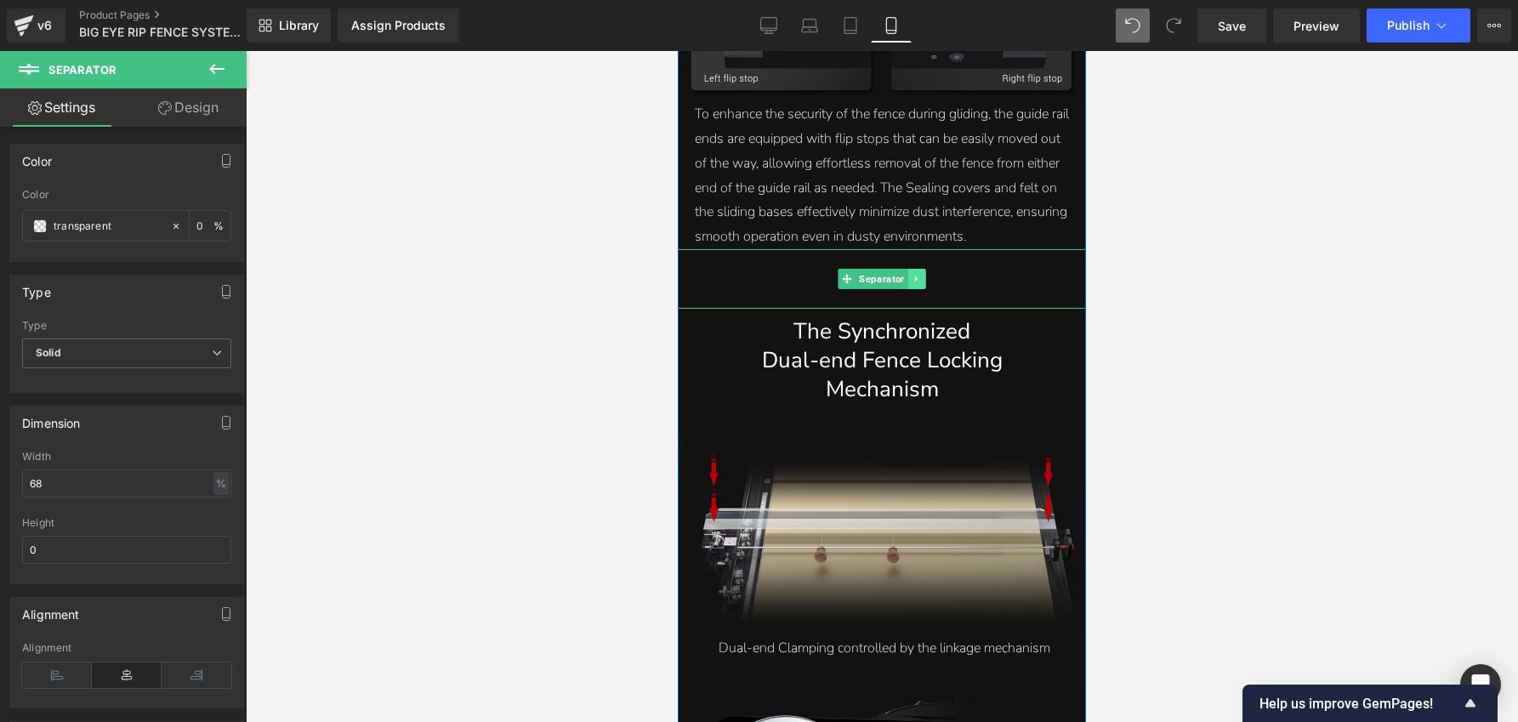
click at [915, 276] on icon at bounding box center [916, 279] width 3 height 6
click at [915, 419] on icon at bounding box center [916, 424] width 9 height 10
click at [903, 420] on icon at bounding box center [907, 424] width 9 height 9
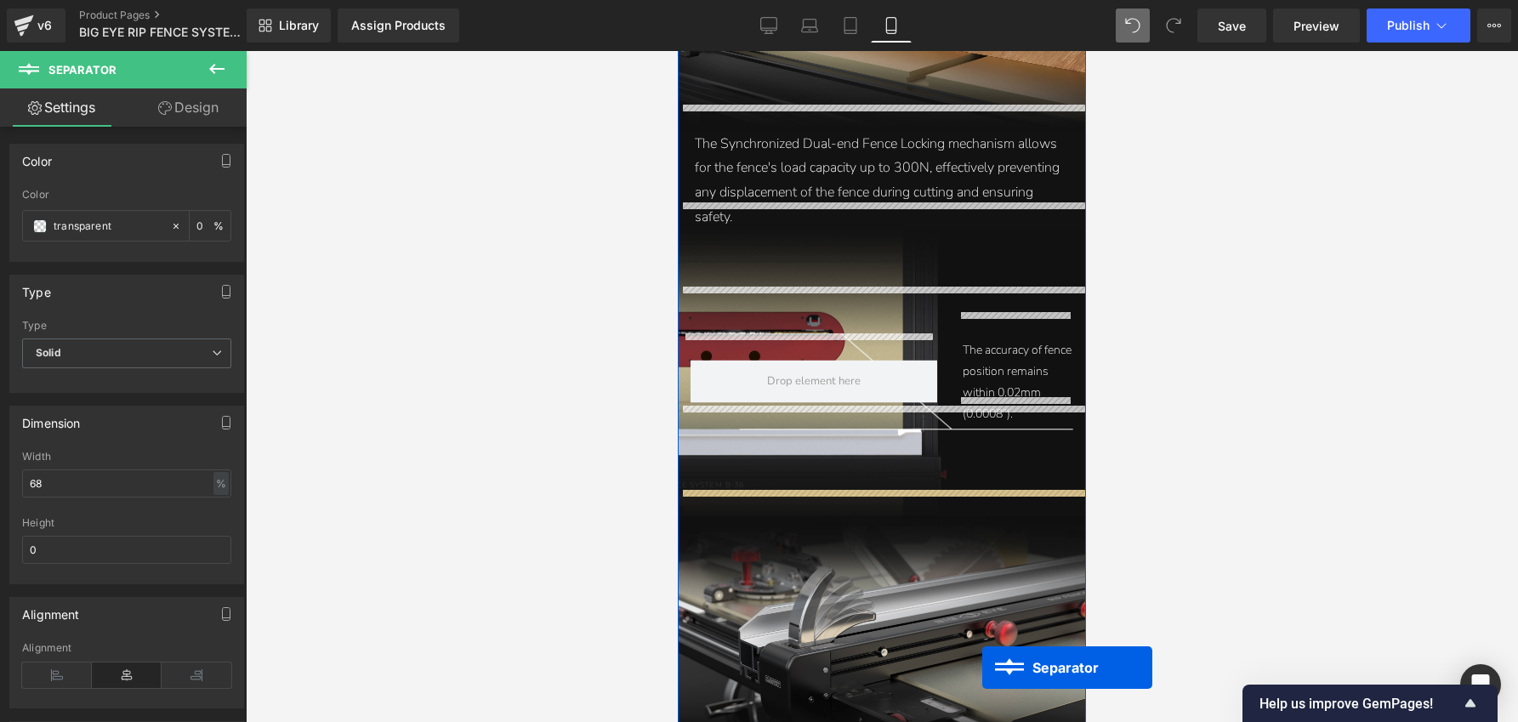
scroll to position [7629, 0]
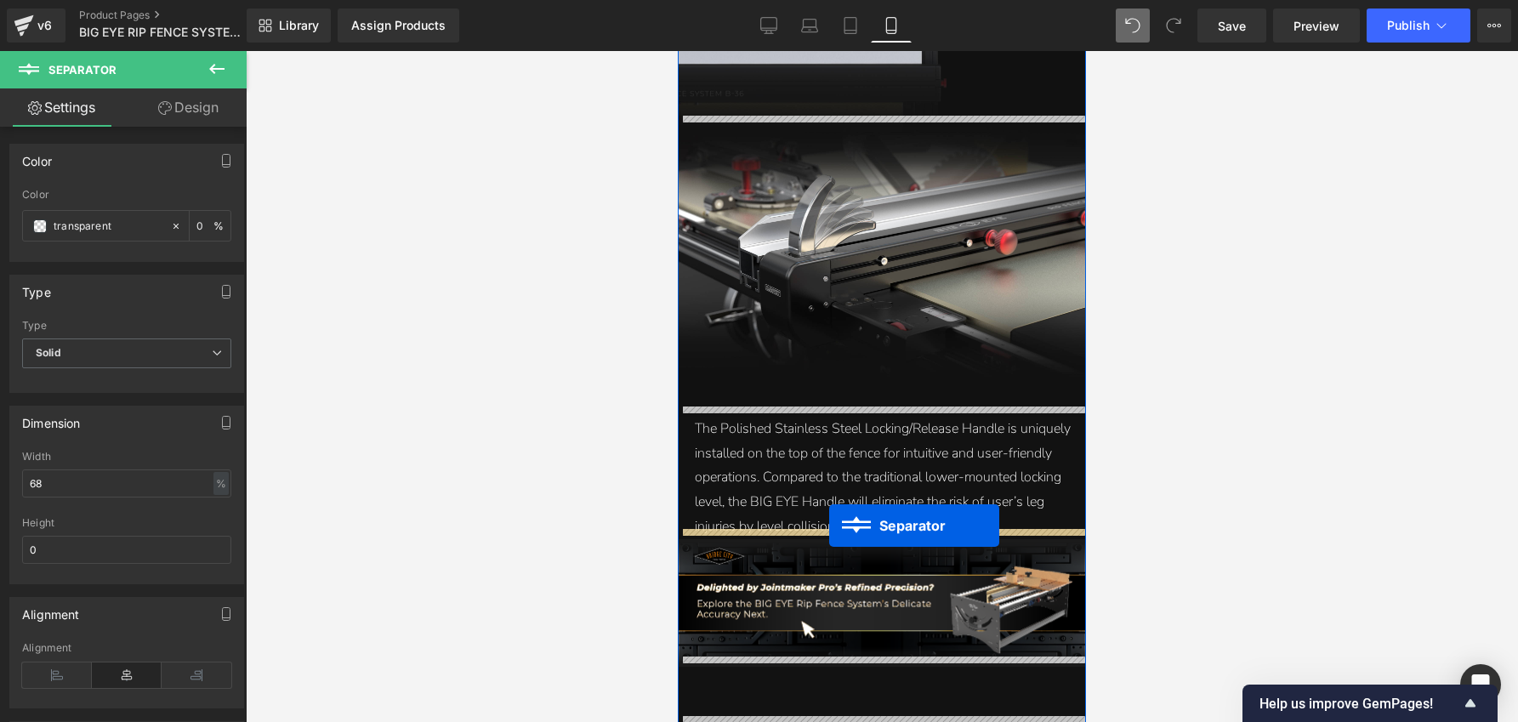
drag, startPoint x: 881, startPoint y: 439, endPoint x: 829, endPoint y: 526, distance: 101.1
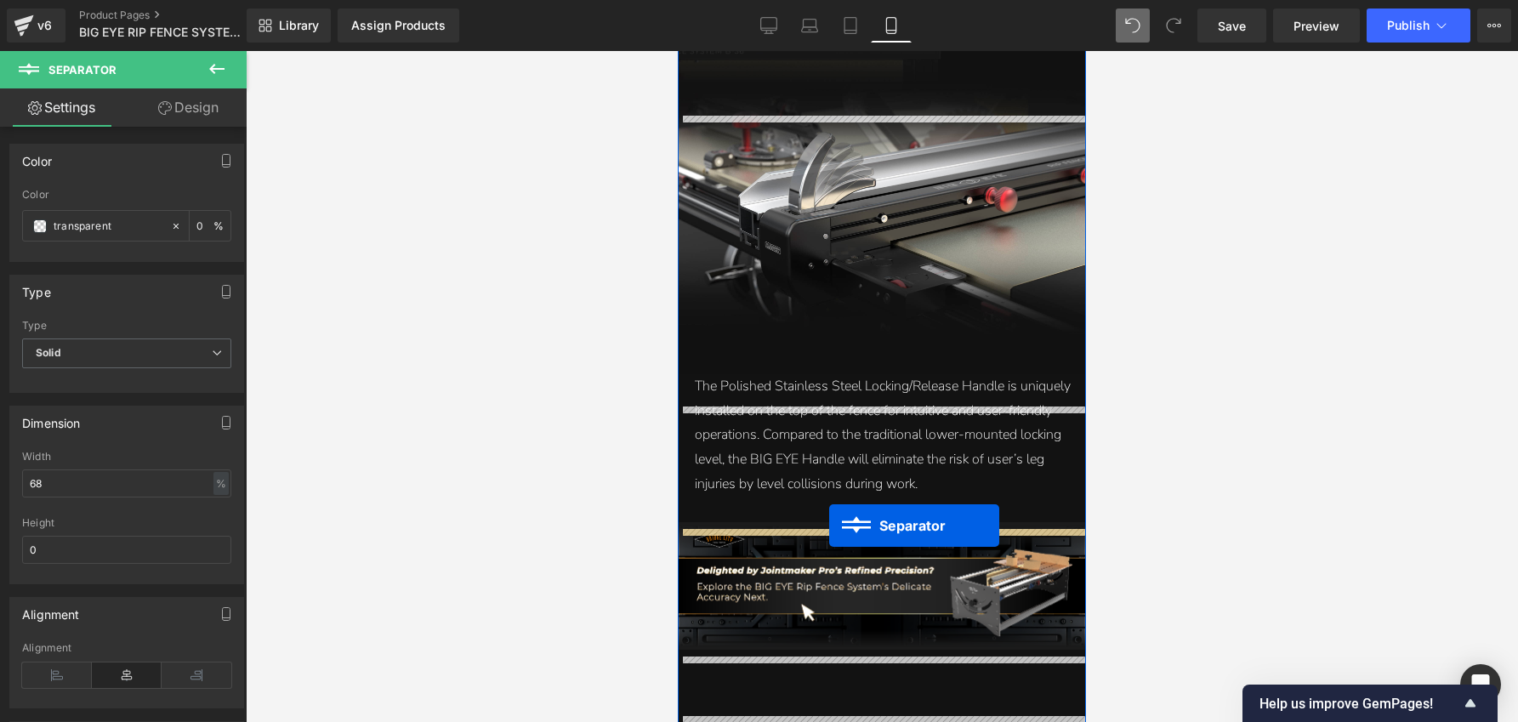
scroll to position [7875, 0]
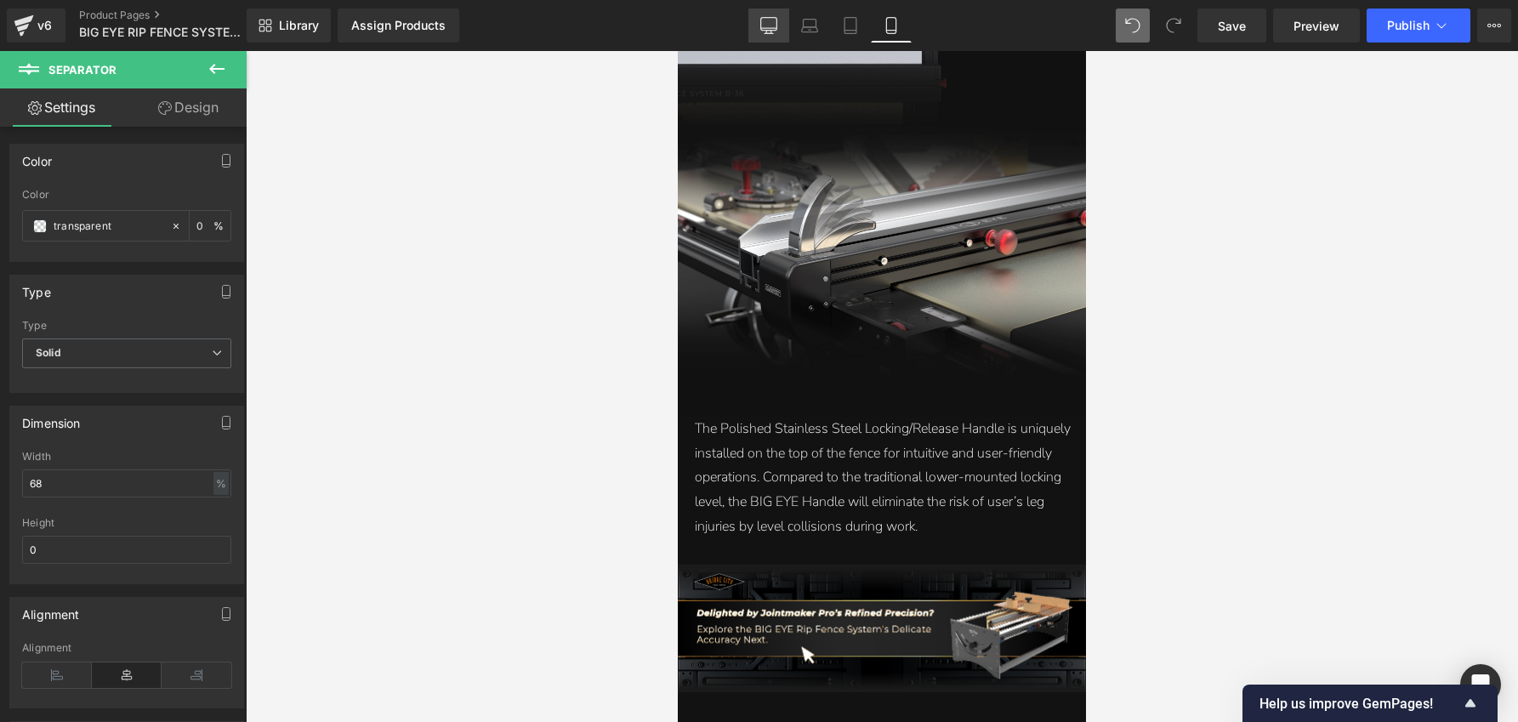
click at [771, 20] on icon at bounding box center [768, 25] width 17 height 17
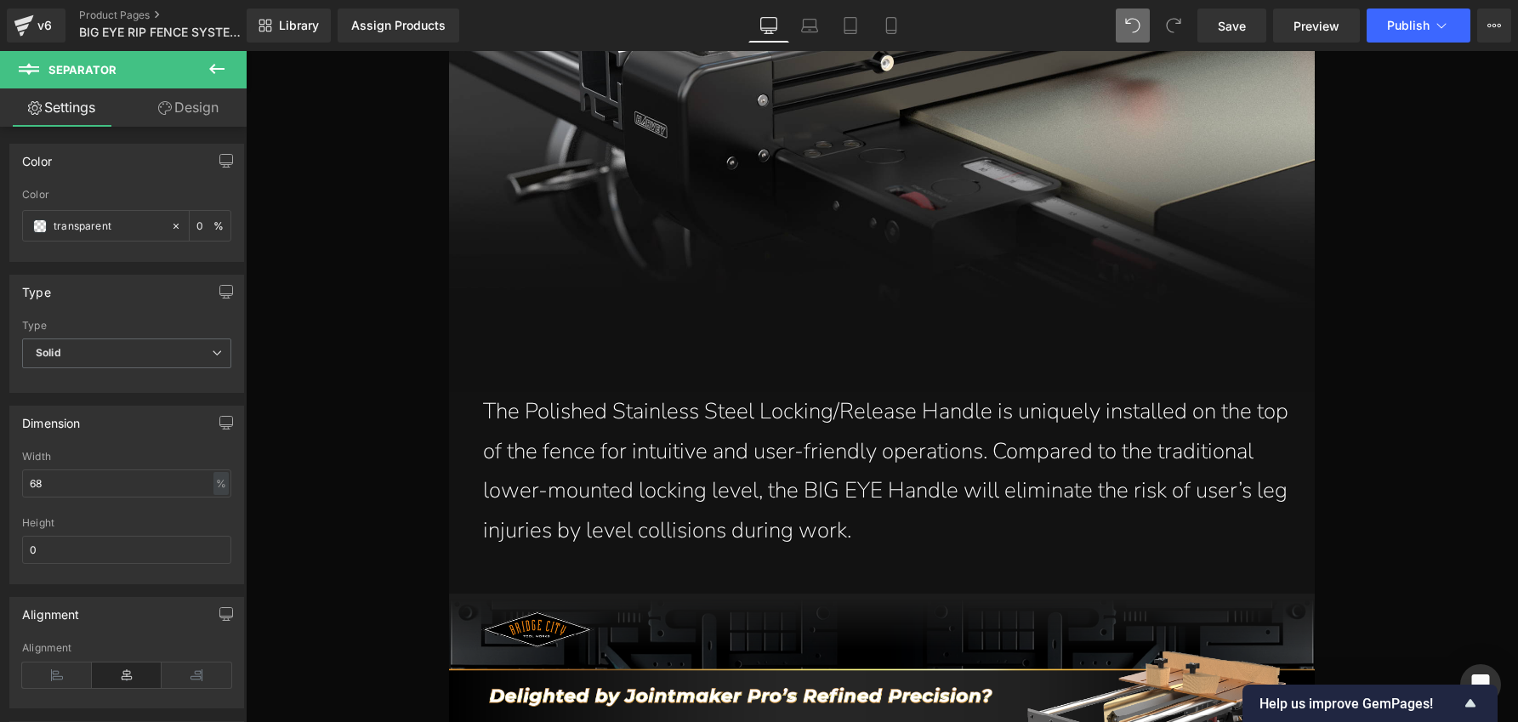
scroll to position [12098, 0]
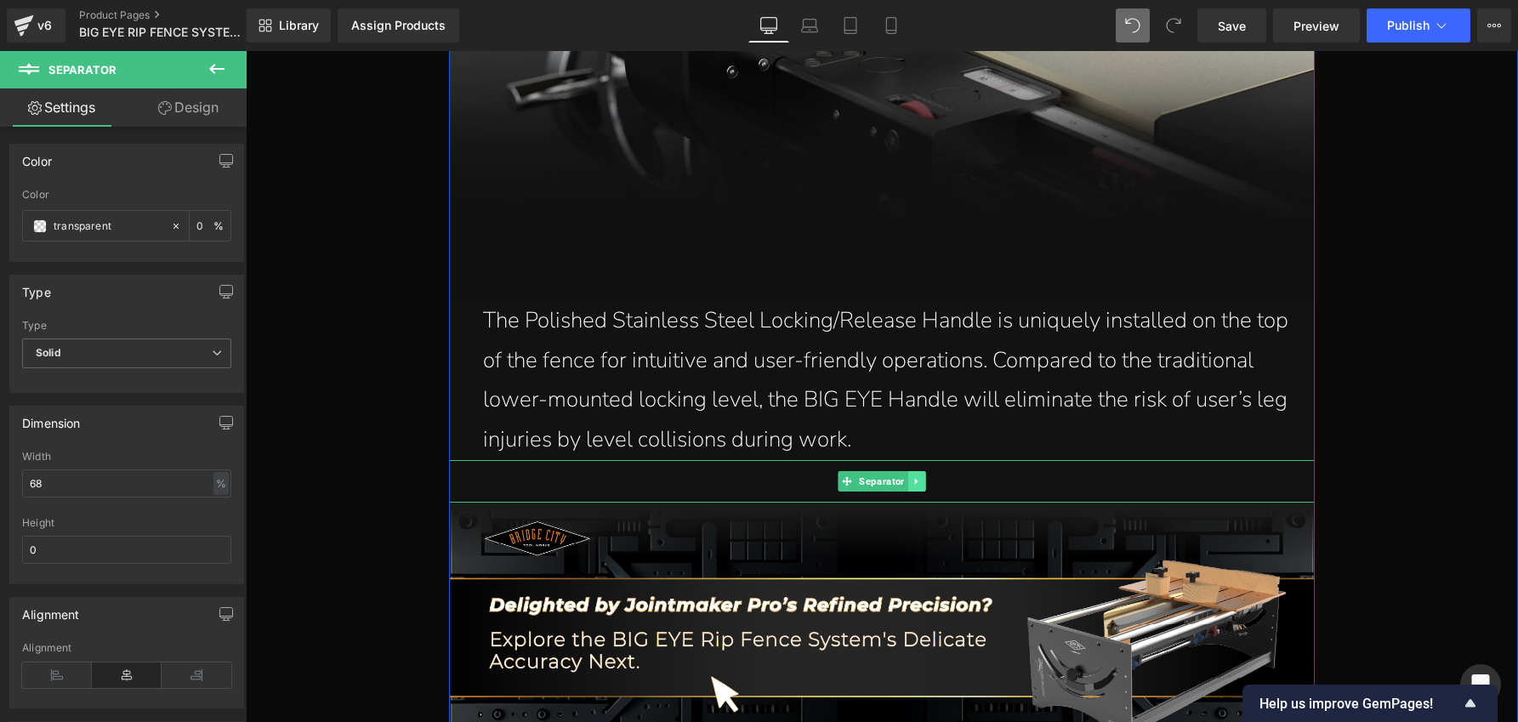
click at [912, 476] on icon at bounding box center [916, 481] width 9 height 10
click at [905, 476] on icon at bounding box center [907, 481] width 9 height 10
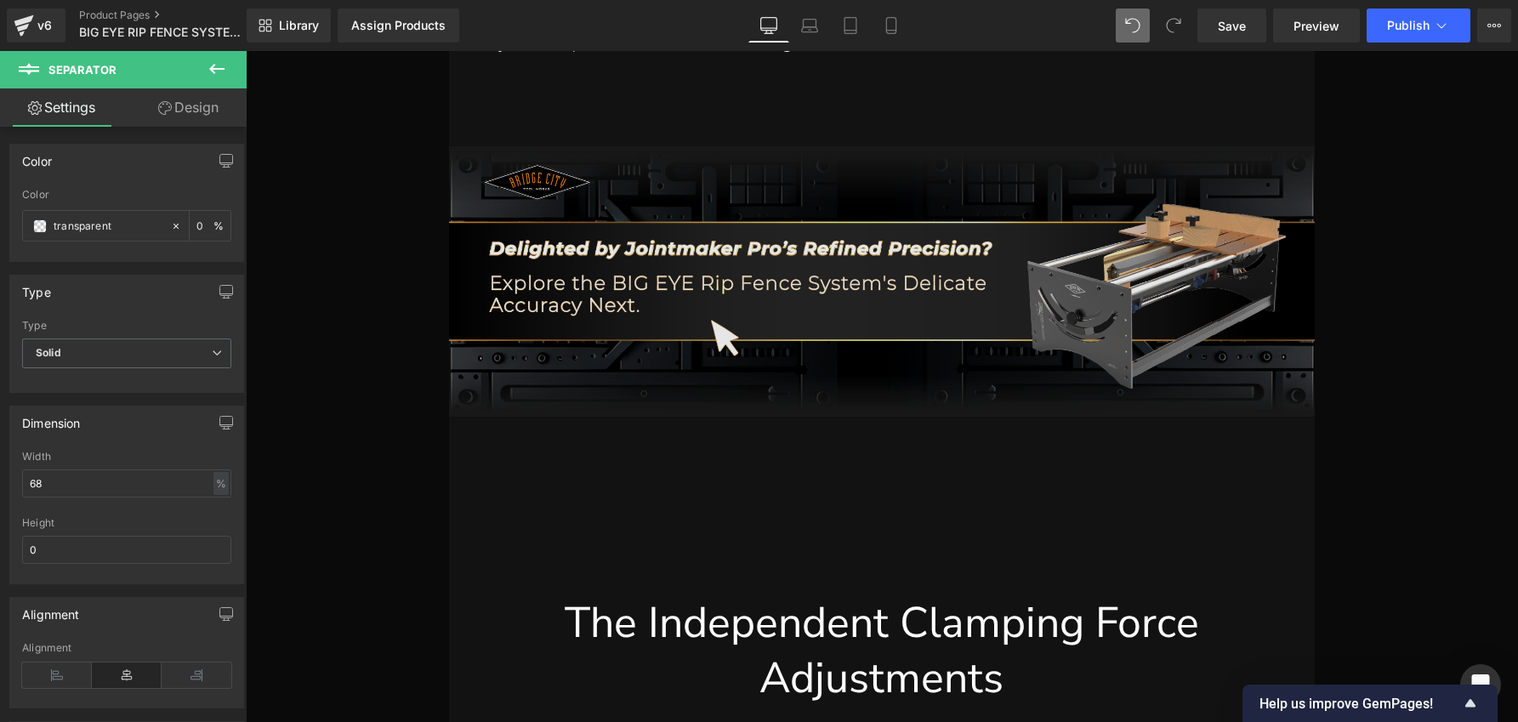
scroll to position [12508, 0]
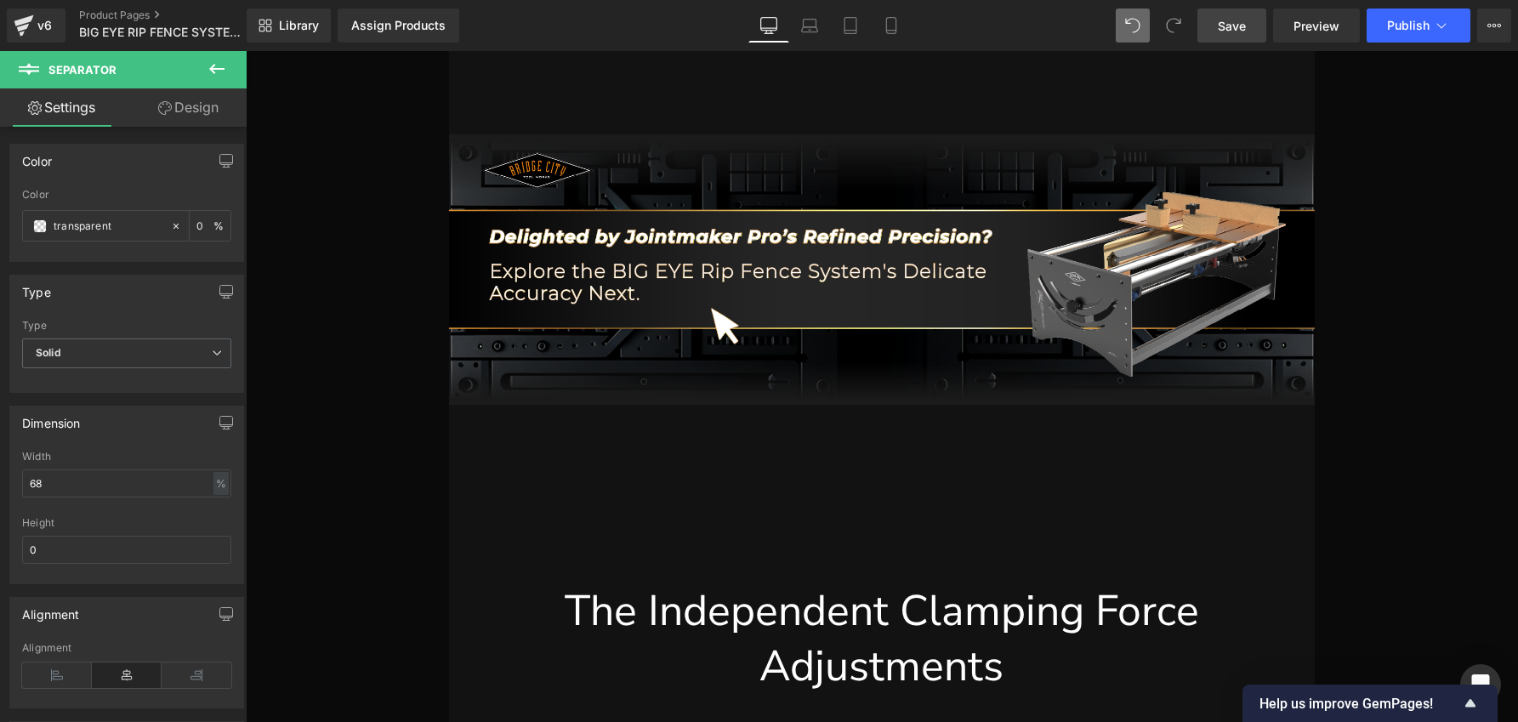
click at [1231, 26] on span "Save" at bounding box center [1232, 26] width 28 height 18
